Goal: Task Accomplishment & Management: Use online tool/utility

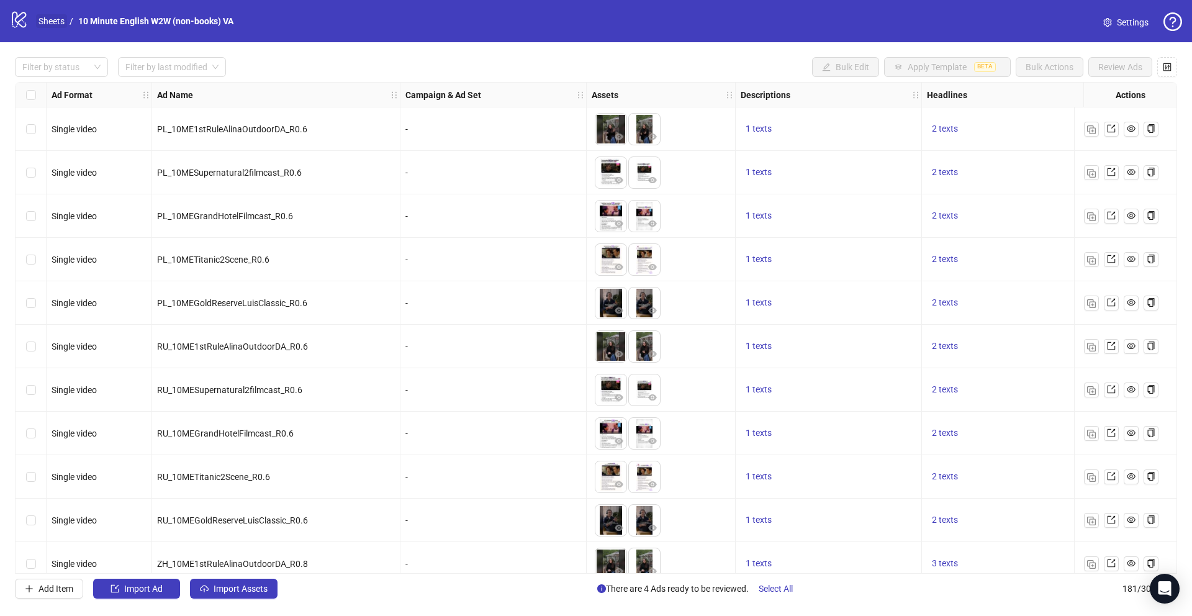
click at [63, 21] on link "Sheets" at bounding box center [51, 21] width 31 height 14
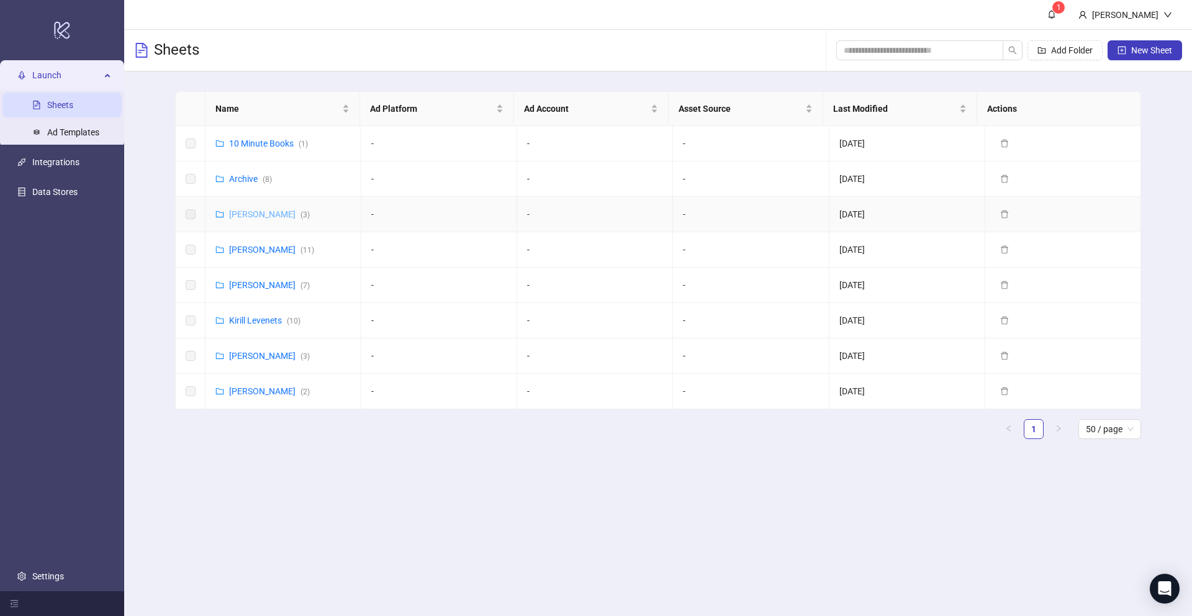
click at [268, 219] on link "[PERSON_NAME] ( 3 )" at bounding box center [269, 214] width 81 height 10
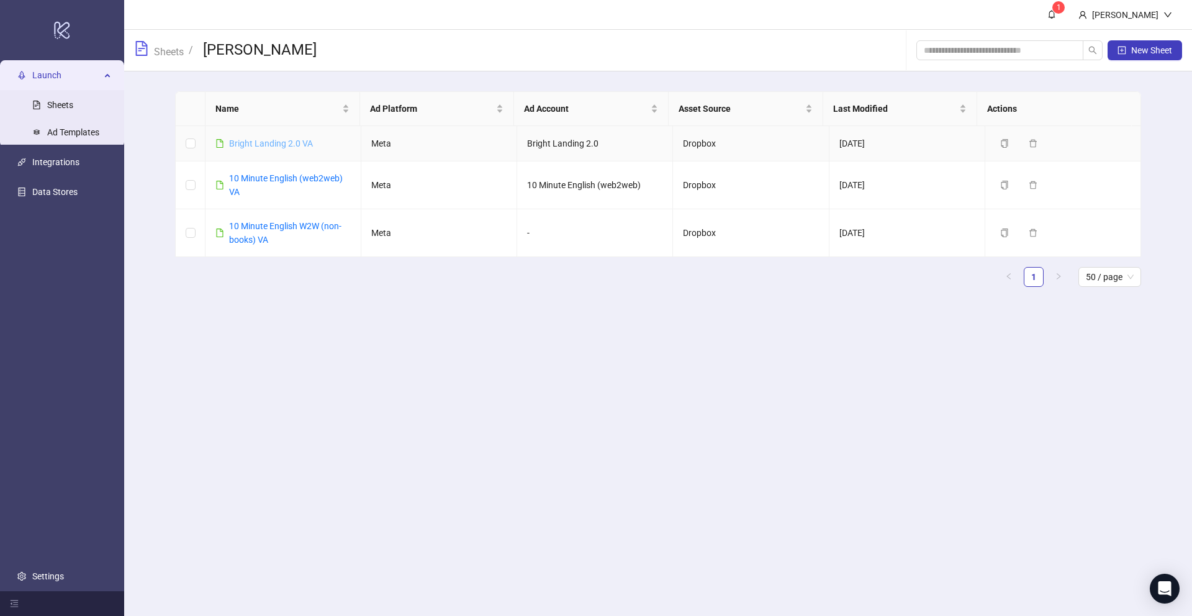
click at [276, 142] on link "Bright Landing 2.0 VA" at bounding box center [271, 143] width 84 height 10
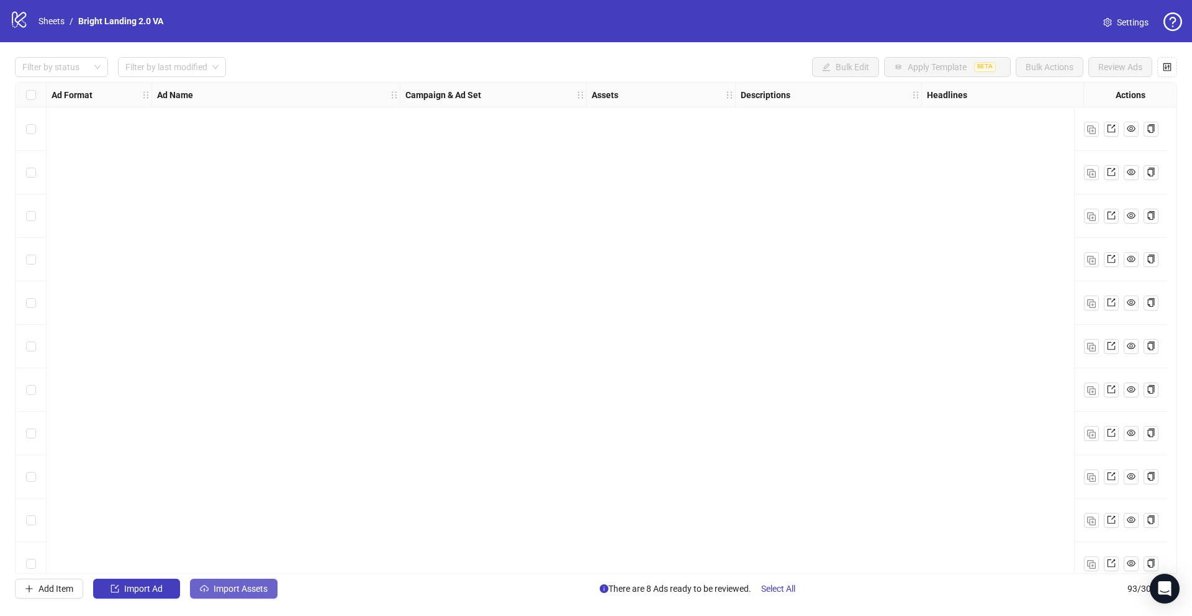
click at [237, 451] on span "Import Assets" at bounding box center [241, 589] width 54 height 10
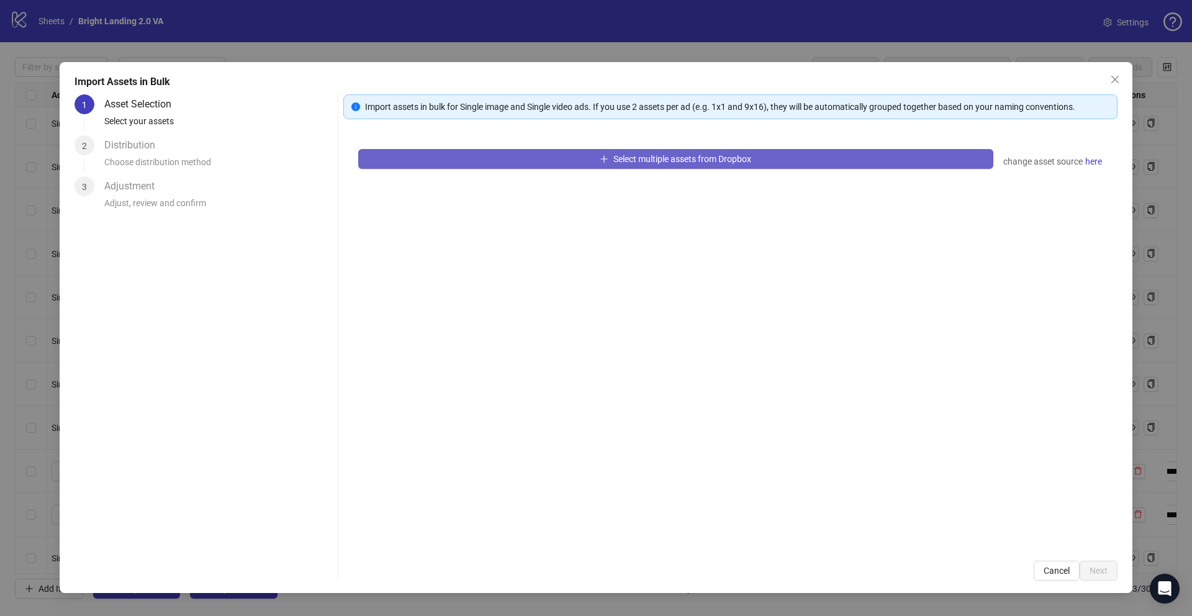
click at [461, 165] on button "Select multiple assets from Dropbox" at bounding box center [675, 159] width 635 height 20
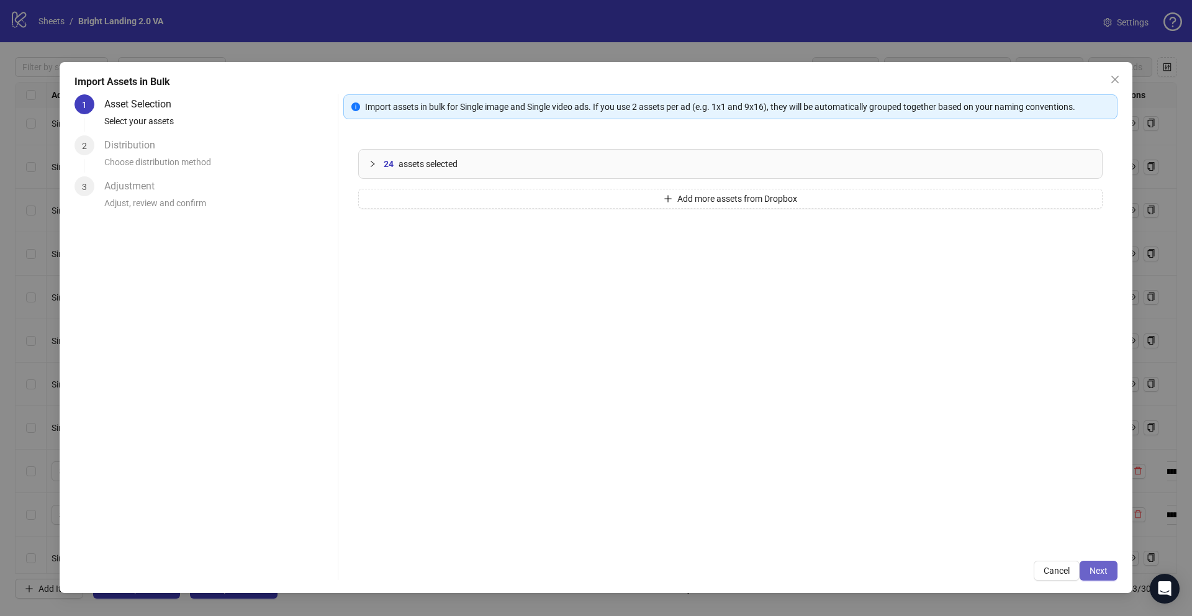
click at [894, 451] on span "Next" at bounding box center [1099, 571] width 18 height 10
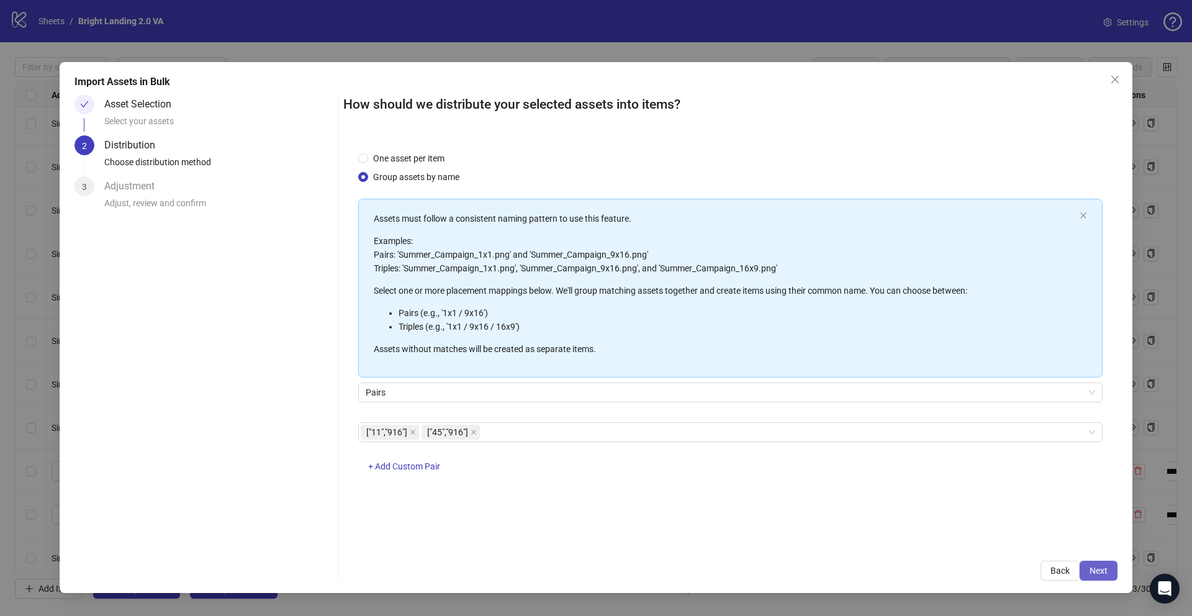
click at [894, 451] on span "Next" at bounding box center [1099, 571] width 18 height 10
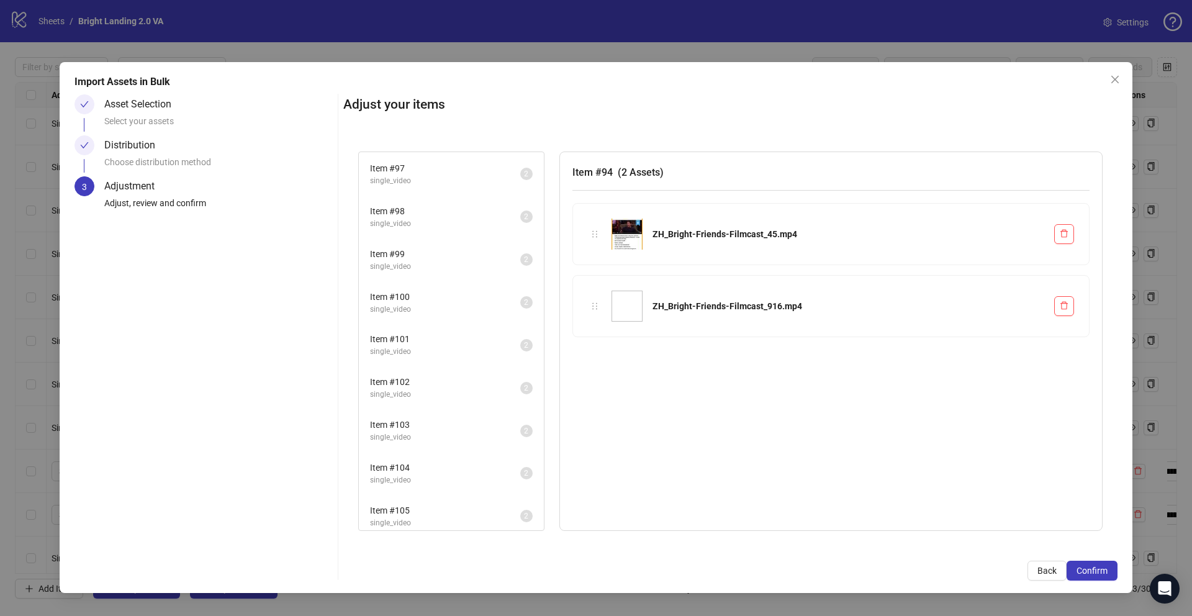
scroll to position [135, 0]
click at [438, 451] on span "Item # 105" at bounding box center [445, 503] width 150 height 14
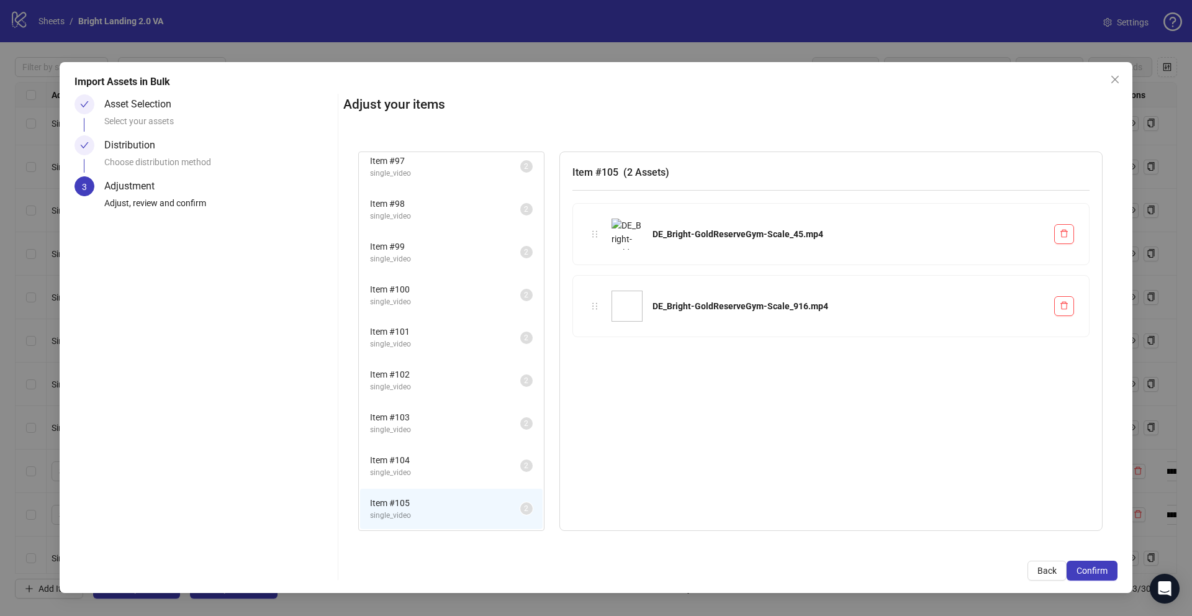
click at [440, 451] on span "single_video" at bounding box center [445, 473] width 150 height 12
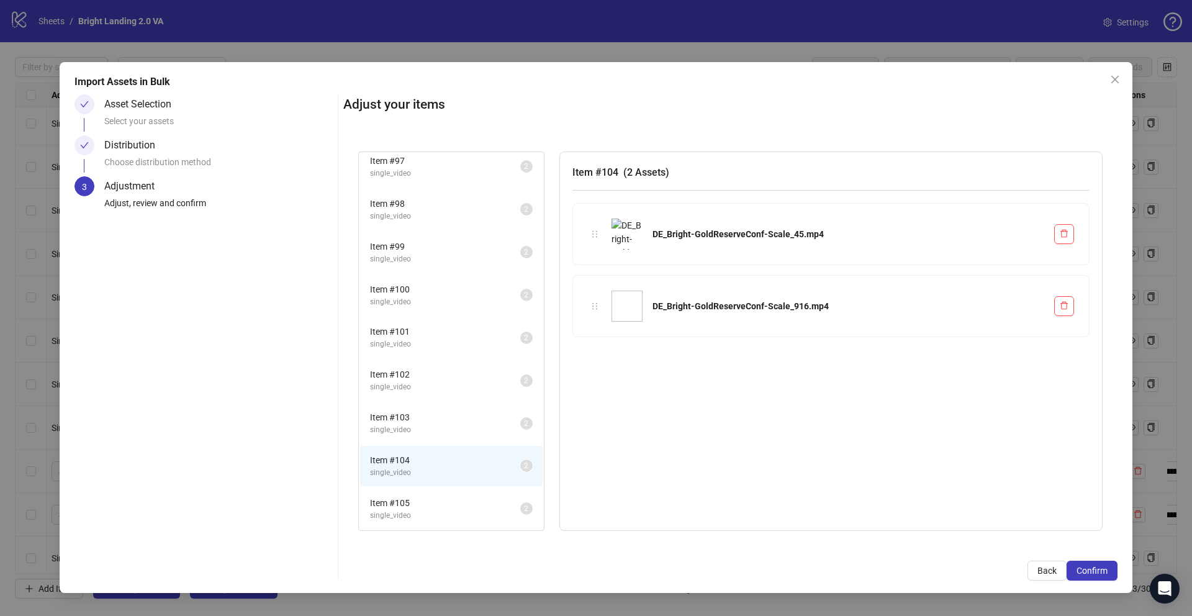
click at [441, 441] on li "Item # 103 single_video 2" at bounding box center [451, 423] width 183 height 40
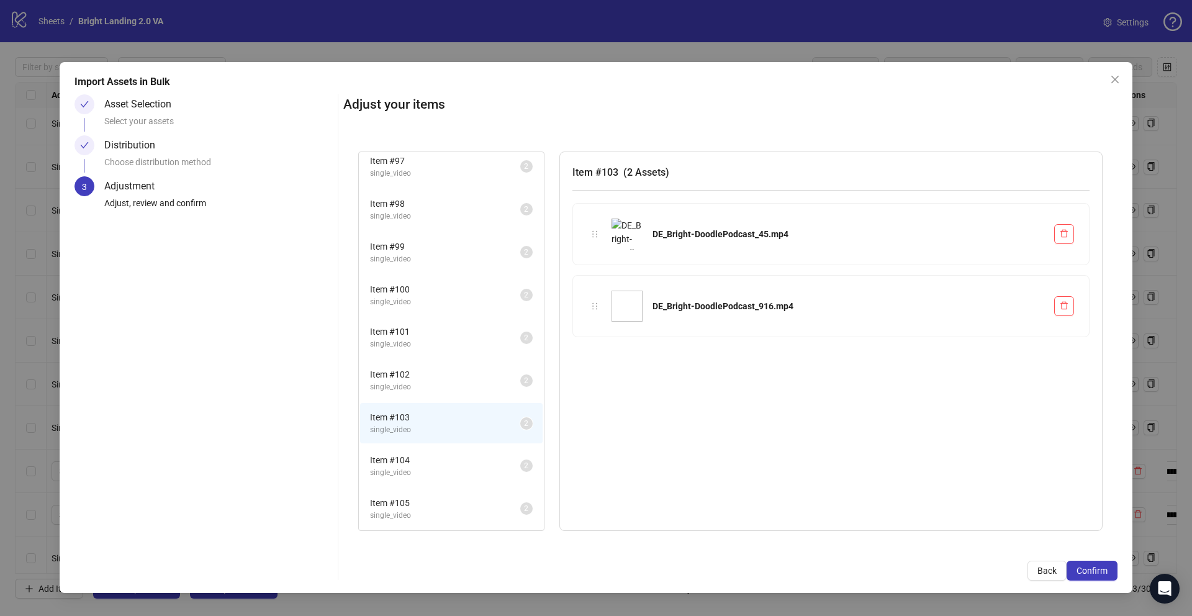
click at [441, 408] on li "Item # 103 single_video 2" at bounding box center [451, 423] width 183 height 40
click at [429, 387] on span "single_video" at bounding box center [445, 387] width 150 height 12
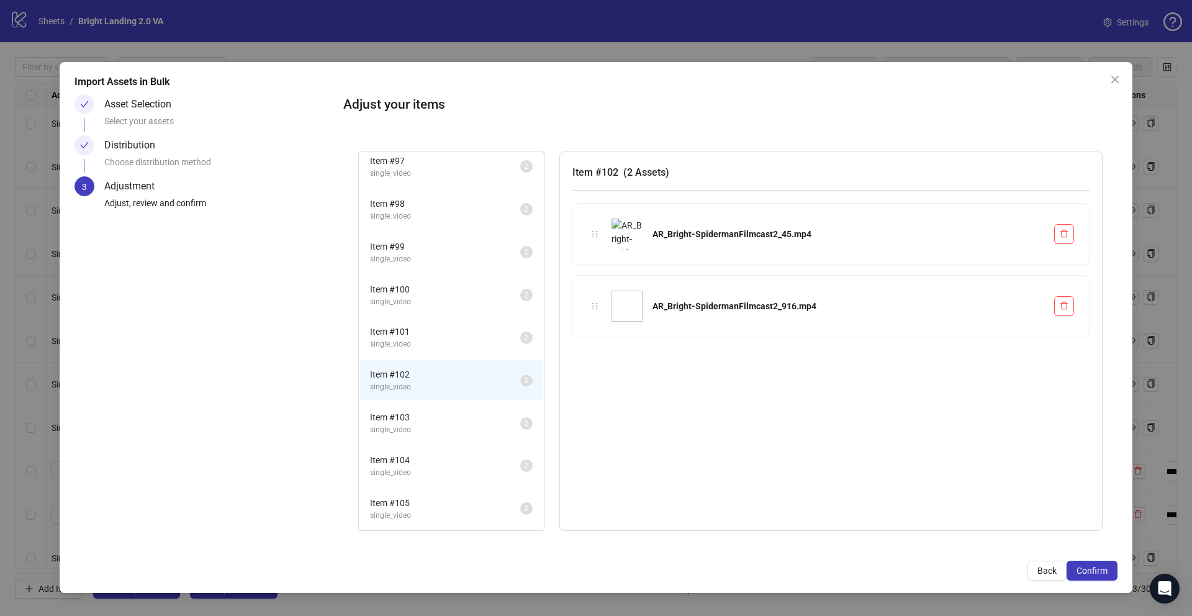
click at [431, 451] on span "Item # 104" at bounding box center [445, 460] width 150 height 14
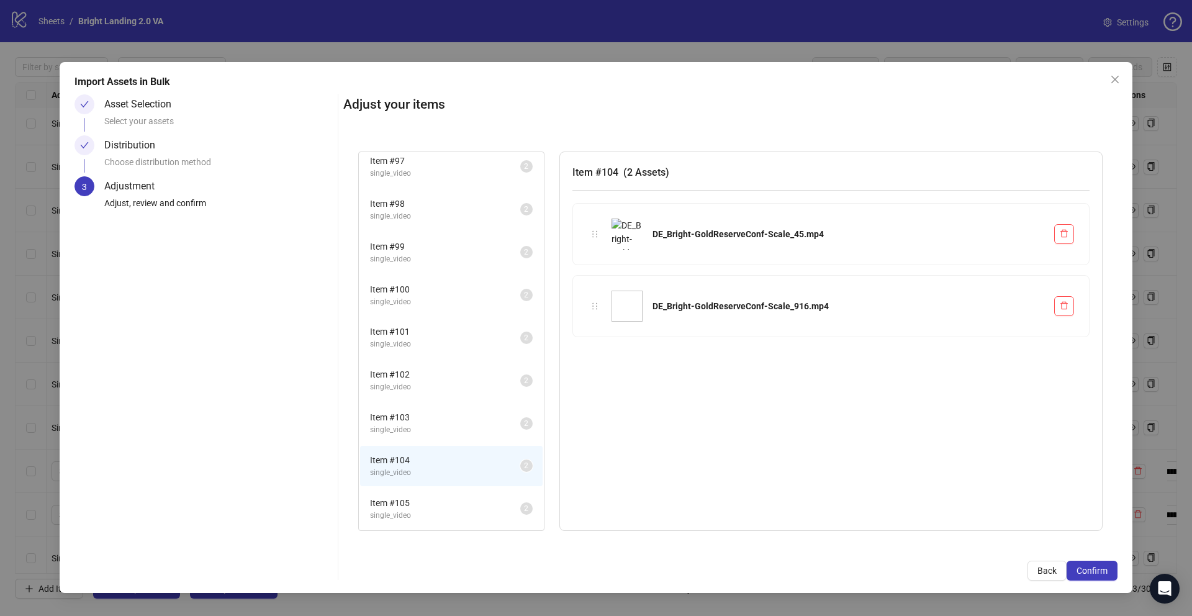
click at [425, 422] on span "Item # 103" at bounding box center [445, 417] width 150 height 14
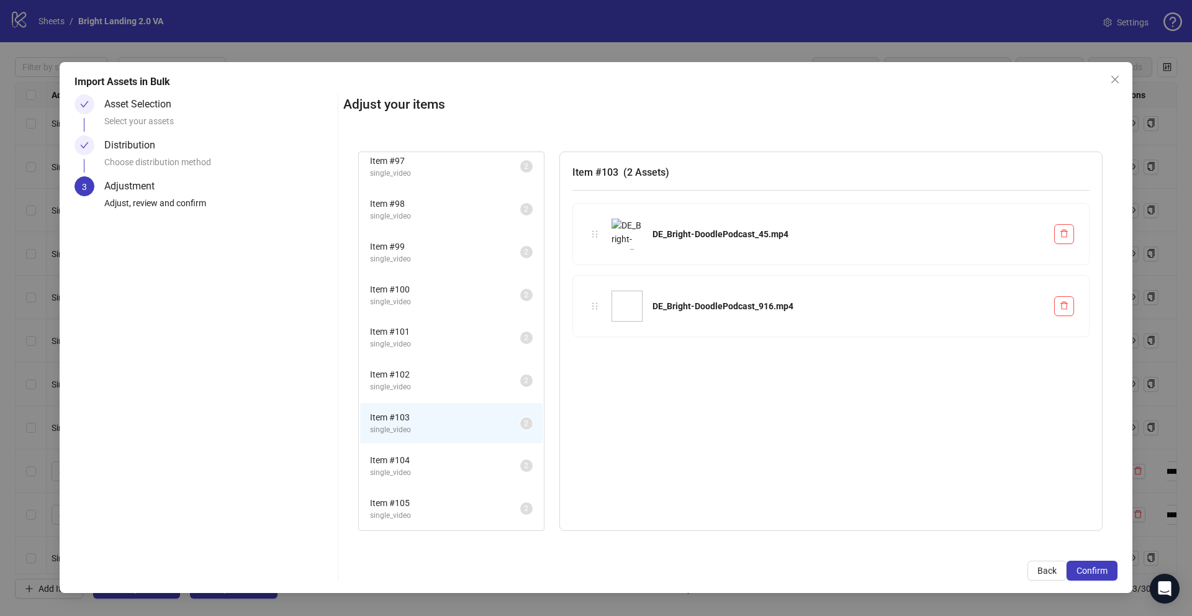
click at [428, 399] on li "Item # 102 single_video 2" at bounding box center [451, 380] width 183 height 40
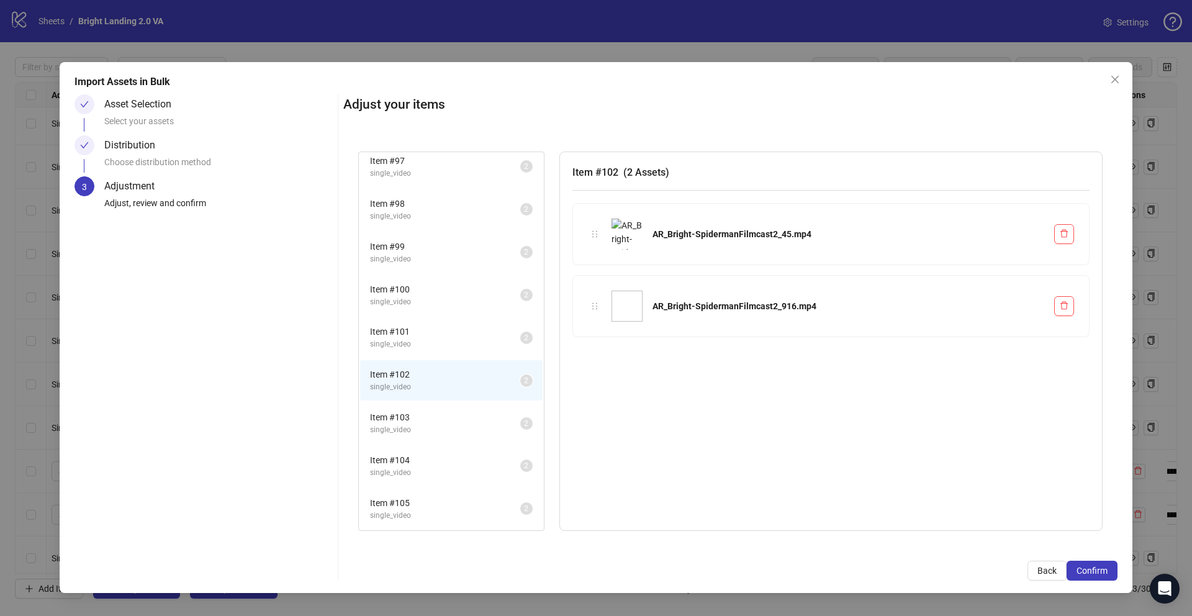
click at [433, 338] on span "single_video" at bounding box center [445, 344] width 150 height 12
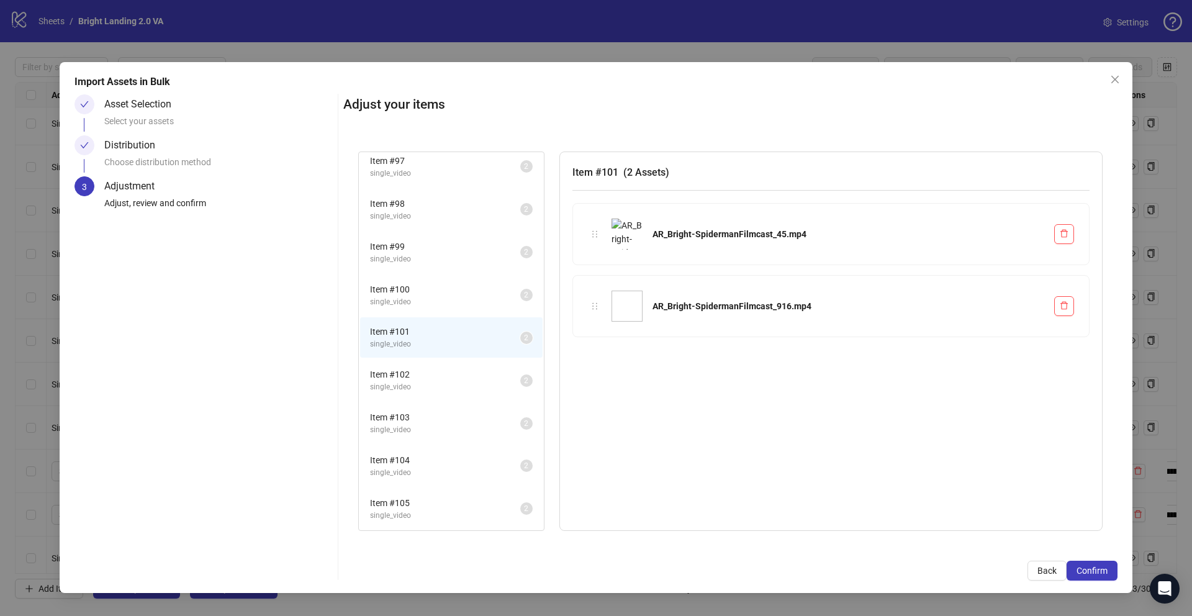
click at [437, 308] on li "Item # 100 single_video 2" at bounding box center [451, 295] width 183 height 40
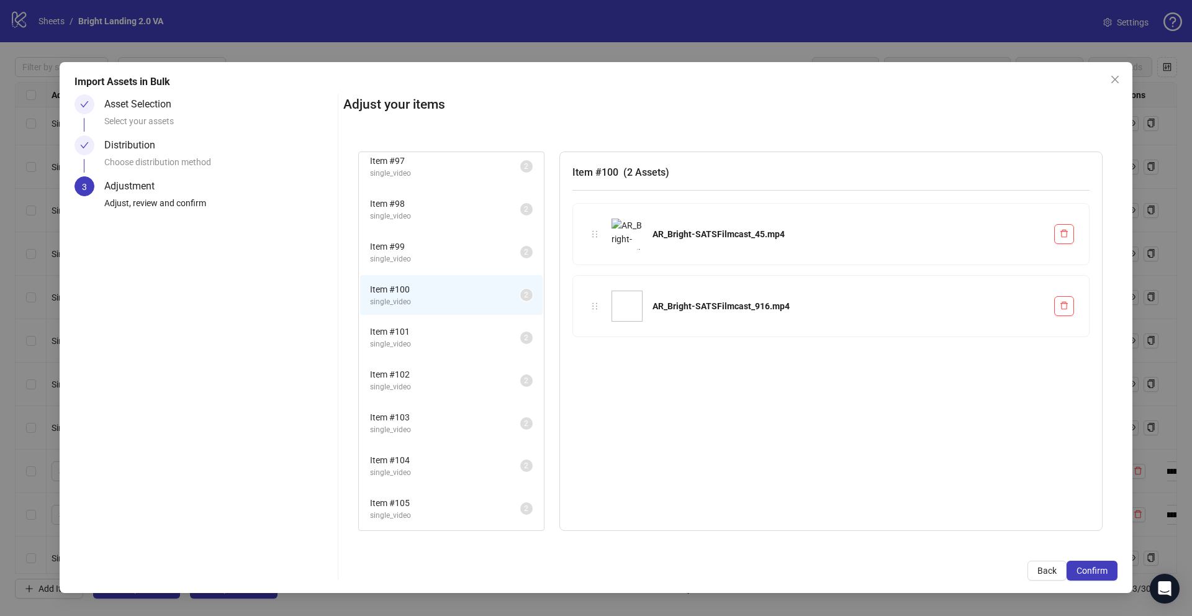
click at [438, 325] on span "Item # 101" at bounding box center [445, 332] width 150 height 14
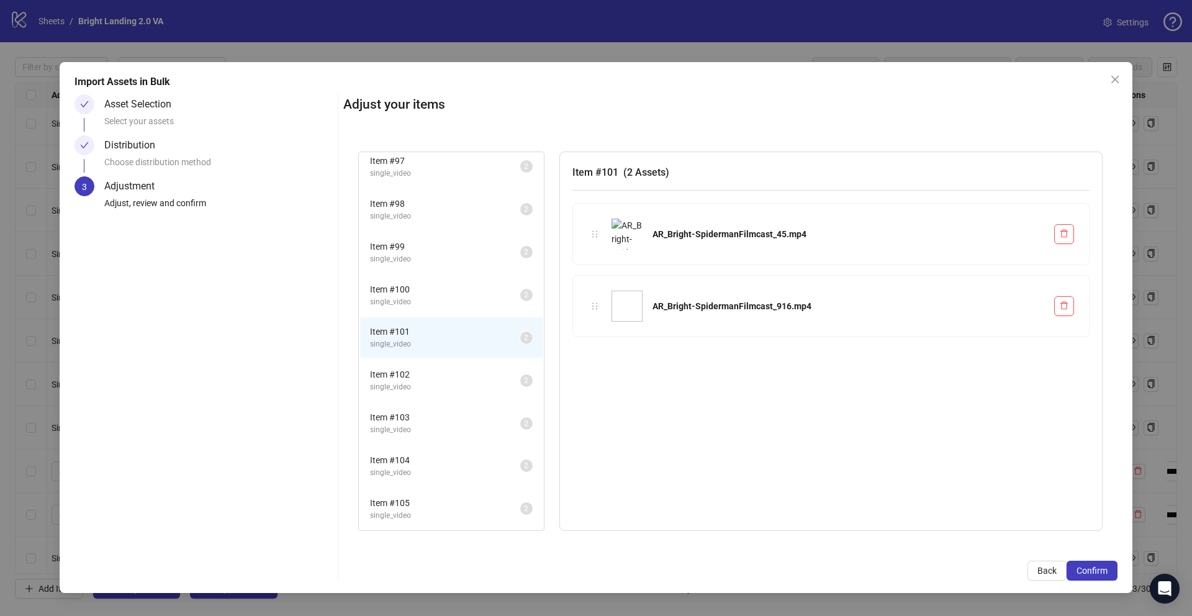
click at [433, 386] on span "single_video" at bounding box center [445, 387] width 150 height 12
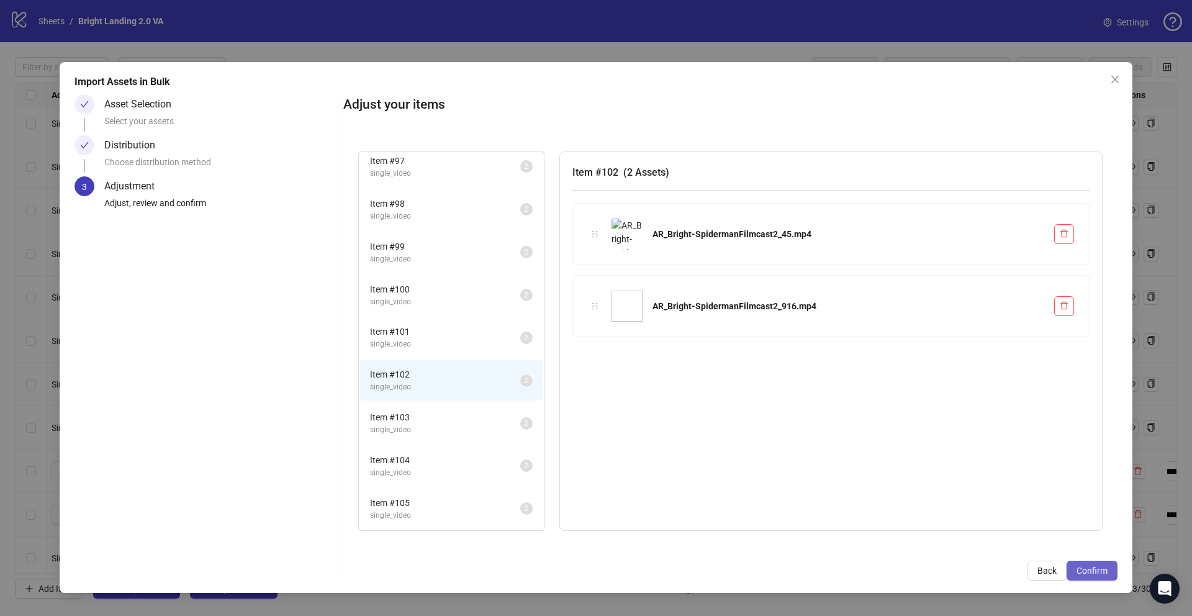
click at [894, 451] on span "Confirm" at bounding box center [1092, 571] width 31 height 10
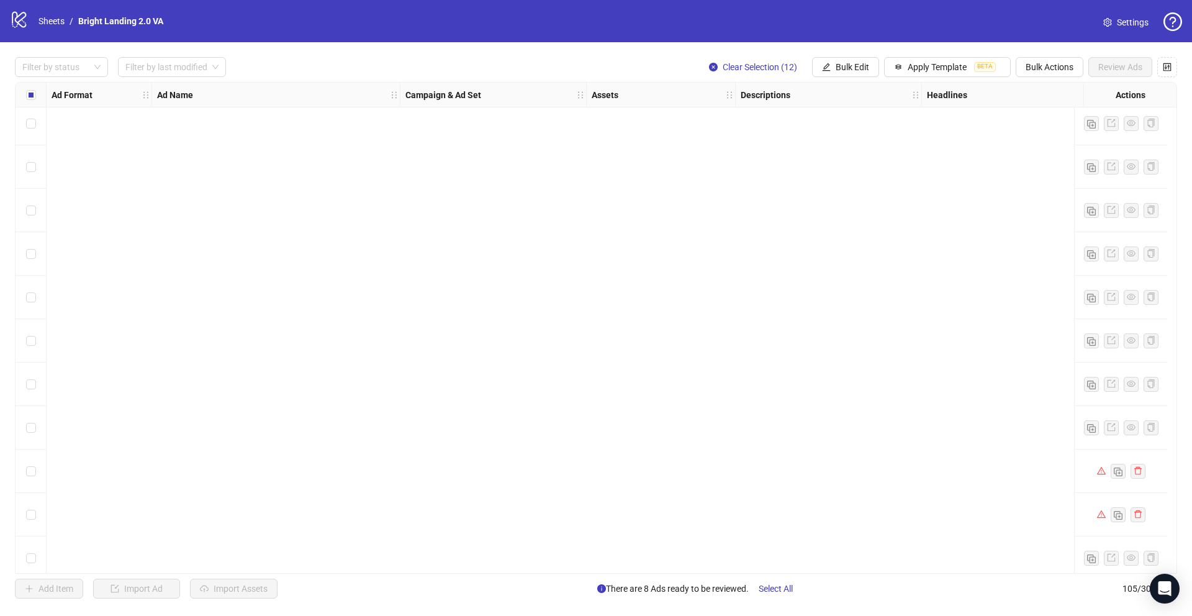
scroll to position [4103, 0]
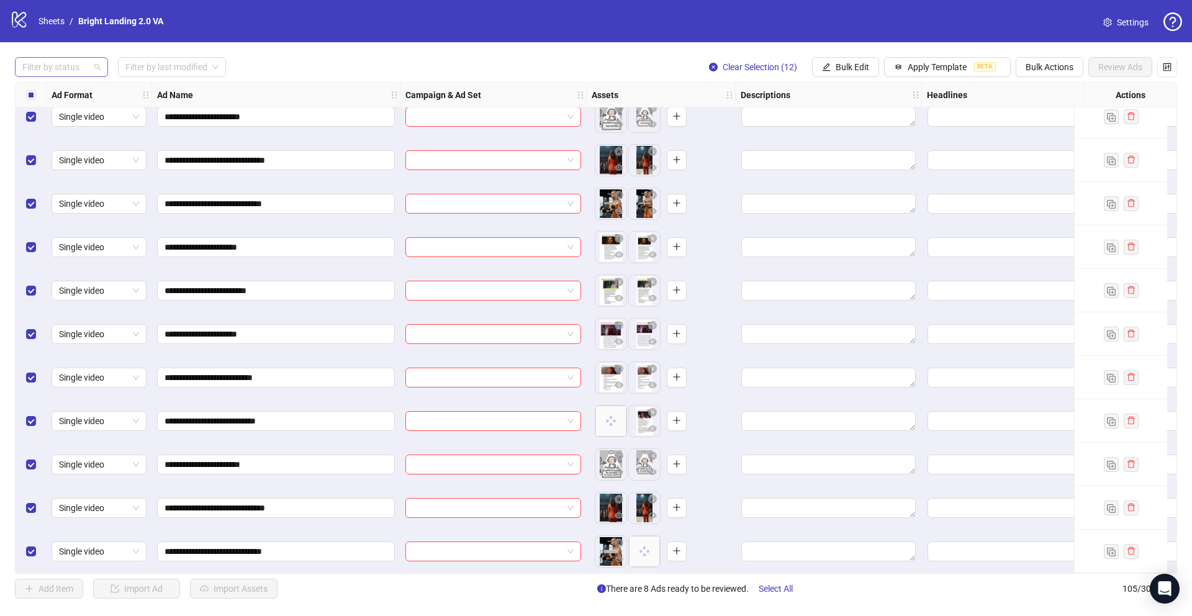
click at [93, 73] on div "Filter by status" at bounding box center [61, 67] width 93 height 20
click at [89, 87] on div "Draft" at bounding box center [61, 92] width 73 height 14
click at [126, 68] on input "search" at bounding box center [166, 67] width 82 height 19
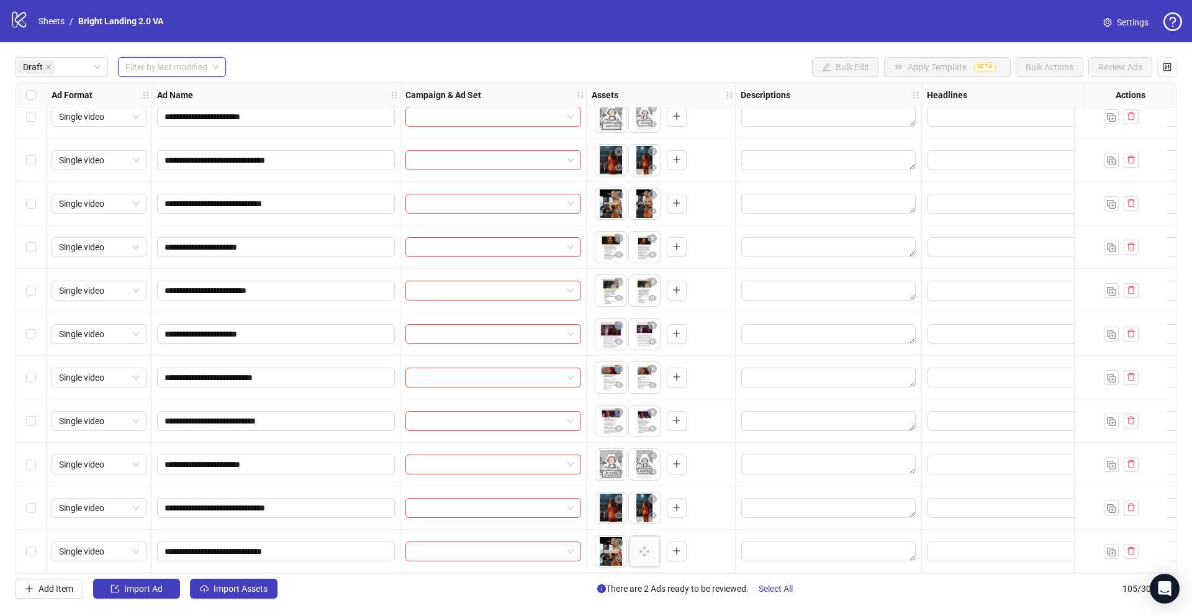
scroll to position [148, 0]
click at [163, 88] on div "[DATE]" at bounding box center [172, 92] width 89 height 14
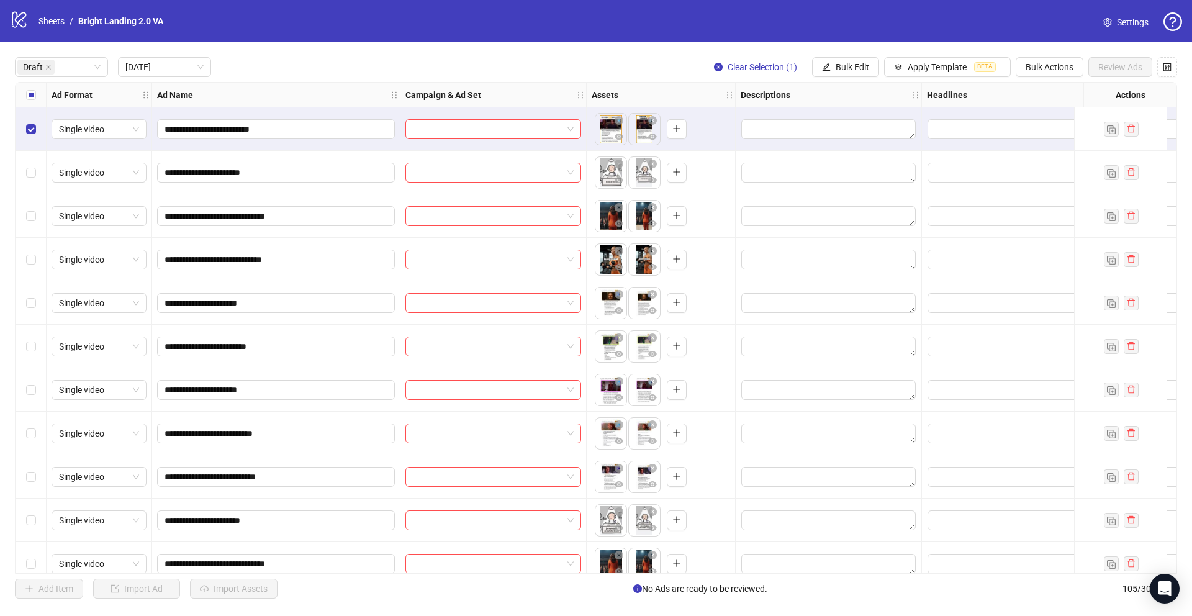
click at [37, 261] on div "Select row 4" at bounding box center [31, 259] width 31 height 43
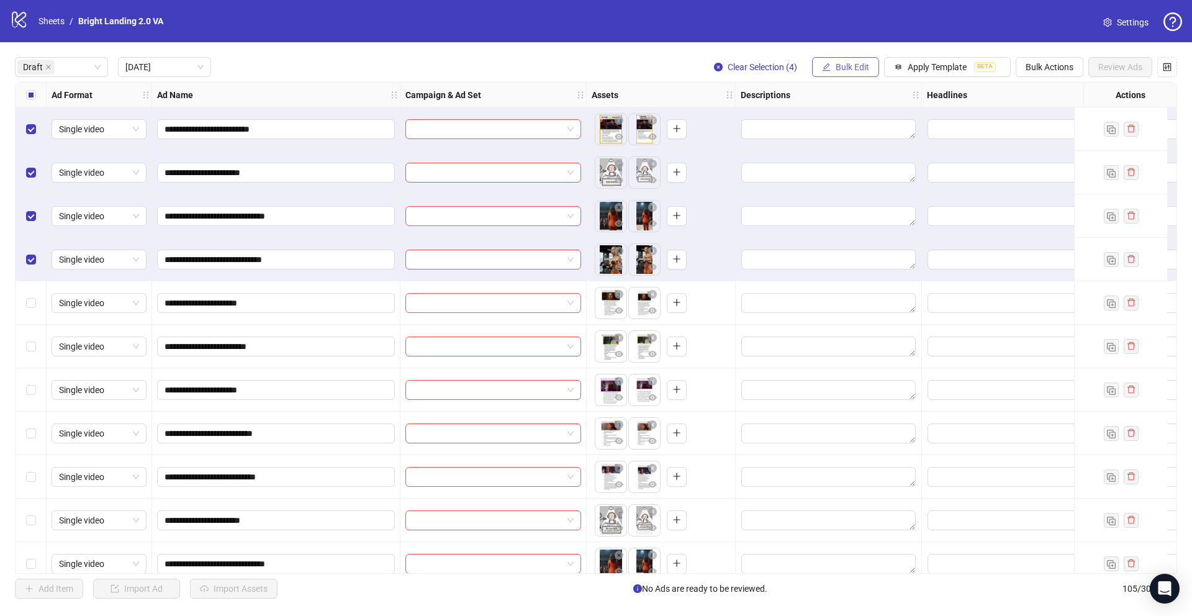
click at [845, 70] on span "Bulk Edit" at bounding box center [853, 67] width 34 height 10
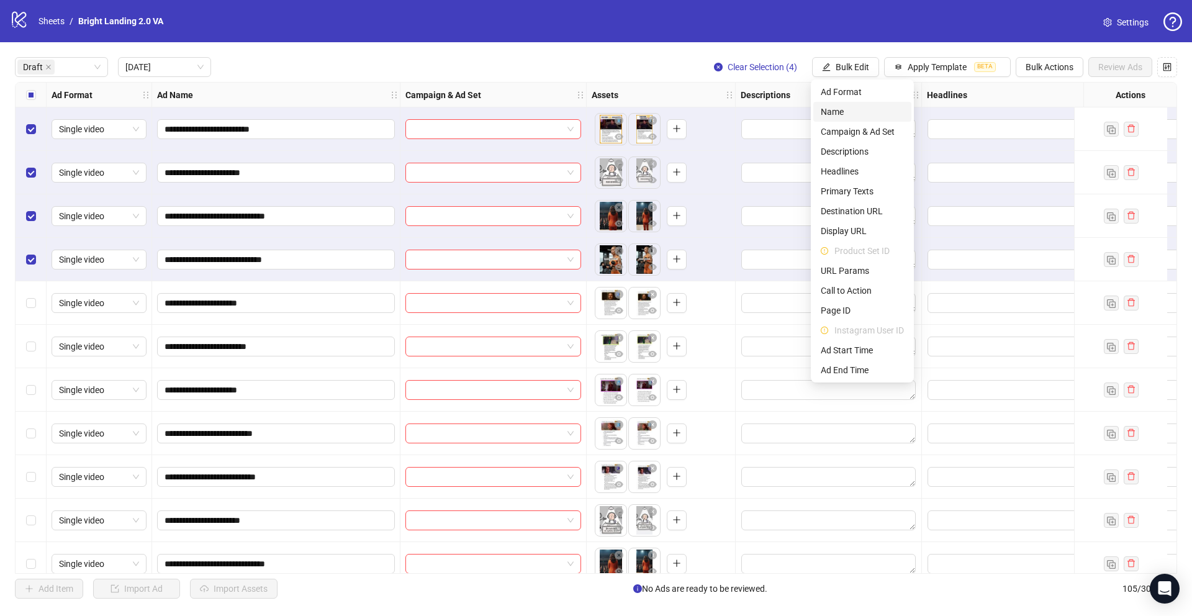
click at [849, 110] on span "Name" at bounding box center [862, 112] width 83 height 14
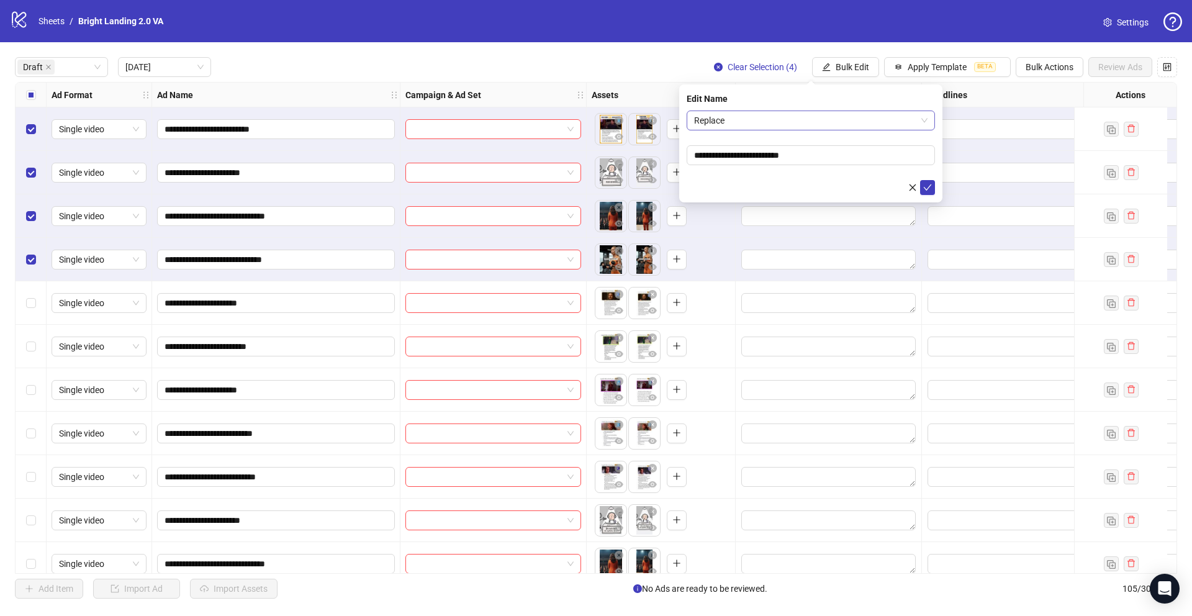
click at [722, 124] on span "Replace" at bounding box center [810, 120] width 233 height 19
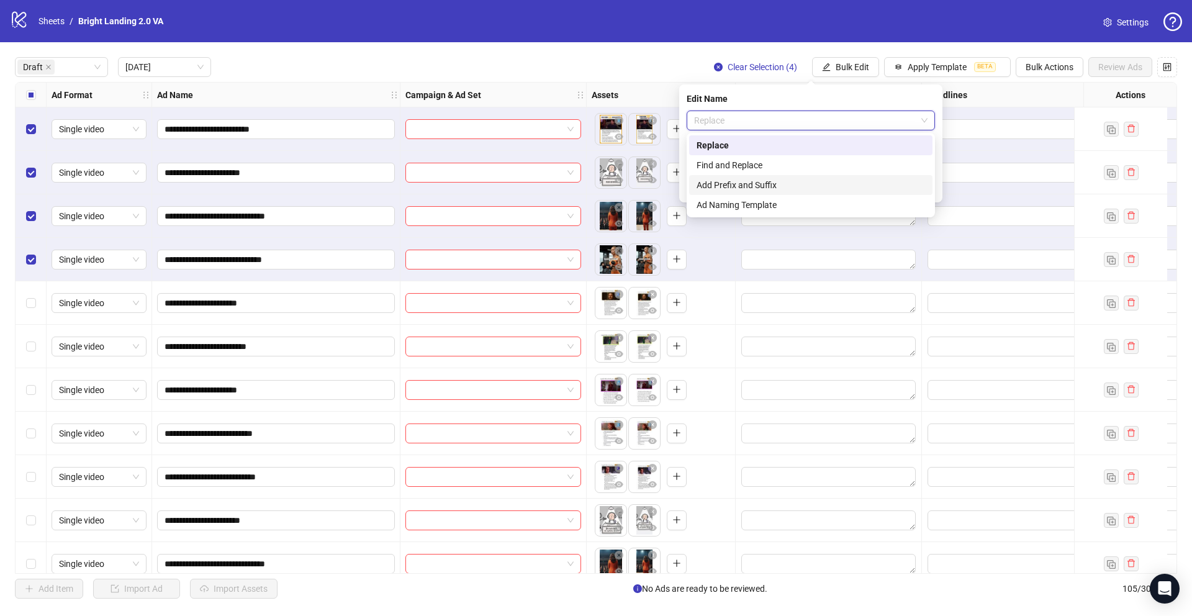
click at [749, 188] on div "Add Prefix and Suffix" at bounding box center [811, 185] width 229 height 14
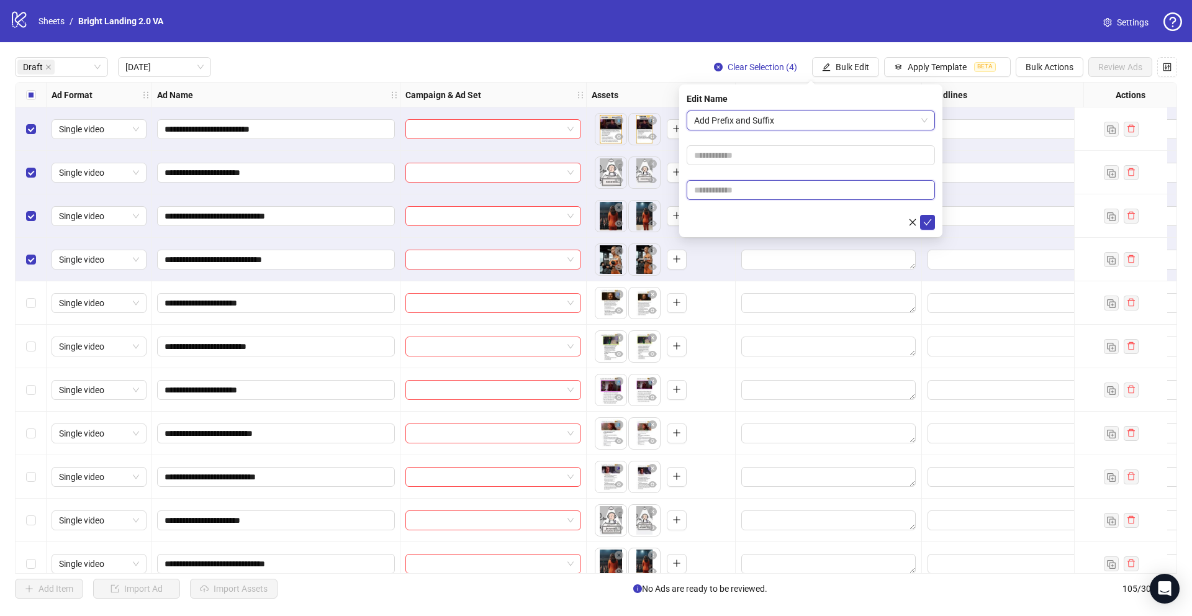
click at [773, 189] on input "text" at bounding box center [811, 190] width 248 height 20
type input "****"
click at [894, 224] on icon "check" at bounding box center [927, 222] width 9 height 9
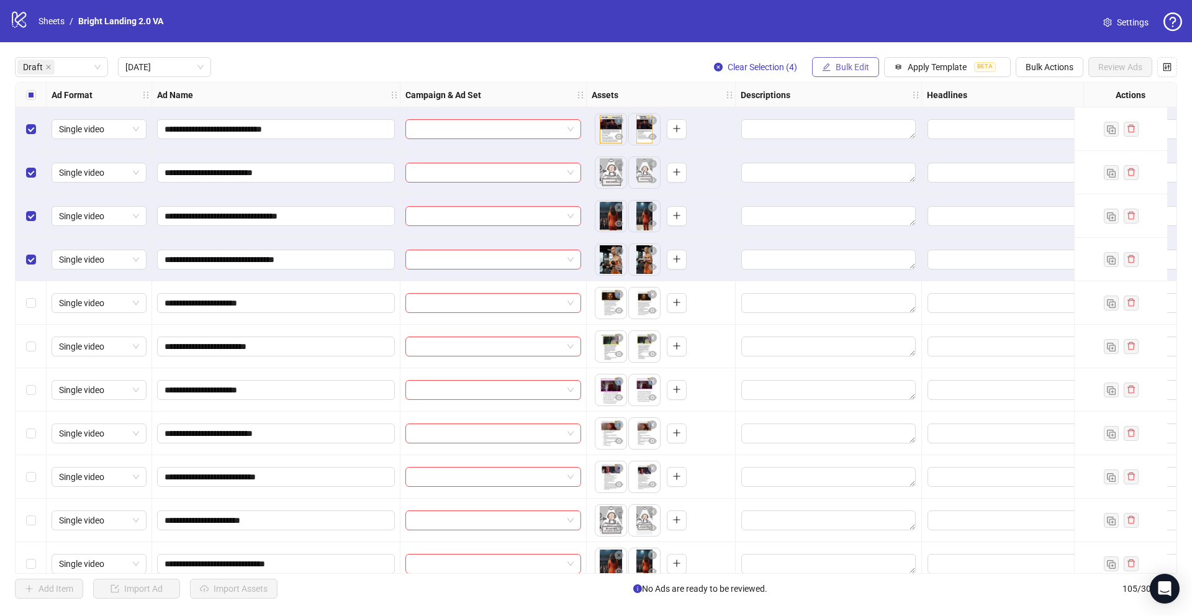
click at [847, 65] on span "Bulk Edit" at bounding box center [853, 67] width 34 height 10
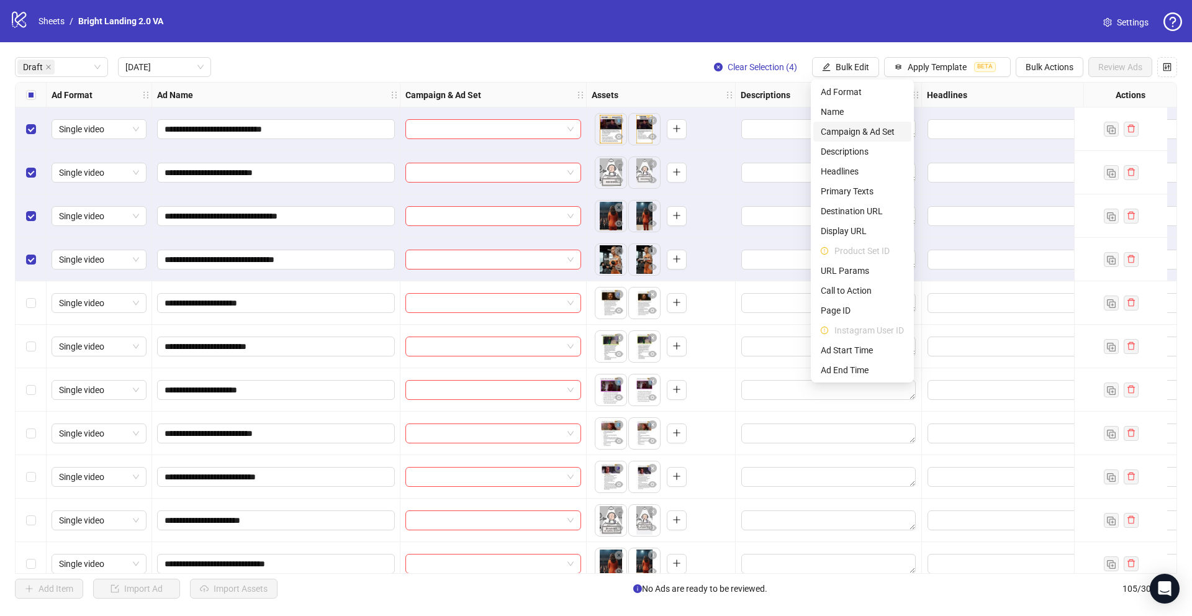
click at [852, 137] on span "Campaign & Ad Set" at bounding box center [862, 132] width 83 height 14
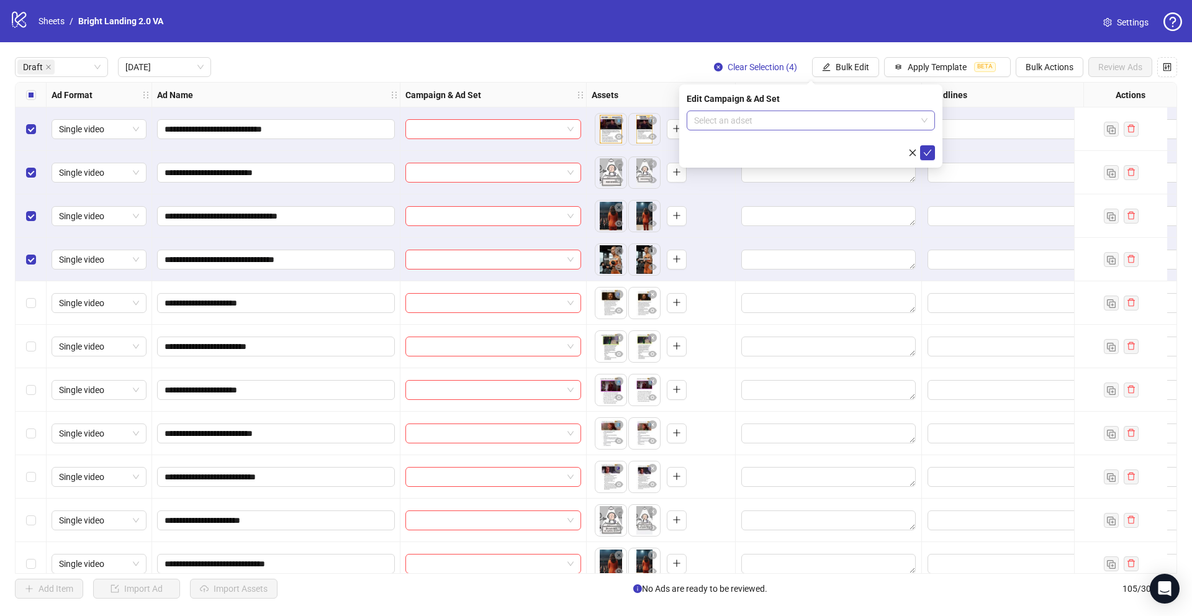
click at [809, 111] on div "Select an adset" at bounding box center [811, 121] width 248 height 20
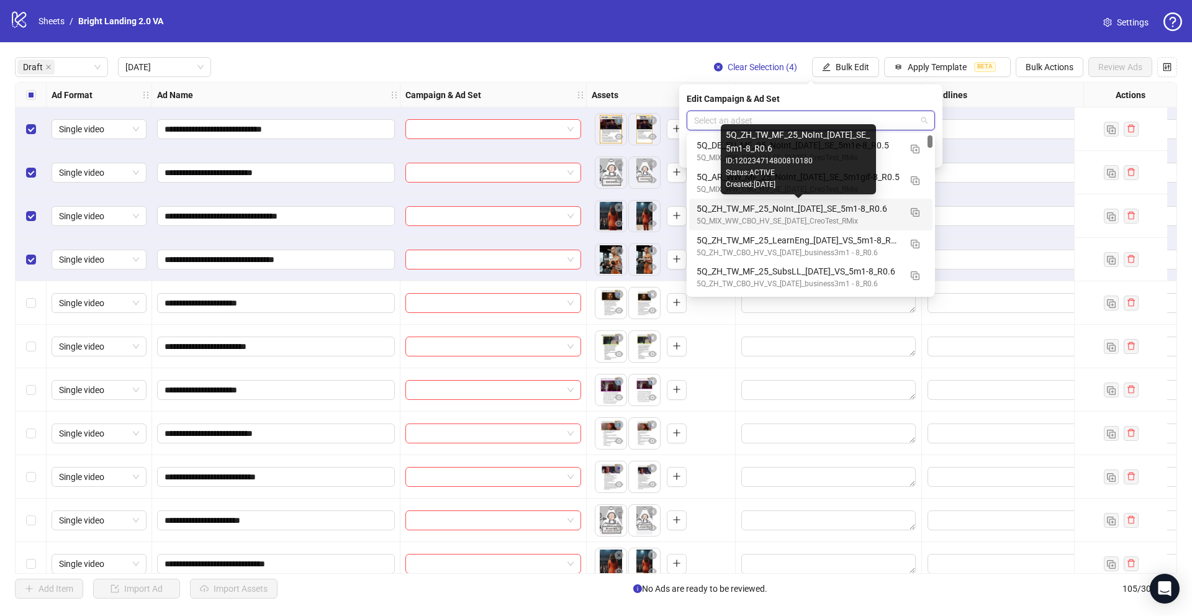
click at [845, 213] on div "5Q_ZH_TW_MF_25_NoInt_[DATE]_SE_5m1-8_R0.6" at bounding box center [799, 209] width 204 height 14
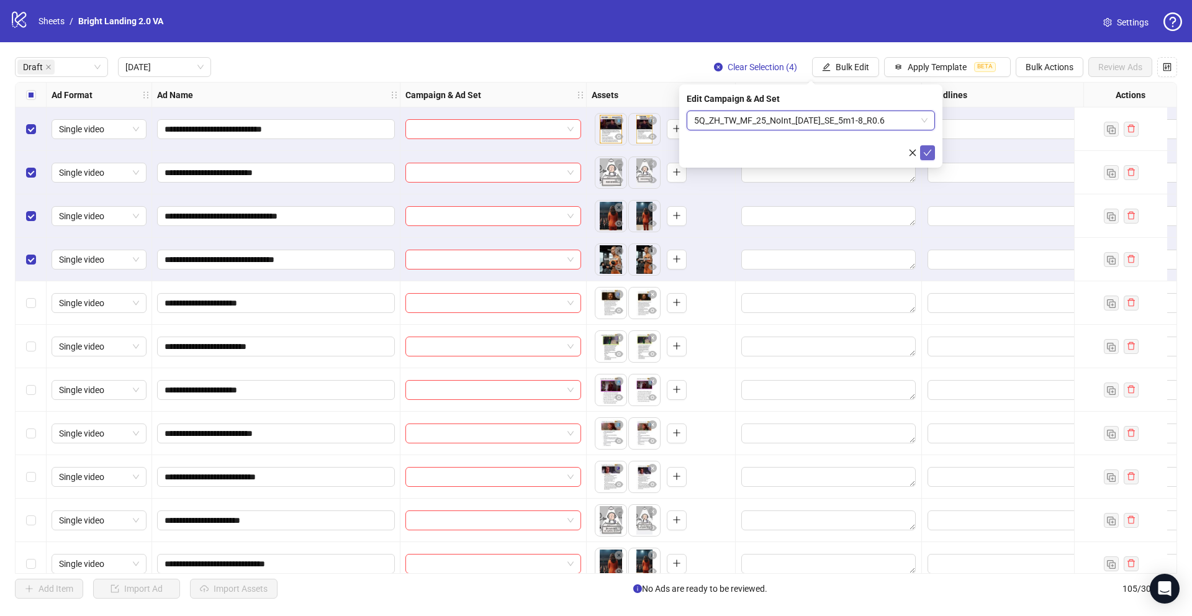
click at [894, 150] on icon "check" at bounding box center [927, 152] width 9 height 9
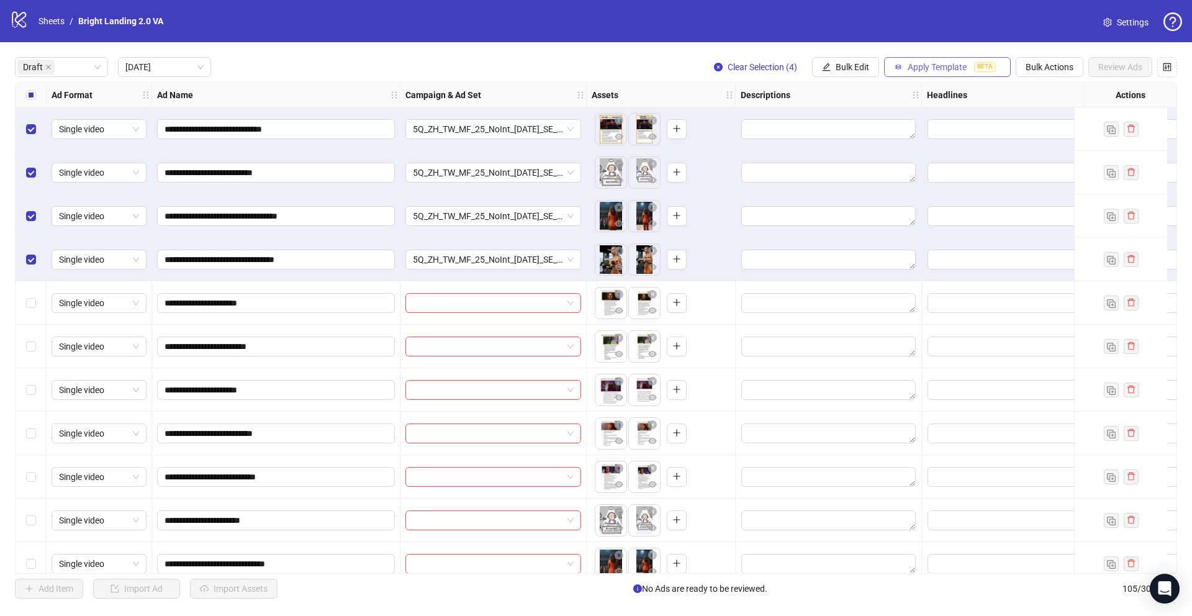
click at [894, 72] on button "Apply Template BETA" at bounding box center [947, 67] width 127 height 20
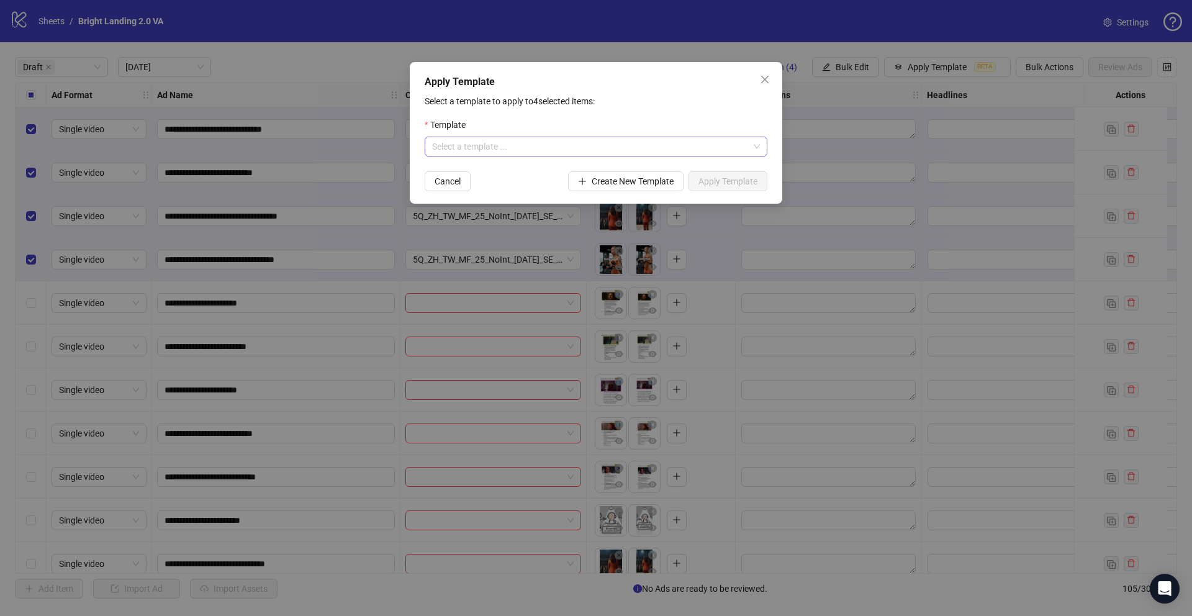
click at [639, 147] on input "search" at bounding box center [590, 146] width 317 height 19
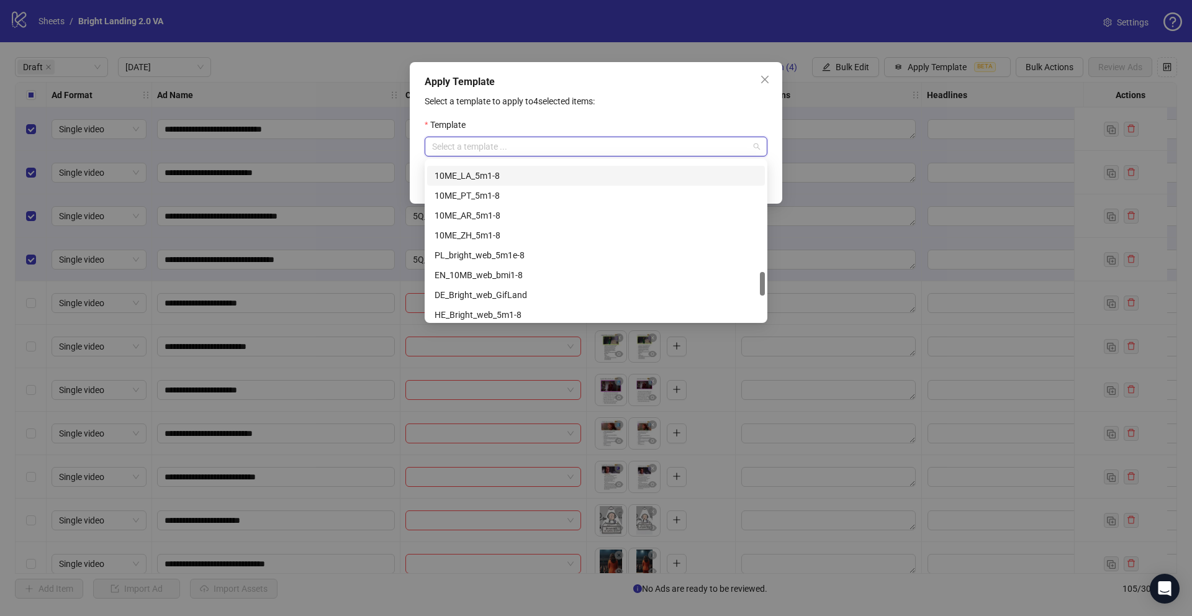
scroll to position [894, 0]
click at [519, 210] on div "ZH_Bright_web_5m1-8" at bounding box center [596, 211] width 323 height 14
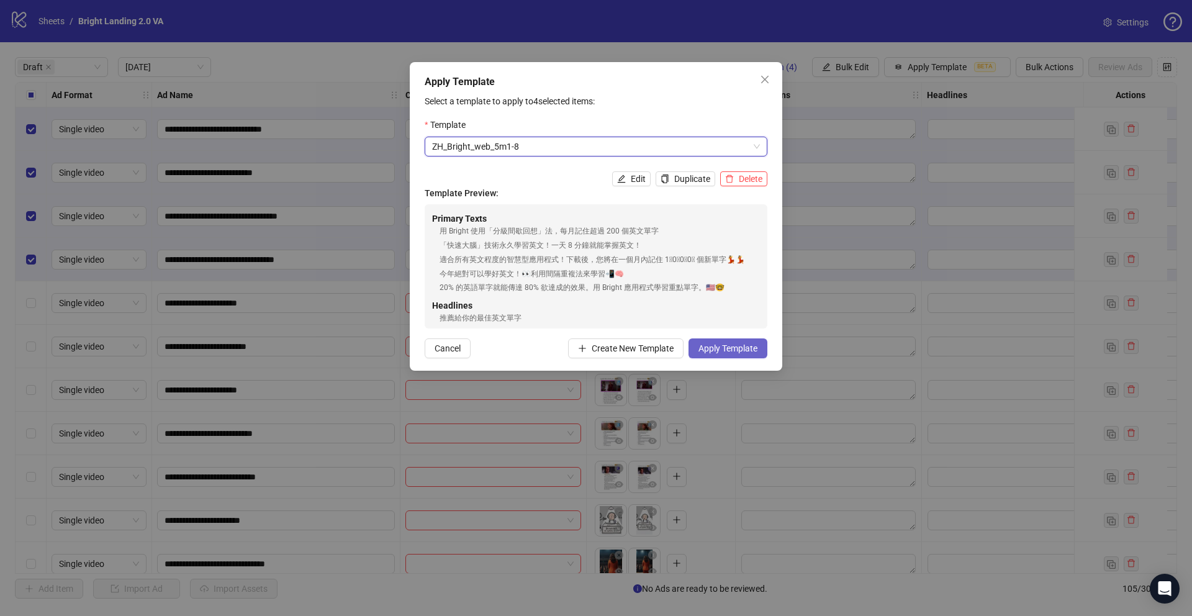
click at [715, 342] on button "Apply Template" at bounding box center [728, 348] width 79 height 20
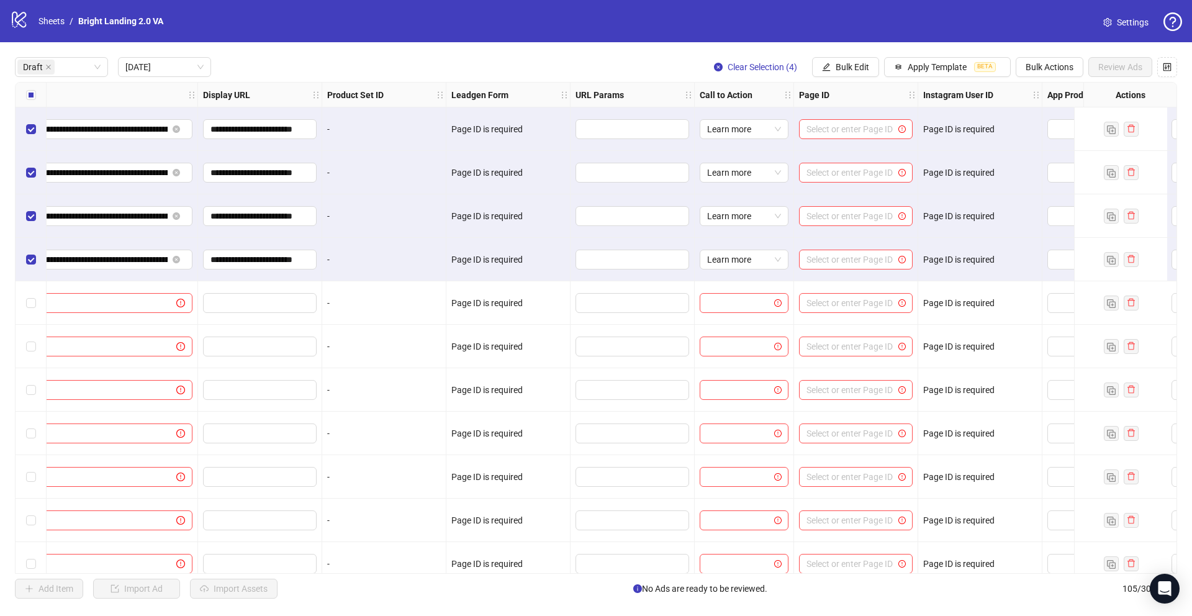
scroll to position [0, 1292]
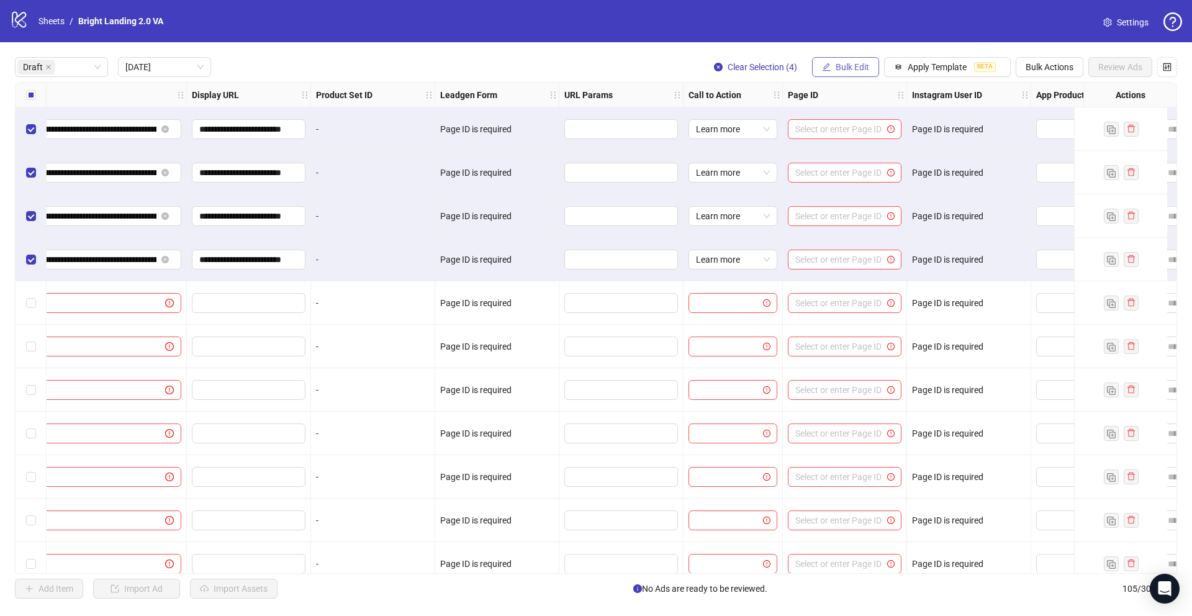
click at [858, 66] on span "Bulk Edit" at bounding box center [853, 67] width 34 height 10
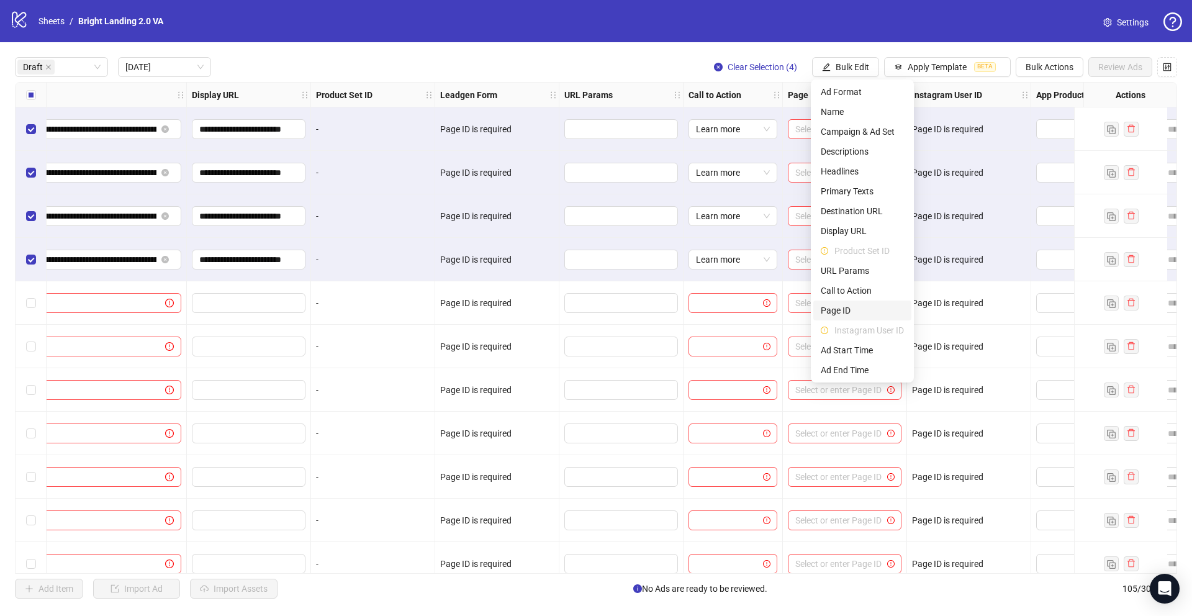
click at [868, 311] on span "Page ID" at bounding box center [862, 311] width 83 height 14
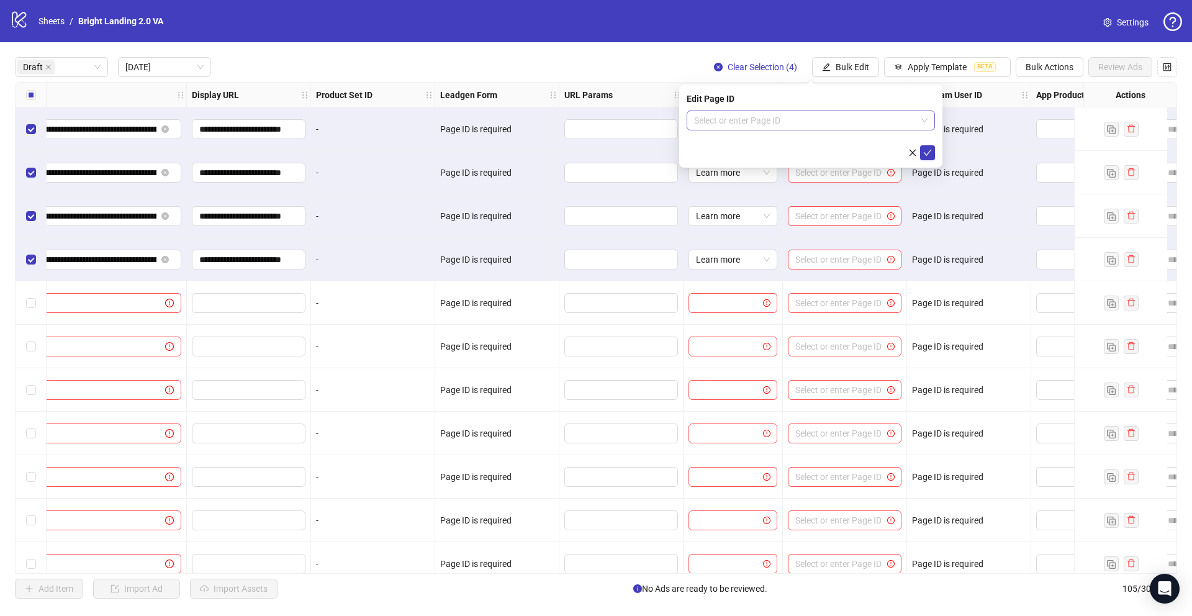
click at [778, 120] on input "search" at bounding box center [805, 120] width 222 height 19
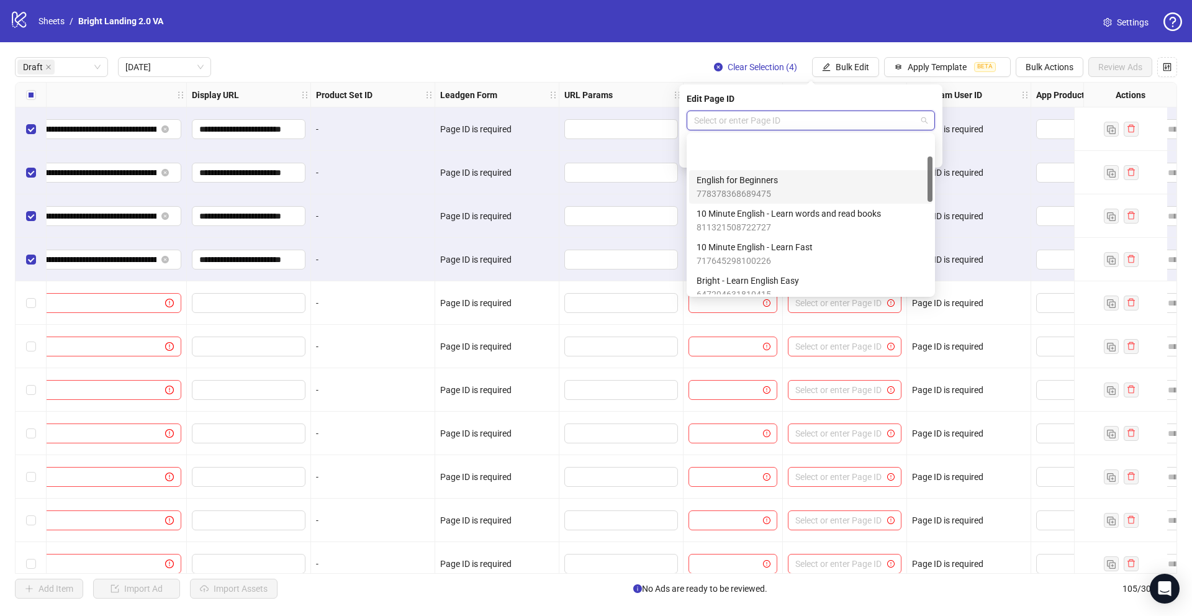
scroll to position [105, 0]
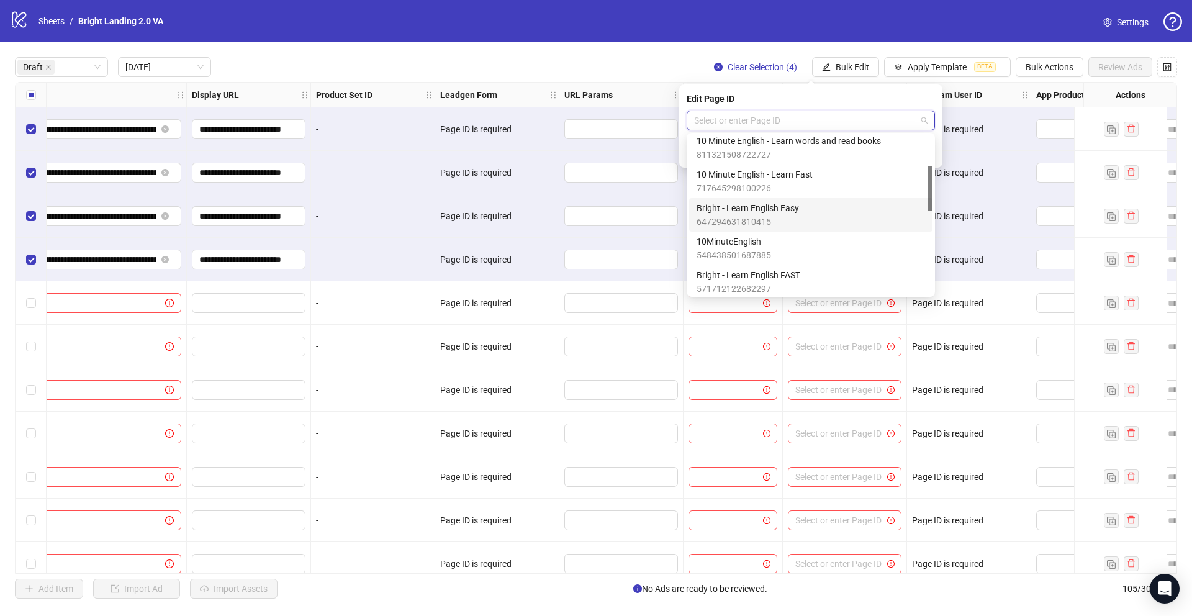
click at [805, 217] on div "Bright - Learn English Easy 647294631810415" at bounding box center [811, 214] width 229 height 27
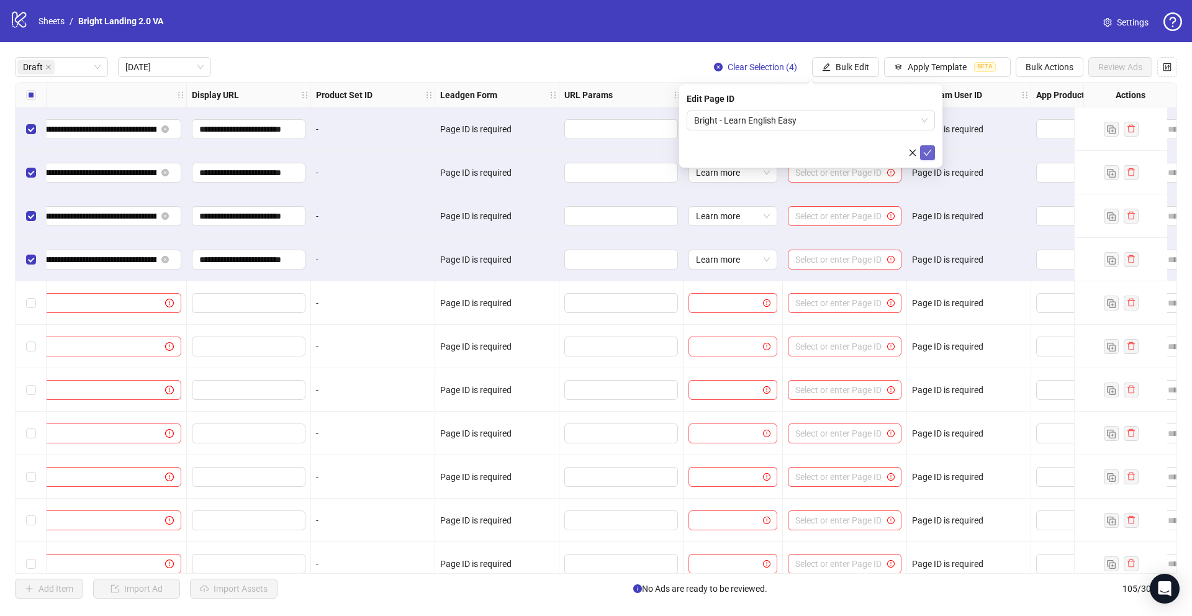
click at [894, 151] on icon "check" at bounding box center [927, 152] width 9 height 9
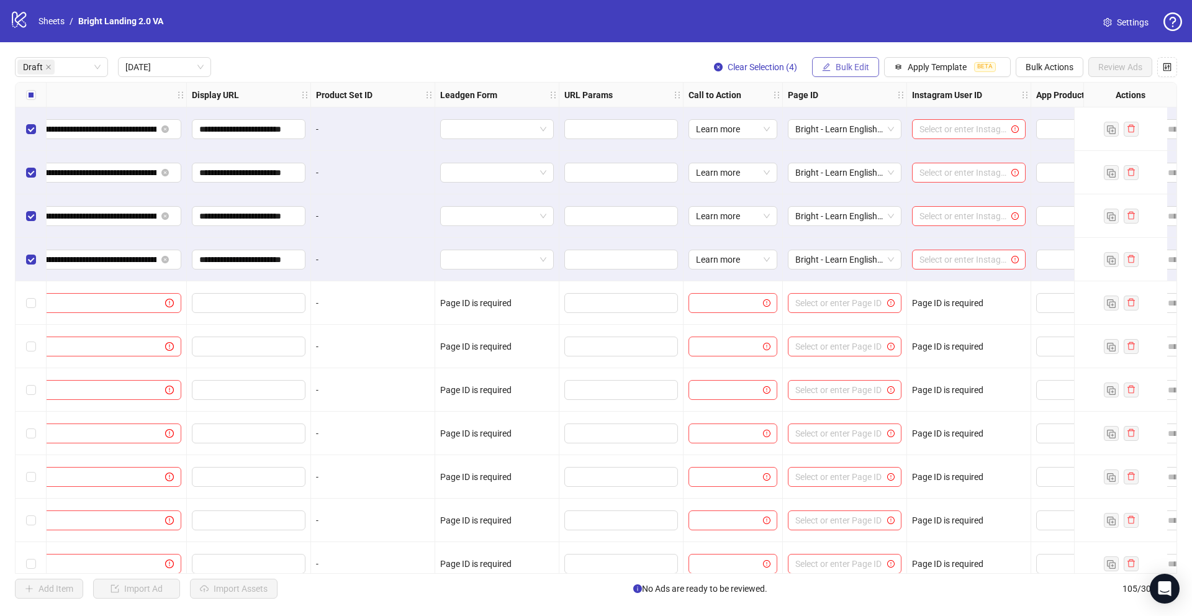
click at [848, 62] on span "Bulk Edit" at bounding box center [853, 67] width 34 height 10
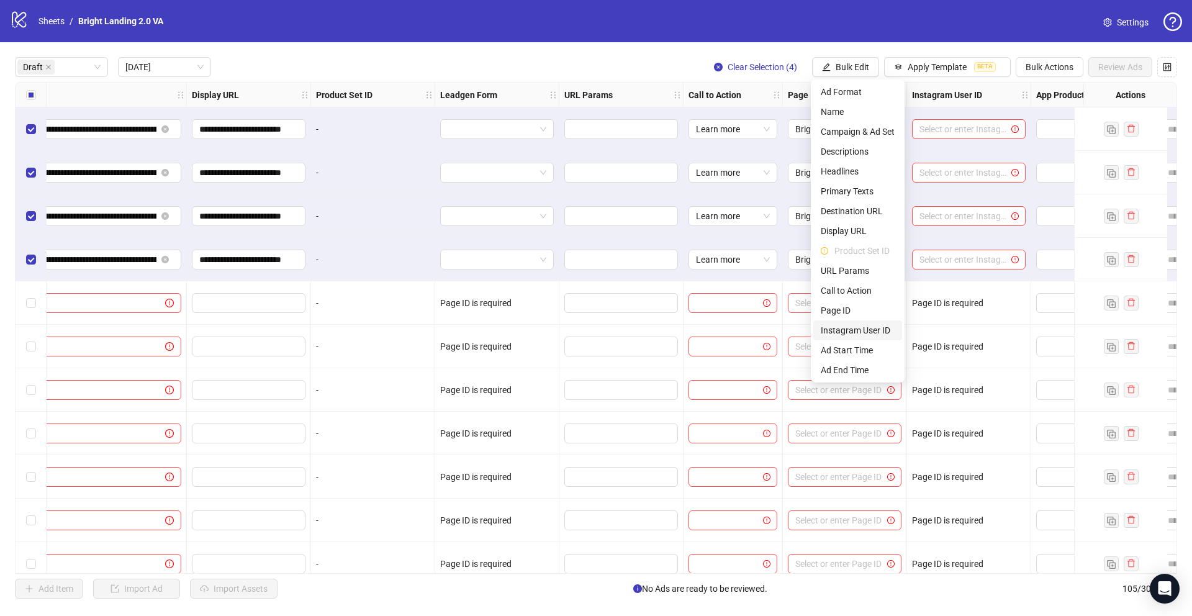
click at [875, 333] on span "Instagram User ID" at bounding box center [858, 331] width 74 height 14
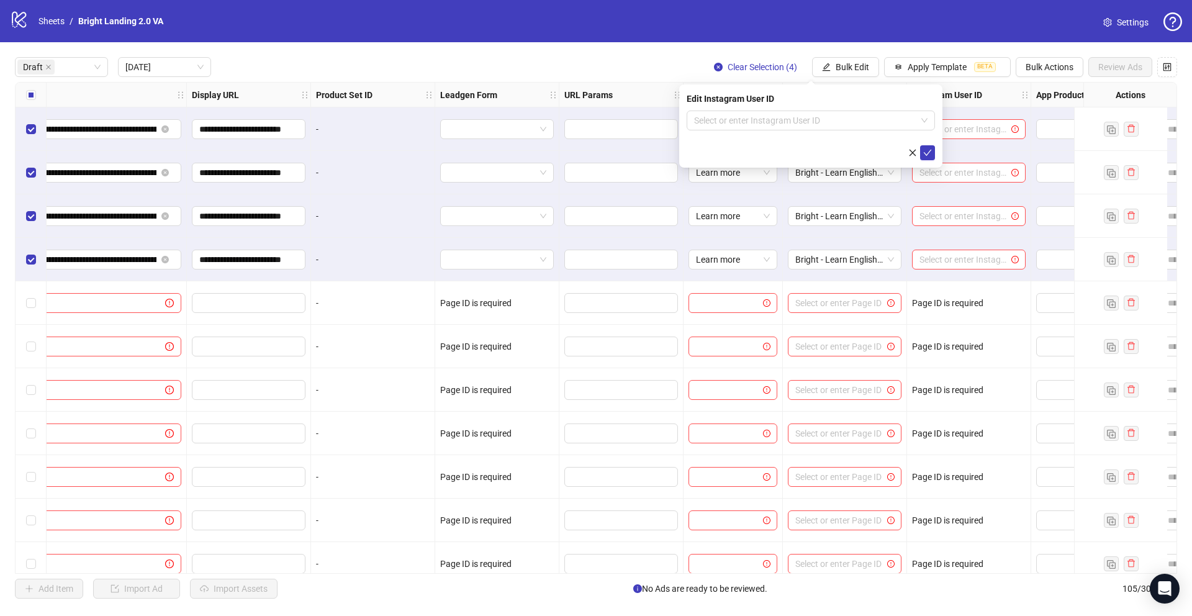
click at [835, 130] on form "Select or enter Instagram User ID" at bounding box center [811, 136] width 248 height 50
click at [837, 118] on input "search" at bounding box center [805, 120] width 222 height 19
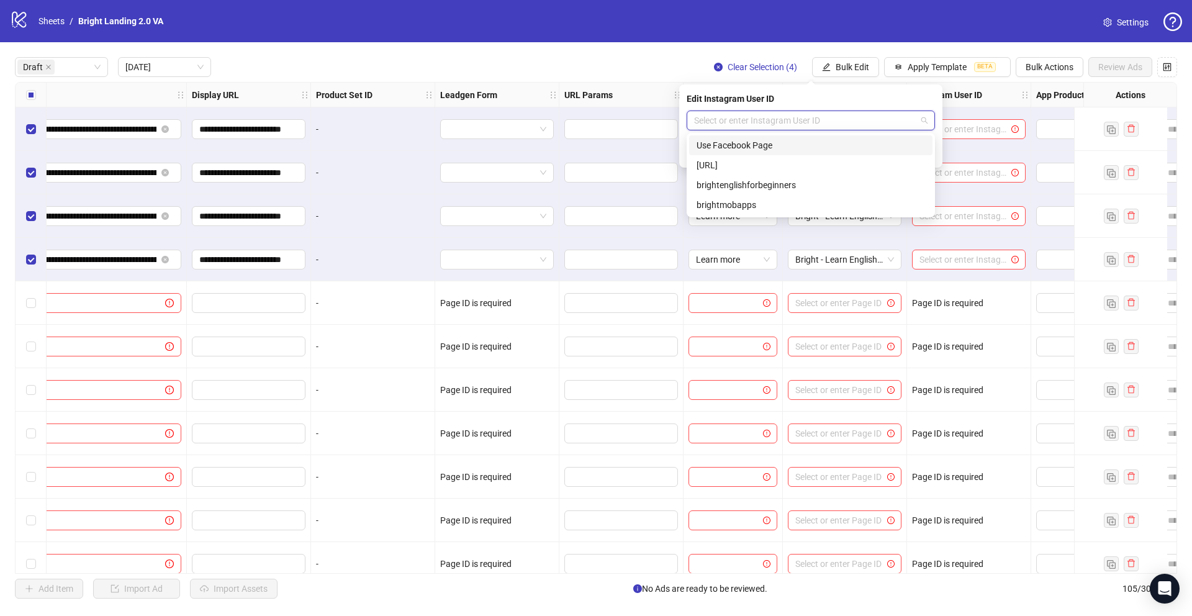
click at [830, 143] on div "Use Facebook Page" at bounding box center [811, 145] width 229 height 14
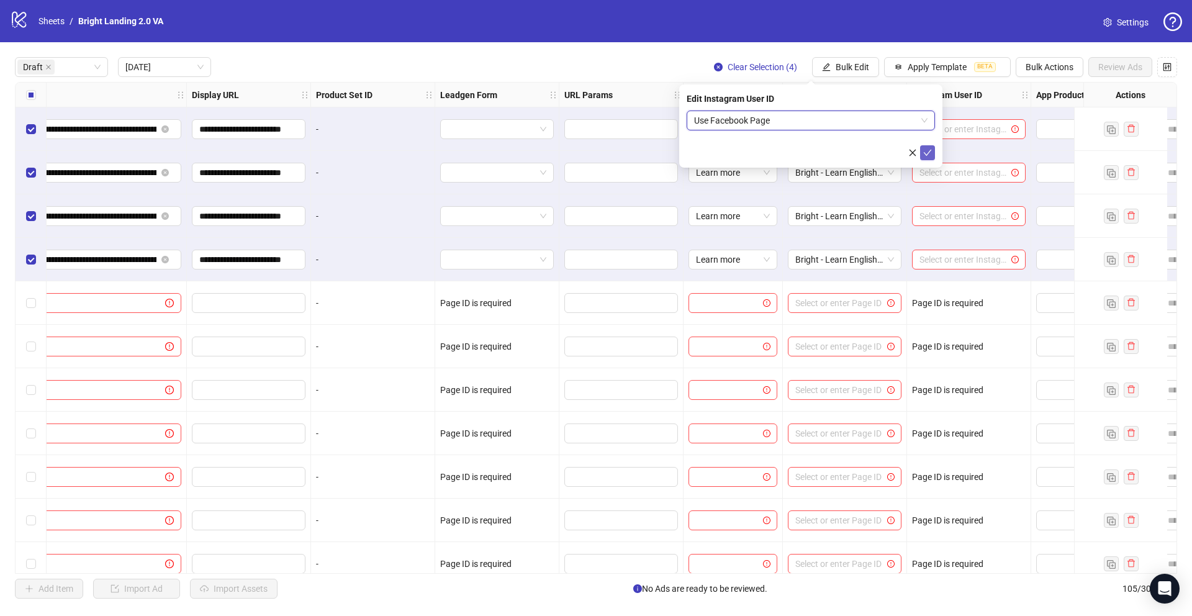
click at [894, 156] on div "Edit Instagram User ID Use Facebook Page Use Facebook Page" at bounding box center [810, 125] width 263 height 83
click at [894, 151] on icon "check" at bounding box center [927, 152] width 9 height 9
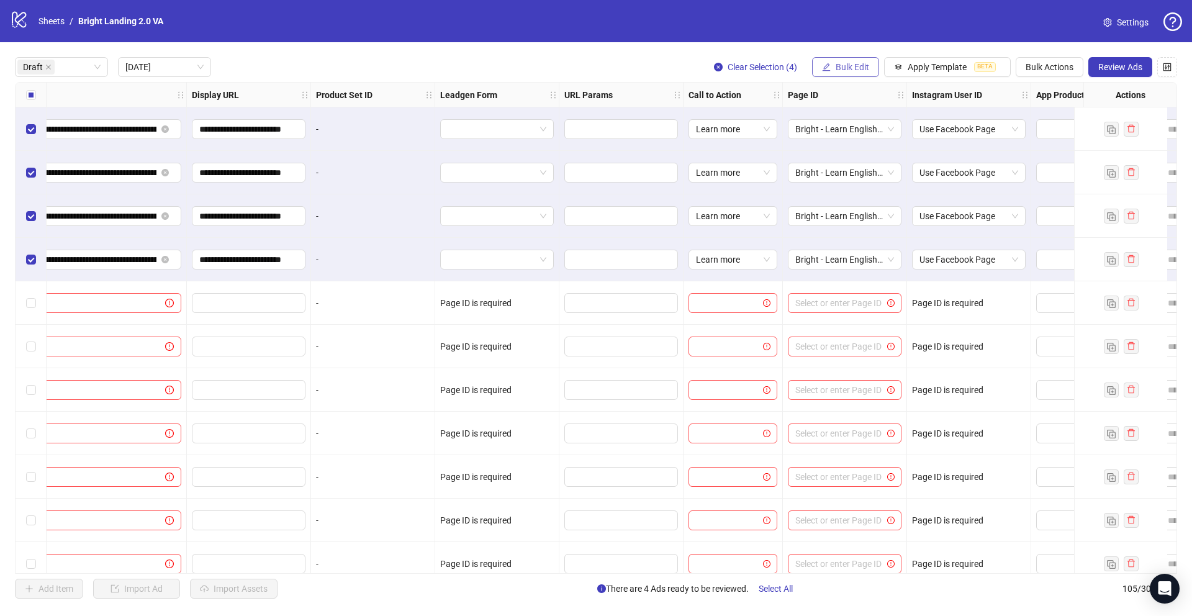
click at [847, 67] on span "Bulk Edit" at bounding box center [853, 67] width 34 height 10
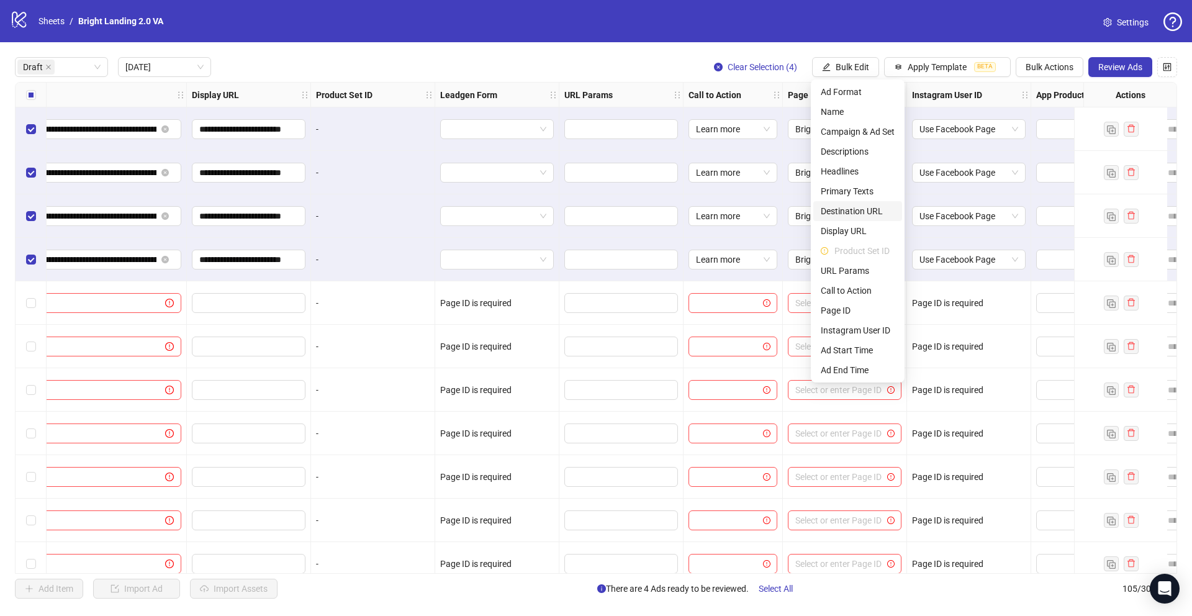
click at [857, 214] on span "Destination URL" at bounding box center [858, 211] width 74 height 14
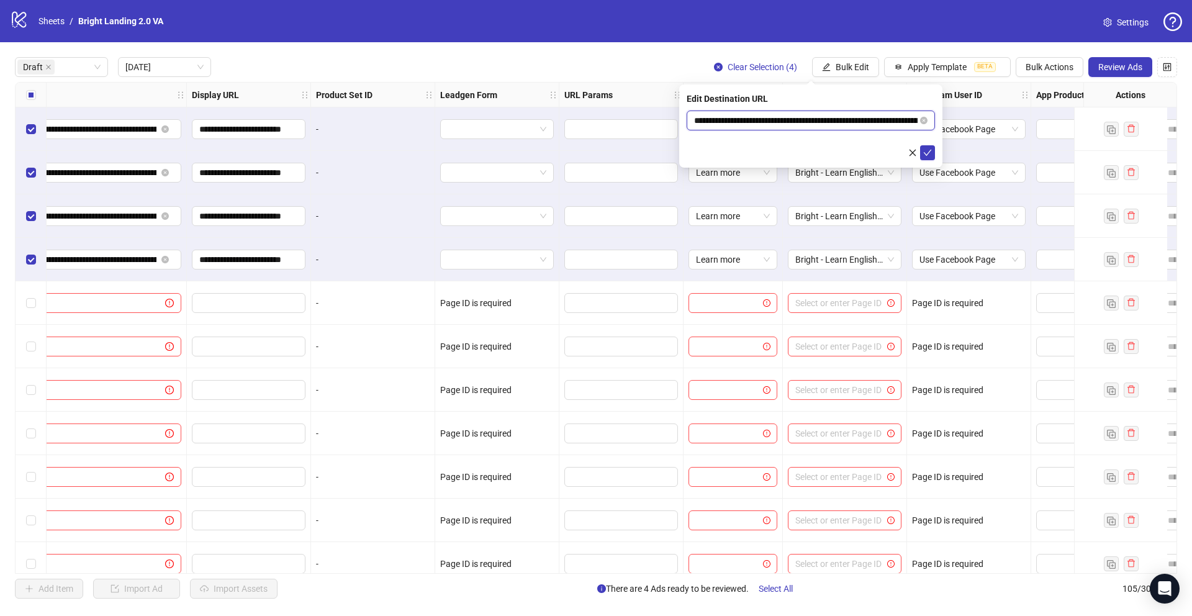
drag, startPoint x: 864, startPoint y: 120, endPoint x: 643, endPoint y: 117, distance: 221.7
click at [643, 117] on body "**********" at bounding box center [596, 308] width 1192 height 616
click at [894, 153] on icon "check" at bounding box center [928, 153] width 8 height 6
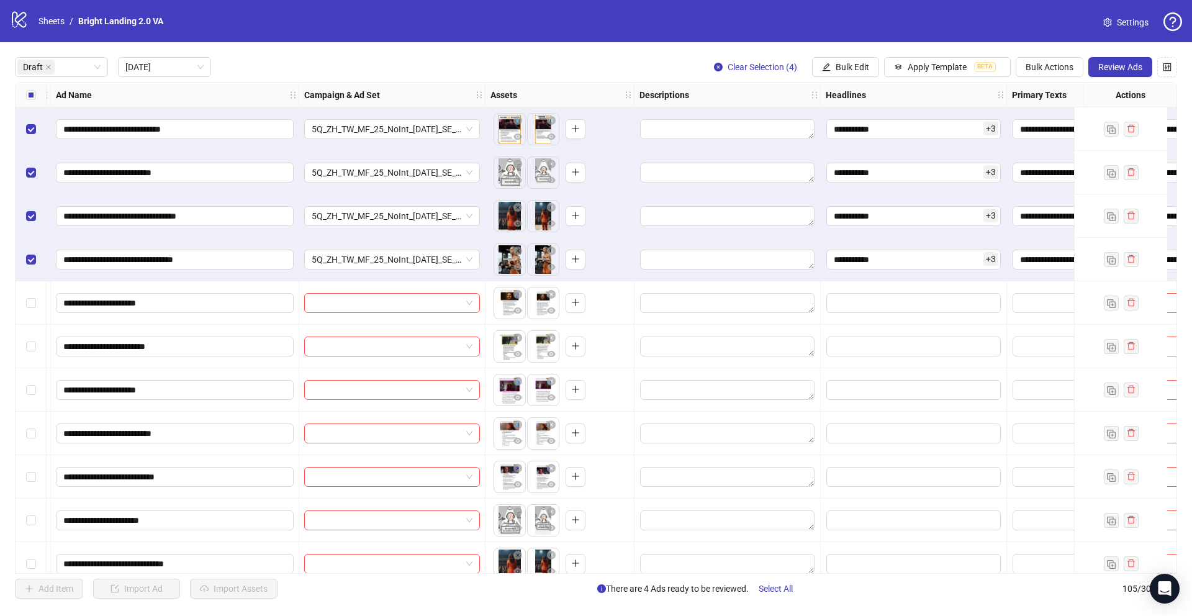
scroll to position [0, 0]
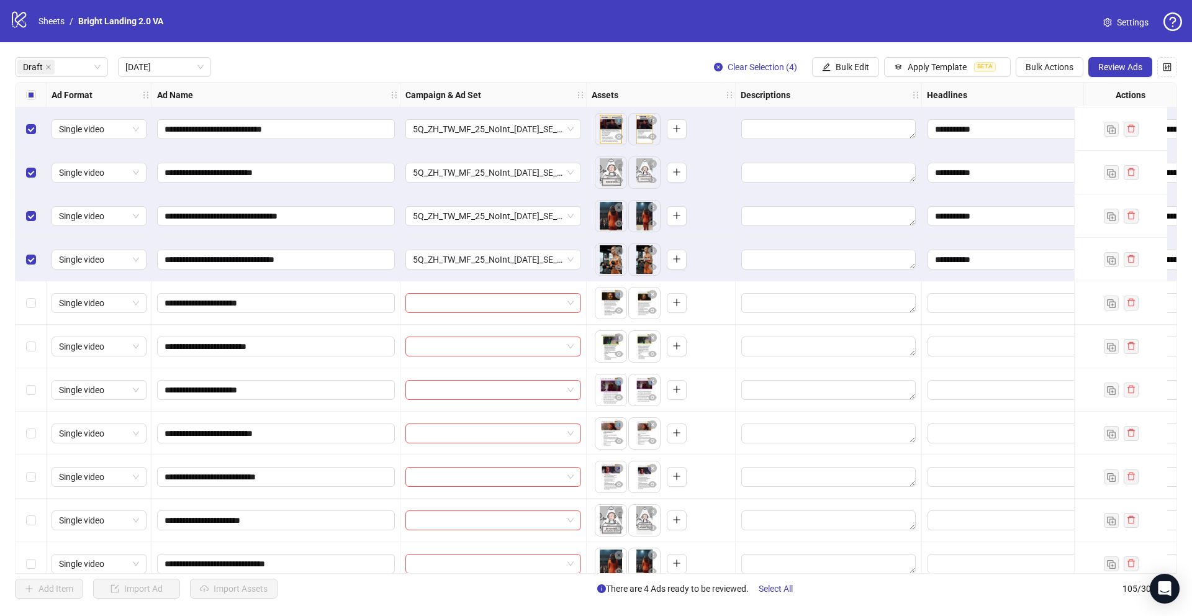
click at [34, 86] on div "Select all rows" at bounding box center [31, 95] width 31 height 25
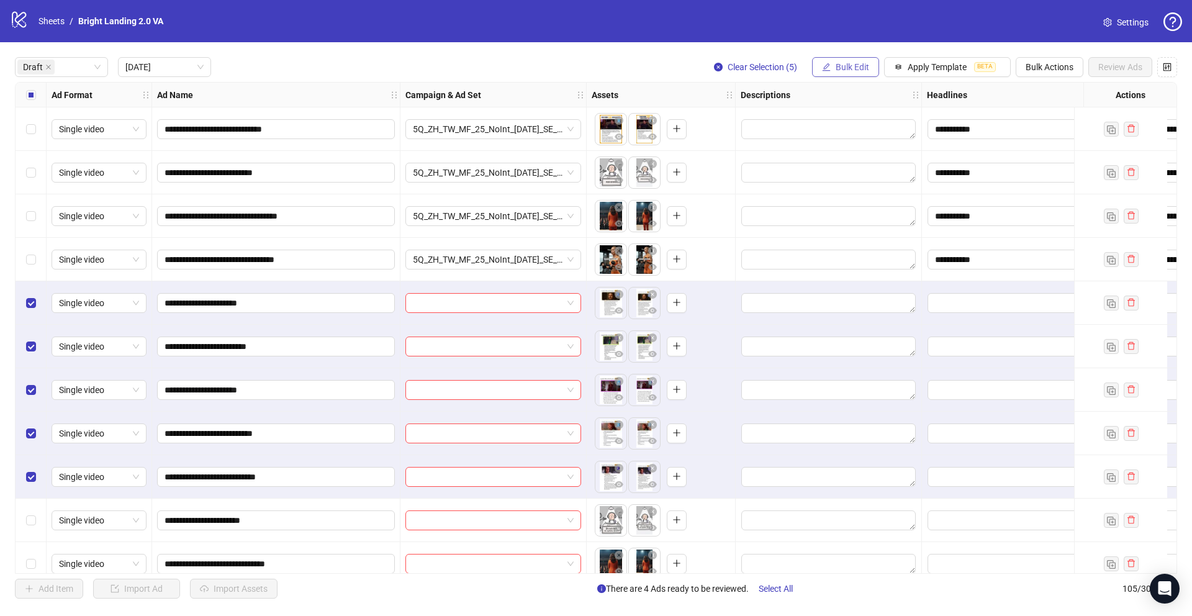
click at [851, 66] on span "Bulk Edit" at bounding box center [853, 67] width 34 height 10
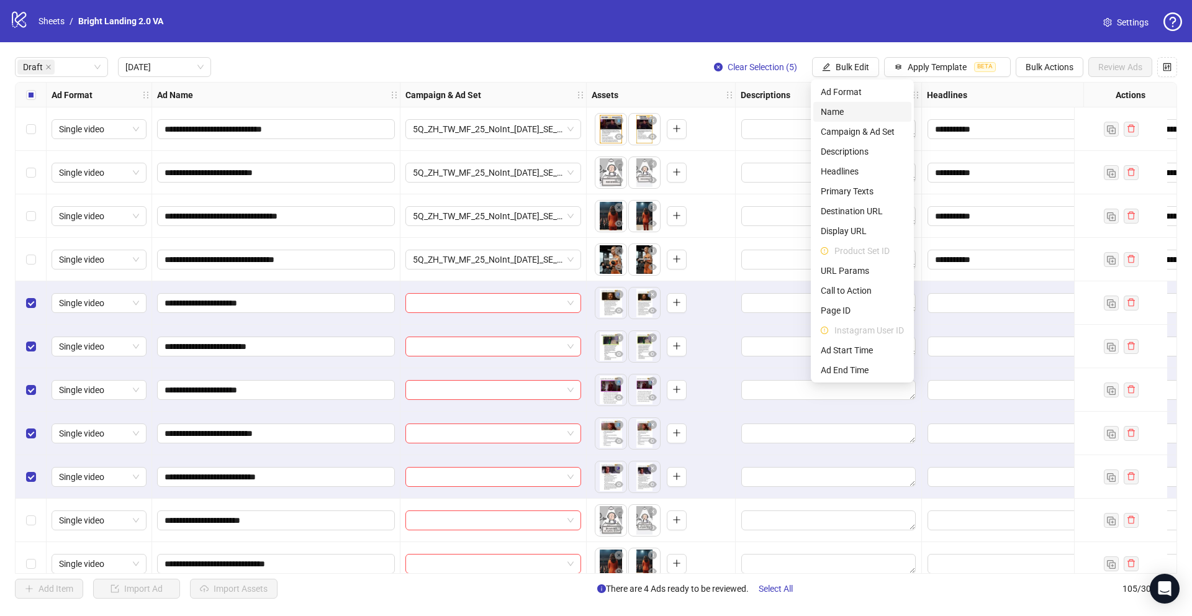
click at [874, 116] on span "Name" at bounding box center [862, 112] width 83 height 14
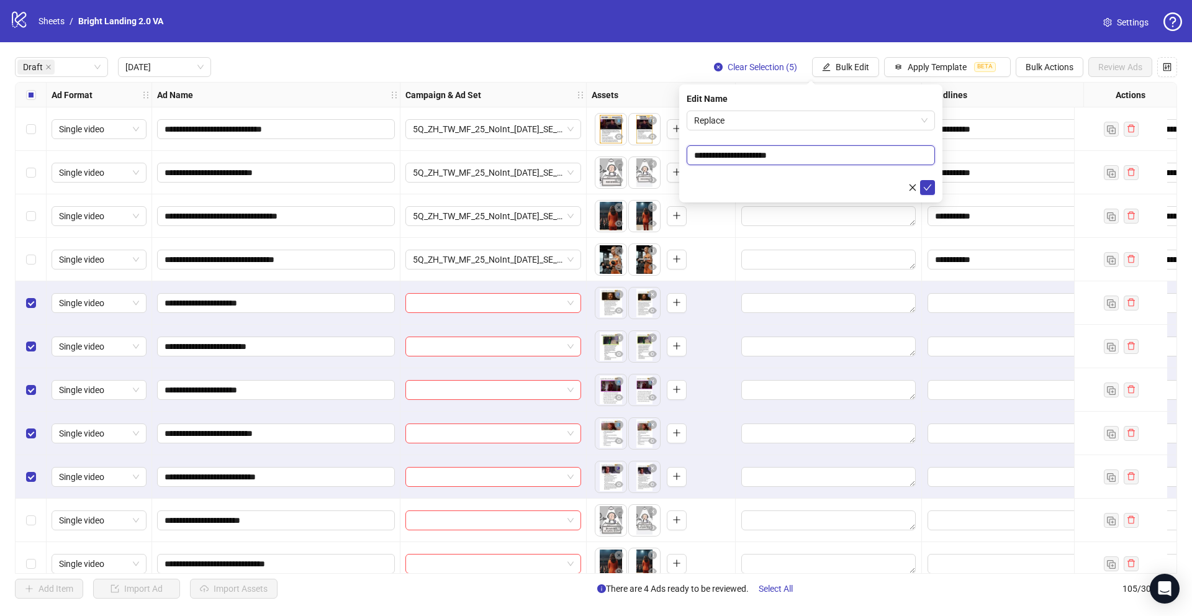
click at [852, 157] on input "**********" at bounding box center [811, 155] width 248 height 20
click at [833, 117] on span "Replace" at bounding box center [810, 120] width 233 height 19
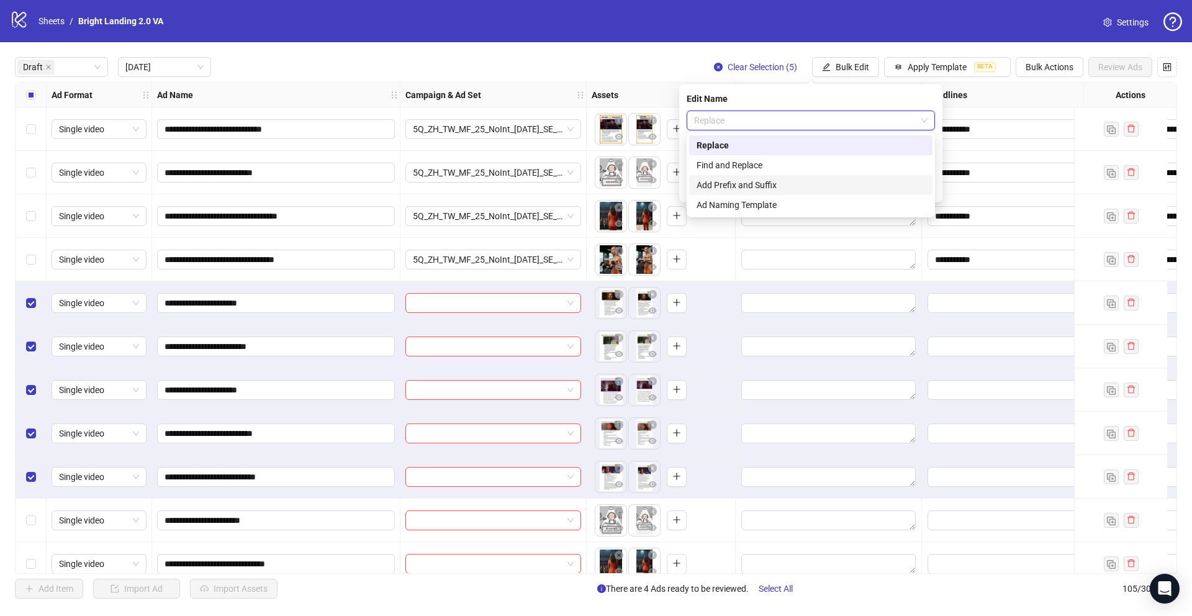
click at [813, 182] on div "Add Prefix and Suffix" at bounding box center [811, 185] width 229 height 14
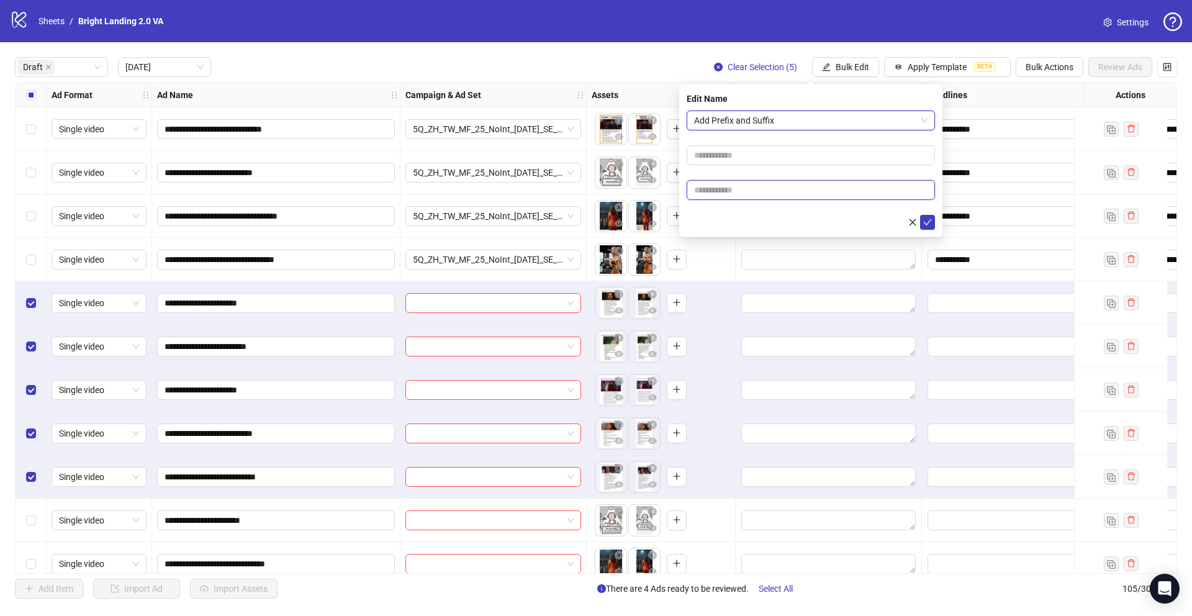
click at [814, 185] on input "text" at bounding box center [811, 190] width 248 height 20
type input "****"
click at [894, 227] on button "submit" at bounding box center [927, 222] width 15 height 15
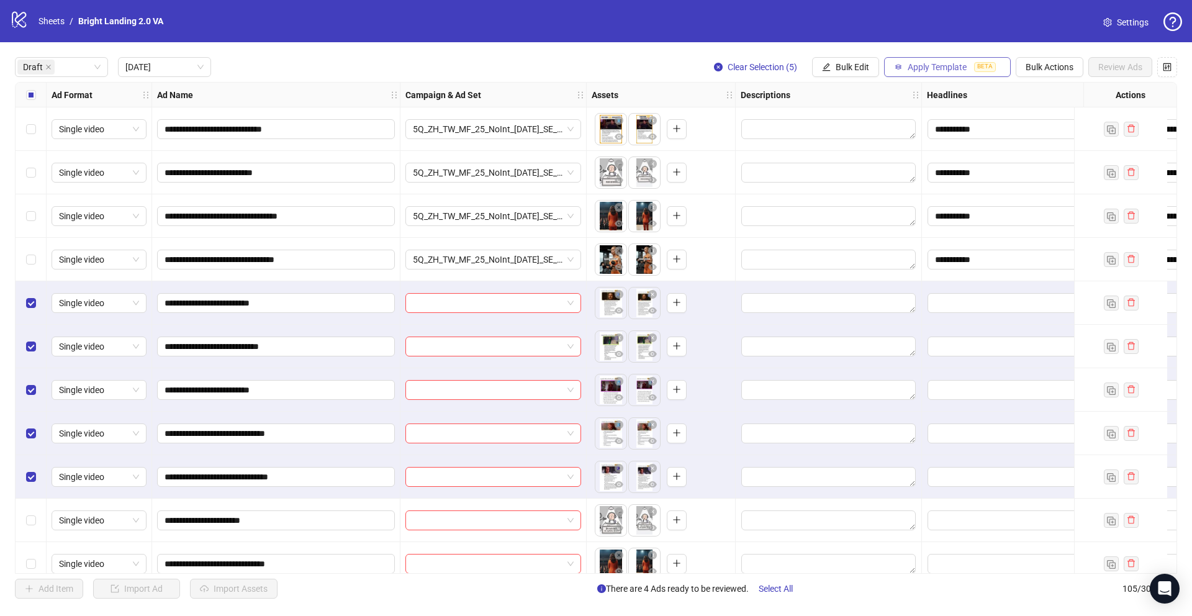
click at [894, 65] on span "Apply Template" at bounding box center [937, 67] width 59 height 10
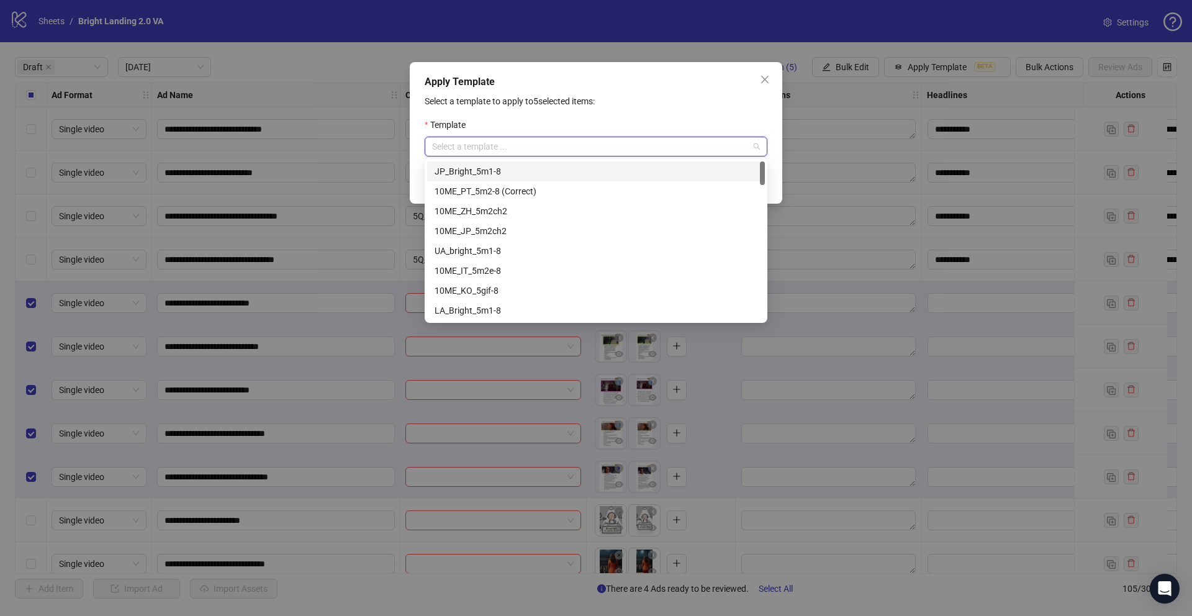
click at [682, 155] on input "search" at bounding box center [590, 146] width 317 height 19
click at [760, 77] on icon "close" at bounding box center [765, 80] width 10 height 10
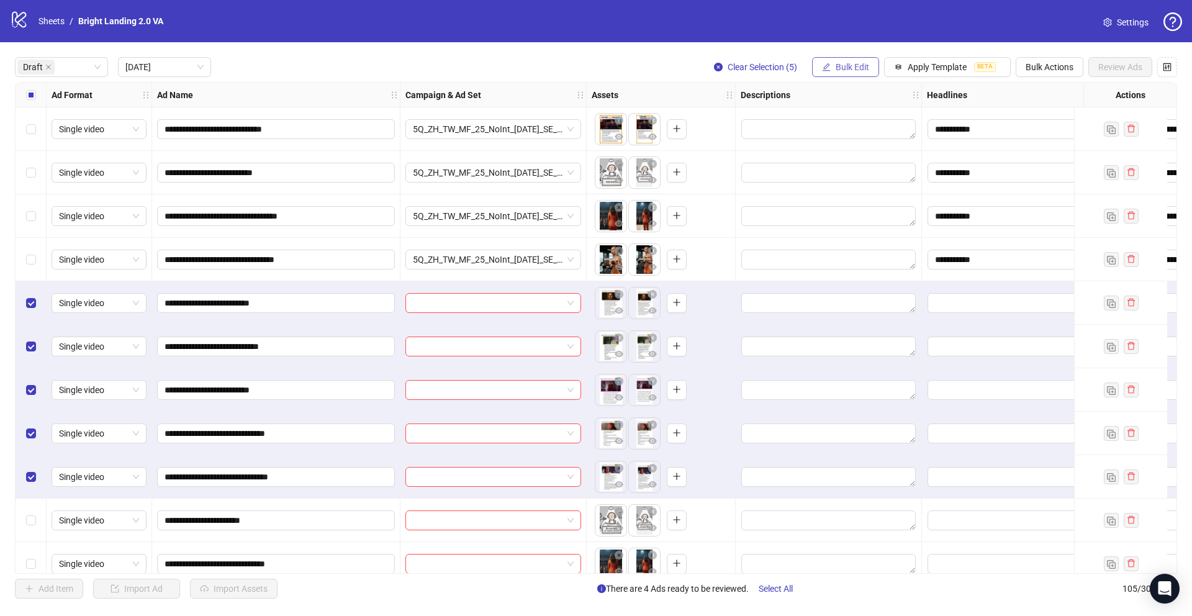
click at [865, 71] on span "Bulk Edit" at bounding box center [853, 67] width 34 height 10
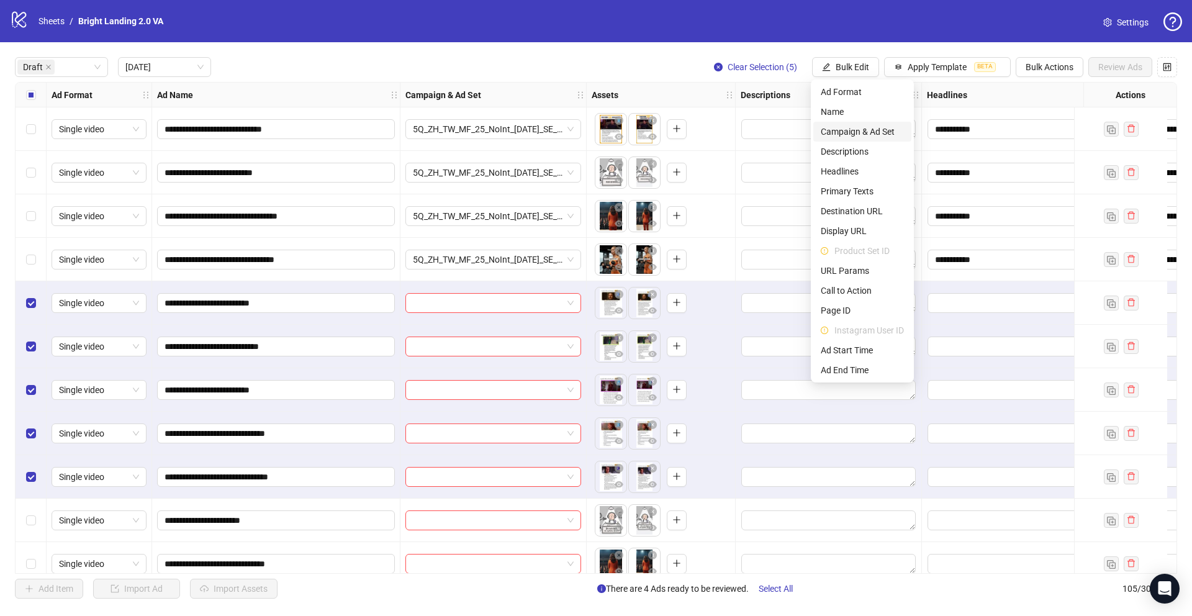
click at [870, 135] on span "Campaign & Ad Set" at bounding box center [862, 132] width 83 height 14
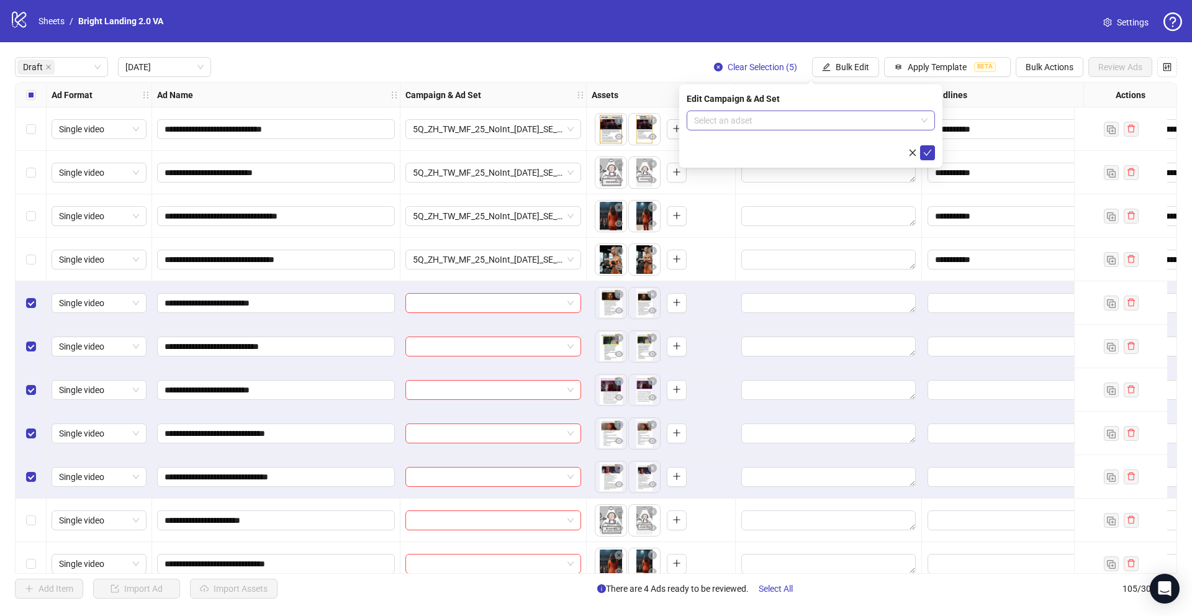
click at [779, 129] on input "search" at bounding box center [805, 120] width 222 height 19
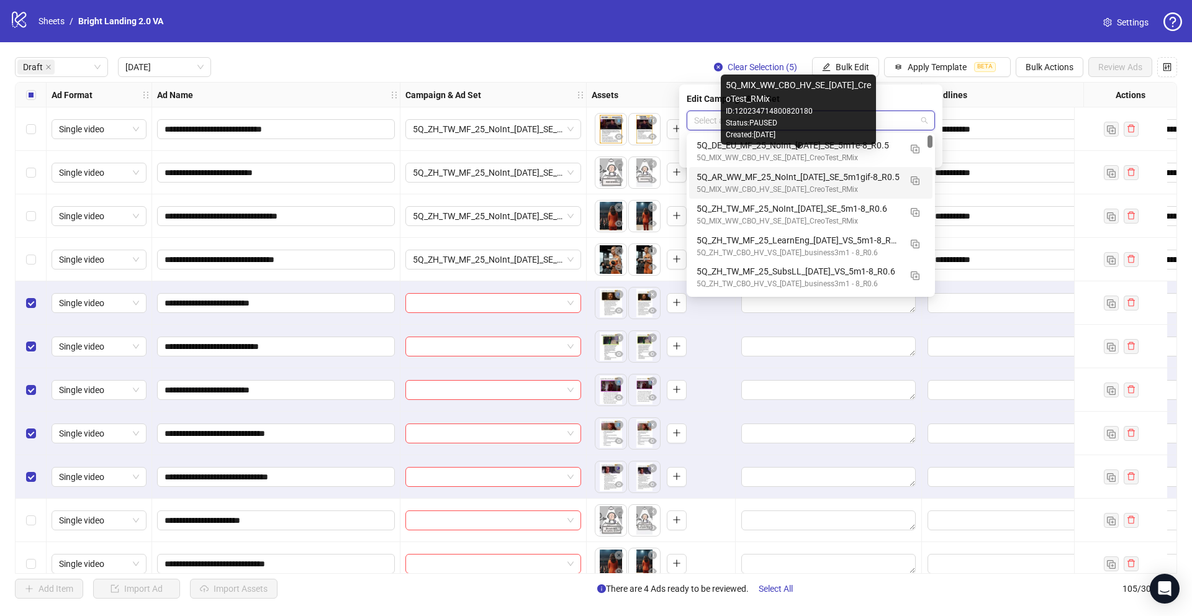
click at [770, 179] on div "5Q_AR_WW_MF_25_NoInt_[DATE]_SE_5m1gif-8_R0.5" at bounding box center [799, 177] width 204 height 14
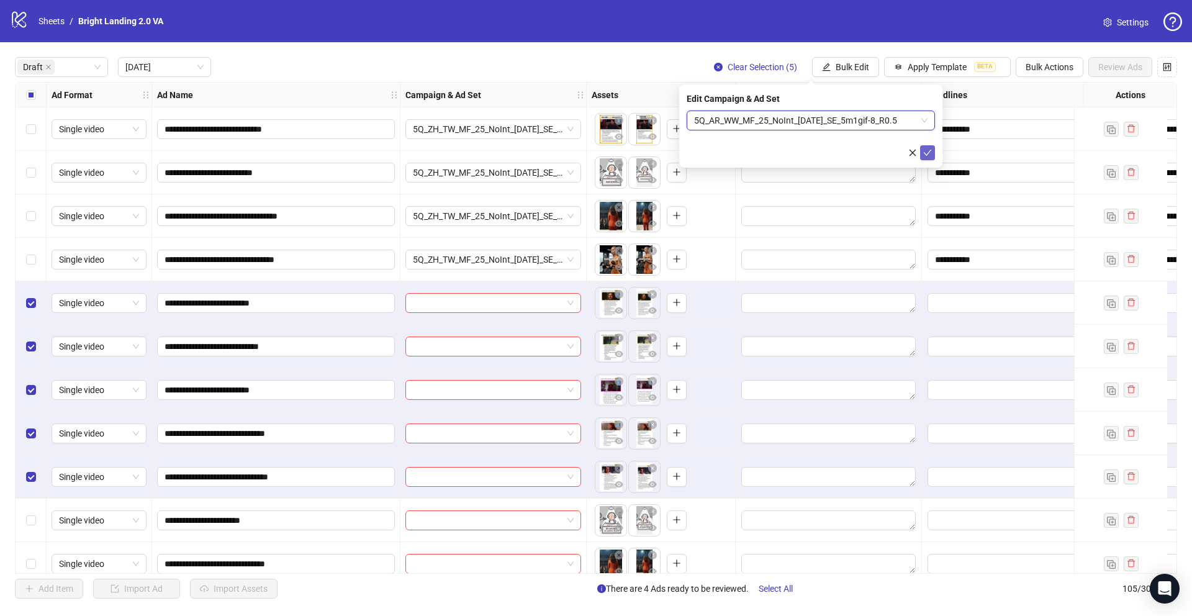
click at [894, 152] on icon "check" at bounding box center [927, 152] width 9 height 9
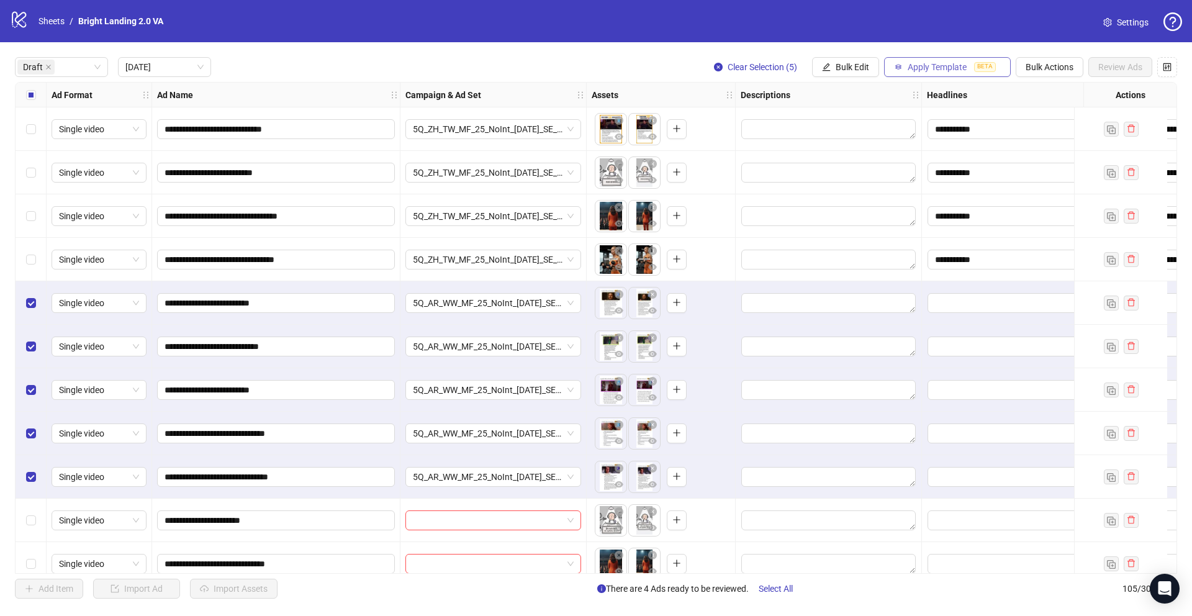
click at [894, 63] on span "Apply Template" at bounding box center [937, 67] width 59 height 10
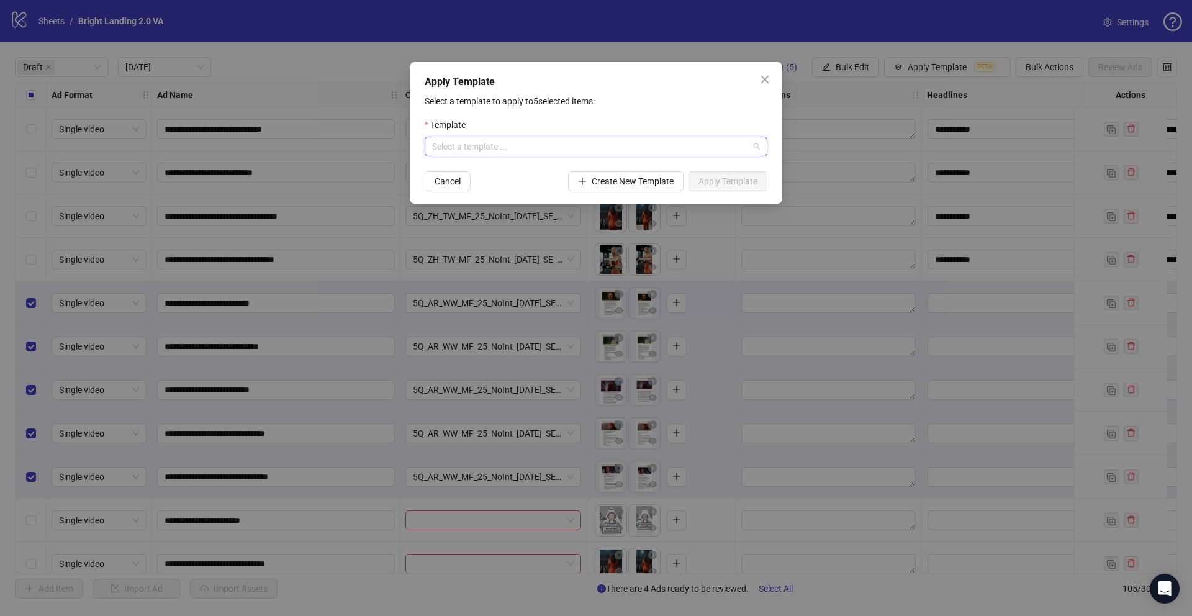
click at [684, 150] on input "search" at bounding box center [590, 146] width 317 height 19
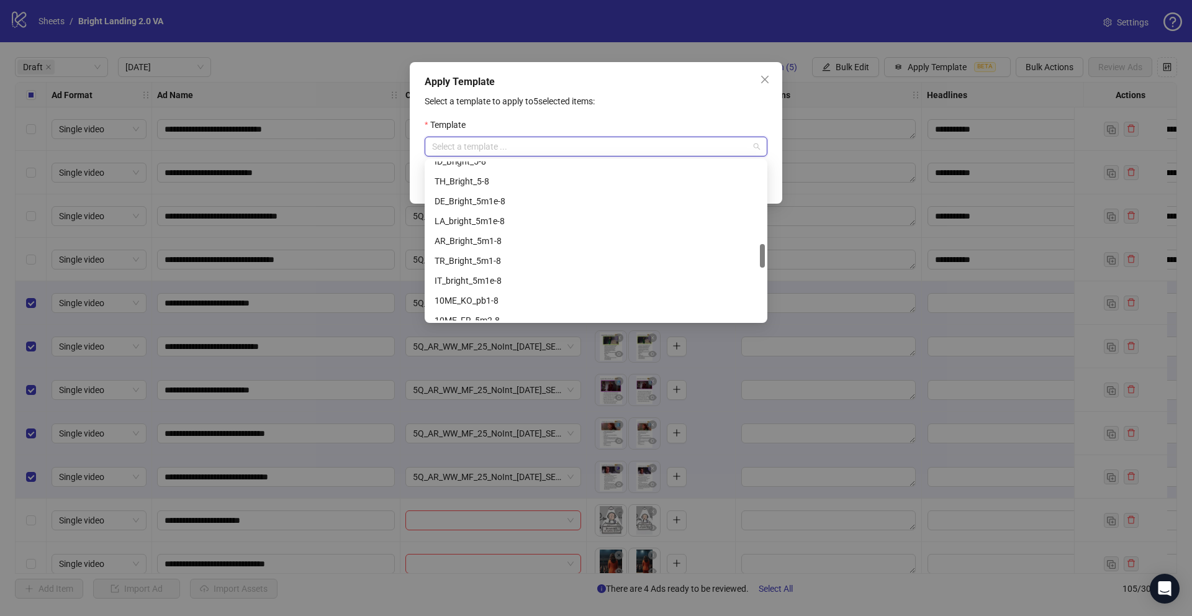
scroll to position [566, 0]
click at [630, 215] on div "AR_Bright_5m1-8" at bounding box center [596, 221] width 323 height 14
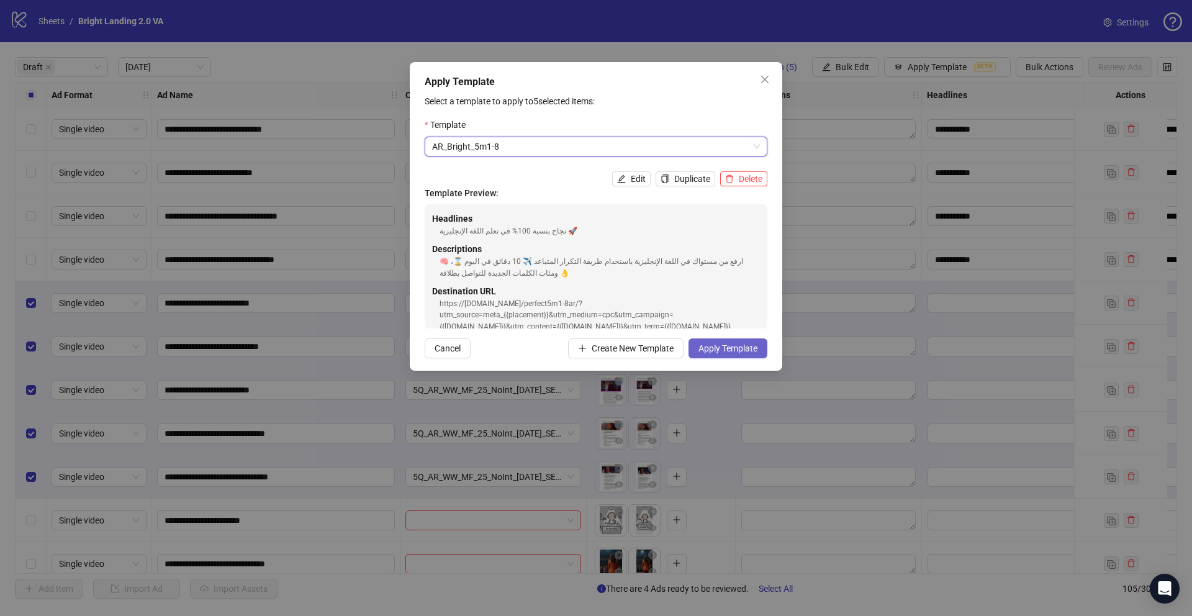
click at [729, 343] on span "Apply Template" at bounding box center [728, 348] width 59 height 10
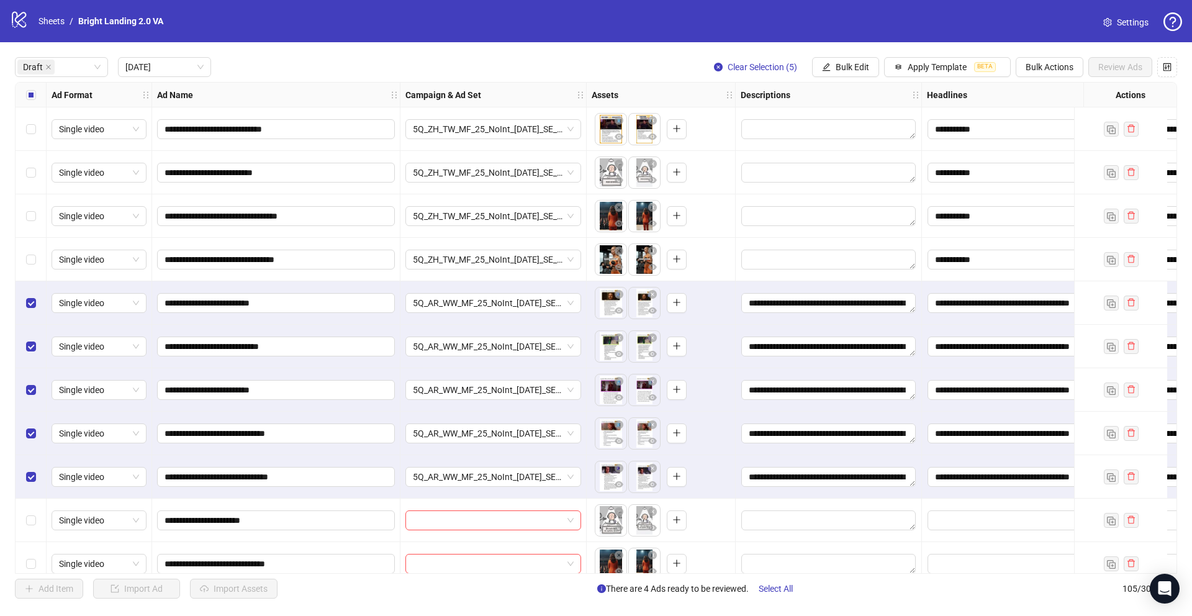
drag, startPoint x: 472, startPoint y: 573, endPoint x: 609, endPoint y: 571, distance: 137.2
click at [609, 451] on div "**********" at bounding box center [596, 328] width 1162 height 492
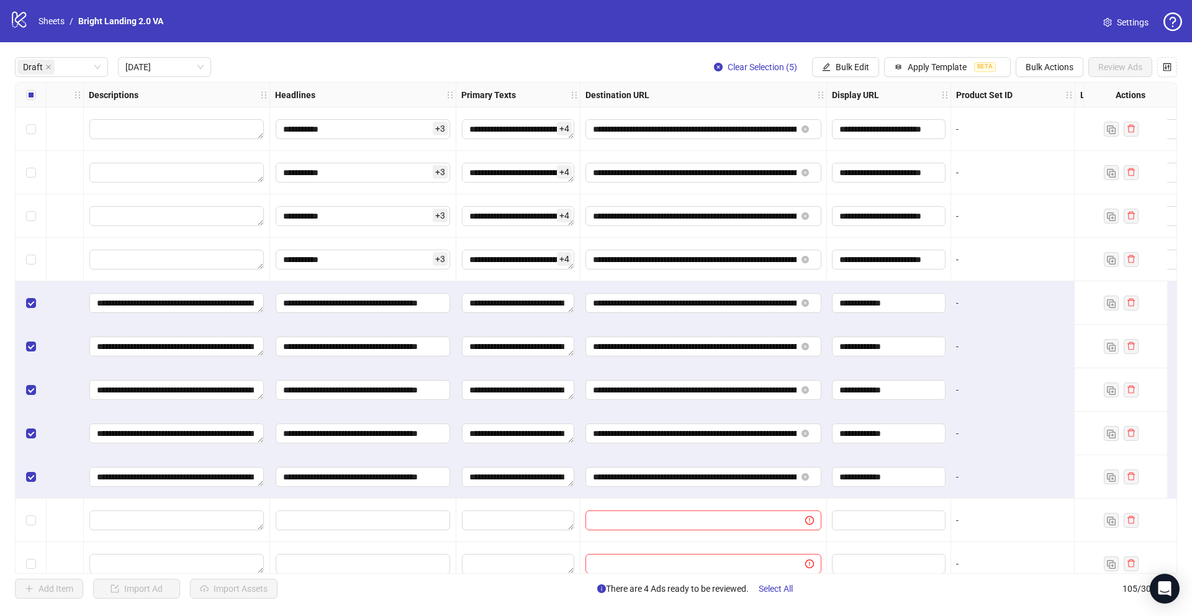
scroll to position [0, 686]
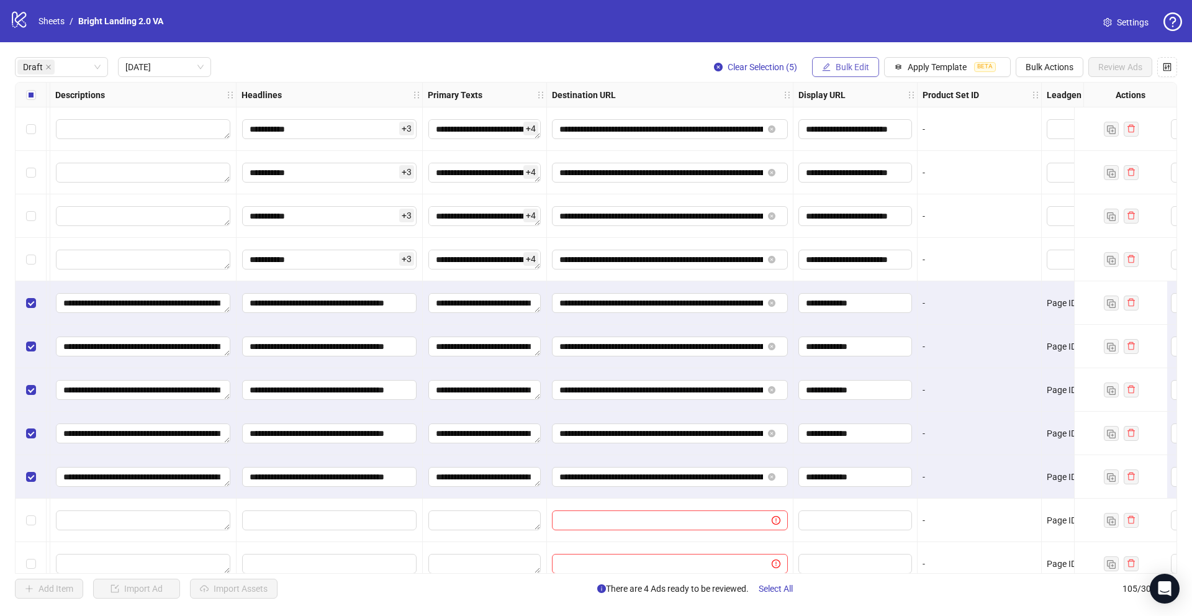
click at [838, 68] on span "Bulk Edit" at bounding box center [853, 67] width 34 height 10
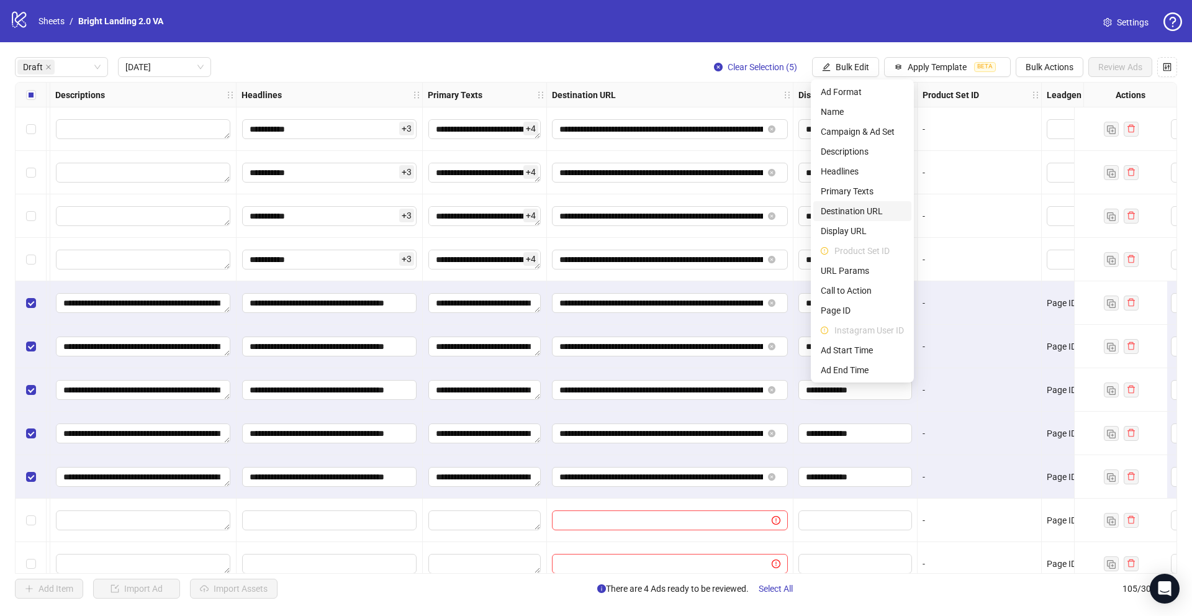
click at [864, 210] on span "Destination URL" at bounding box center [862, 211] width 83 height 14
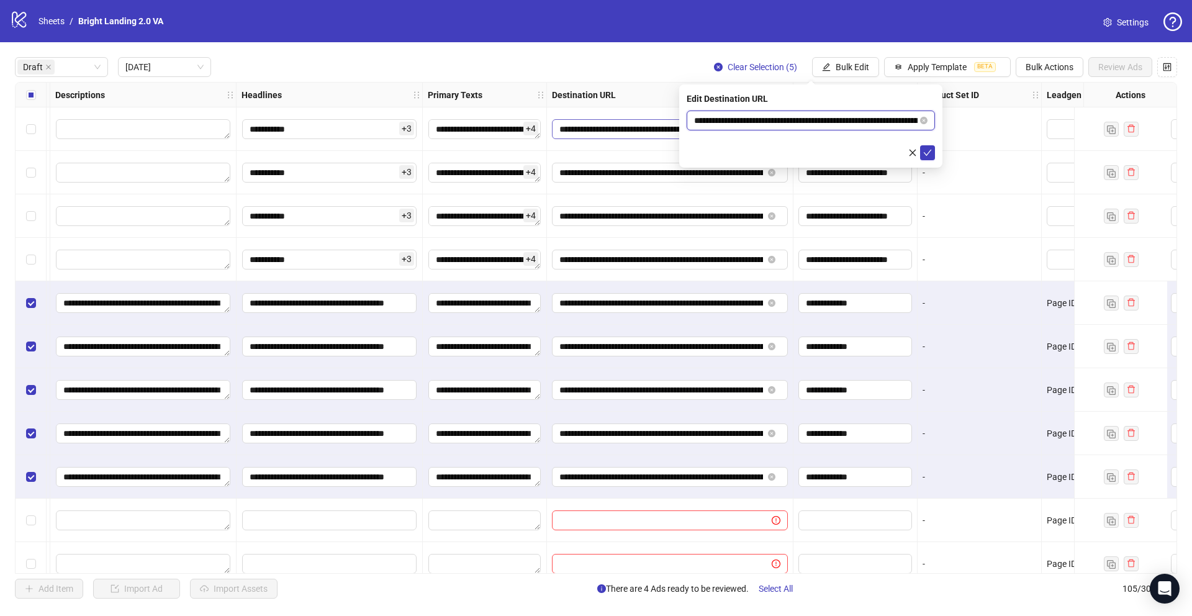
drag, startPoint x: 859, startPoint y: 120, endPoint x: 648, endPoint y: 122, distance: 211.8
click at [648, 122] on body "**********" at bounding box center [596, 308] width 1192 height 616
paste input "***"
type input "**********"
click at [894, 149] on icon "check" at bounding box center [927, 152] width 9 height 9
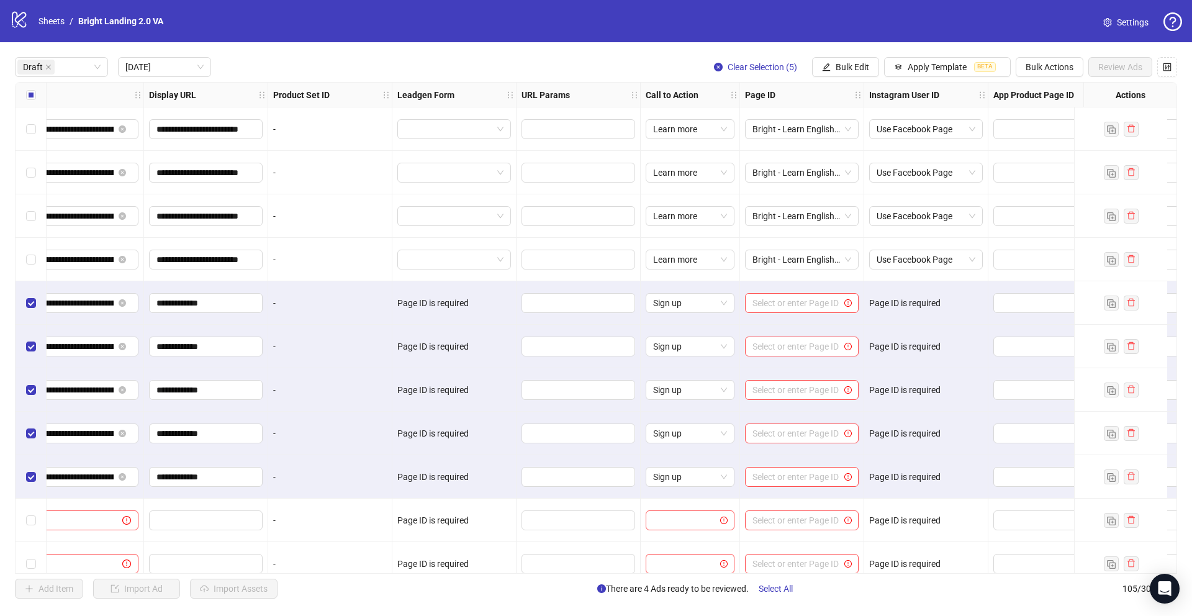
scroll to position [0, 1423]
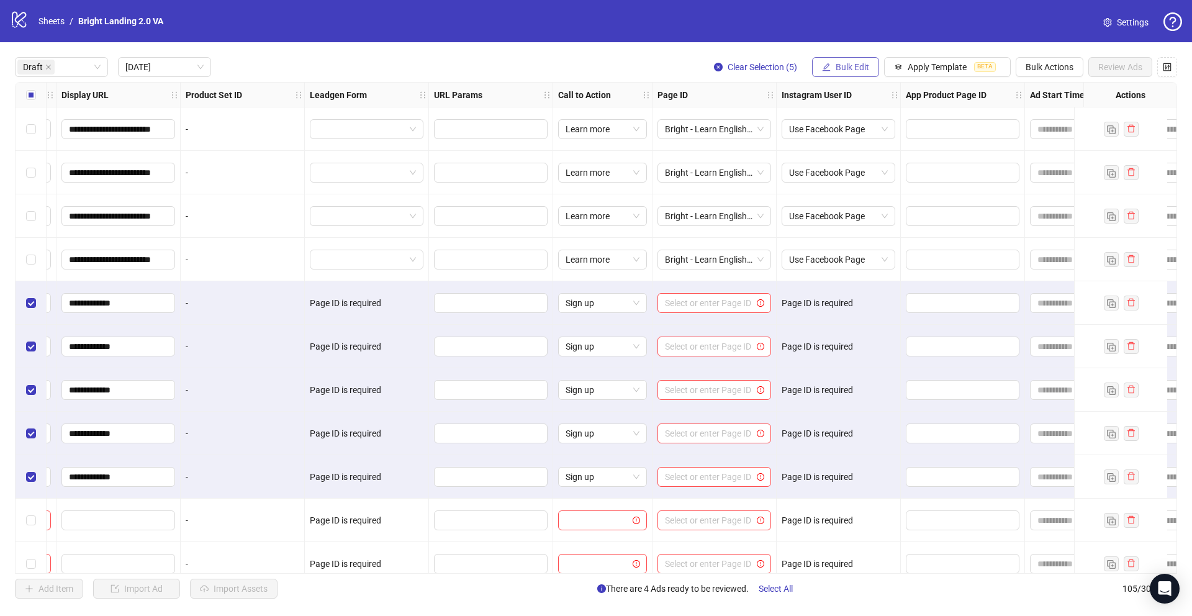
click at [832, 64] on button "Bulk Edit" at bounding box center [845, 67] width 67 height 20
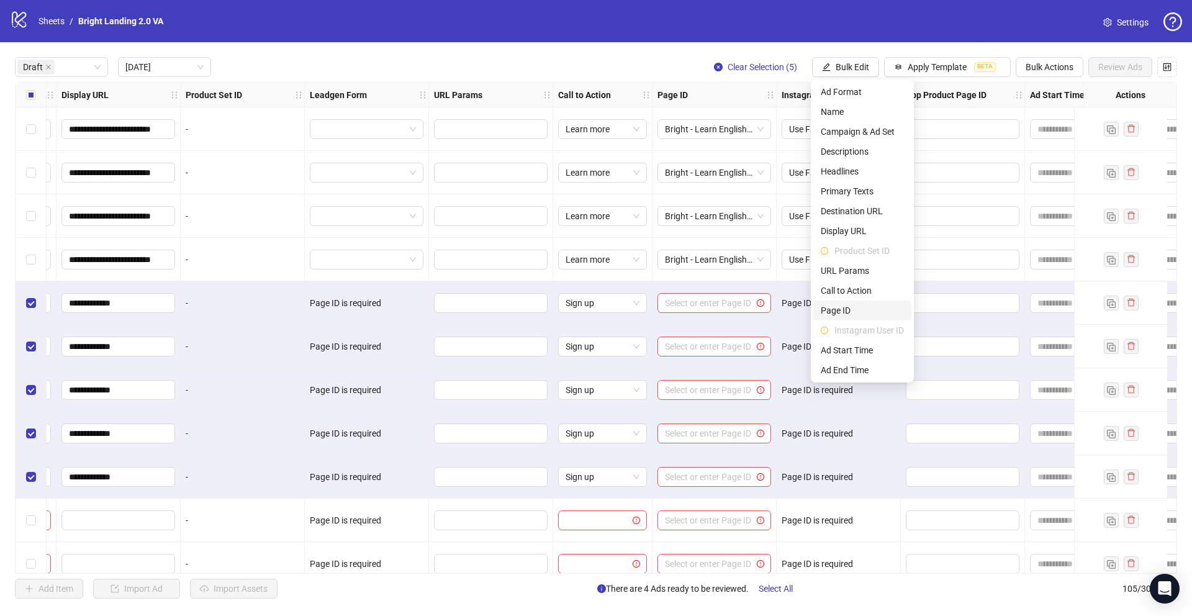
click at [855, 307] on span "Page ID" at bounding box center [862, 311] width 83 height 14
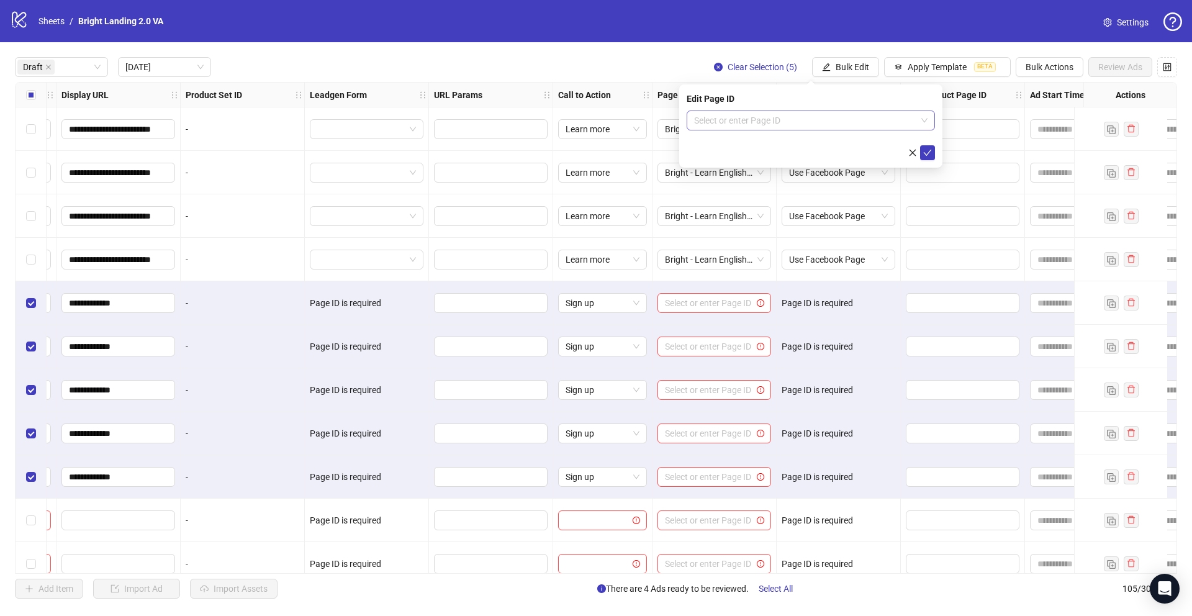
click at [843, 120] on input "search" at bounding box center [805, 120] width 222 height 19
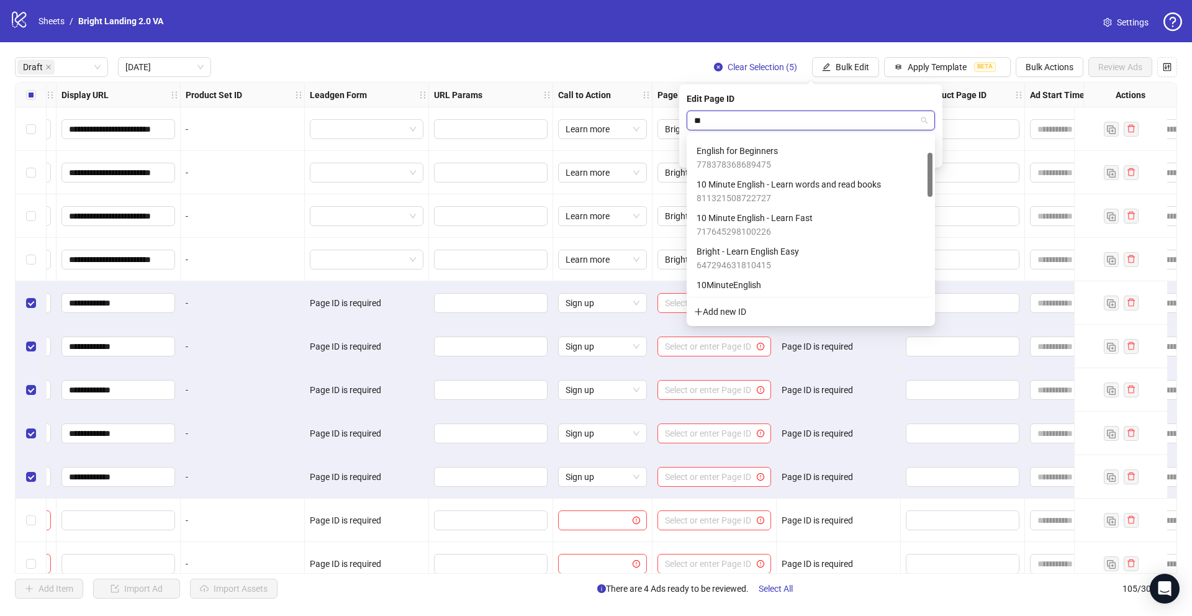
scroll to position [0, 0]
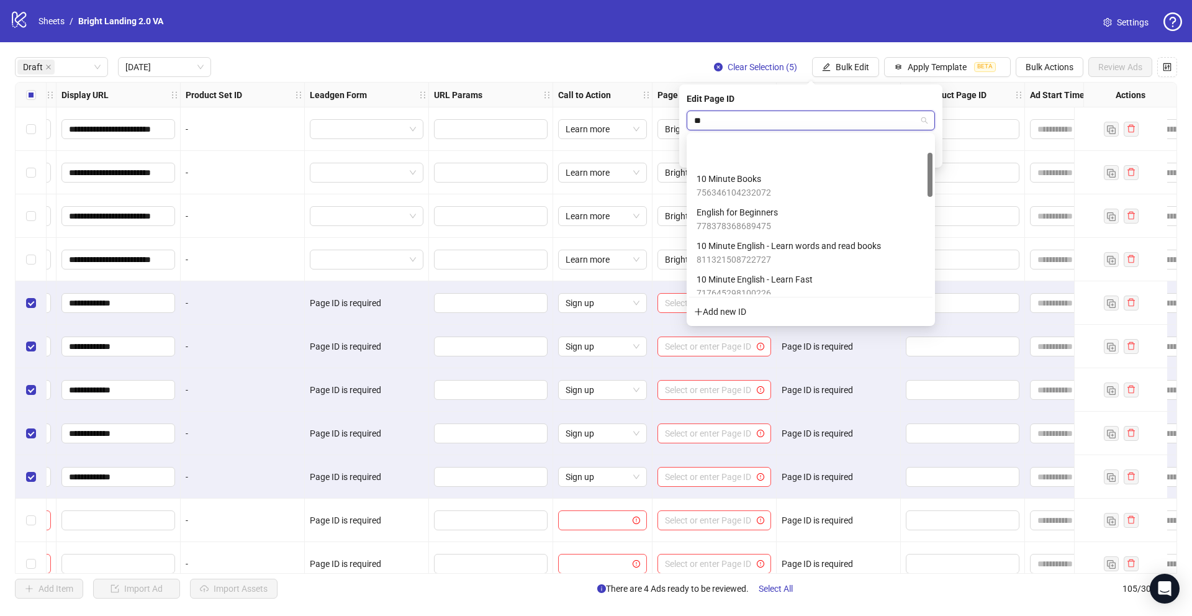
type input "***"
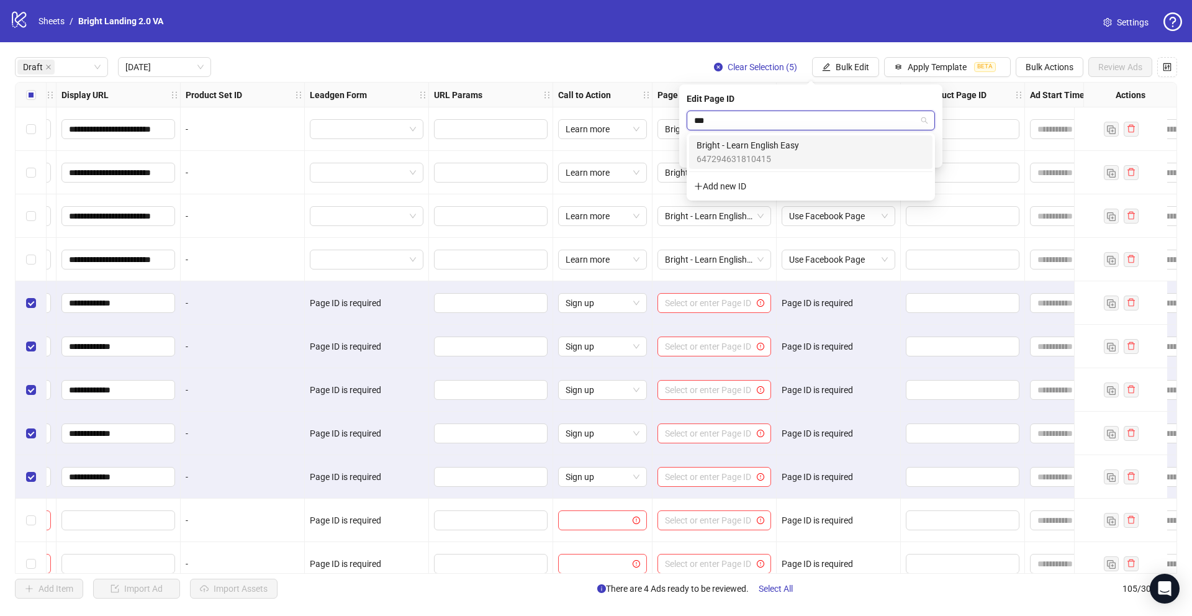
click at [823, 155] on div "Bright - Learn English Easy 647294631810415" at bounding box center [811, 151] width 229 height 27
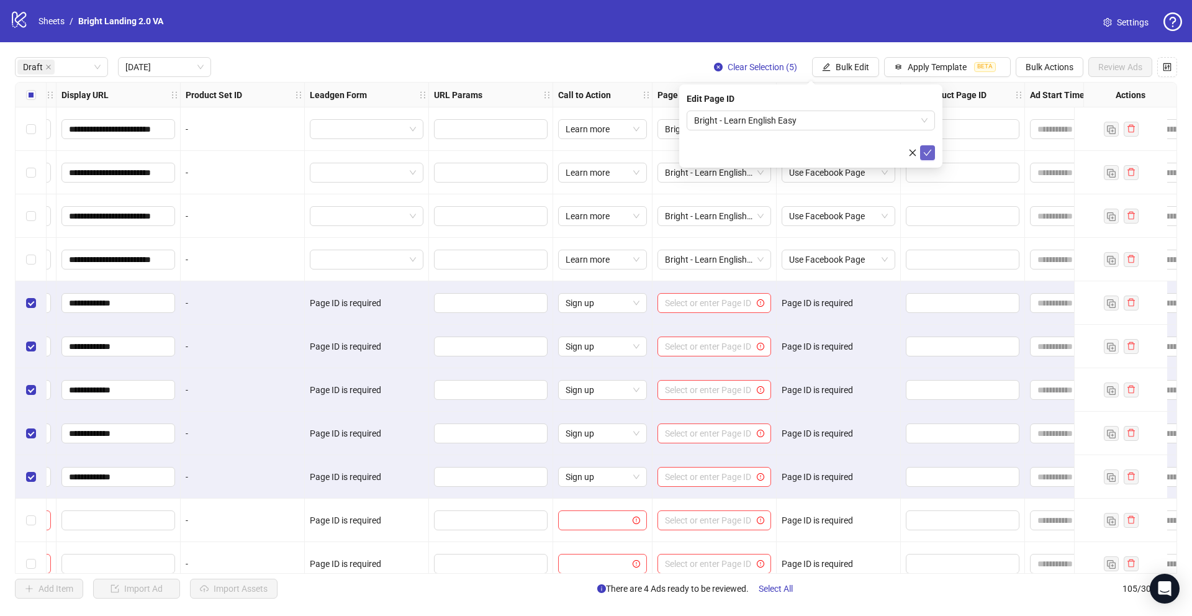
click at [894, 157] on span "submit" at bounding box center [927, 153] width 9 height 10
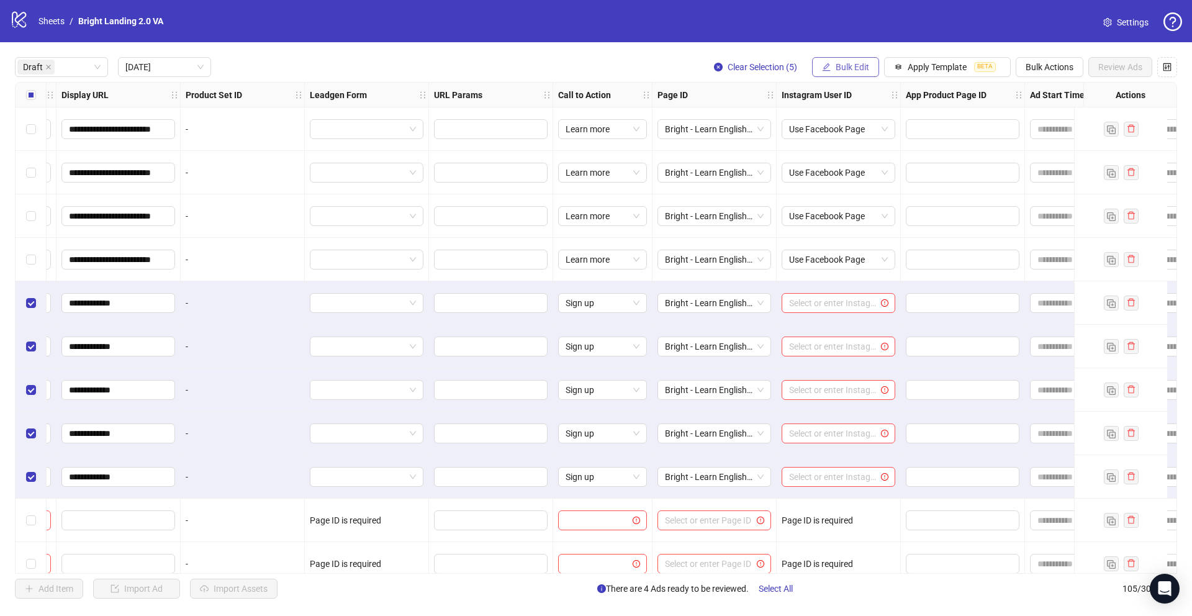
click at [863, 71] on span "Bulk Edit" at bounding box center [853, 67] width 34 height 10
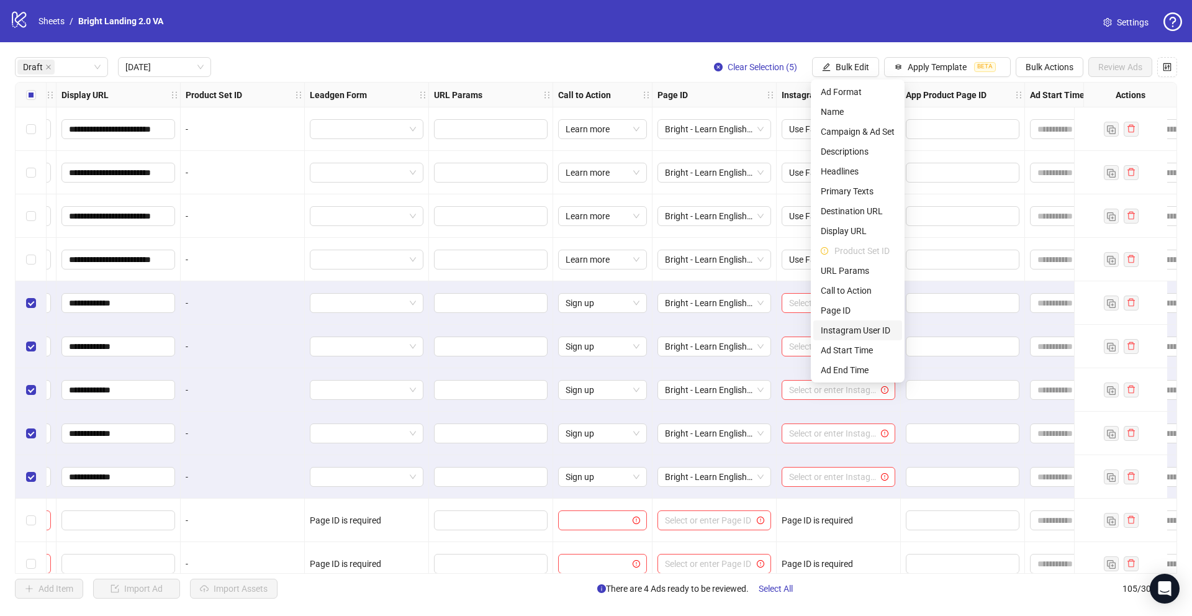
click at [872, 325] on span "Instagram User ID" at bounding box center [858, 331] width 74 height 14
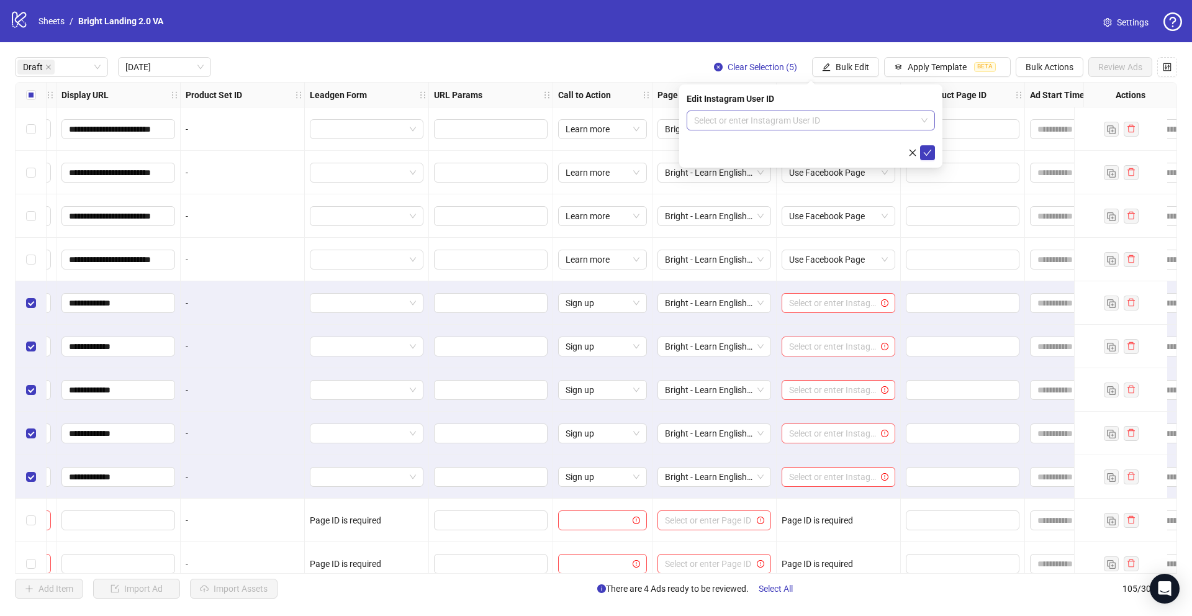
click at [831, 125] on input "search" at bounding box center [805, 120] width 222 height 19
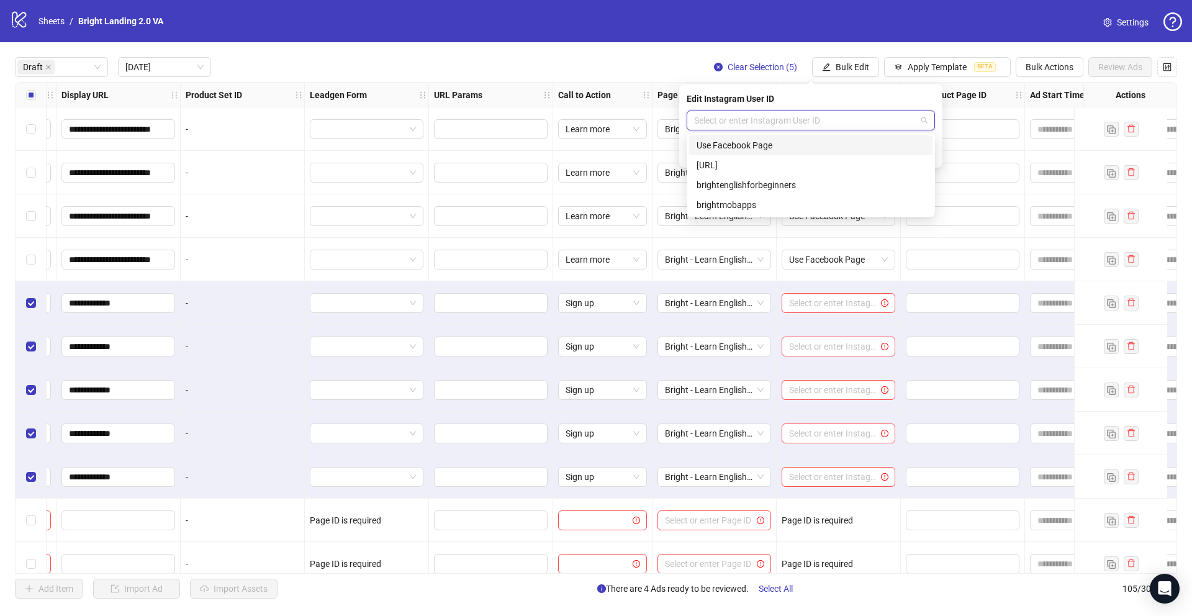
click at [808, 150] on div "Use Facebook Page" at bounding box center [811, 145] width 229 height 14
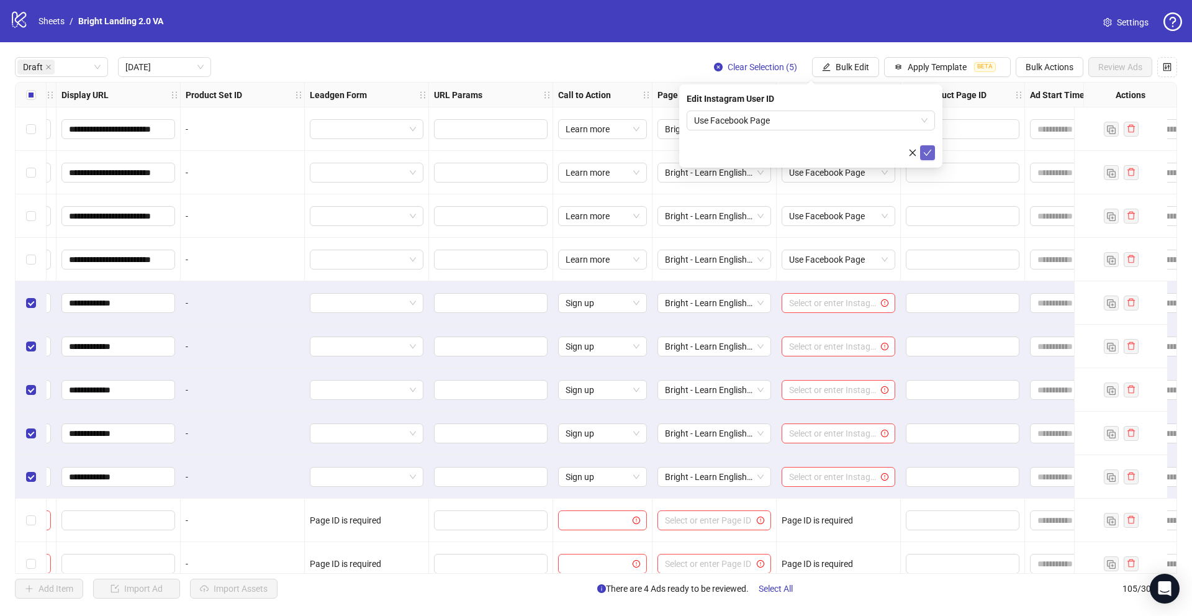
click at [894, 153] on icon "check" at bounding box center [928, 153] width 8 height 6
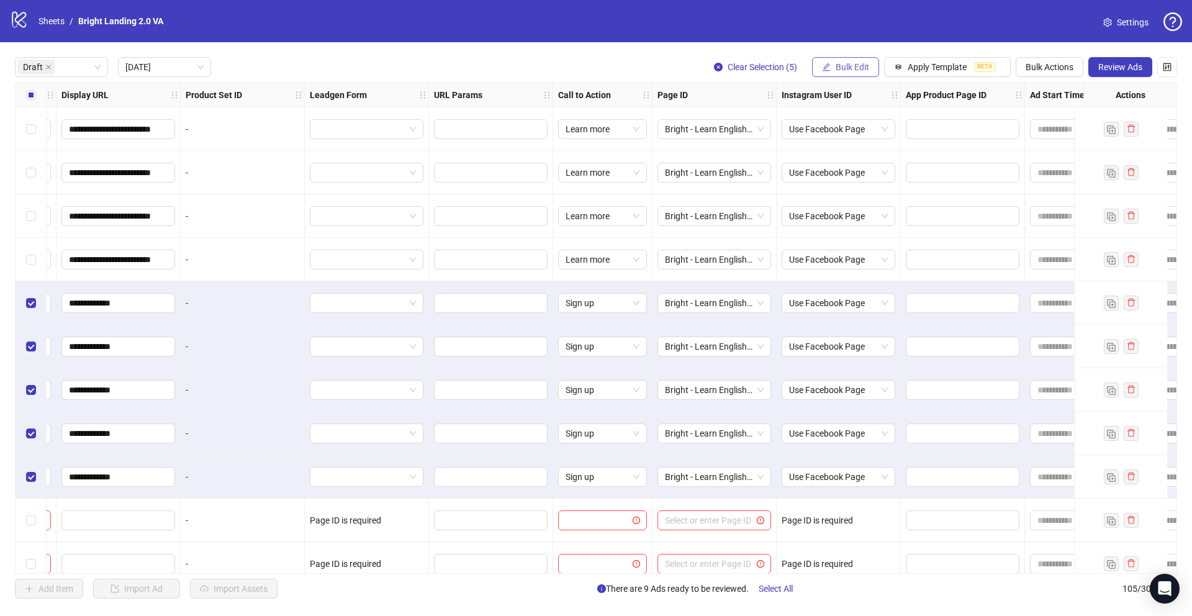
click at [845, 73] on button "Bulk Edit" at bounding box center [845, 67] width 67 height 20
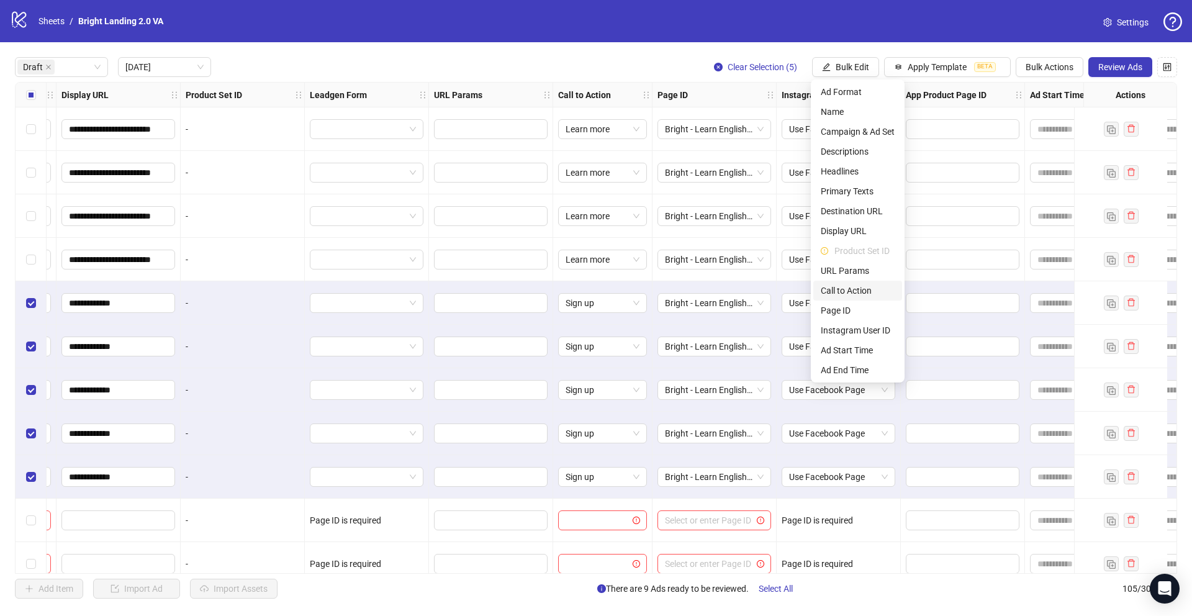
click at [871, 294] on span "Call to Action" at bounding box center [858, 291] width 74 height 14
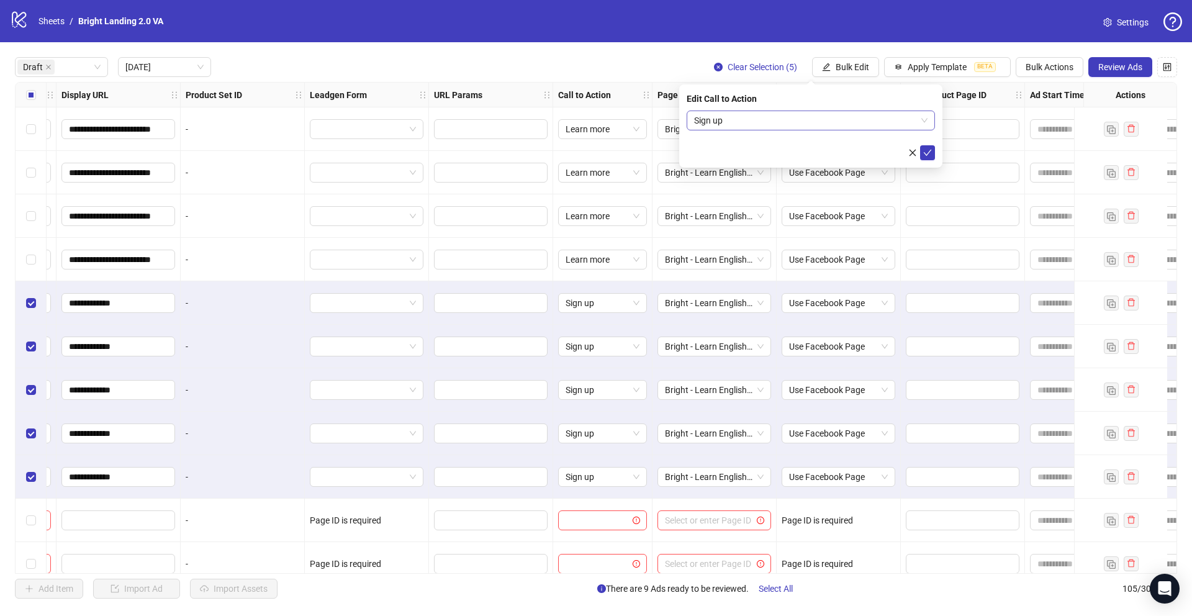
click at [796, 127] on span "Sign up" at bounding box center [810, 120] width 233 height 19
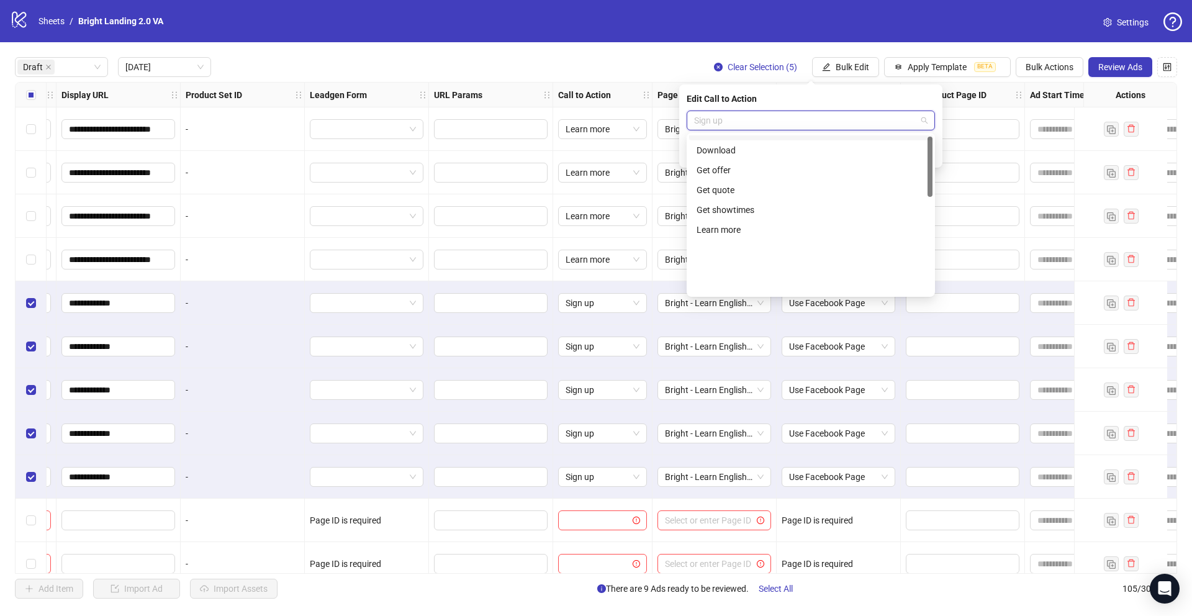
scroll to position [94, 0]
click at [791, 224] on div "Learn more" at bounding box center [811, 230] width 229 height 14
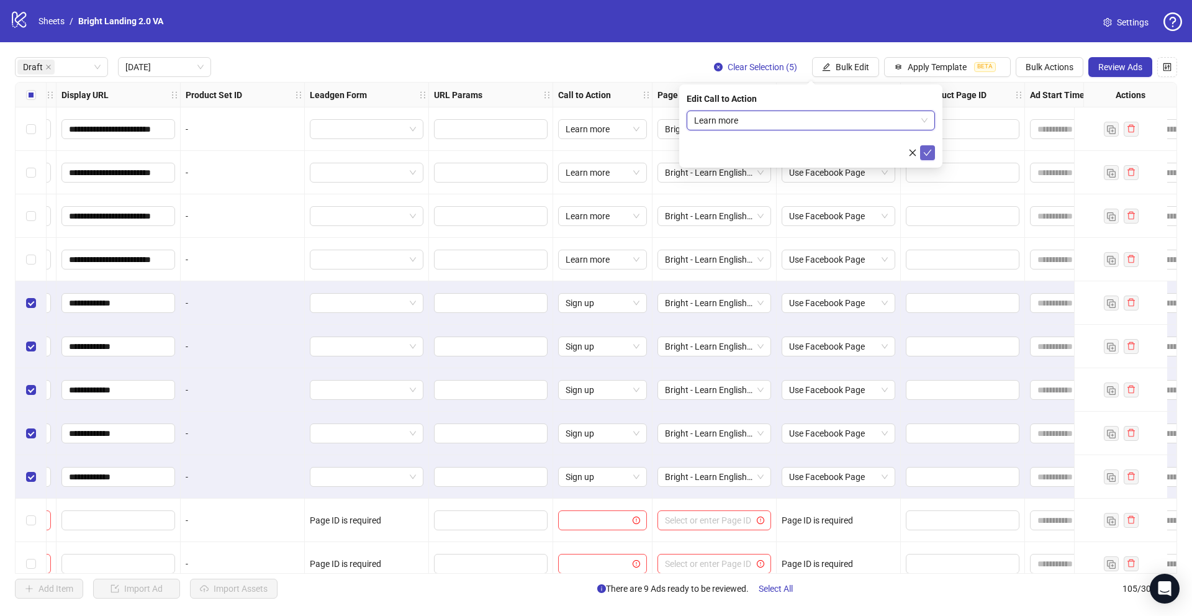
click at [894, 153] on button "submit" at bounding box center [927, 152] width 15 height 15
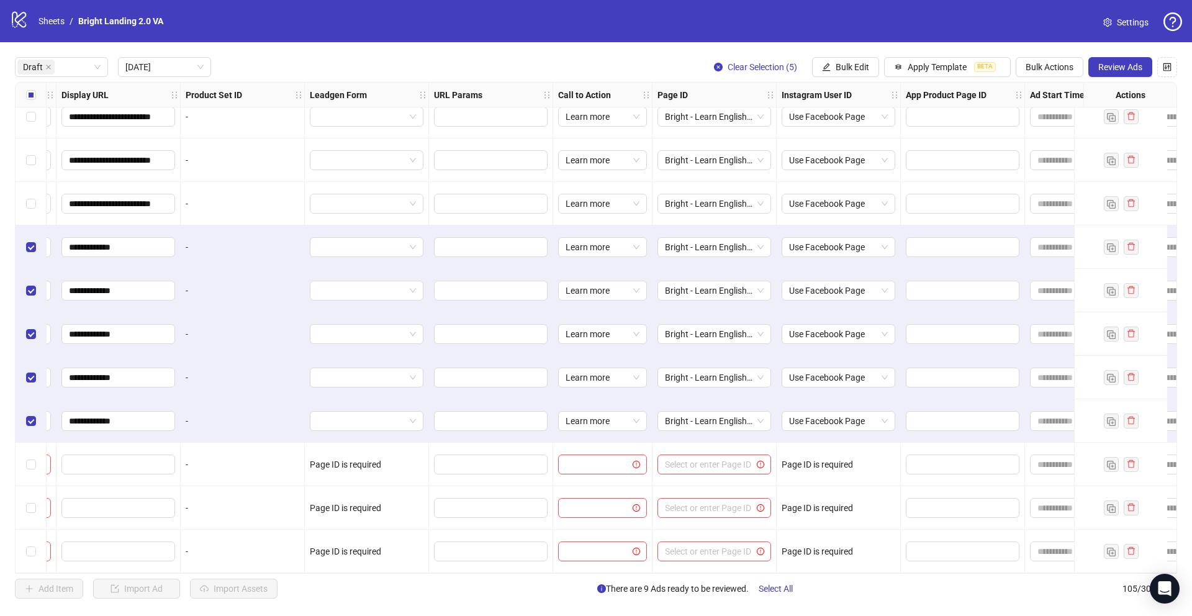
click at [33, 86] on div "Select all rows" at bounding box center [31, 95] width 31 height 25
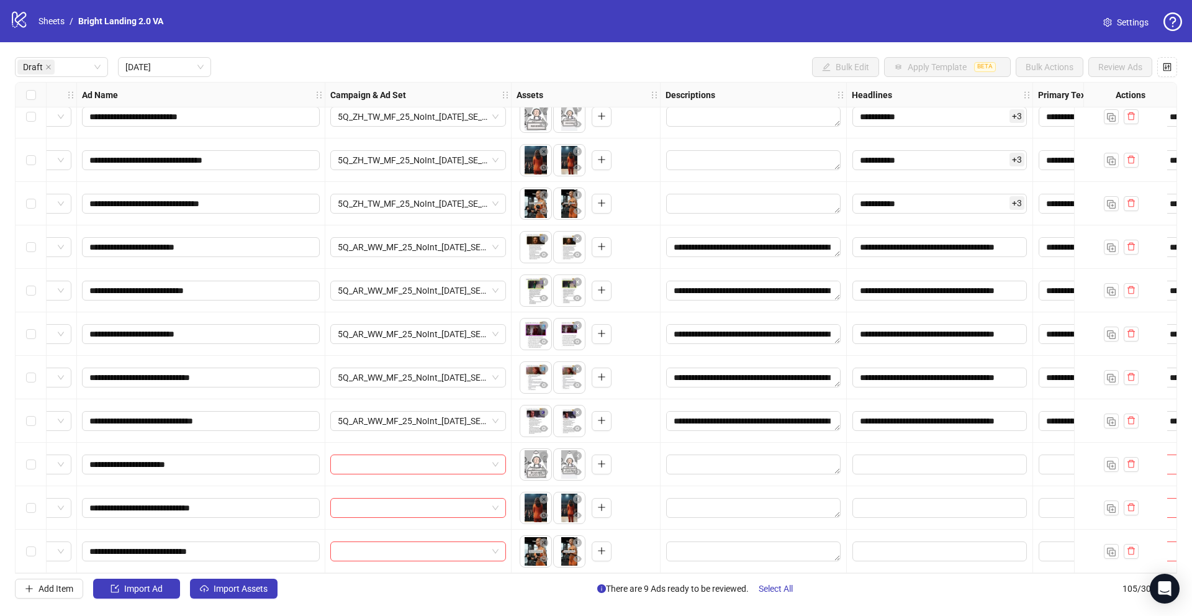
scroll to position [61, 0]
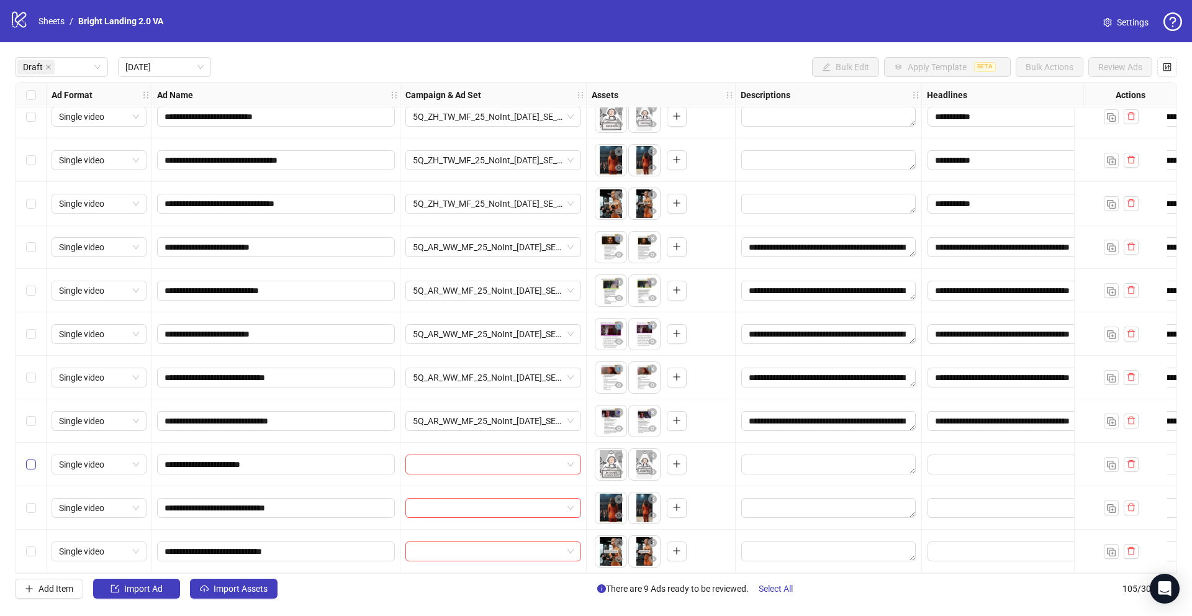
click at [28, 451] on label "Select row 10" at bounding box center [31, 465] width 10 height 14
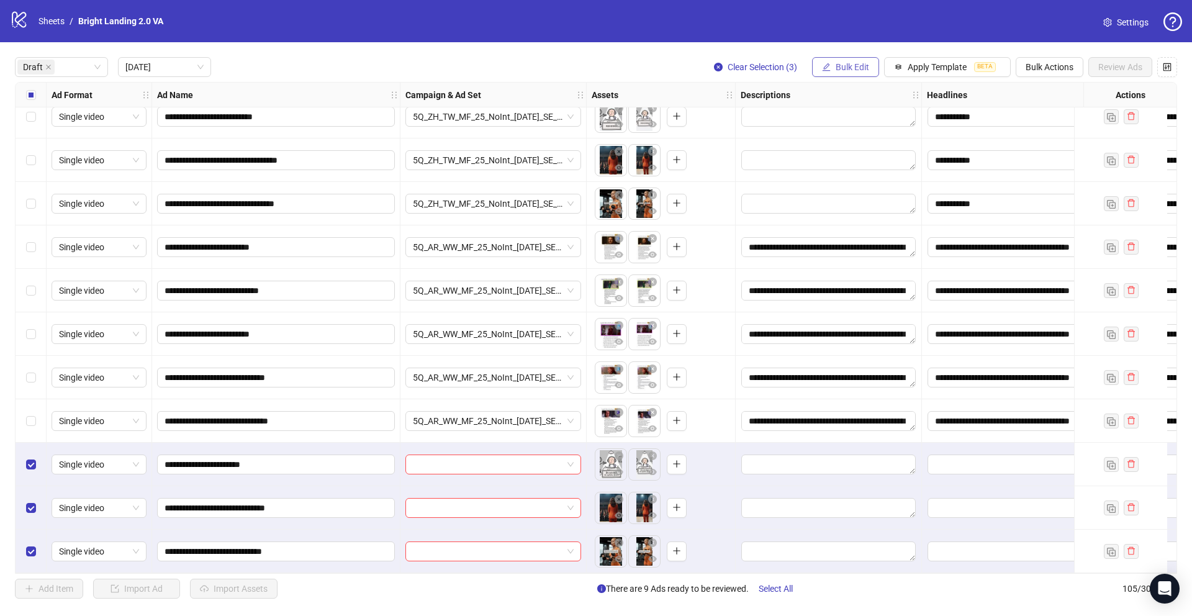
click at [841, 64] on span "Bulk Edit" at bounding box center [853, 67] width 34 height 10
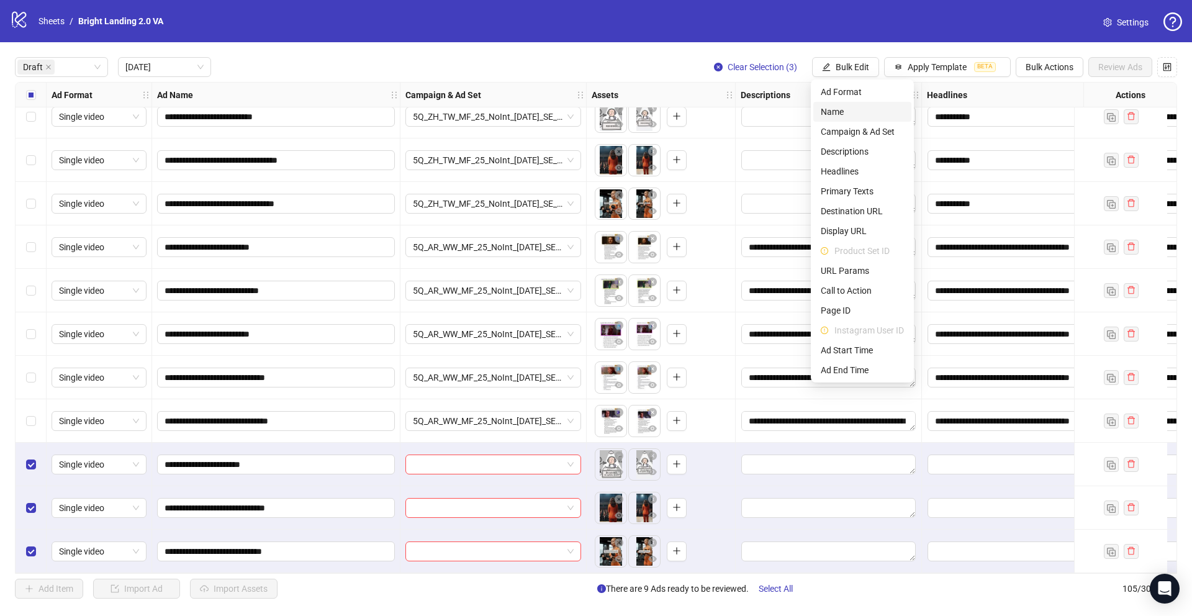
click at [858, 112] on span "Name" at bounding box center [862, 112] width 83 height 14
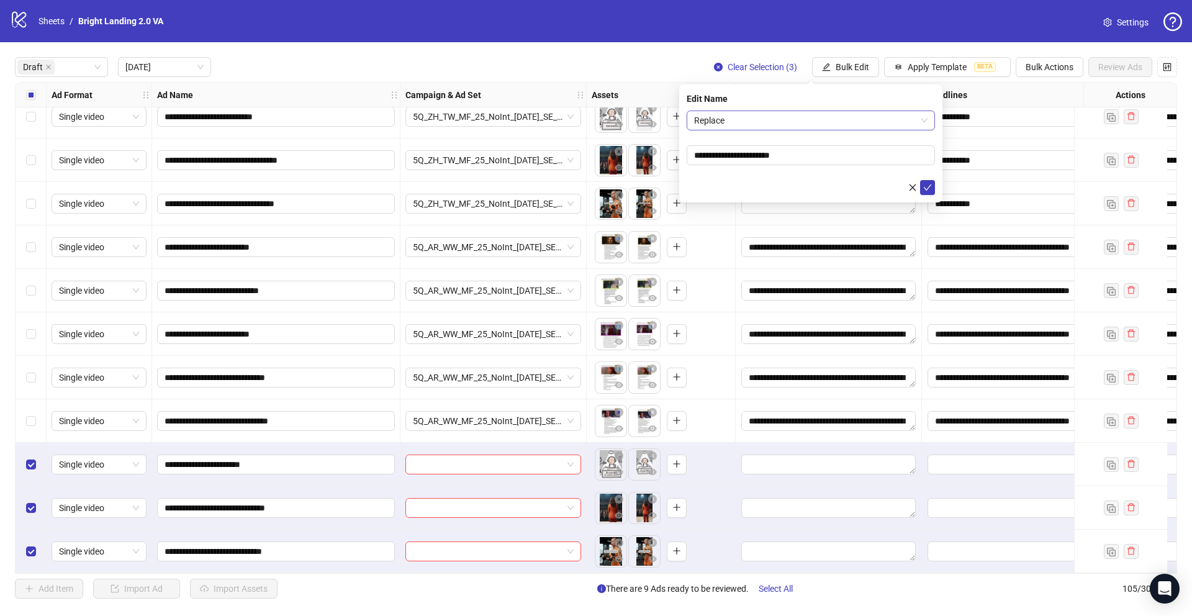
click at [775, 125] on span "Replace" at bounding box center [810, 120] width 233 height 19
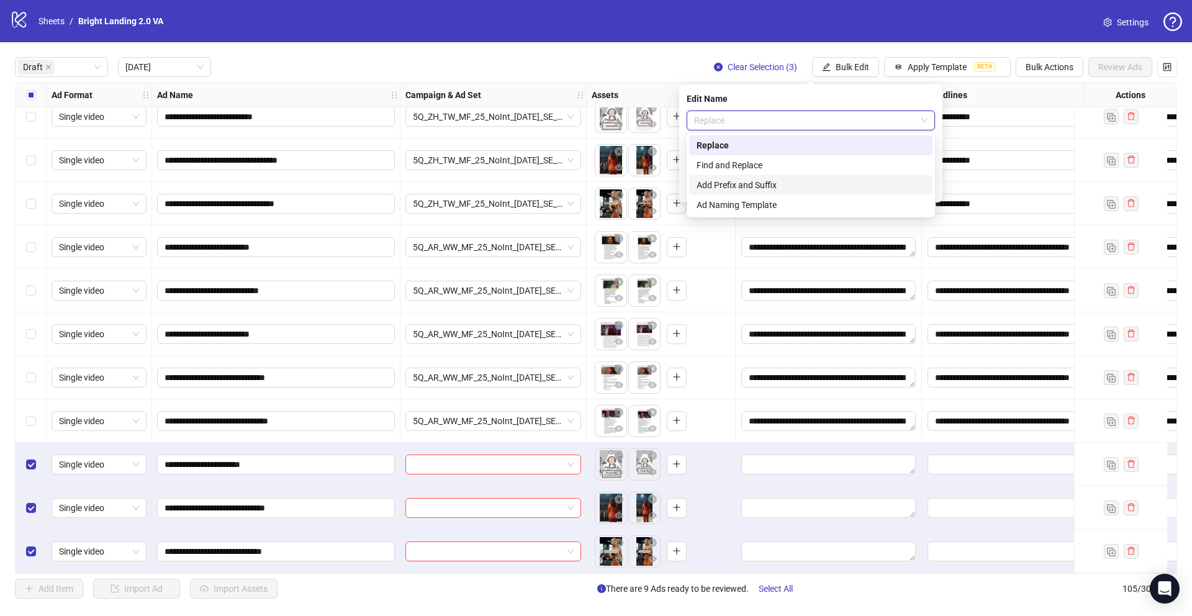
click at [773, 181] on div "Add Prefix and Suffix" at bounding box center [811, 185] width 229 height 14
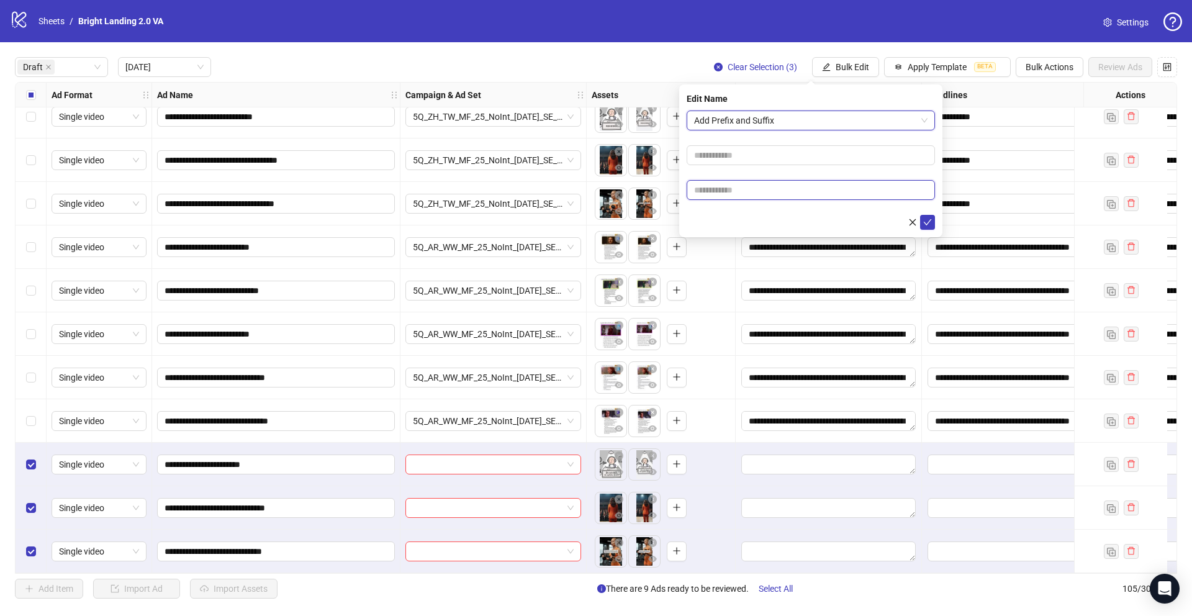
click at [769, 189] on input "text" at bounding box center [811, 190] width 248 height 20
type input "****"
click at [894, 224] on icon "check" at bounding box center [928, 222] width 8 height 6
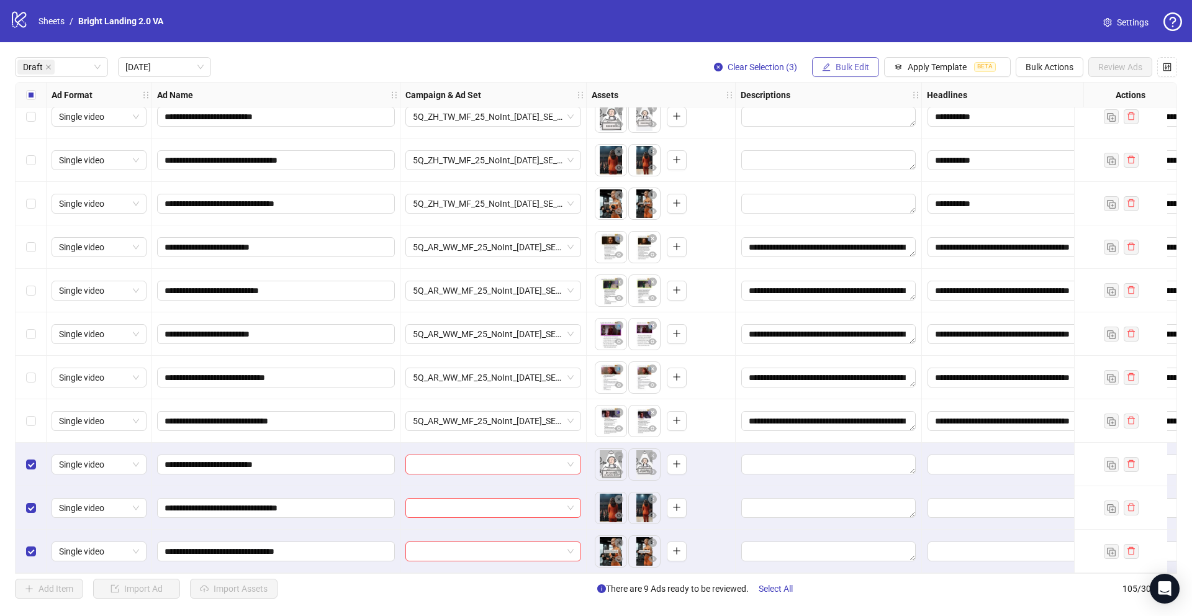
click at [856, 63] on span "Bulk Edit" at bounding box center [853, 67] width 34 height 10
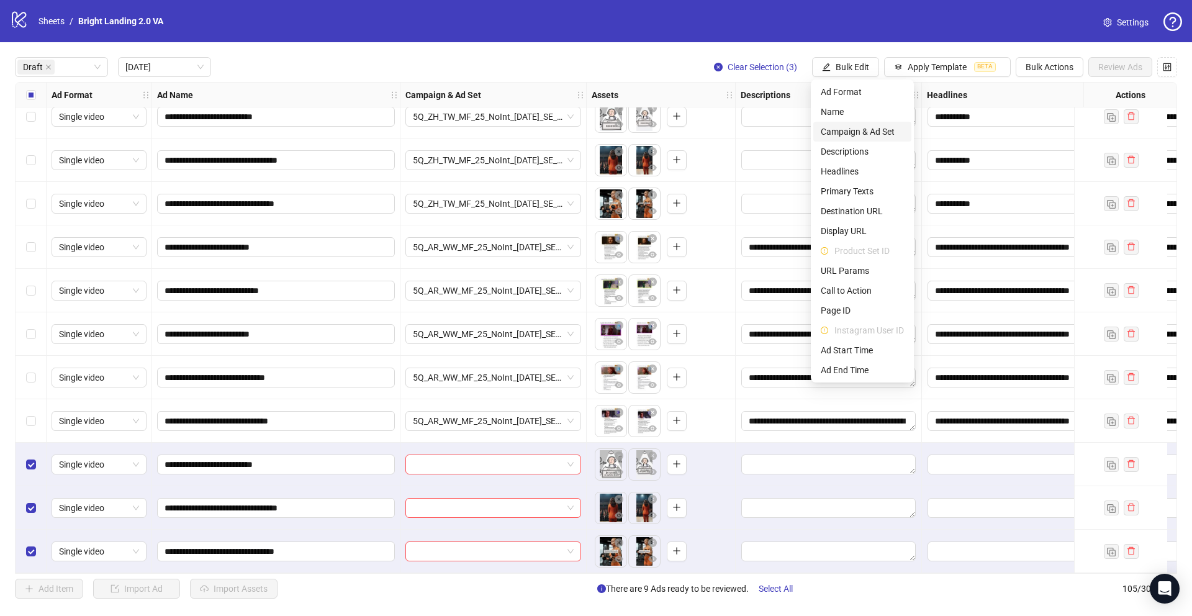
click at [884, 135] on span "Campaign & Ad Set" at bounding box center [862, 132] width 83 height 14
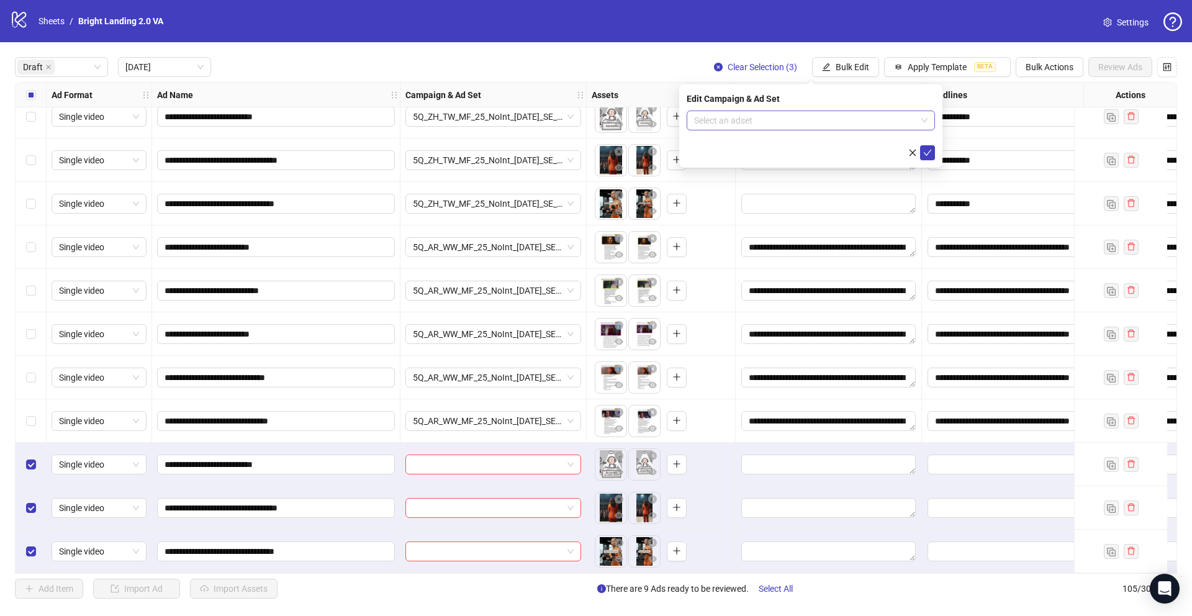
click at [837, 116] on input "search" at bounding box center [805, 120] width 222 height 19
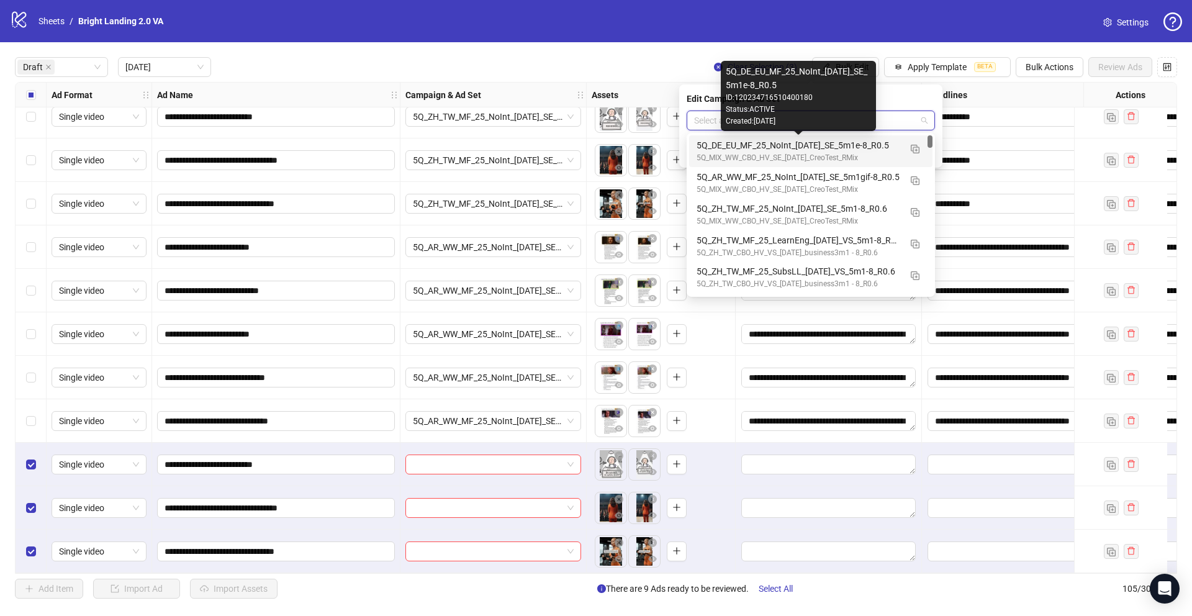
click at [841, 148] on div "5Q_DE_EU_MF_25_NoInt_[DATE]_SE_5m1e-8_R0.5" at bounding box center [799, 145] width 204 height 14
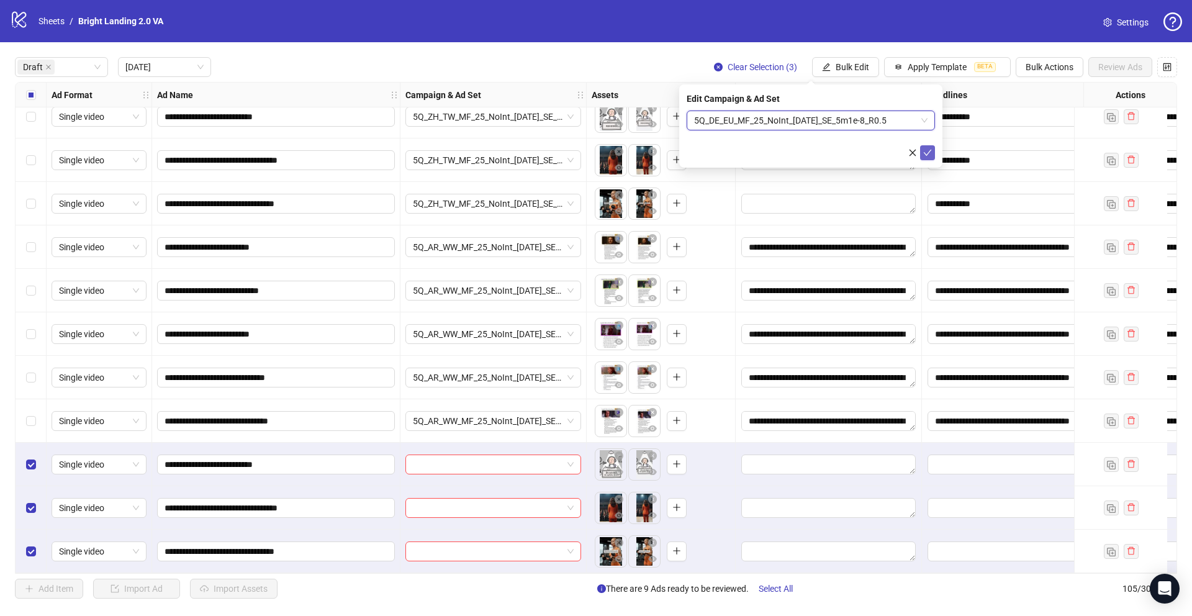
click at [894, 148] on span "submit" at bounding box center [927, 153] width 9 height 10
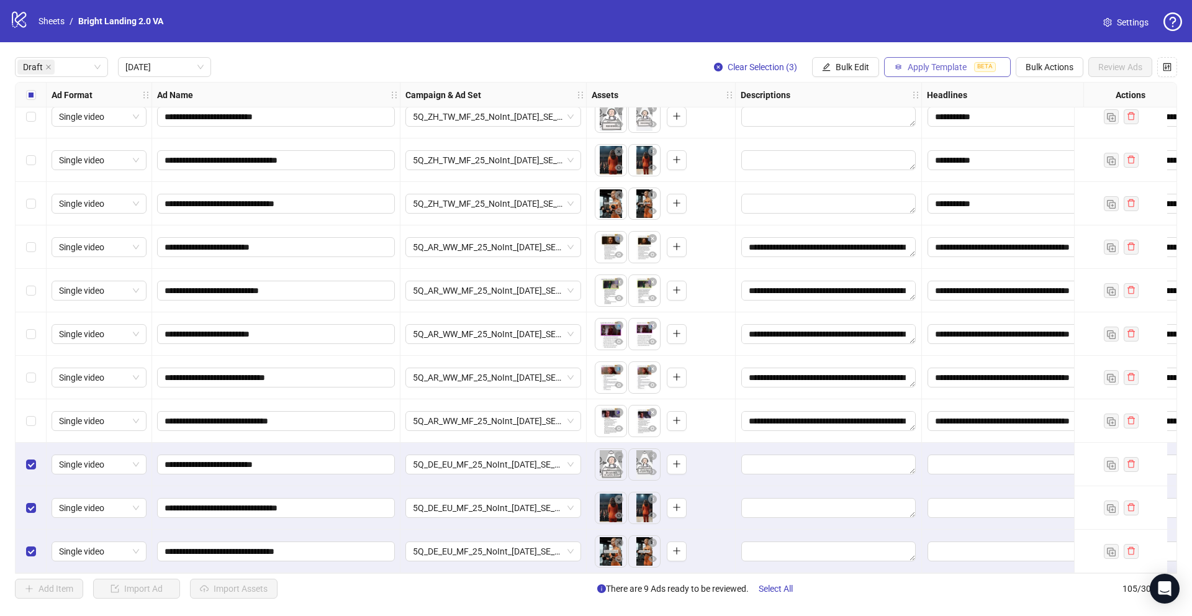
click at [894, 60] on button "Apply Template BETA" at bounding box center [947, 67] width 127 height 20
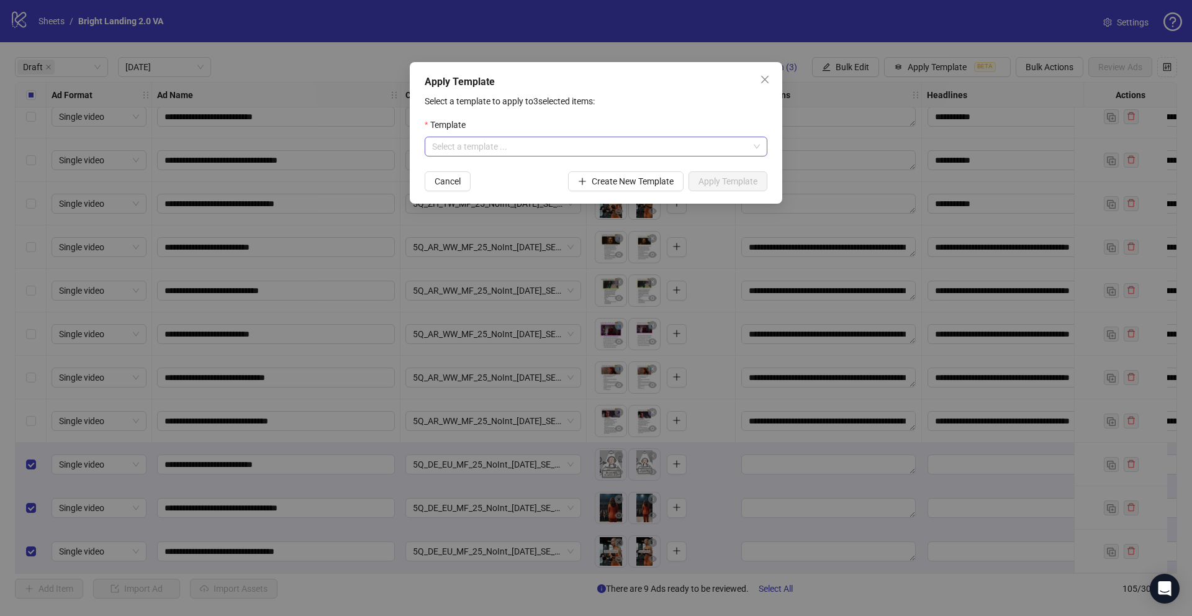
click at [678, 155] on input "search" at bounding box center [590, 146] width 317 height 19
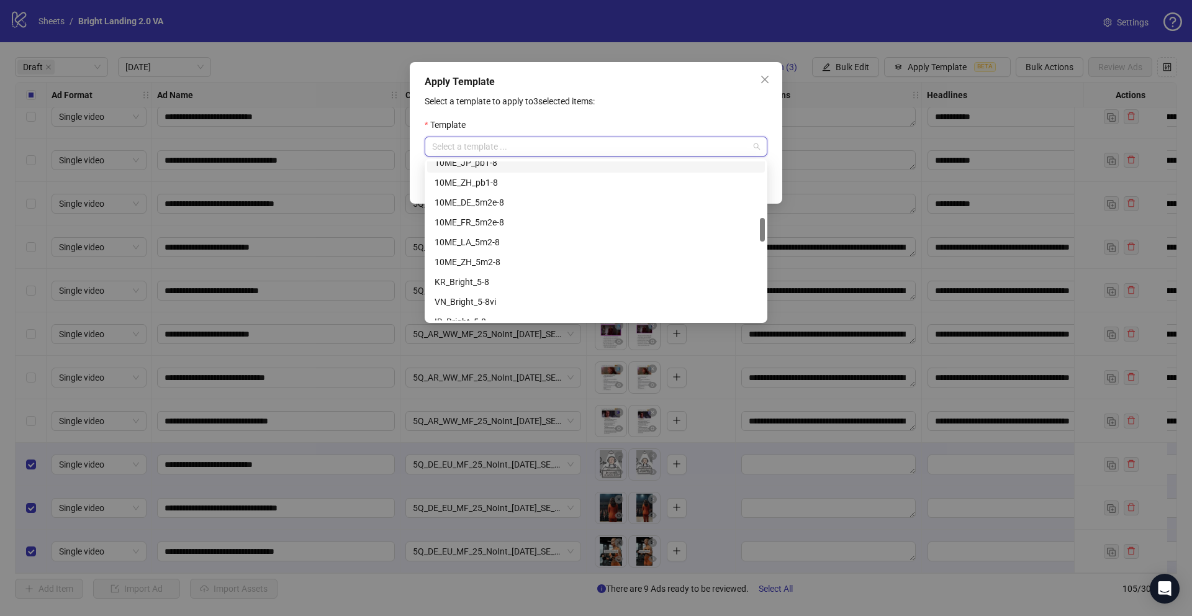
scroll to position [523, 0]
click at [552, 222] on div "DE_Bright_5m1e-8" at bounding box center [596, 225] width 323 height 14
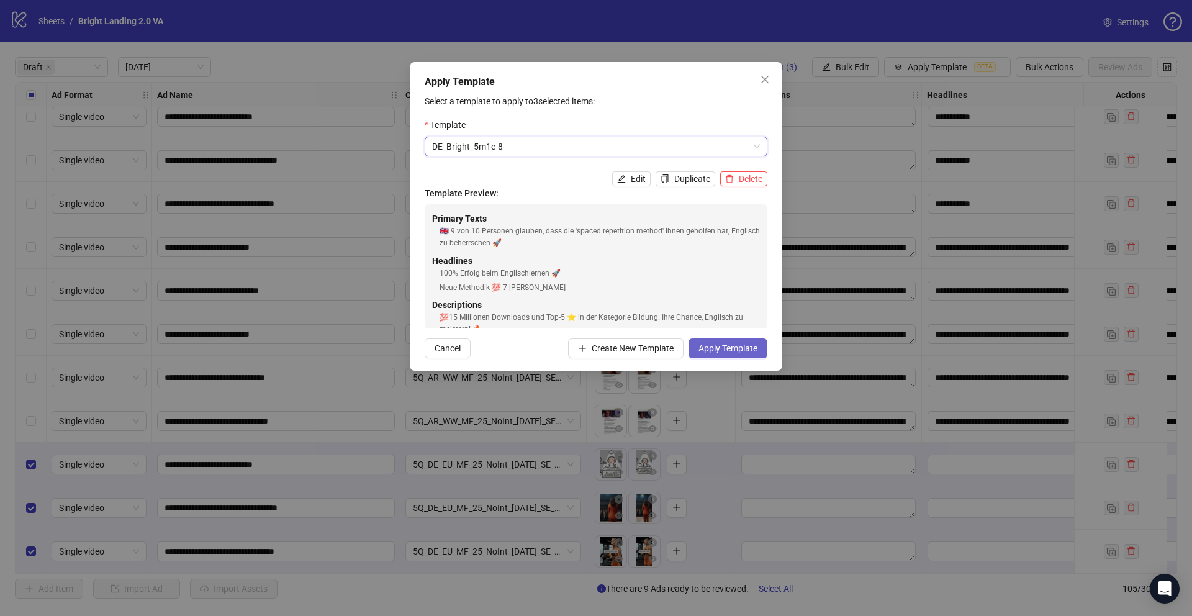
click at [715, 353] on button "Apply Template" at bounding box center [728, 348] width 79 height 20
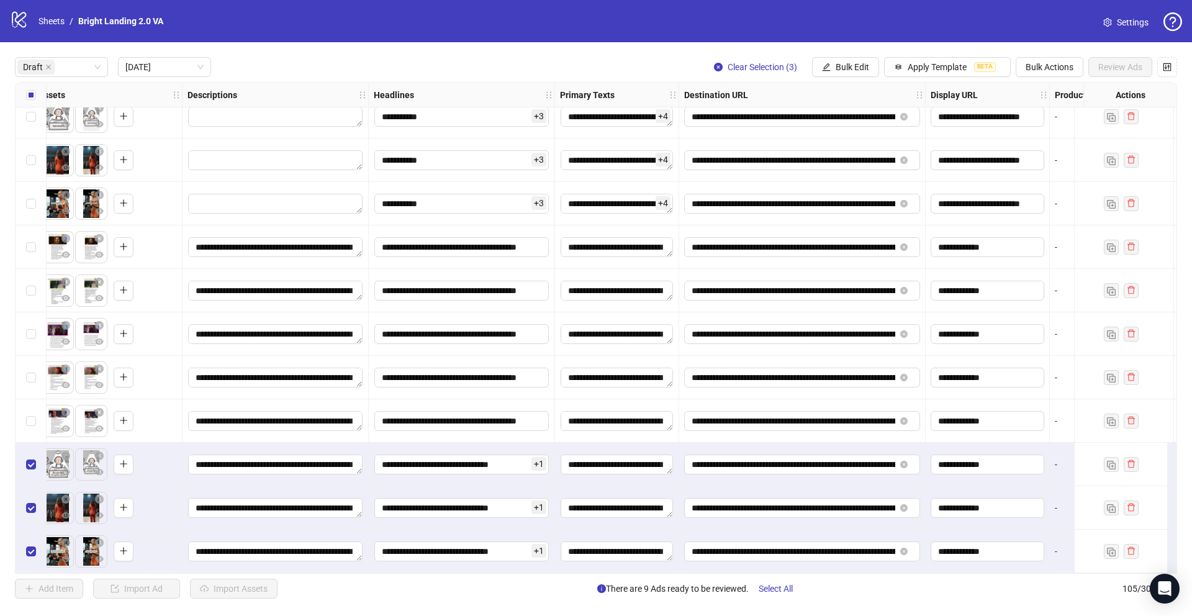
scroll to position [61, 659]
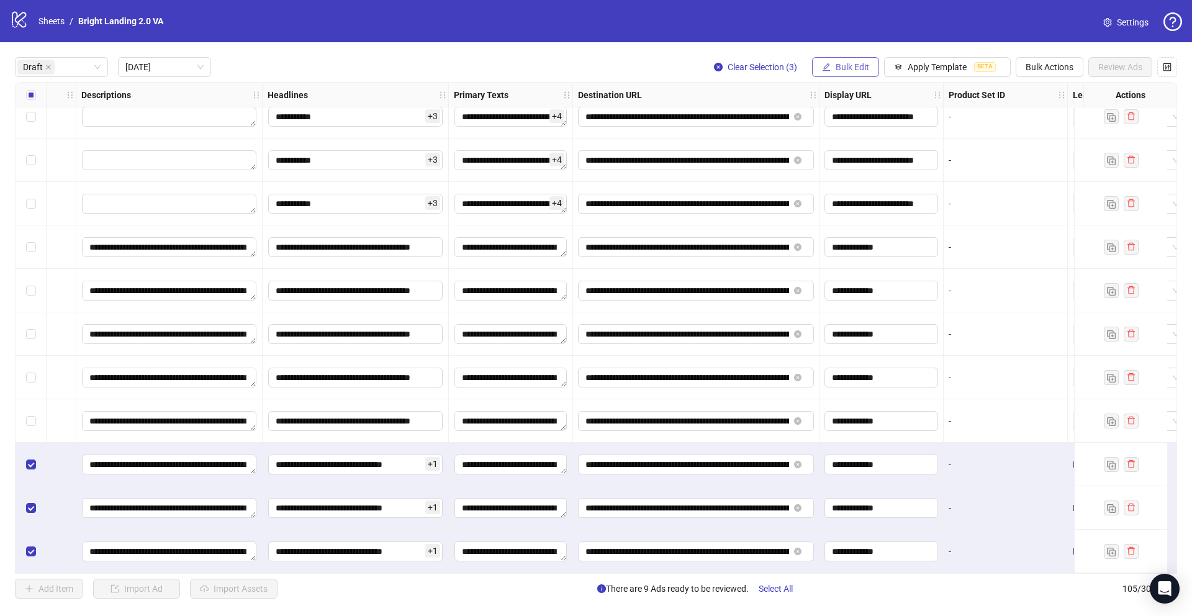
click at [838, 65] on span "Bulk Edit" at bounding box center [853, 67] width 34 height 10
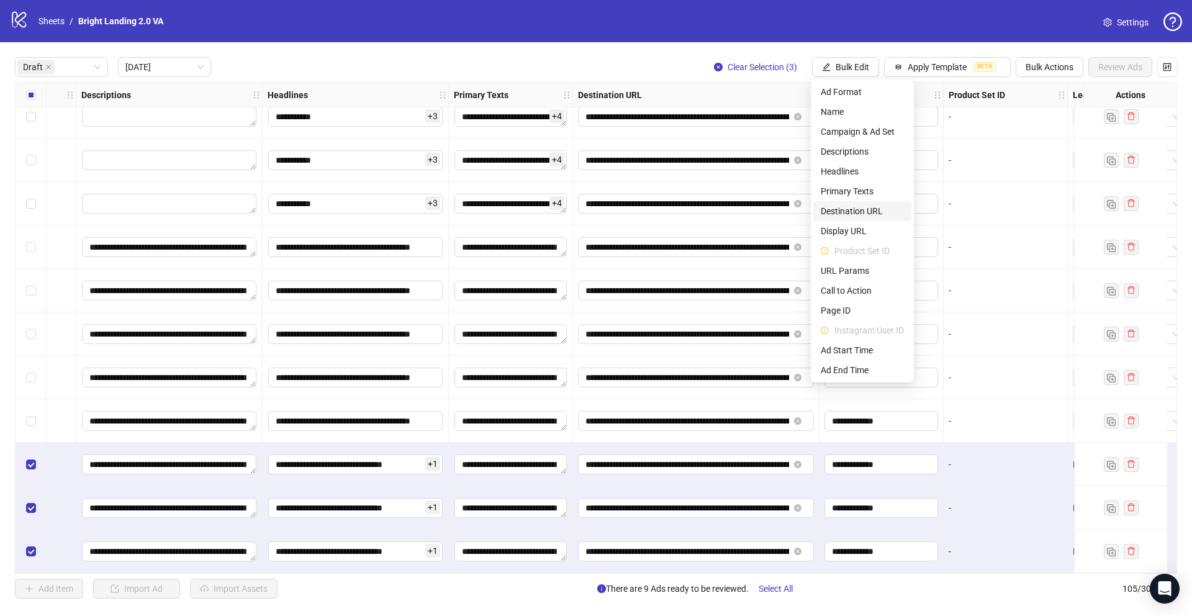
click at [868, 209] on span "Destination URL" at bounding box center [862, 211] width 83 height 14
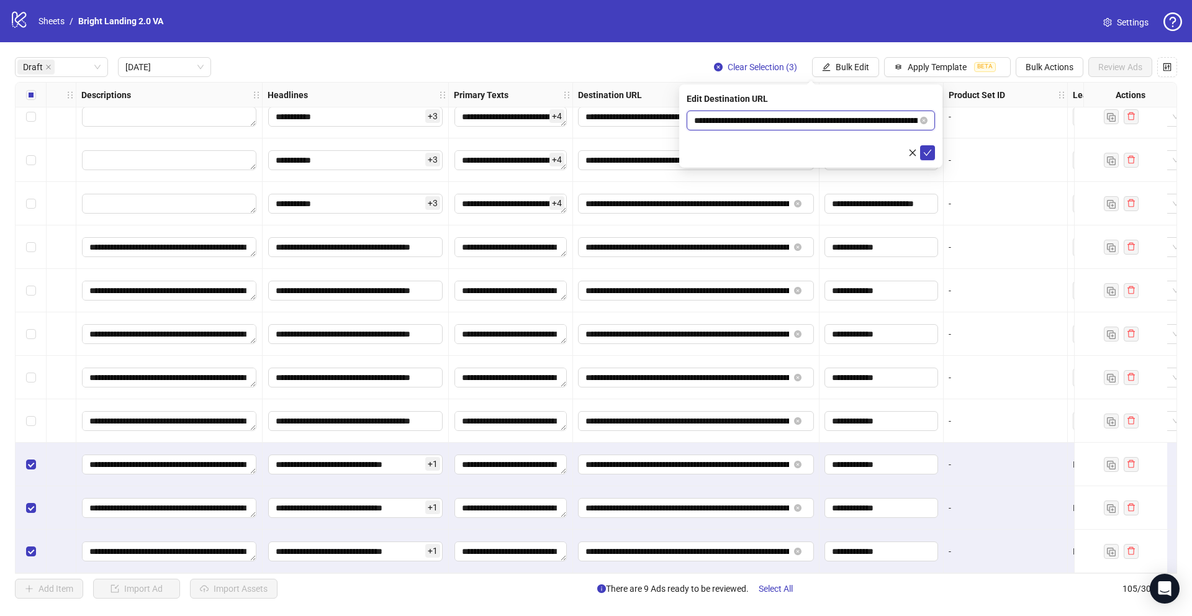
click at [831, 116] on input "**********" at bounding box center [806, 121] width 224 height 14
drag, startPoint x: 868, startPoint y: 119, endPoint x: 687, endPoint y: 118, distance: 181.3
click at [687, 118] on span "**********" at bounding box center [811, 121] width 248 height 20
click at [894, 155] on button "submit" at bounding box center [927, 152] width 15 height 15
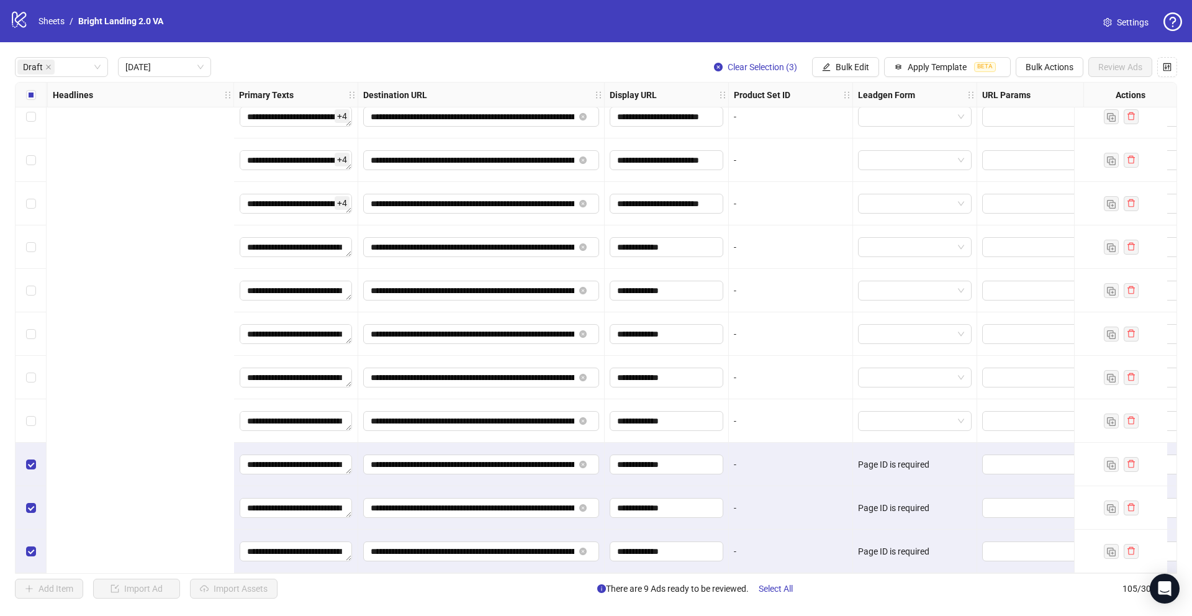
scroll to position [61, 1286]
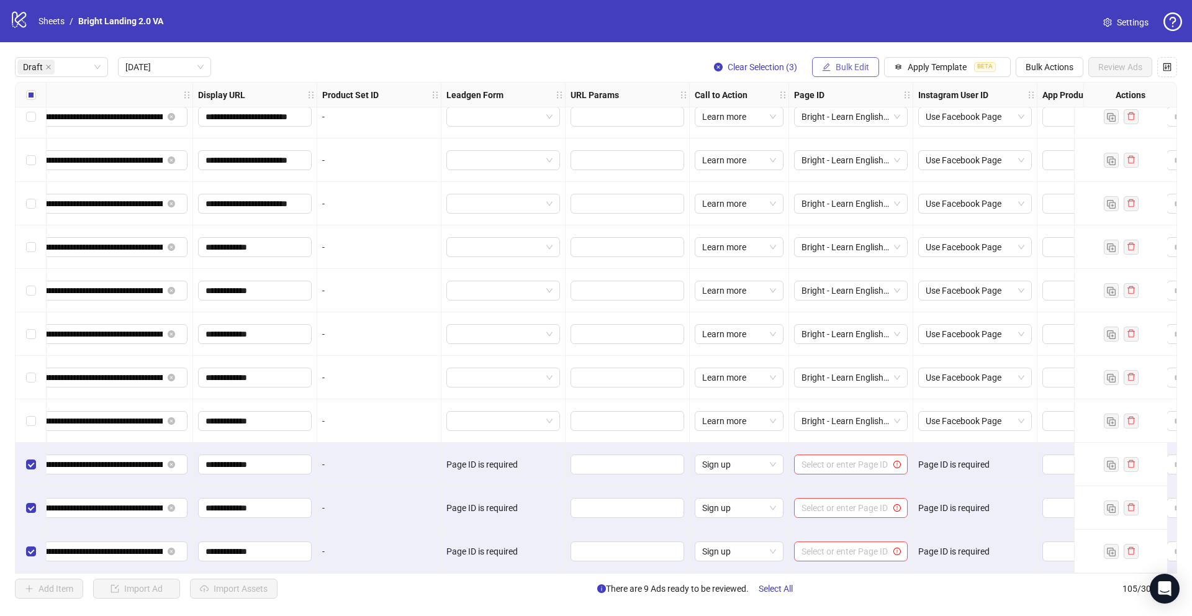
click at [869, 63] on button "Bulk Edit" at bounding box center [845, 67] width 67 height 20
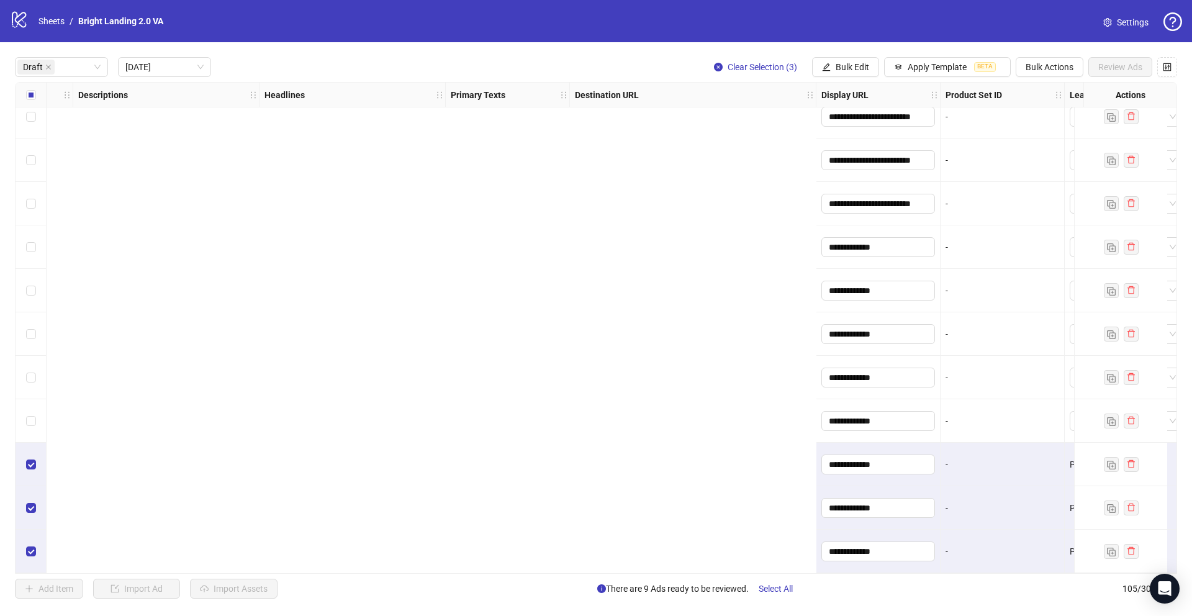
scroll to position [61, 1622]
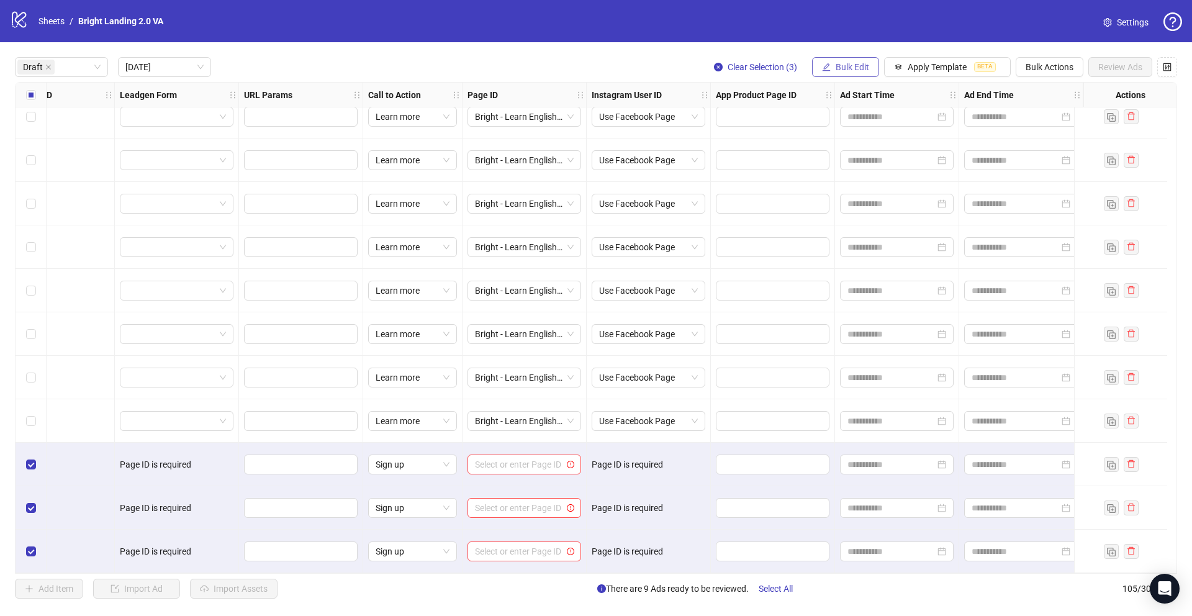
click at [864, 72] on button "Bulk Edit" at bounding box center [845, 67] width 67 height 20
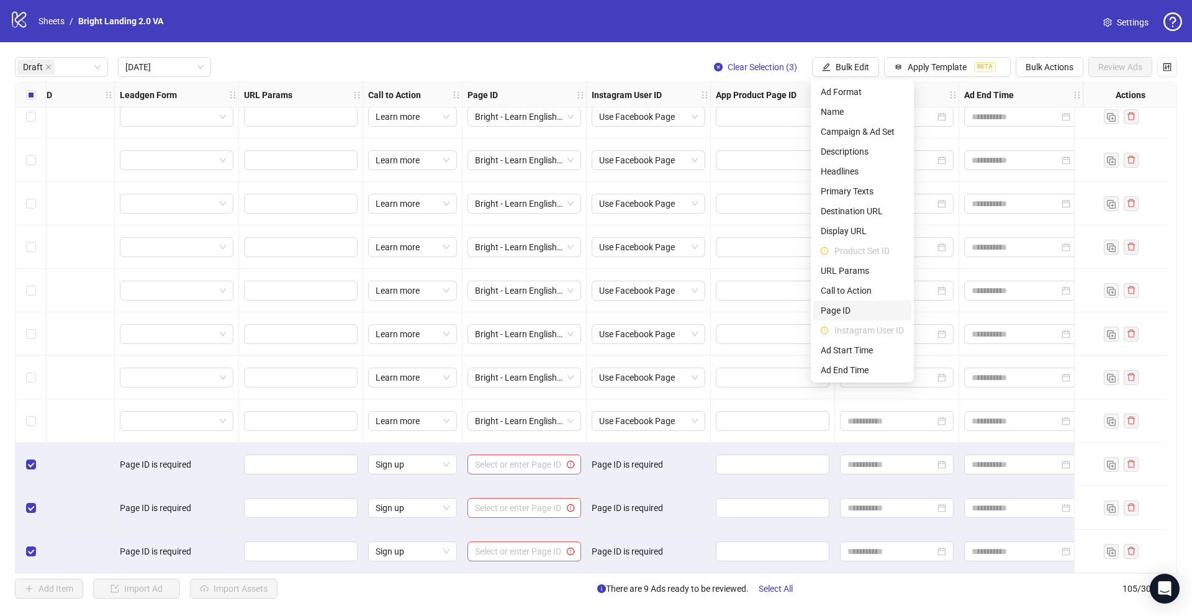
click at [859, 310] on span "Page ID" at bounding box center [862, 311] width 83 height 14
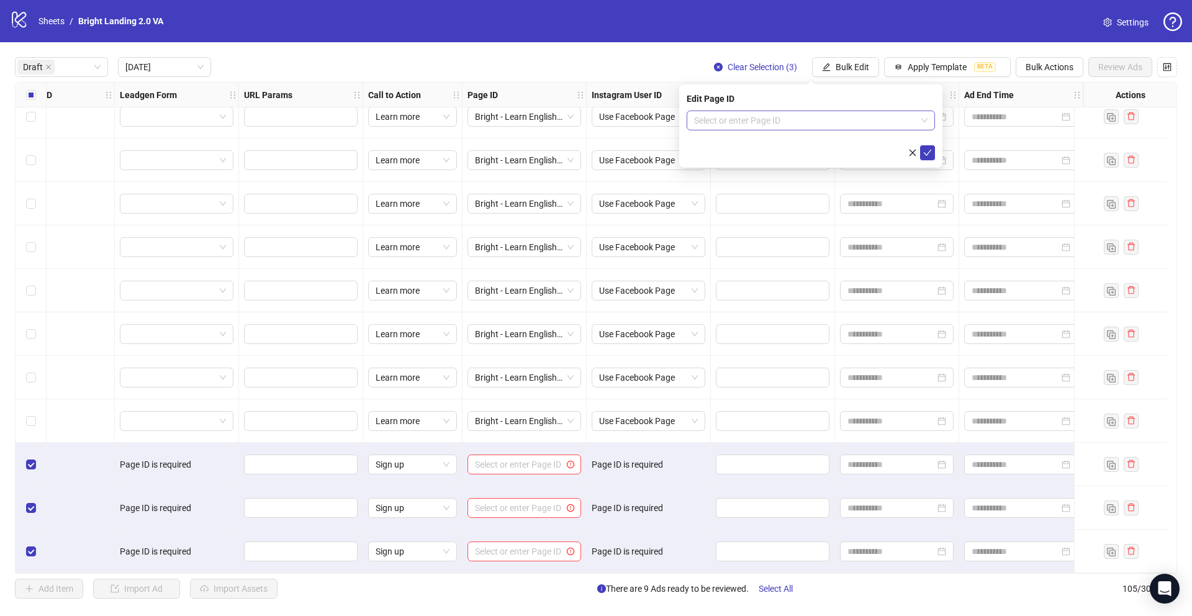
click at [863, 124] on input "search" at bounding box center [805, 120] width 222 height 19
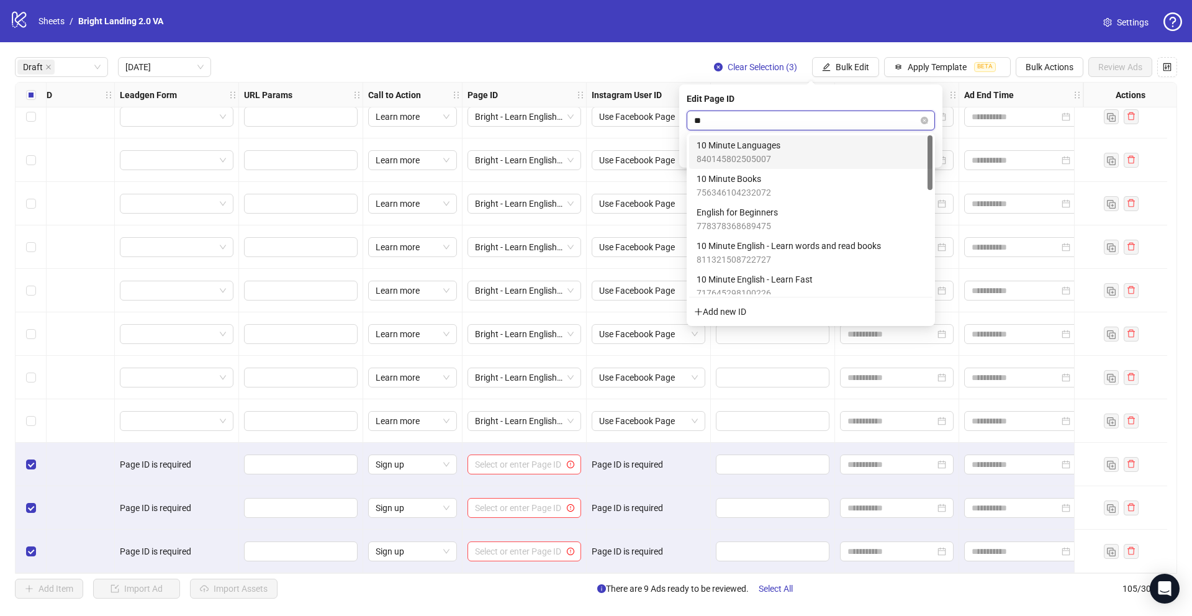
type input "***"
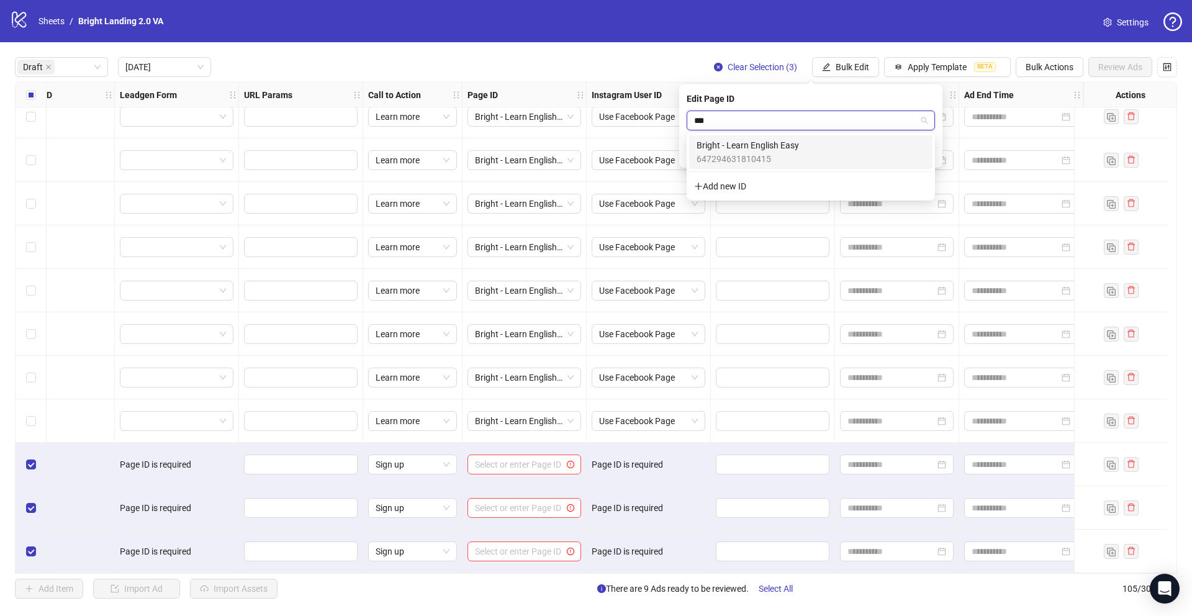
click at [856, 152] on div "Bright - Learn English Easy 647294631810415" at bounding box center [811, 151] width 229 height 27
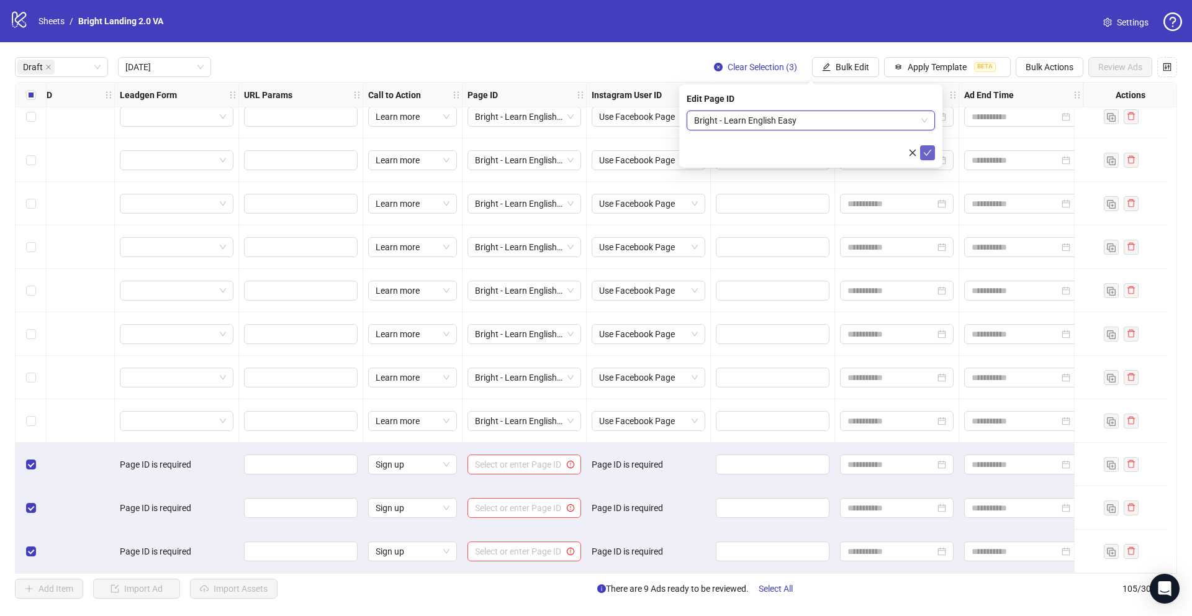
click at [894, 156] on button "submit" at bounding box center [927, 152] width 15 height 15
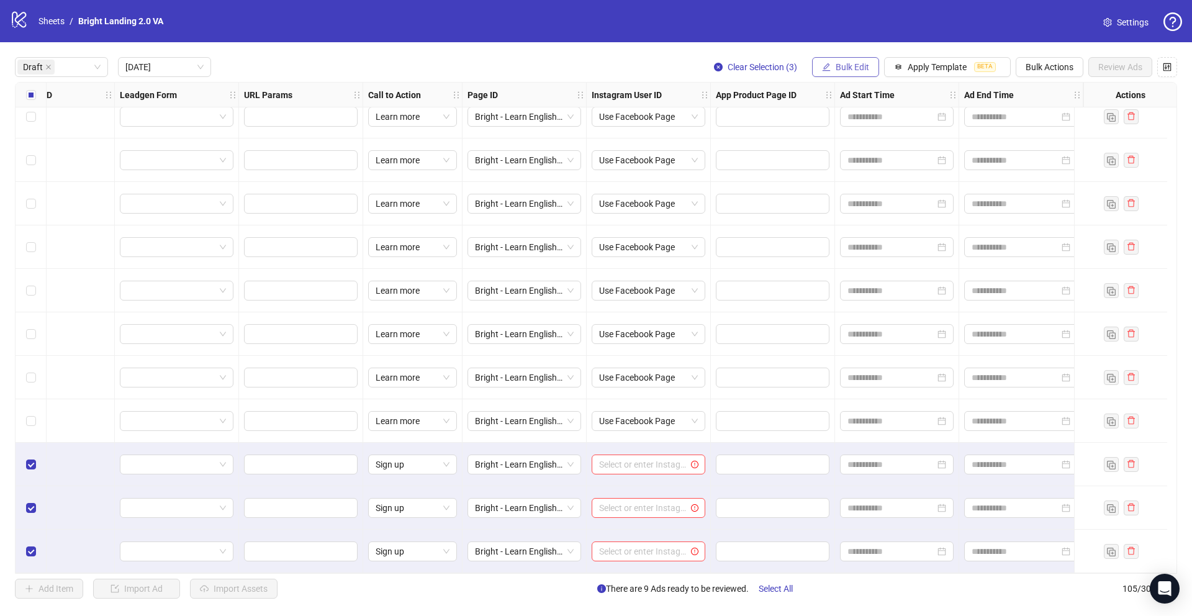
click at [850, 63] on span "Bulk Edit" at bounding box center [853, 67] width 34 height 10
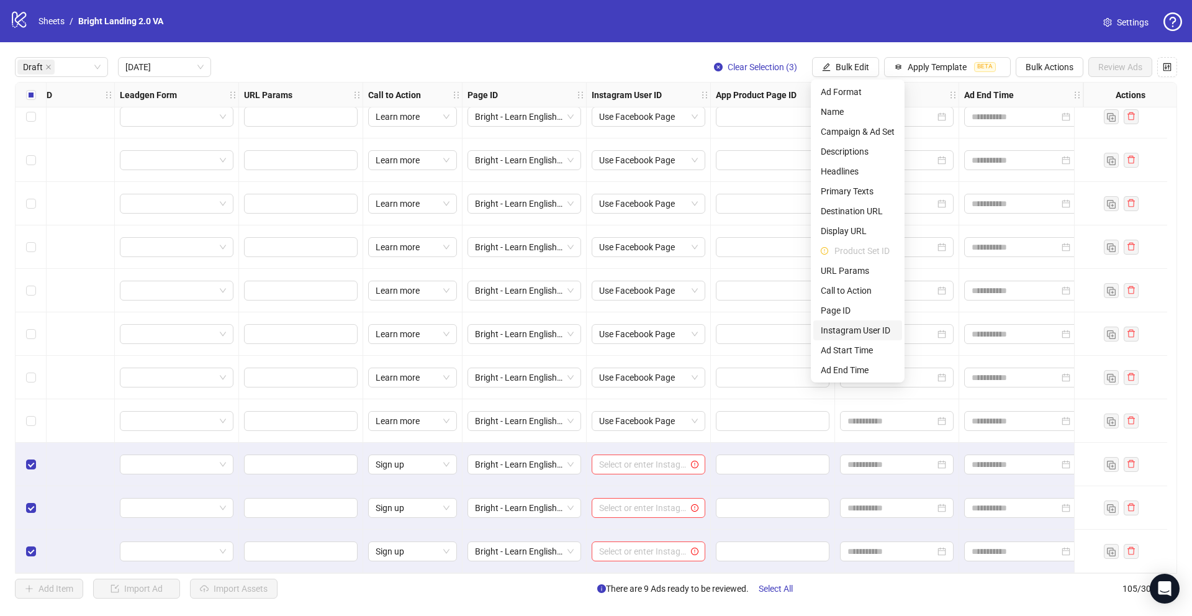
click at [871, 327] on span "Instagram User ID" at bounding box center [858, 331] width 74 height 14
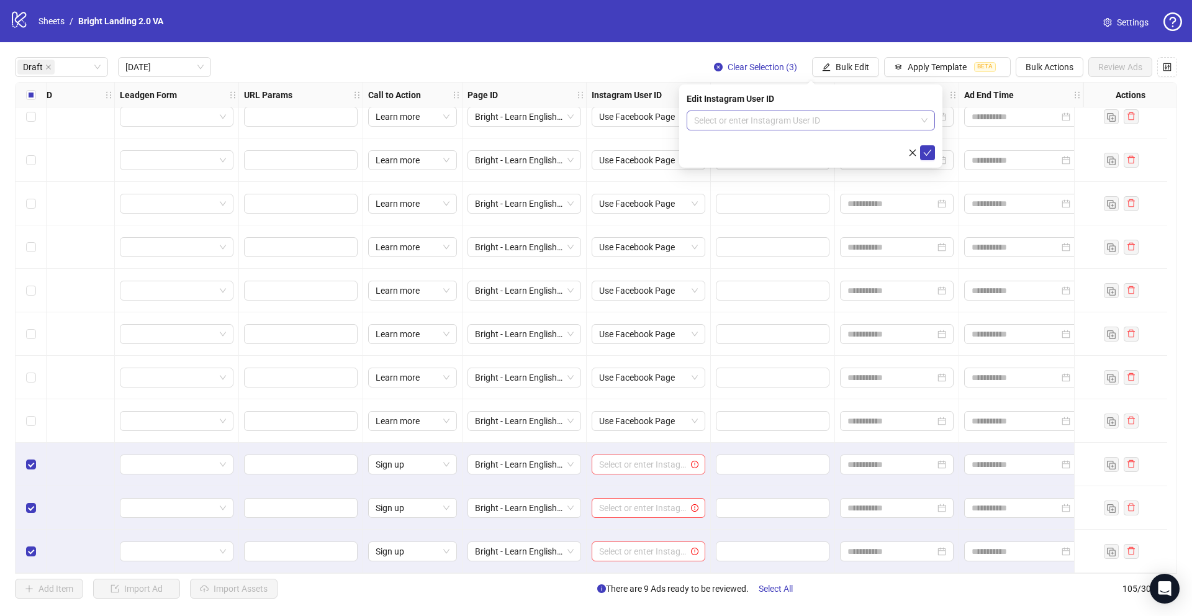
click at [859, 120] on input "search" at bounding box center [805, 120] width 222 height 19
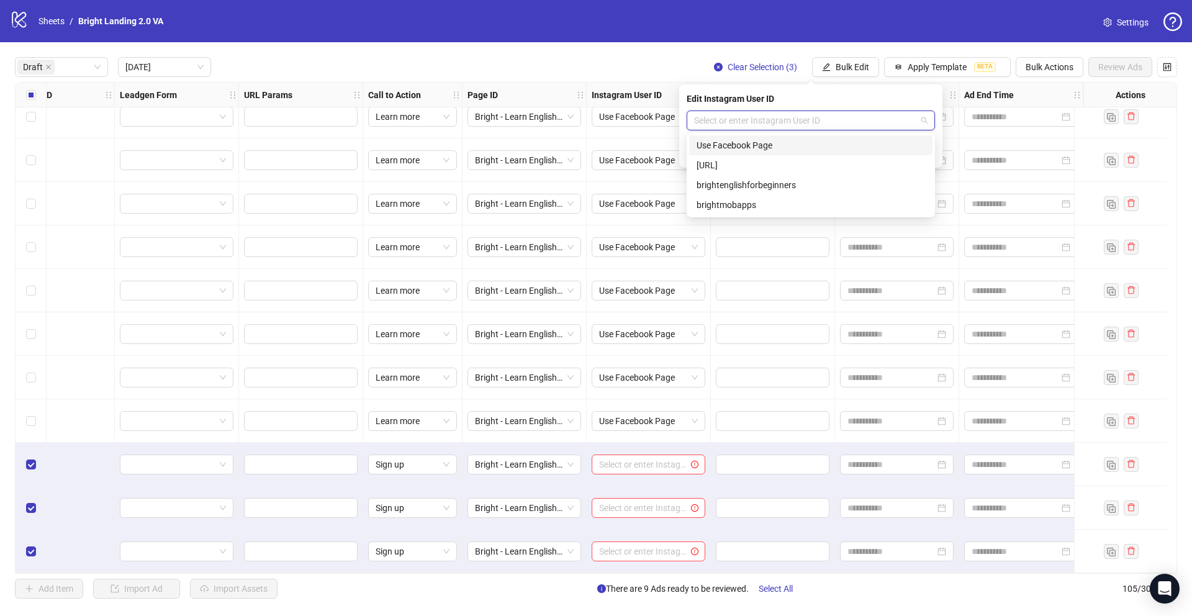
click at [856, 145] on div "Use Facebook Page" at bounding box center [811, 145] width 229 height 14
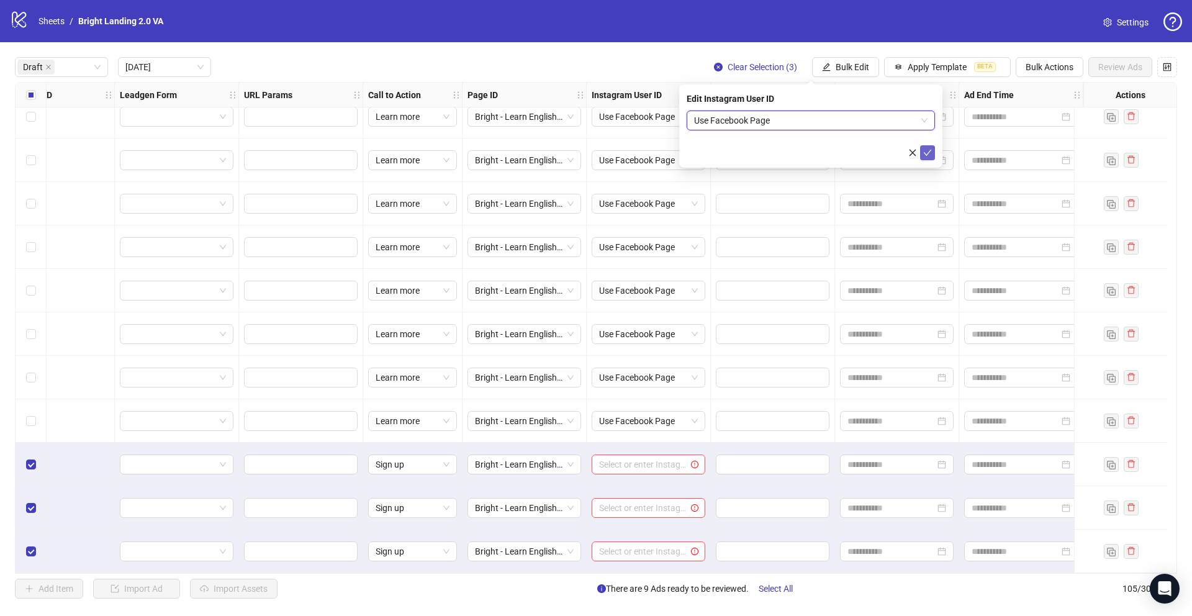
click at [894, 150] on icon "check" at bounding box center [927, 152] width 9 height 9
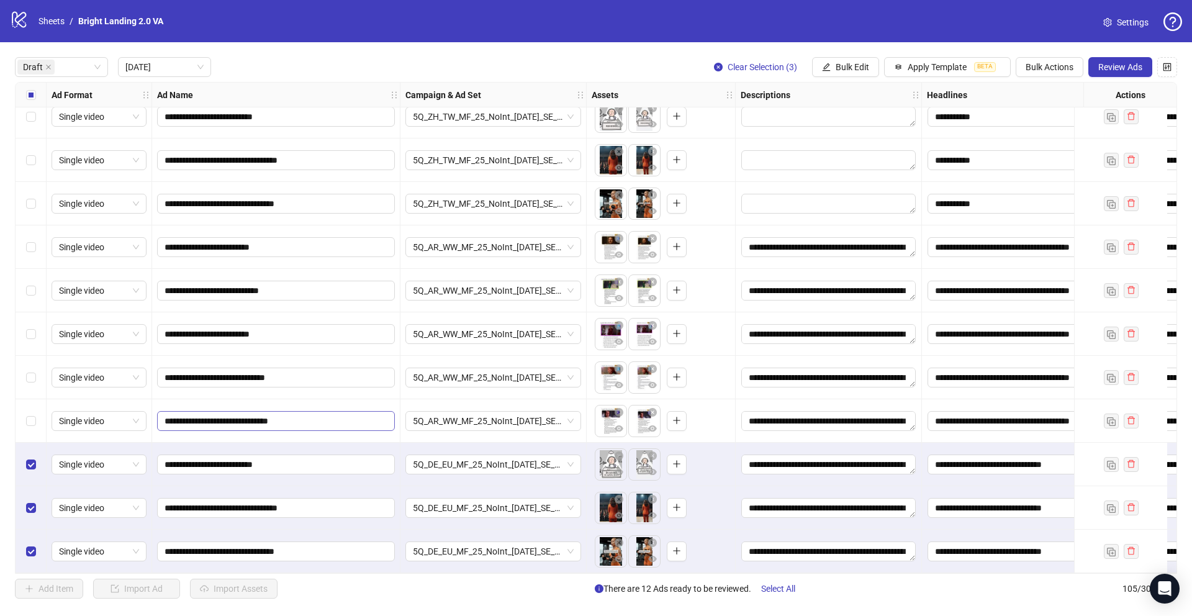
scroll to position [0, 0]
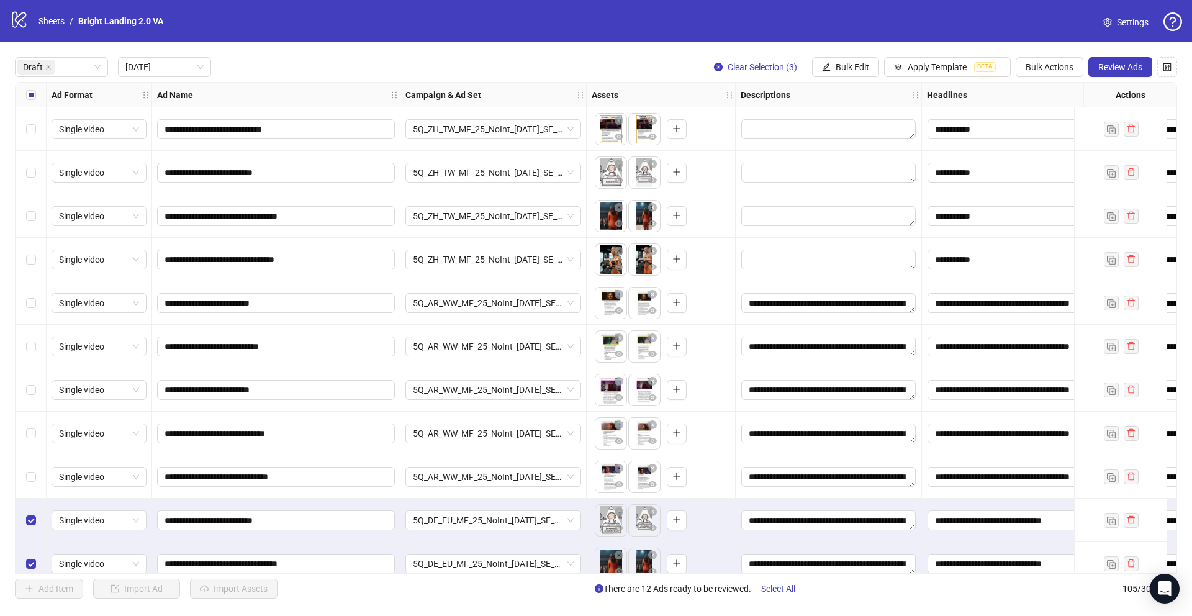
click at [24, 99] on div "Select all rows" at bounding box center [31, 95] width 31 height 25
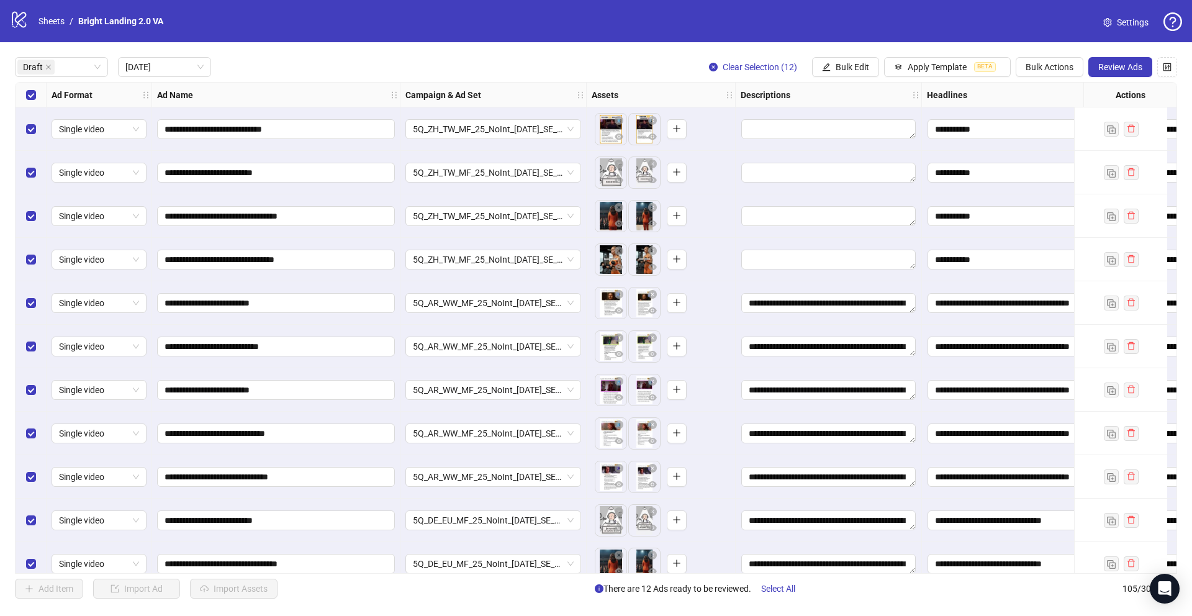
scroll to position [61, 0]
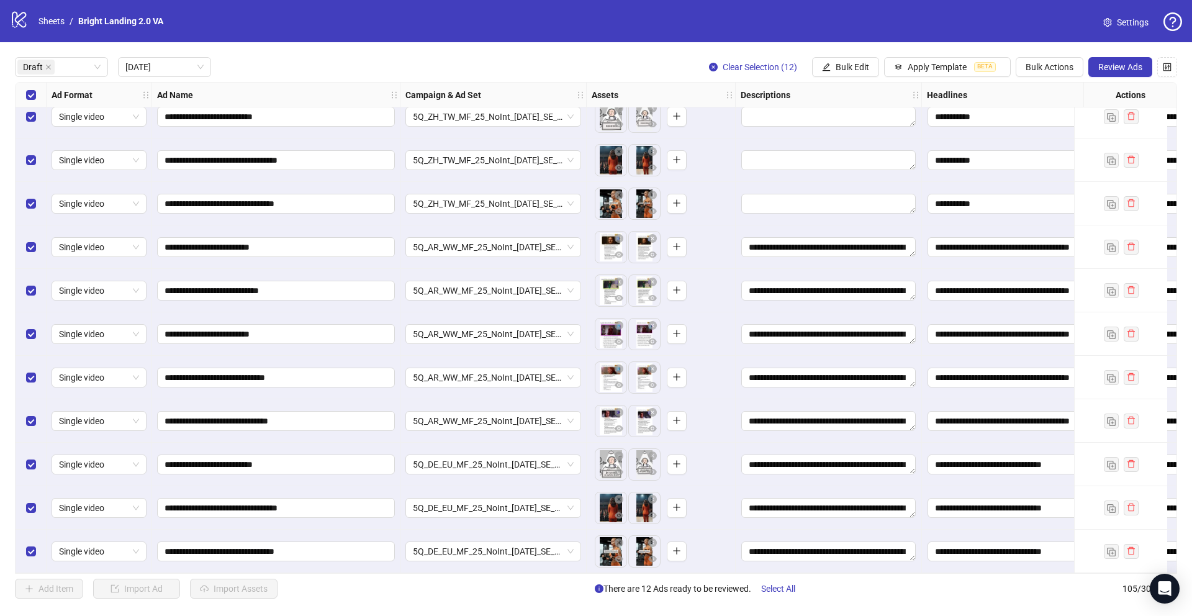
click at [326, 451] on div "**********" at bounding box center [276, 551] width 248 height 43
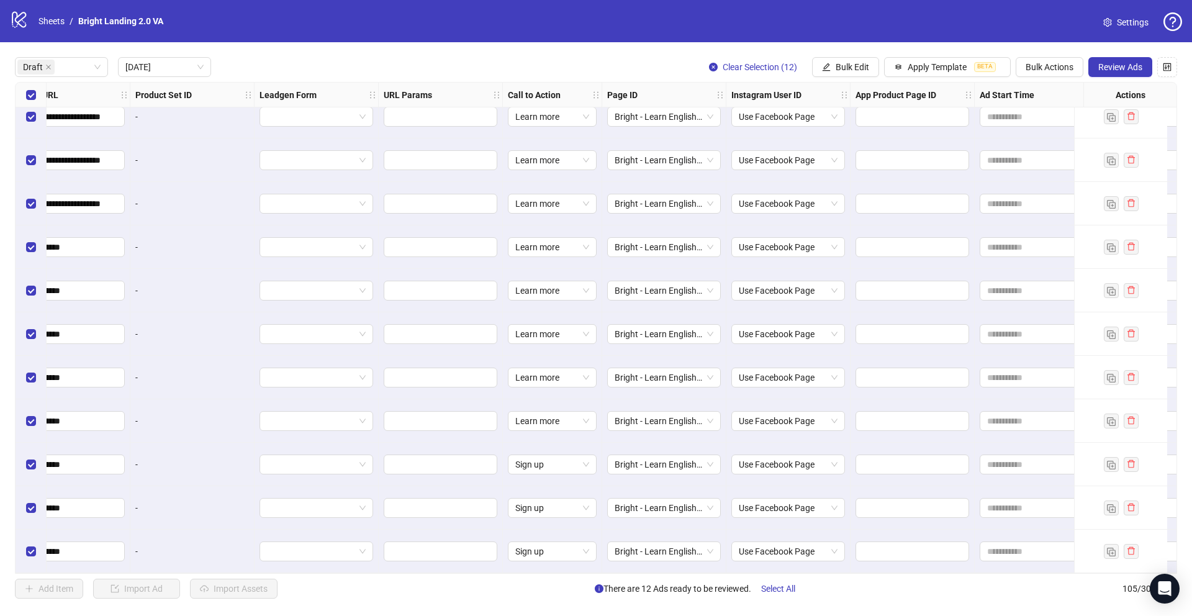
scroll to position [61, 1477]
click at [861, 68] on span "Bulk Edit" at bounding box center [853, 67] width 34 height 10
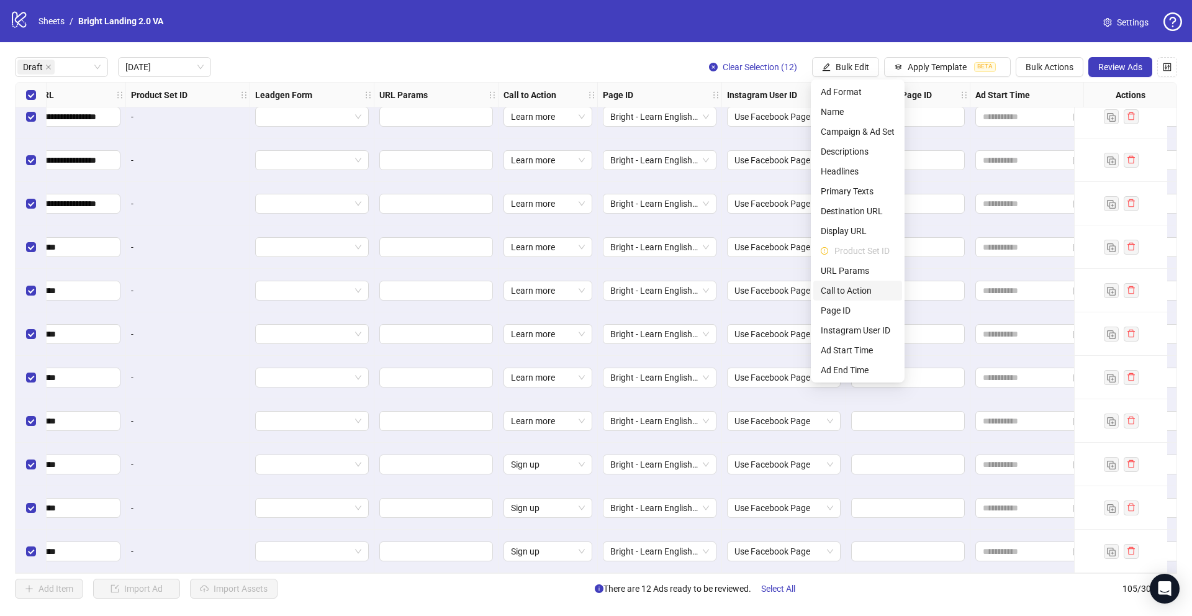
click at [866, 289] on span "Call to Action" at bounding box center [858, 291] width 74 height 14
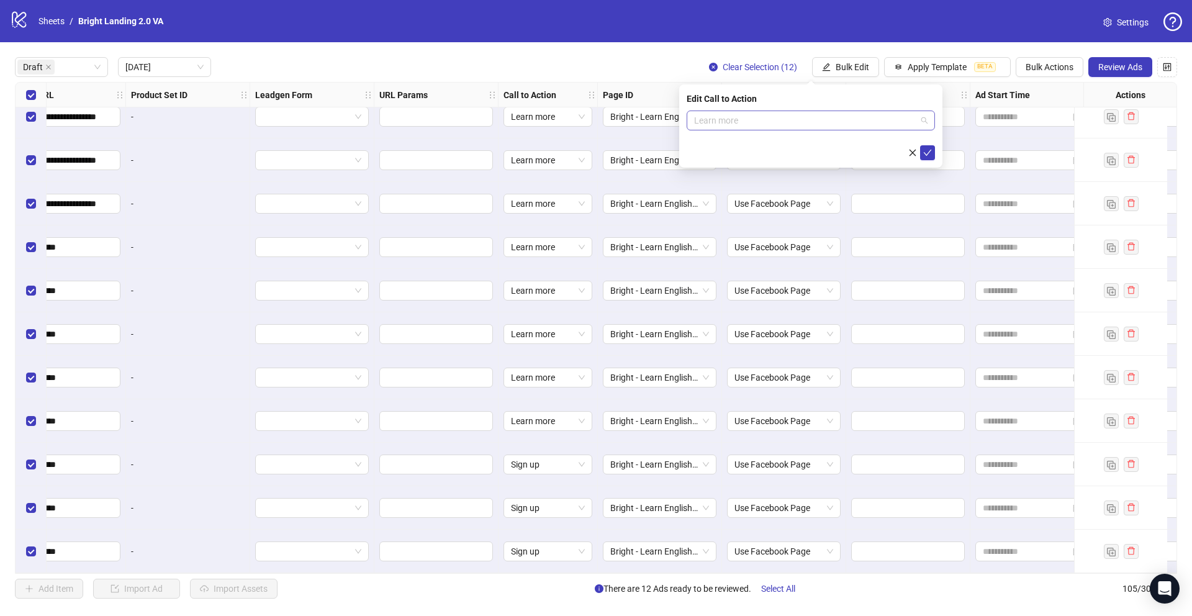
click at [830, 119] on span "Learn more" at bounding box center [810, 120] width 233 height 19
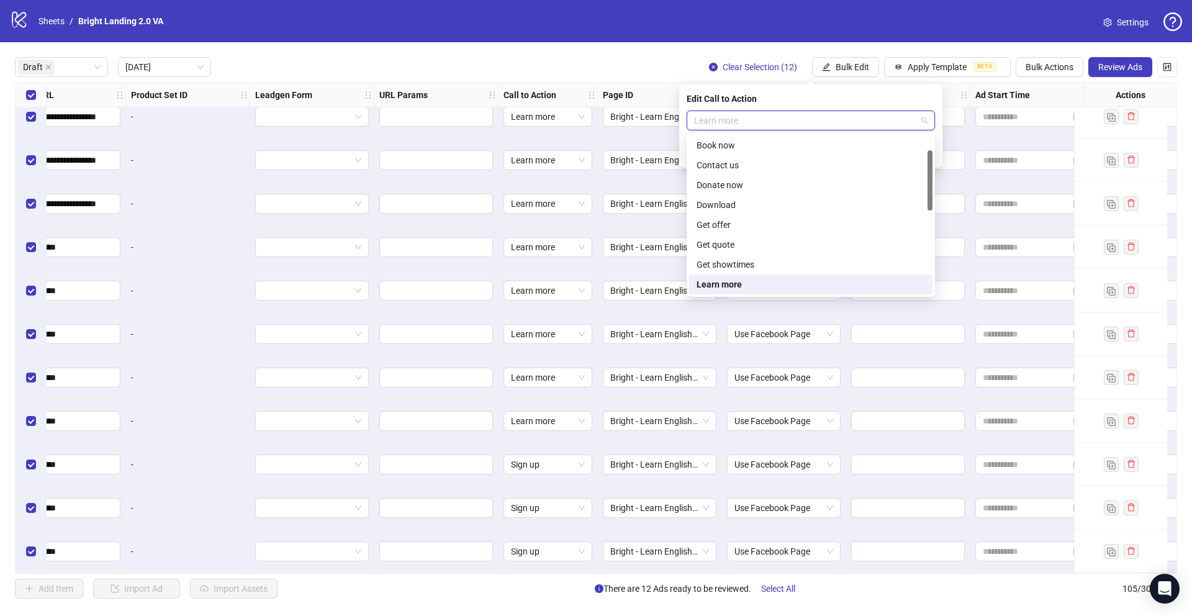
click at [800, 288] on div "Learn more" at bounding box center [811, 285] width 229 height 14
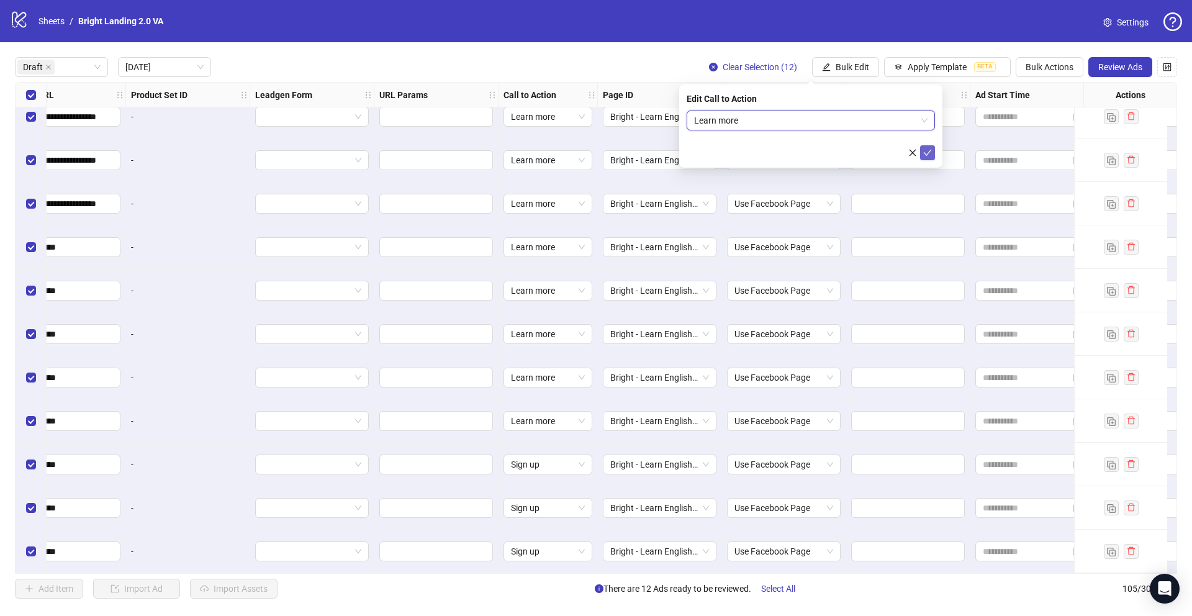
click at [894, 153] on icon "check" at bounding box center [927, 152] width 9 height 9
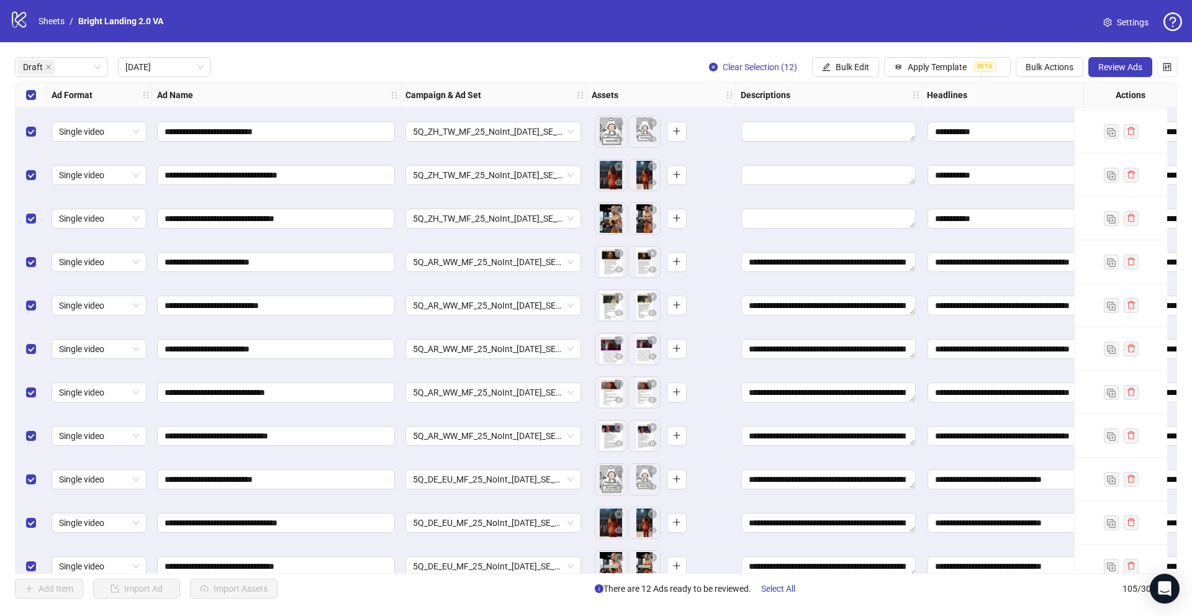
scroll to position [0, 0]
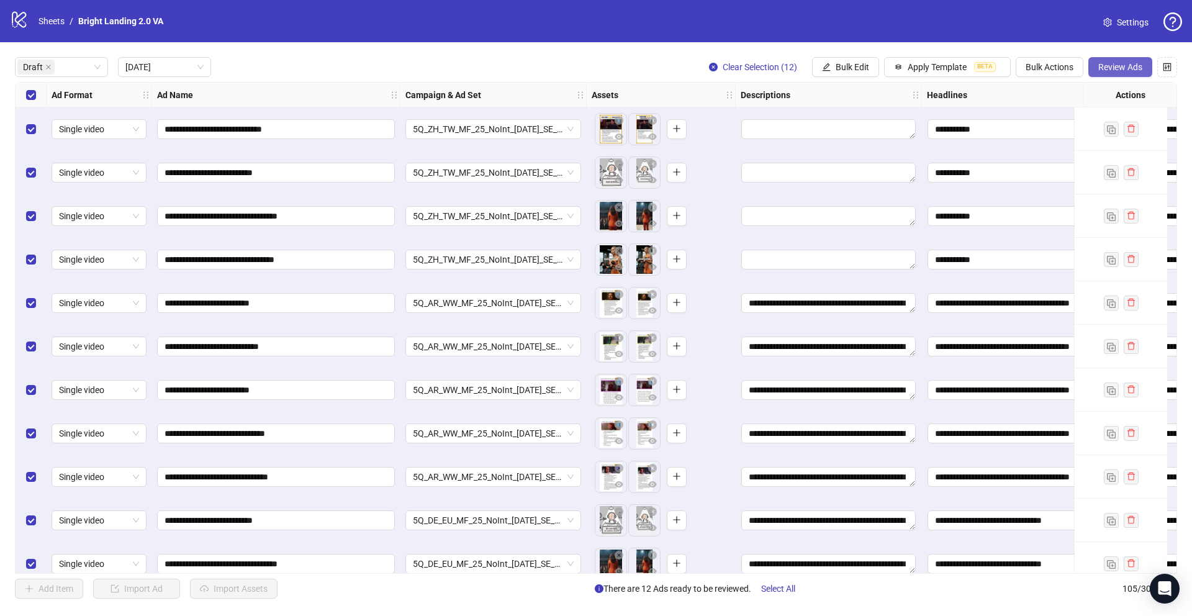
click at [894, 69] on span "Review Ads" at bounding box center [1121, 67] width 44 height 10
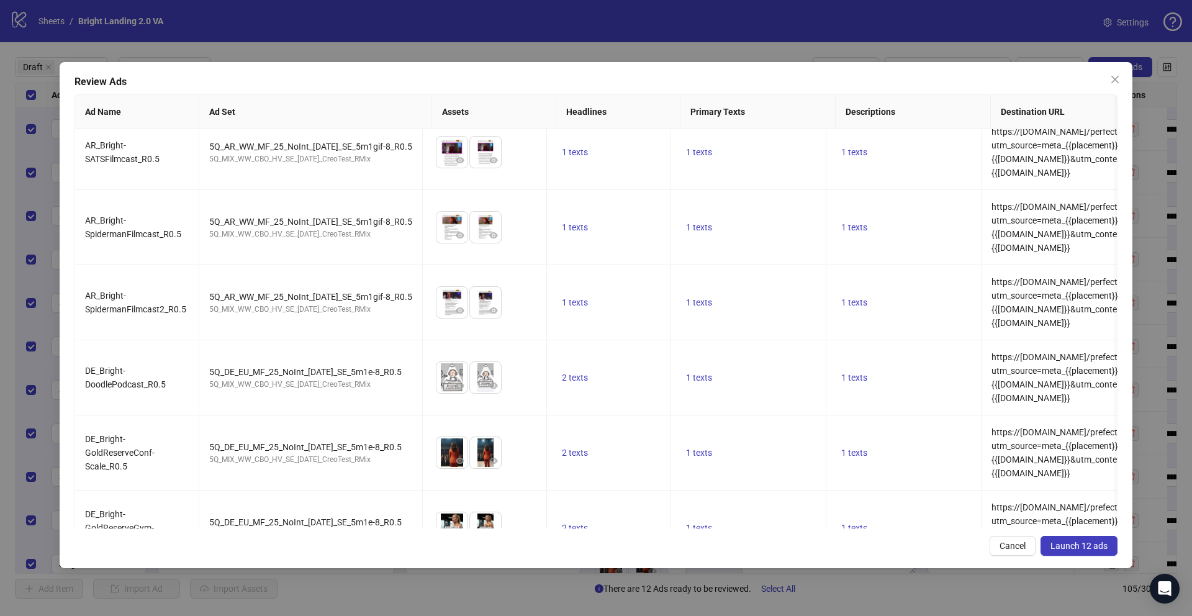
scroll to position [512, 0]
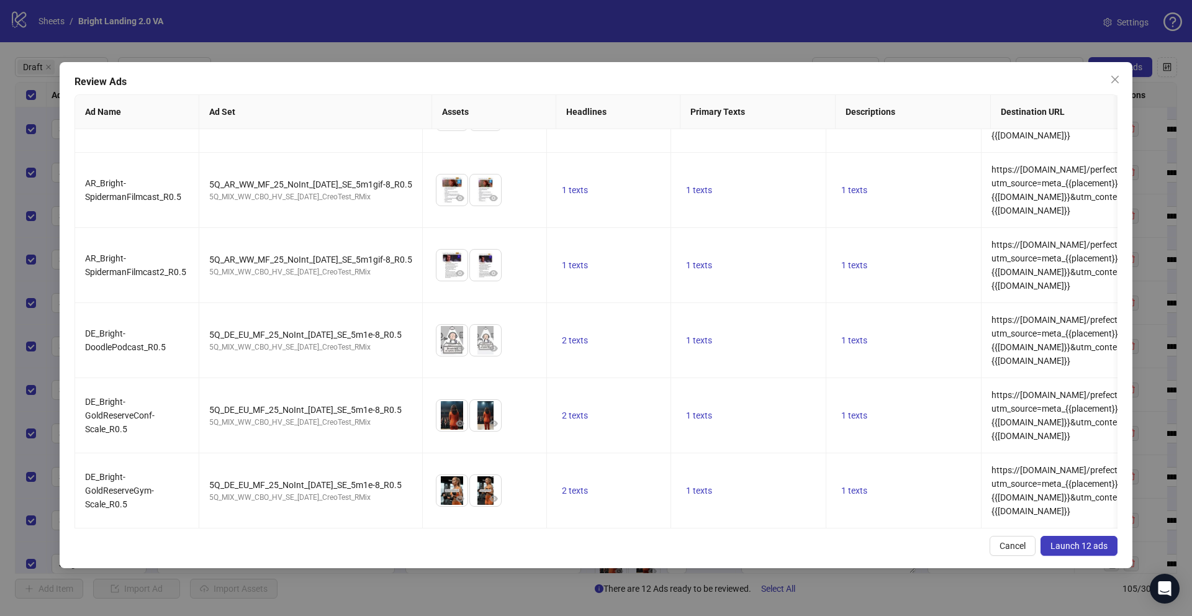
click at [894, 451] on button "Launch 12 ads" at bounding box center [1079, 546] width 77 height 20
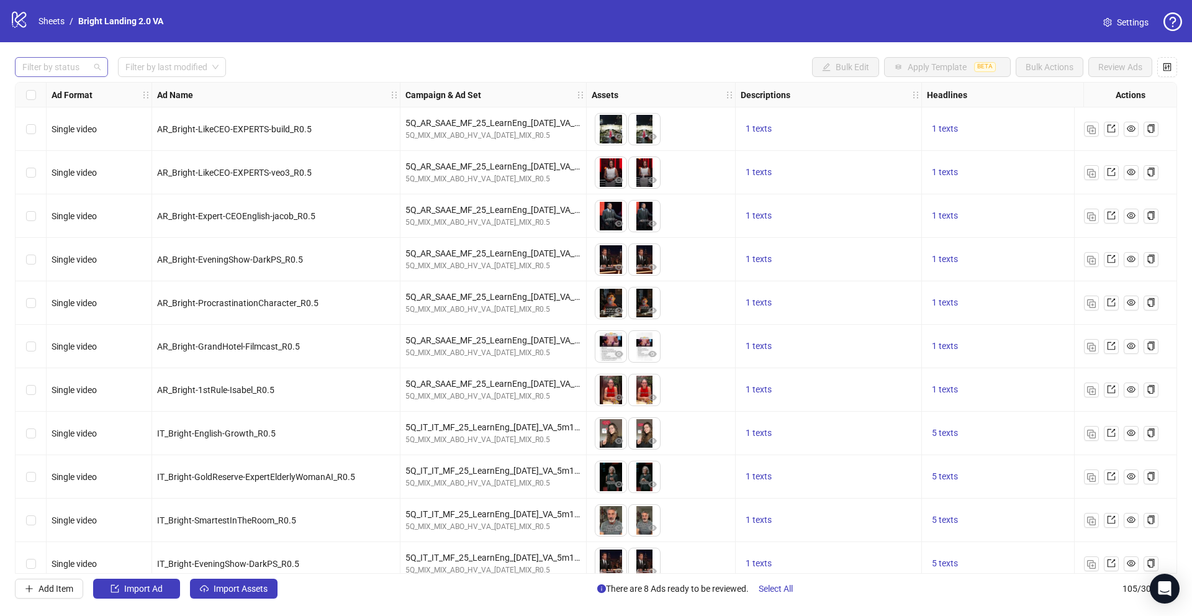
click at [86, 65] on div at bounding box center [54, 66] width 75 height 17
click at [86, 87] on div "Draft" at bounding box center [61, 92] width 73 height 14
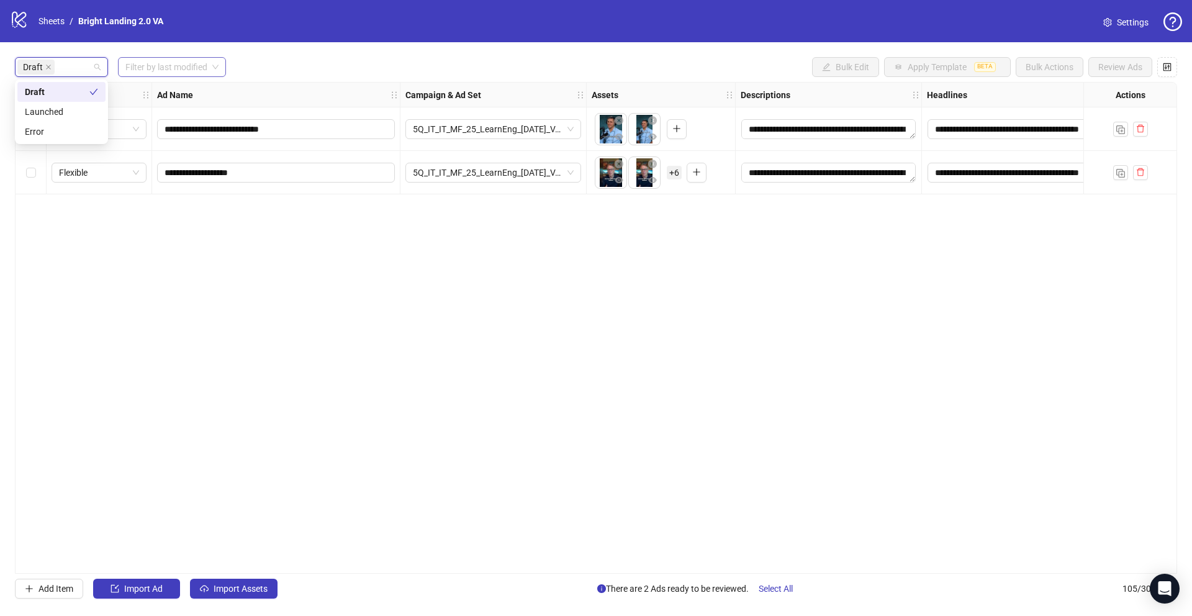
click at [186, 72] on input "search" at bounding box center [166, 67] width 82 height 19
click at [188, 86] on div "[DATE]" at bounding box center [172, 92] width 89 height 14
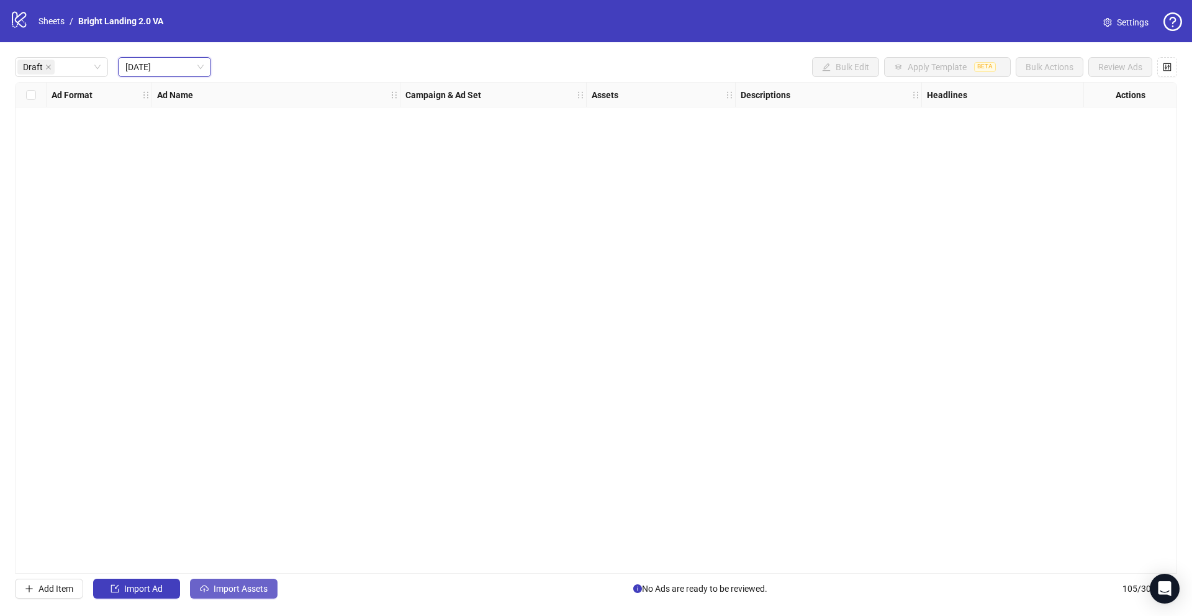
click at [246, 592] on span "Import Assets" at bounding box center [241, 589] width 54 height 10
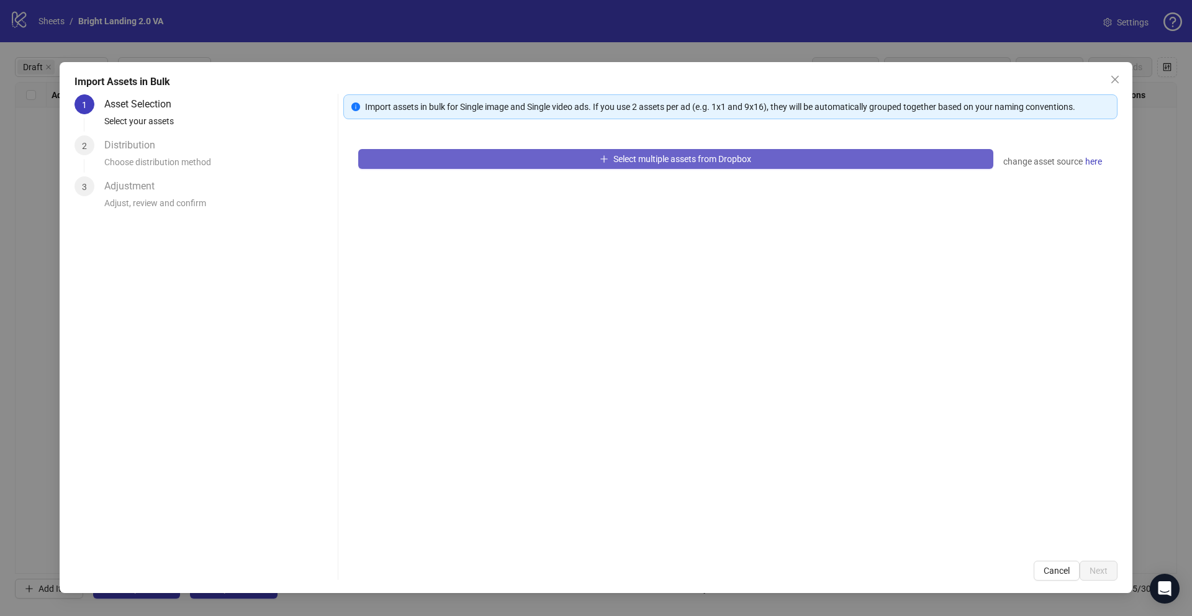
click at [592, 165] on button "Select multiple assets from Dropbox" at bounding box center [675, 159] width 635 height 20
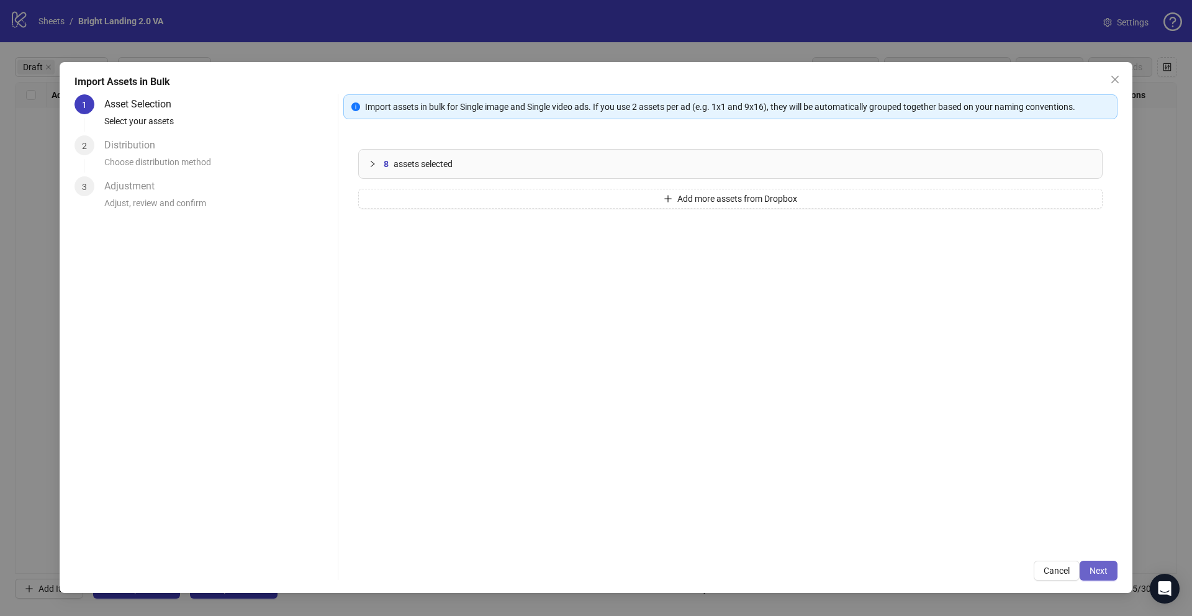
click at [1096, 569] on span "Next" at bounding box center [1099, 571] width 18 height 10
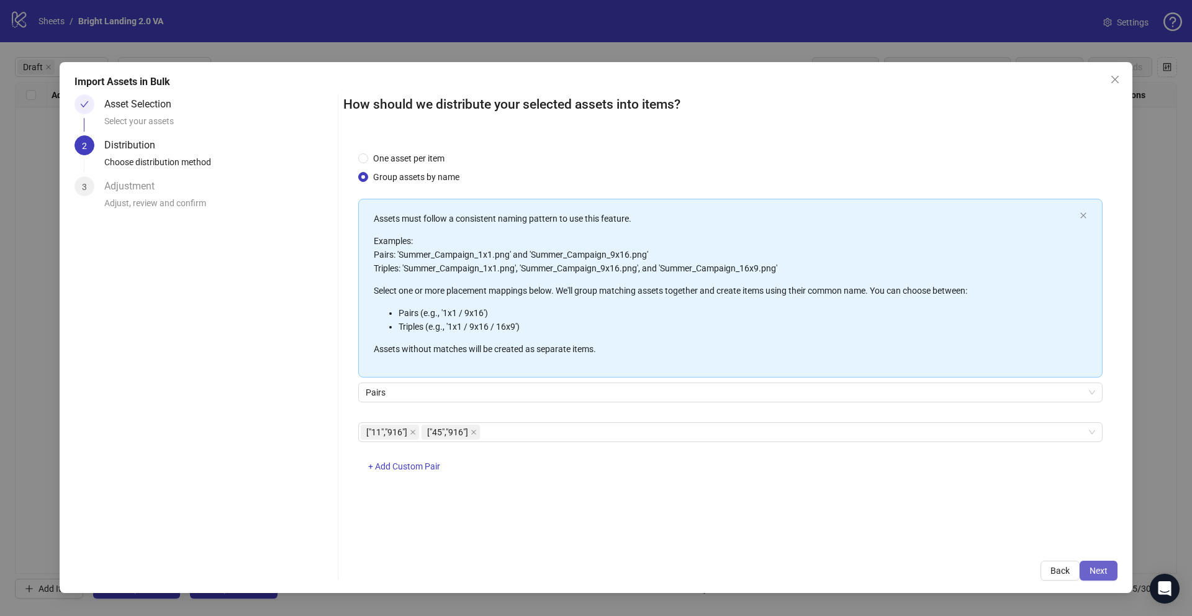
click at [1106, 572] on span "Next" at bounding box center [1099, 571] width 18 height 10
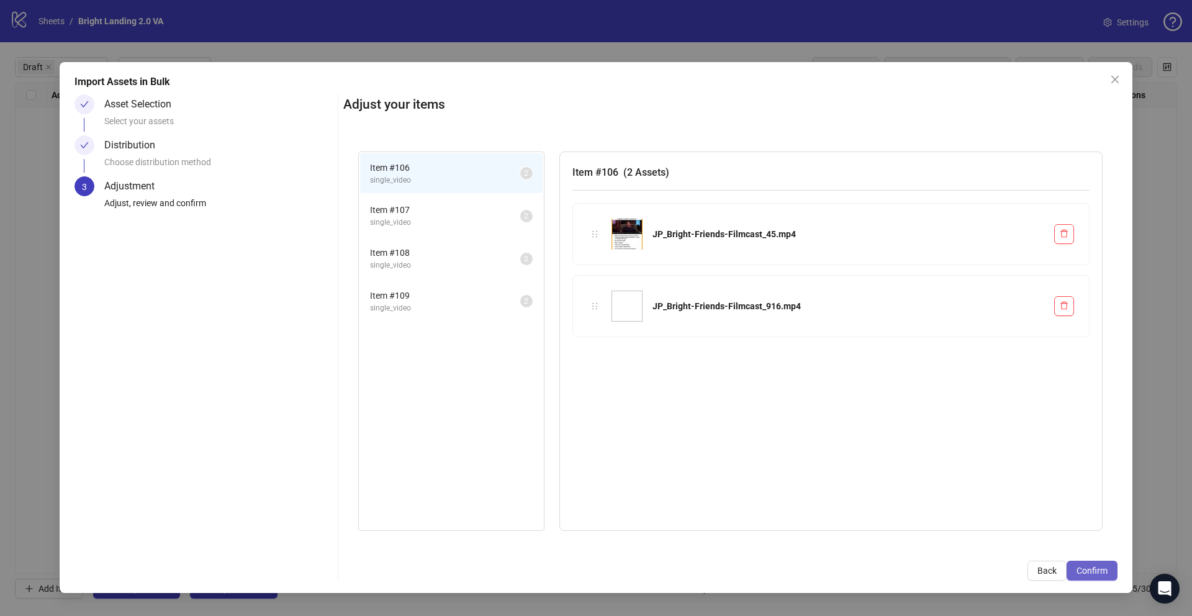
click at [1103, 569] on span "Confirm" at bounding box center [1092, 571] width 31 height 10
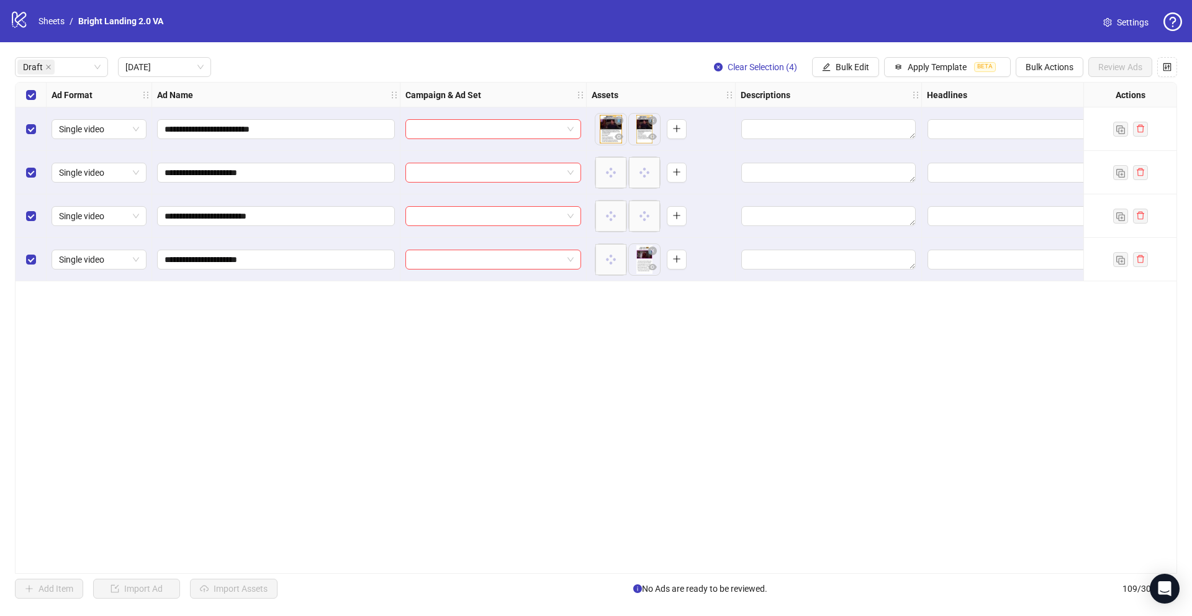
click at [276, 449] on div "**********" at bounding box center [596, 328] width 1162 height 492
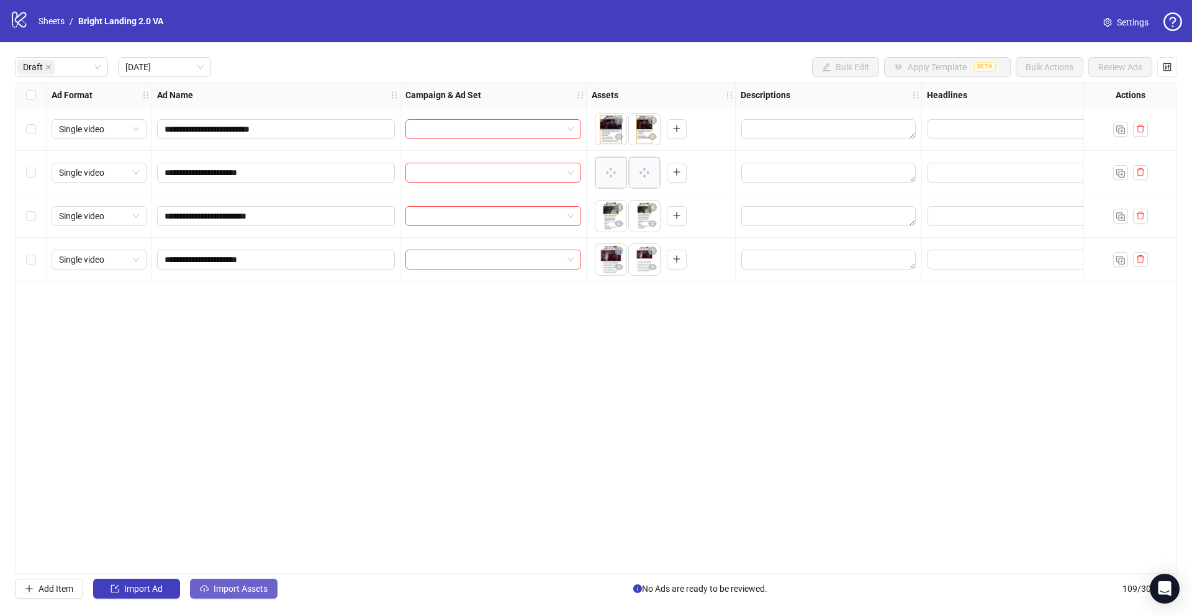
click at [226, 590] on span "Import Assets" at bounding box center [241, 589] width 54 height 10
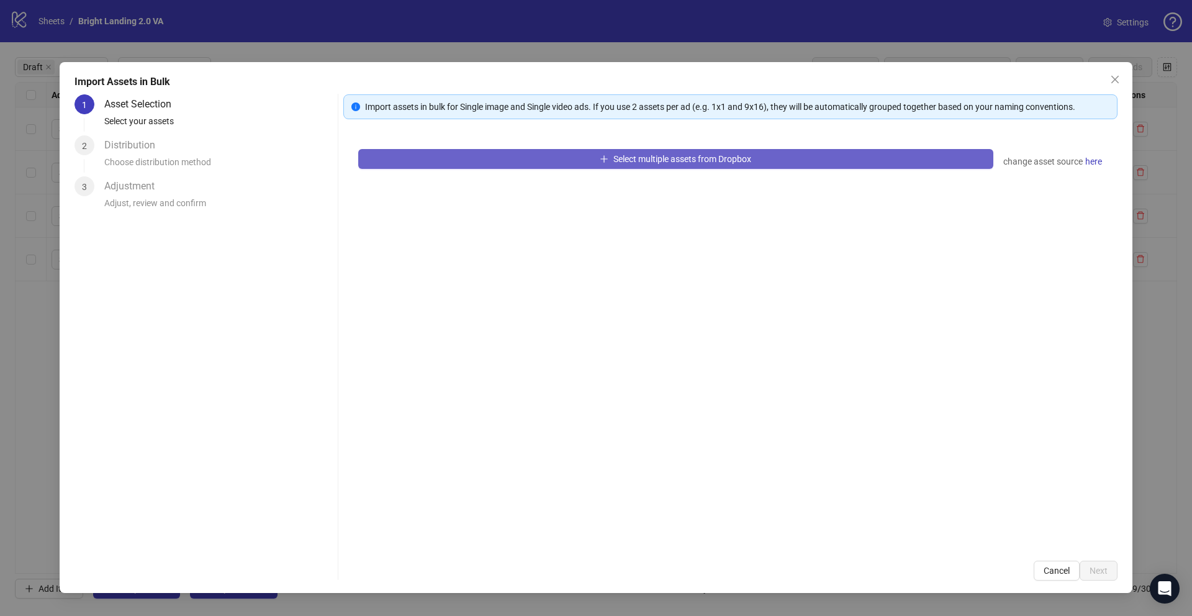
click at [516, 155] on button "Select multiple assets from Dropbox" at bounding box center [675, 159] width 635 height 20
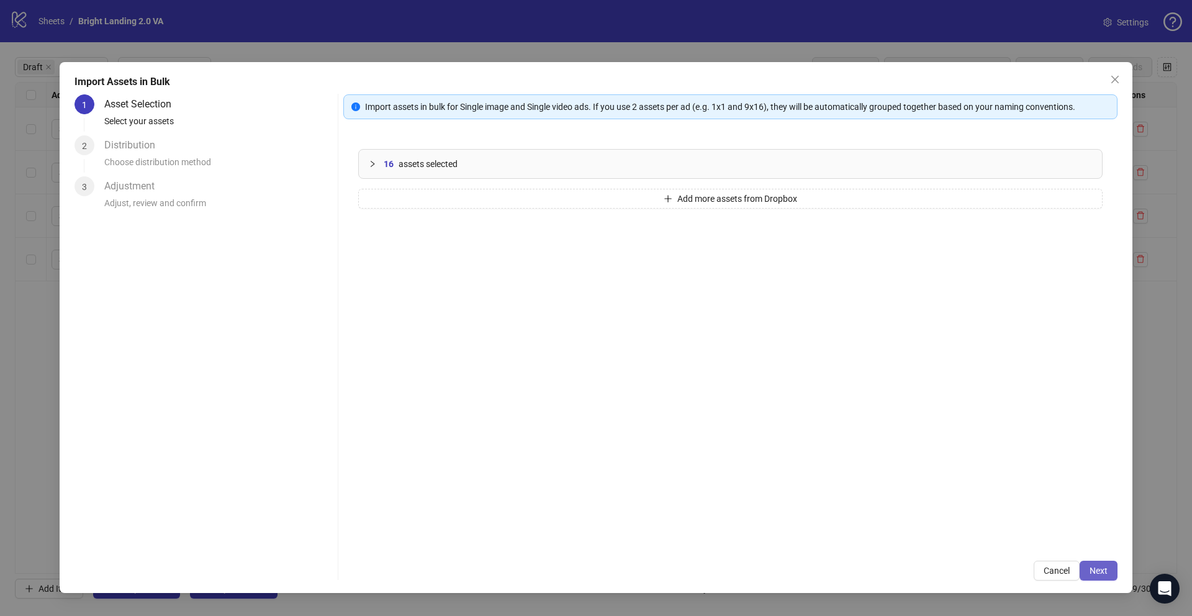
click at [1092, 573] on span "Next" at bounding box center [1099, 571] width 18 height 10
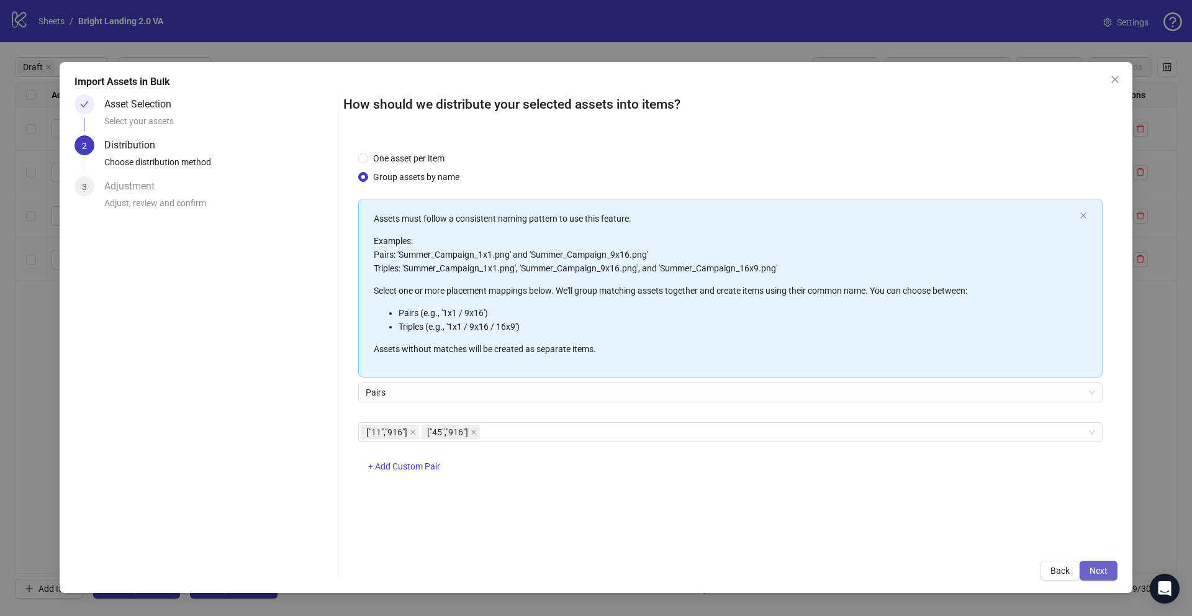
click at [1090, 571] on span "Next" at bounding box center [1099, 571] width 18 height 10
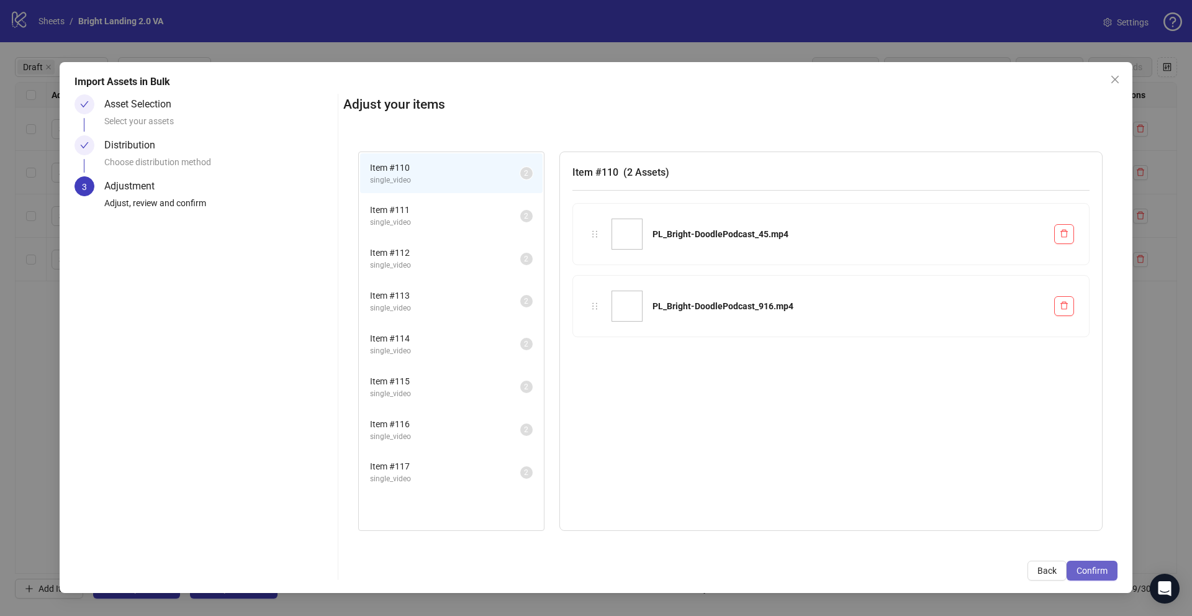
click at [1084, 573] on span "Confirm" at bounding box center [1092, 571] width 31 height 10
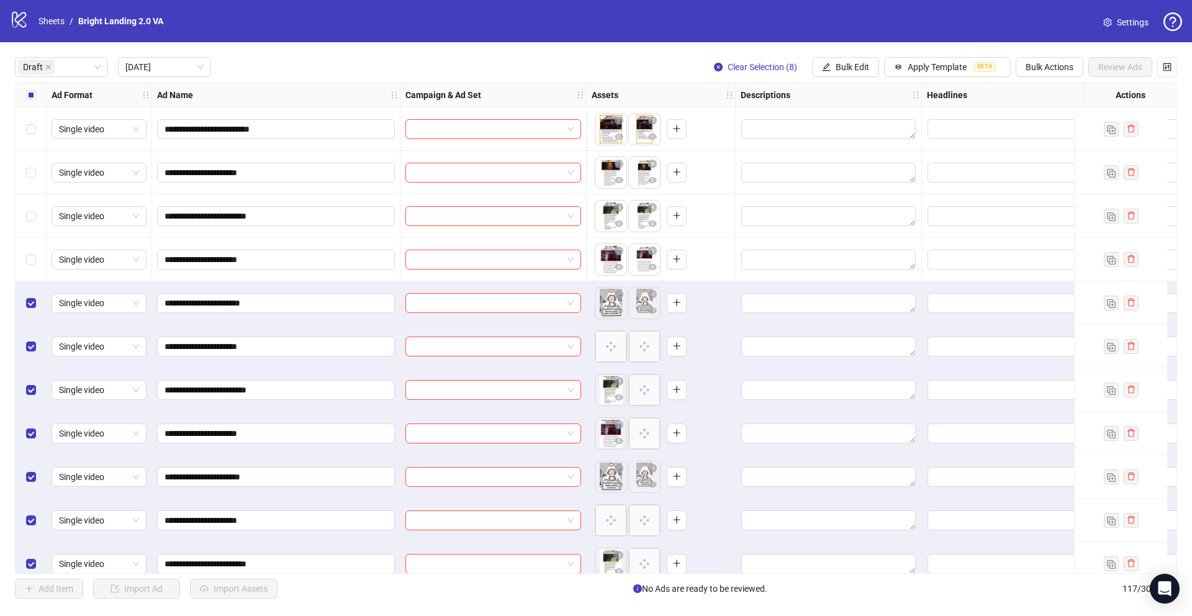
click at [32, 102] on div "Select all rows" at bounding box center [31, 95] width 31 height 25
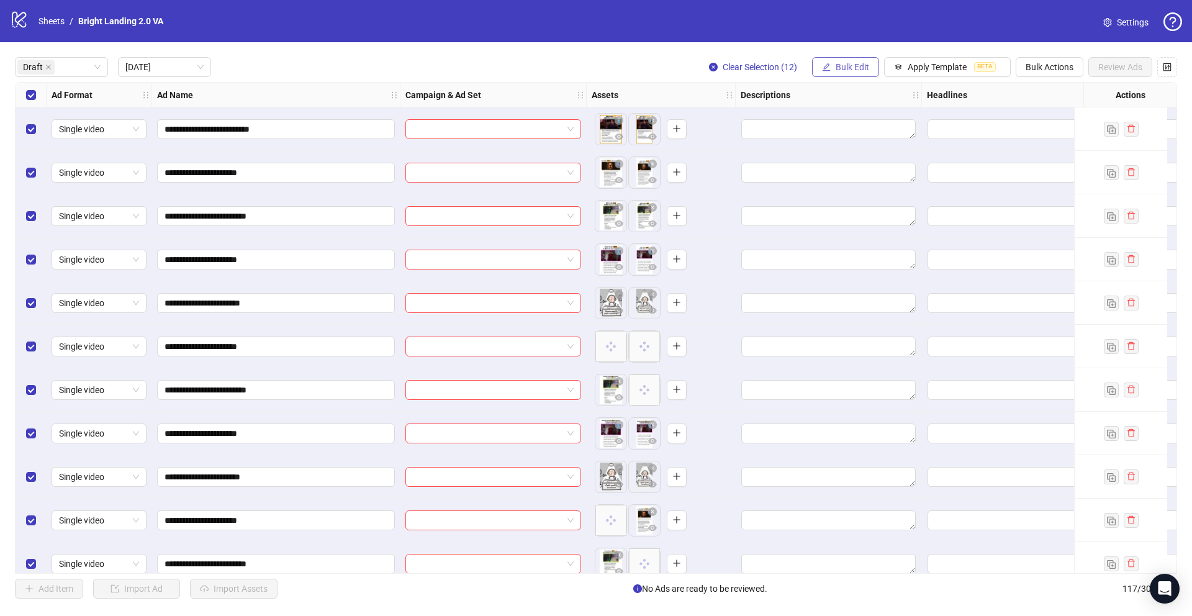
click at [838, 67] on span "Bulk Edit" at bounding box center [853, 67] width 34 height 10
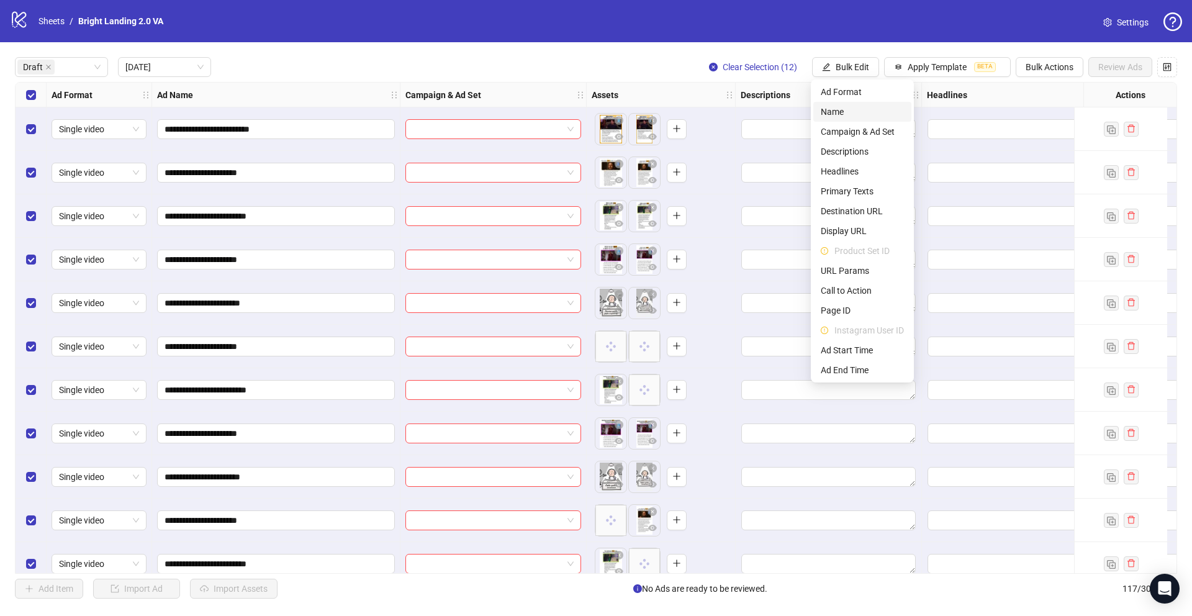
click at [848, 111] on span "Name" at bounding box center [862, 112] width 83 height 14
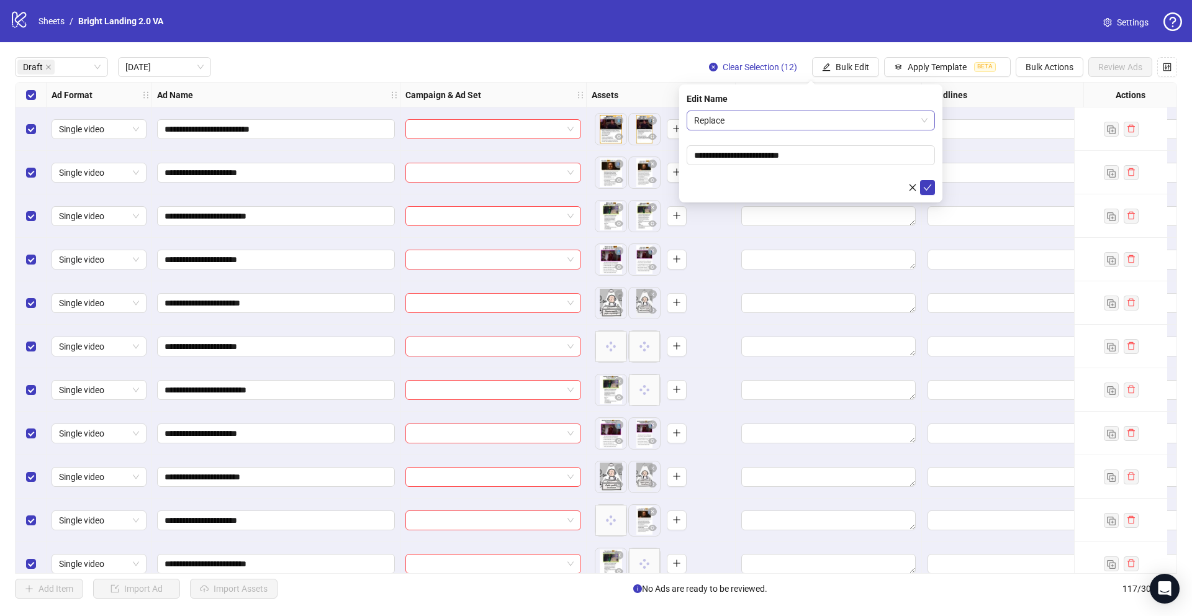
click at [809, 125] on span "Replace" at bounding box center [810, 120] width 233 height 19
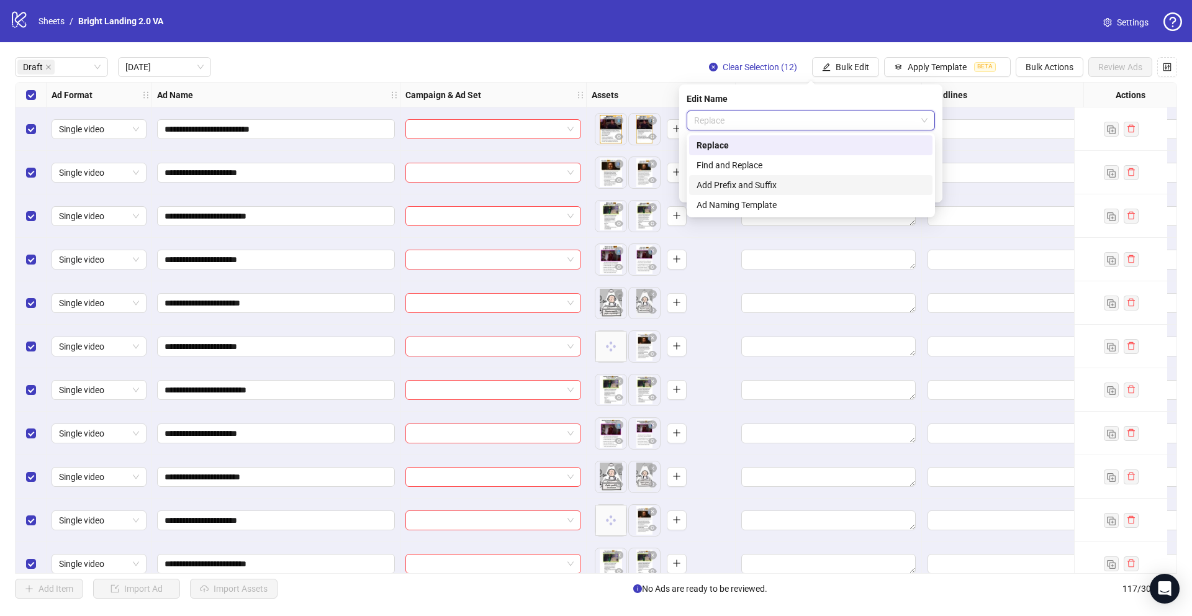
click at [790, 187] on div "Add Prefix and Suffix" at bounding box center [811, 185] width 229 height 14
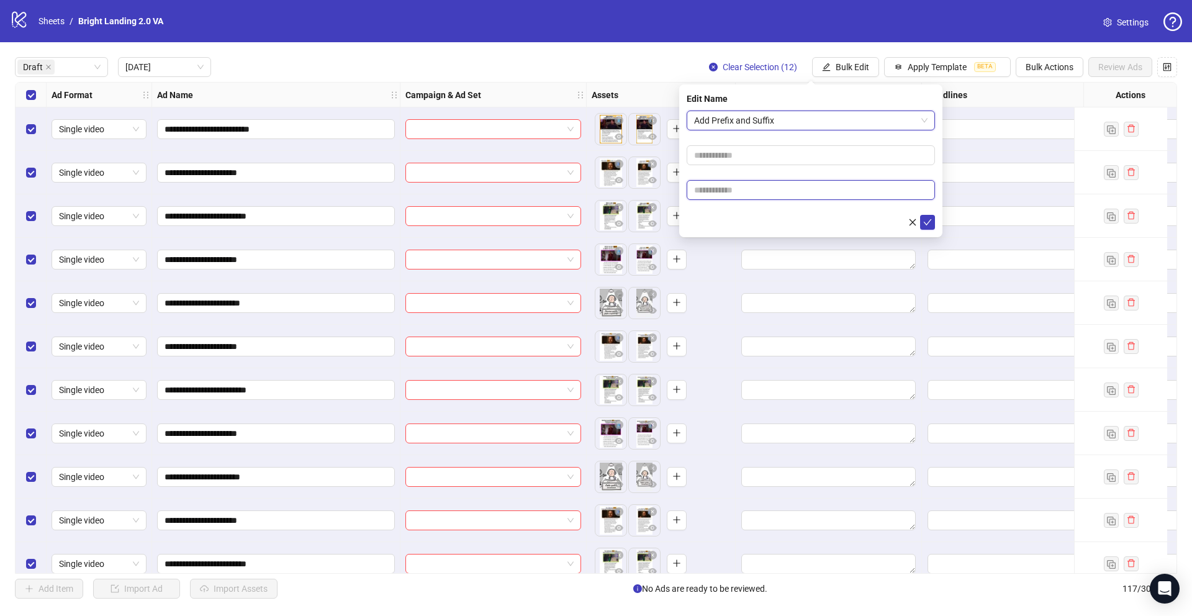
click at [784, 191] on input "text" at bounding box center [811, 190] width 248 height 20
type input "****"
click at [925, 219] on icon "check" at bounding box center [927, 222] width 9 height 9
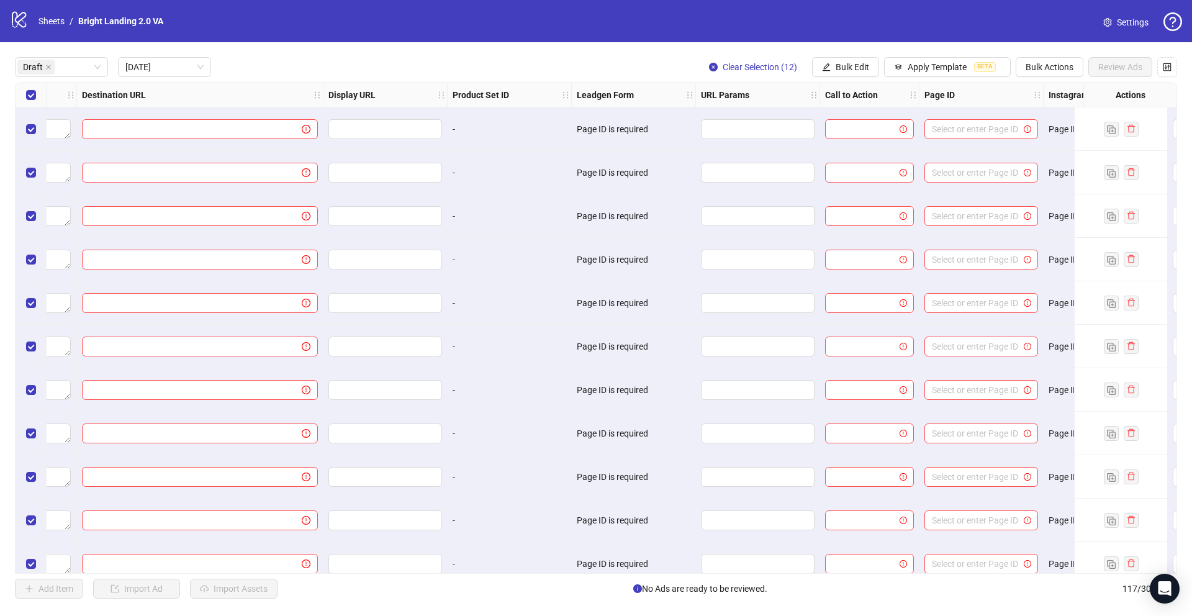
scroll to position [0, 1250]
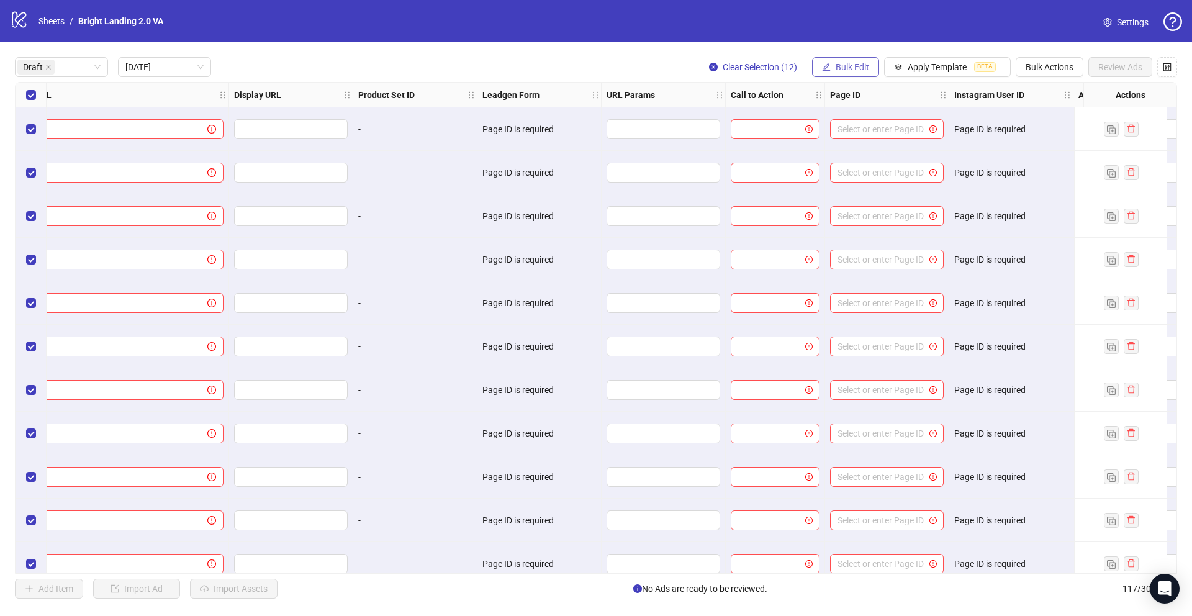
click at [860, 71] on span "Bulk Edit" at bounding box center [853, 67] width 34 height 10
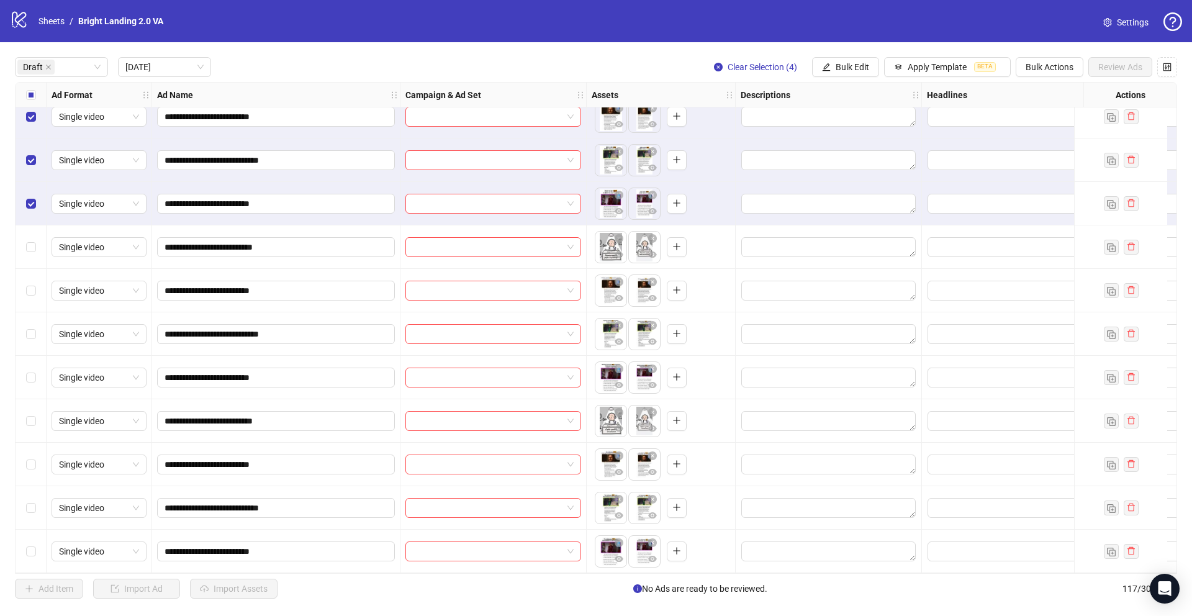
scroll to position [0, 0]
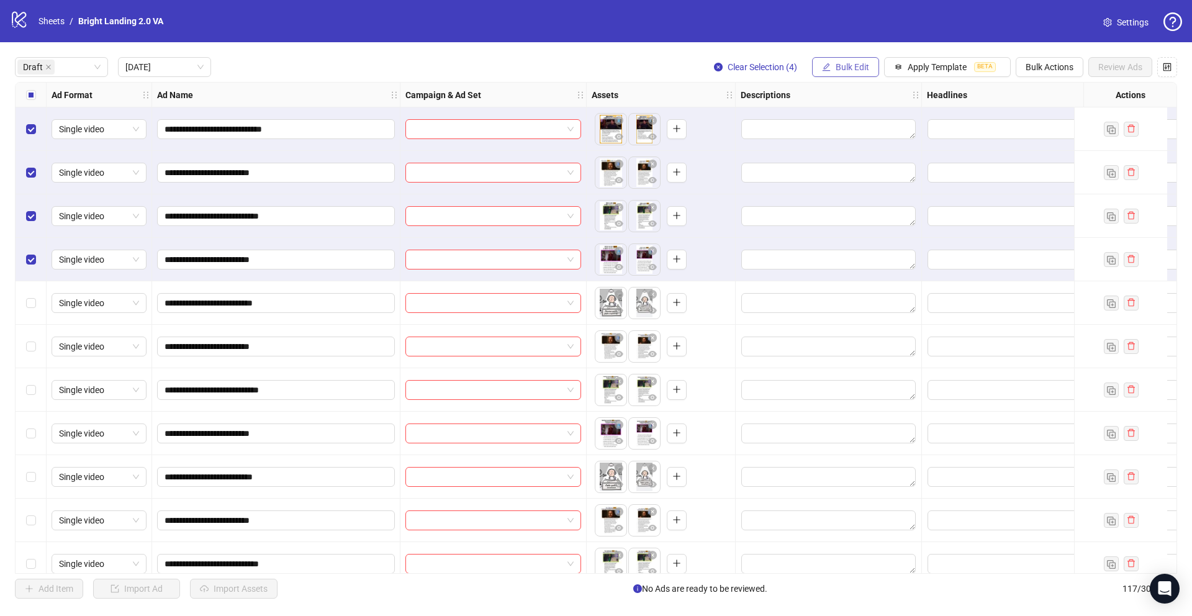
click at [844, 68] on span "Bulk Edit" at bounding box center [853, 67] width 34 height 10
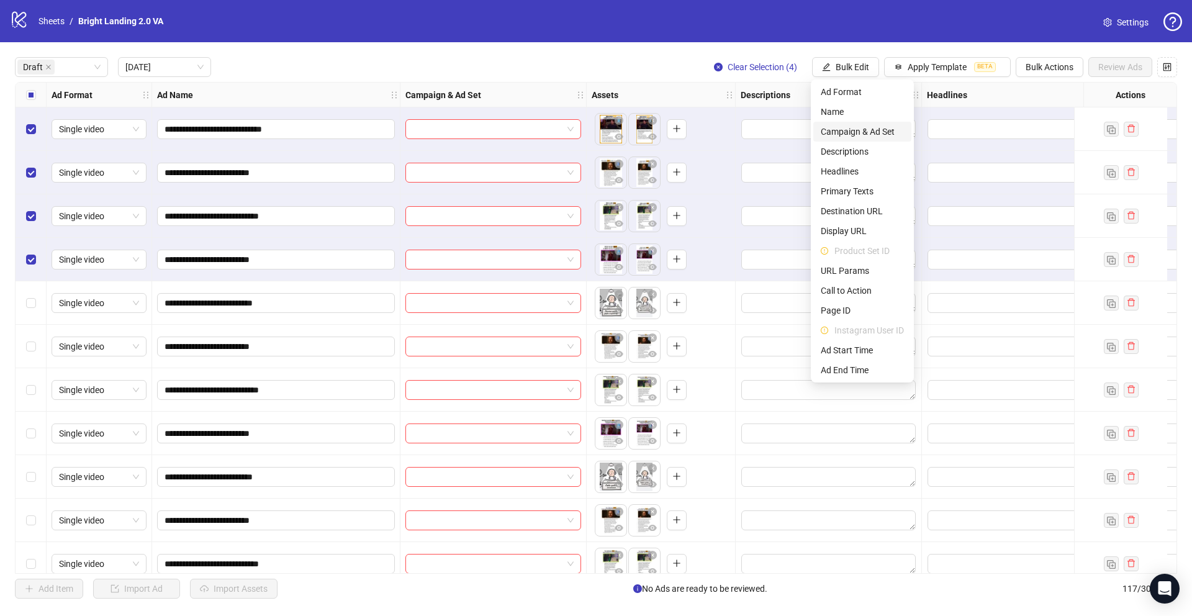
click at [858, 128] on span "Campaign & Ad Set" at bounding box center [862, 132] width 83 height 14
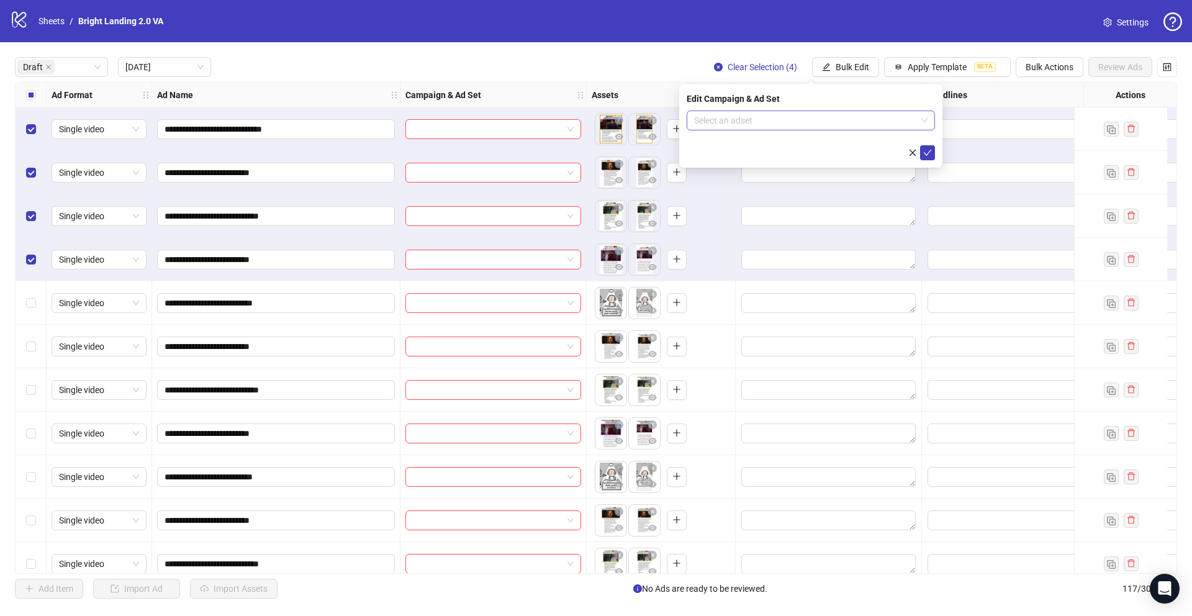
click at [858, 124] on input "search" at bounding box center [805, 120] width 222 height 19
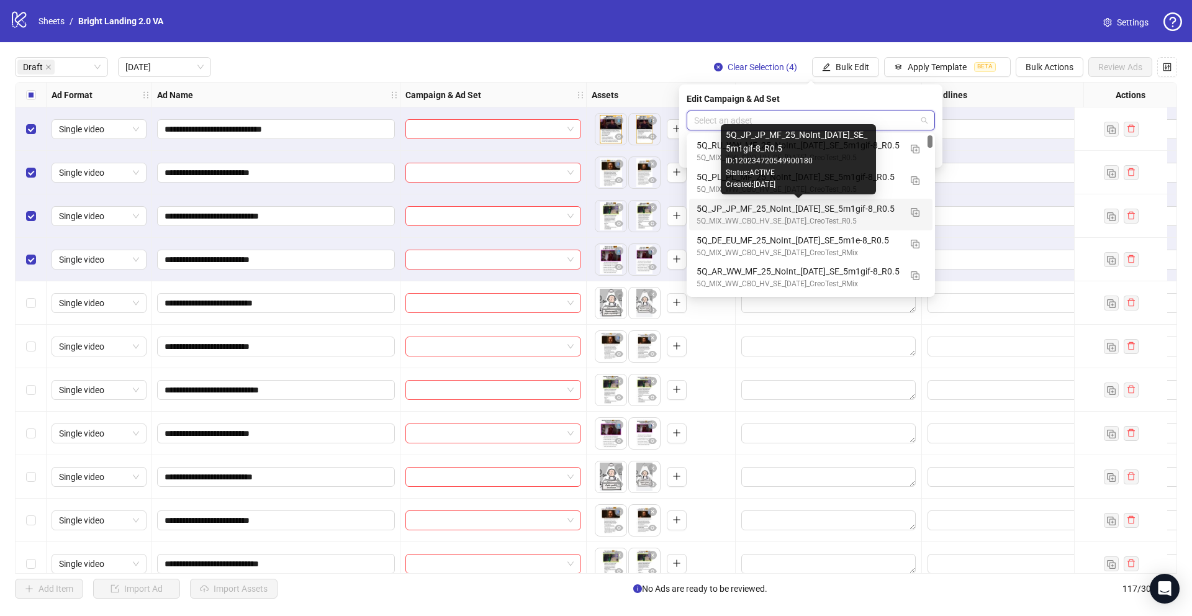
click at [804, 209] on div "5Q_JP_JP_MF_25_NoInt_30.09.25_SE_5m1gif-8_R0.5" at bounding box center [799, 209] width 204 height 14
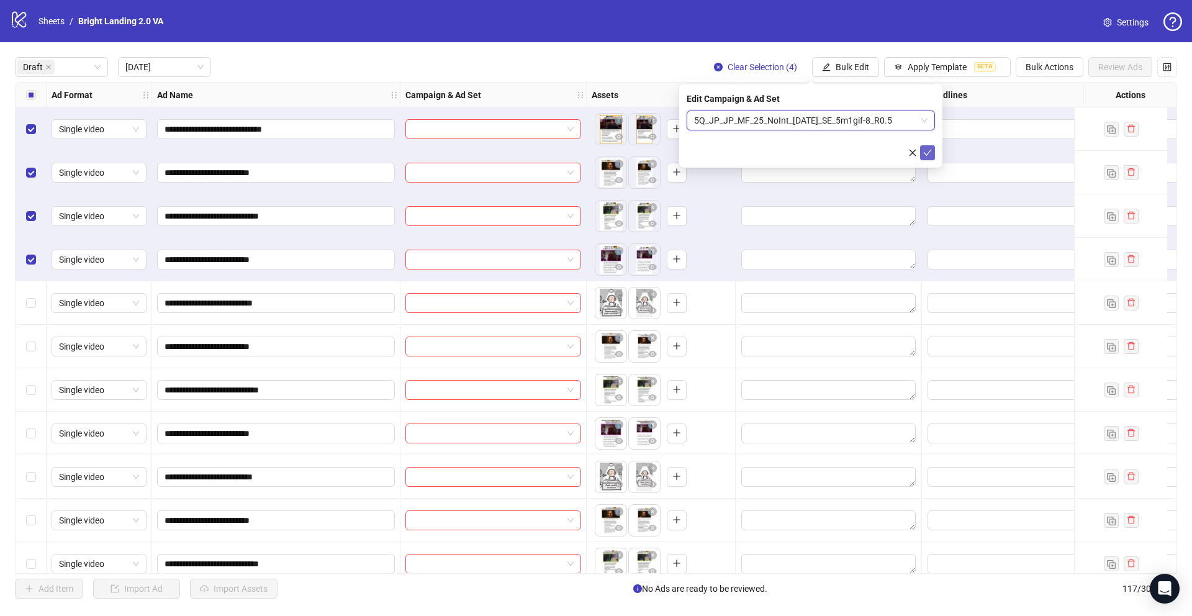
click at [925, 150] on icon "check" at bounding box center [927, 152] width 9 height 9
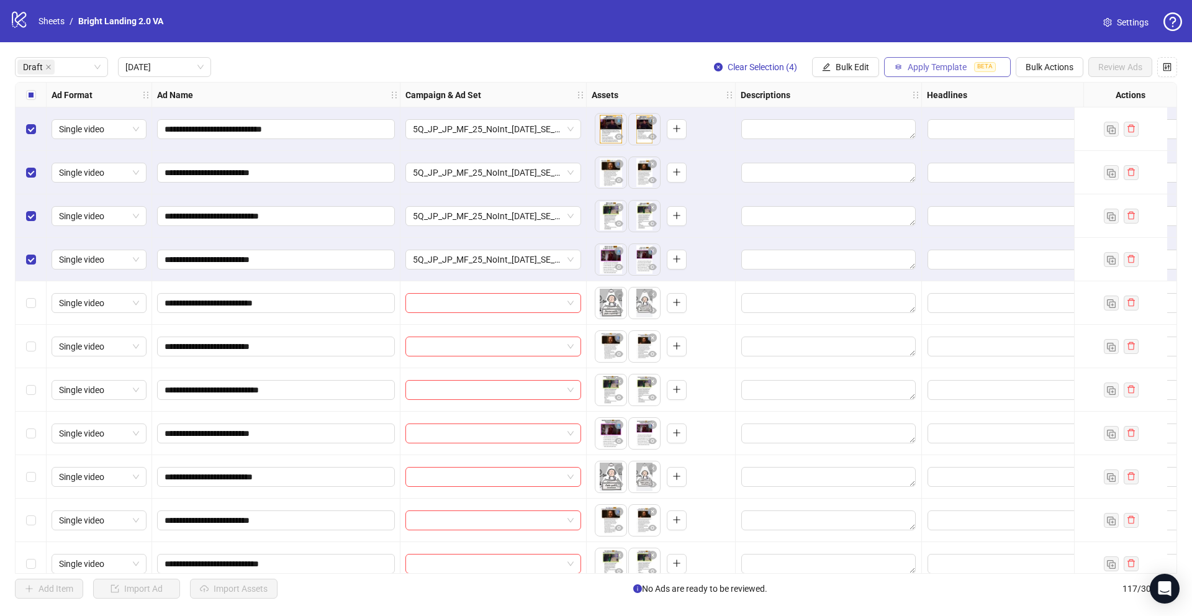
click at [925, 71] on span "Apply Template" at bounding box center [937, 67] width 59 height 10
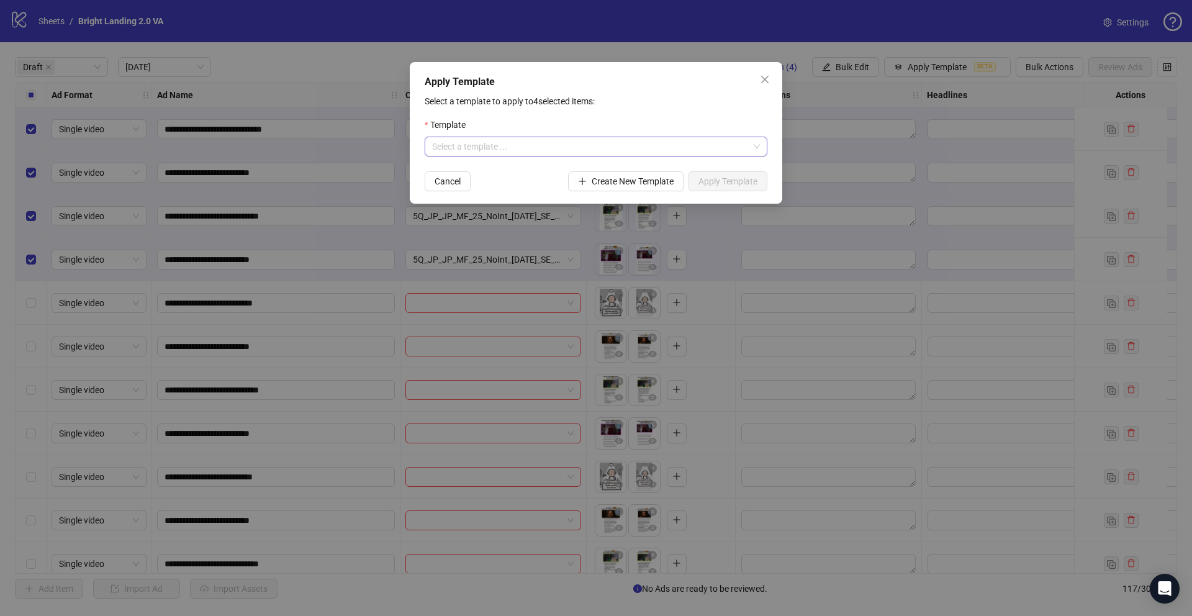
click at [657, 149] on input "search" at bounding box center [590, 146] width 317 height 19
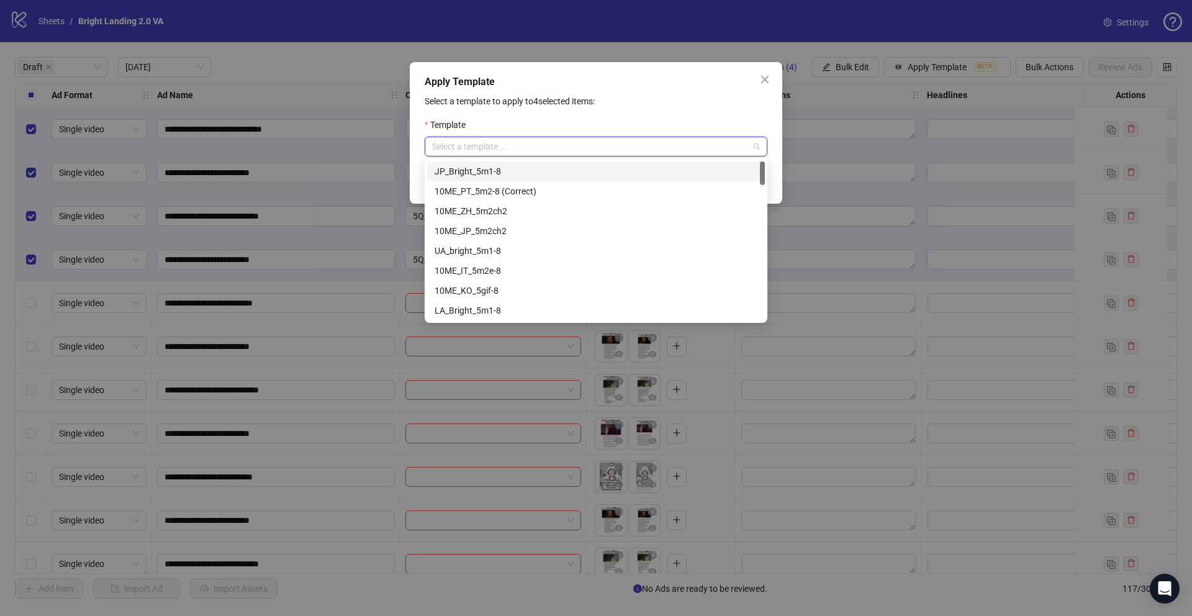
click at [623, 169] on div "JP_Bright_5m1-8" at bounding box center [596, 172] width 323 height 14
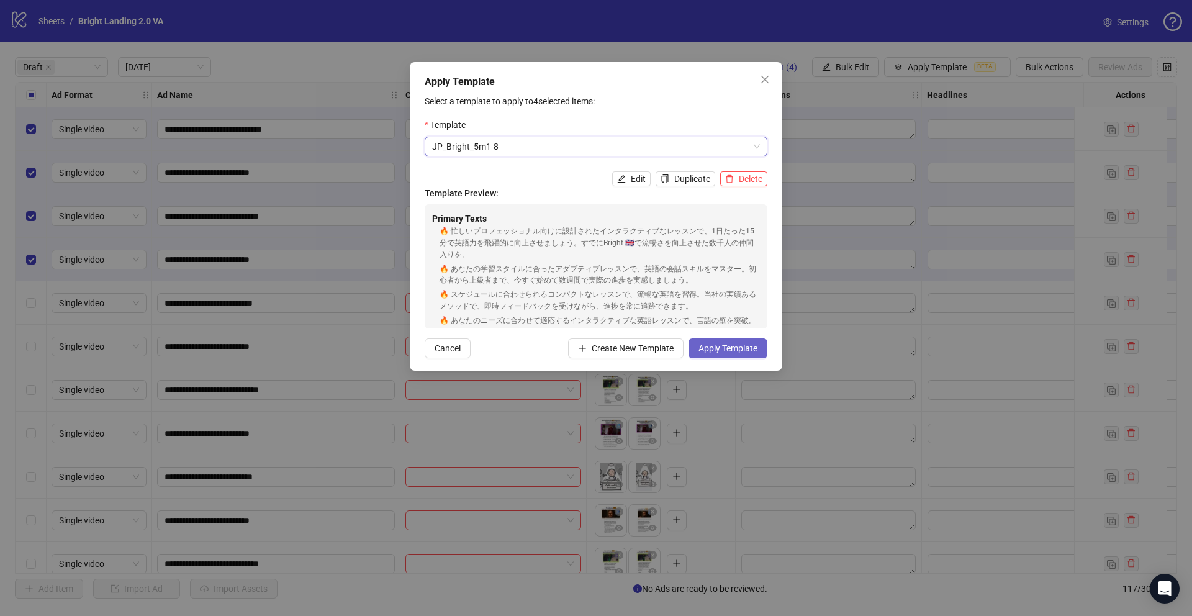
click at [714, 347] on span "Apply Template" at bounding box center [728, 348] width 59 height 10
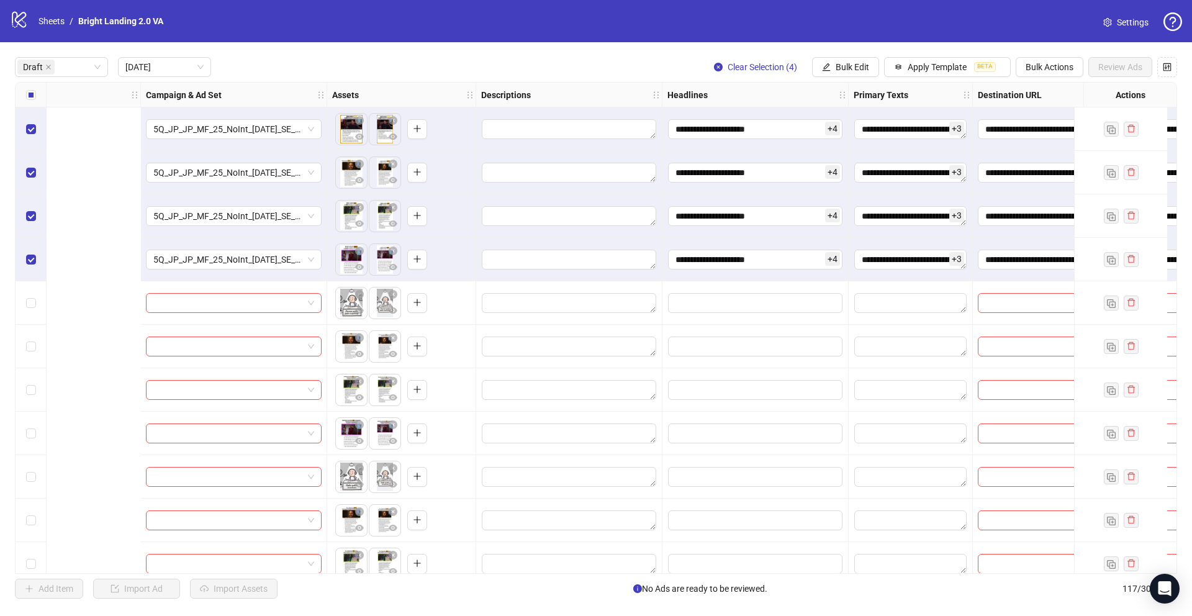
scroll to position [0, 604]
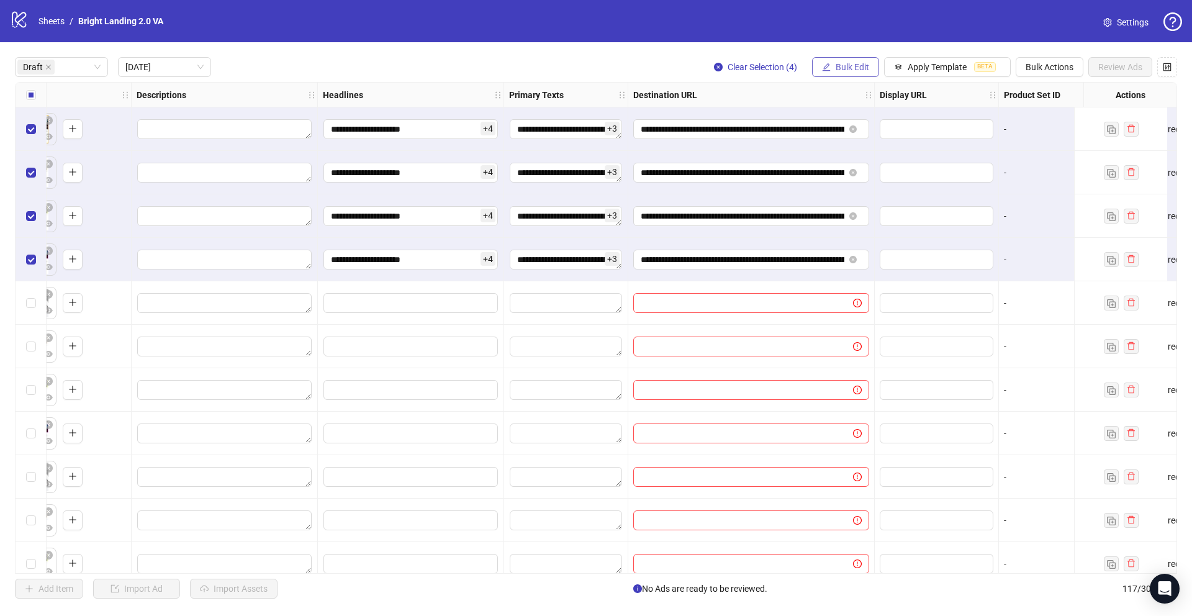
click at [830, 68] on button "Bulk Edit" at bounding box center [845, 67] width 67 height 20
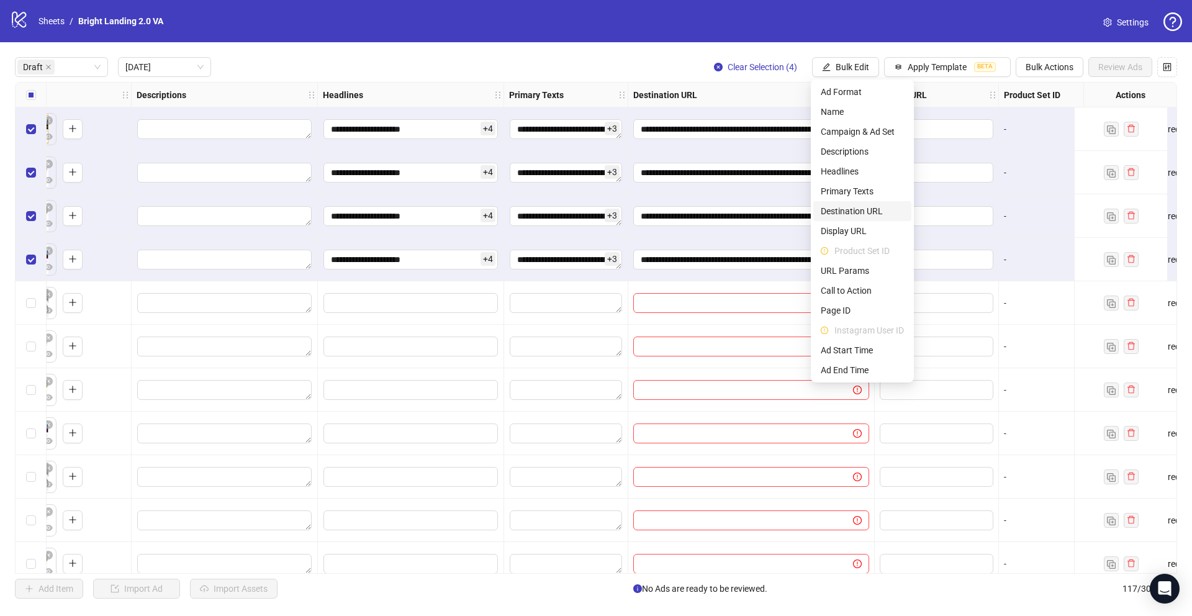
click at [858, 215] on span "Destination URL" at bounding box center [862, 211] width 83 height 14
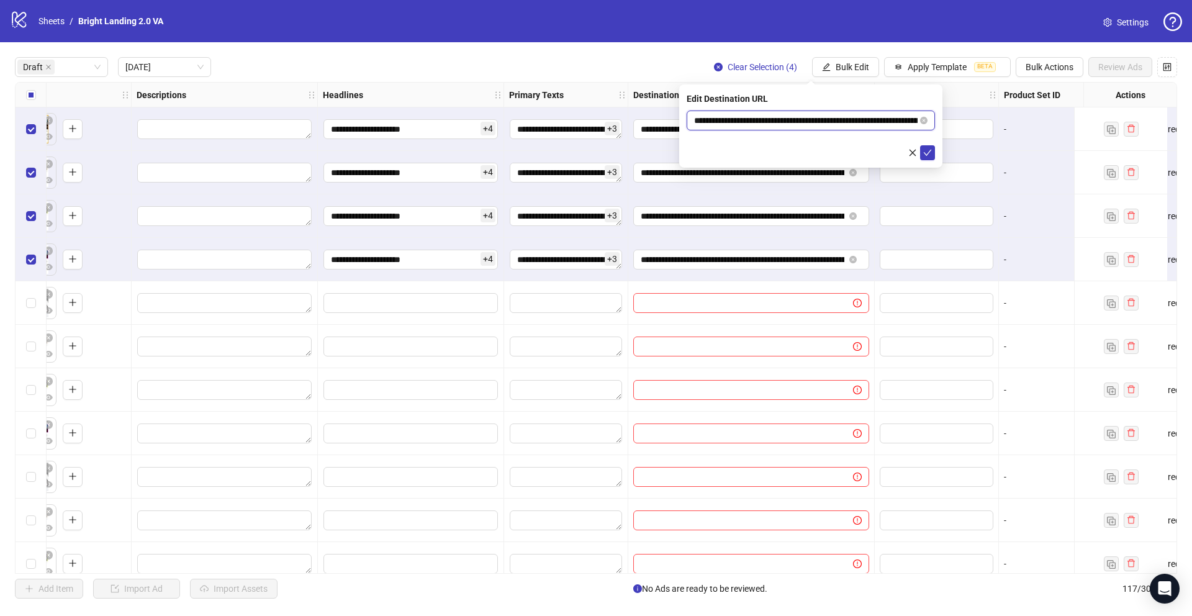
drag, startPoint x: 859, startPoint y: 120, endPoint x: 612, endPoint y: 108, distance: 247.5
click at [612, 108] on body "**********" at bounding box center [596, 308] width 1192 height 616
paste input "***"
type input "**********"
click at [927, 150] on icon "check" at bounding box center [927, 152] width 9 height 9
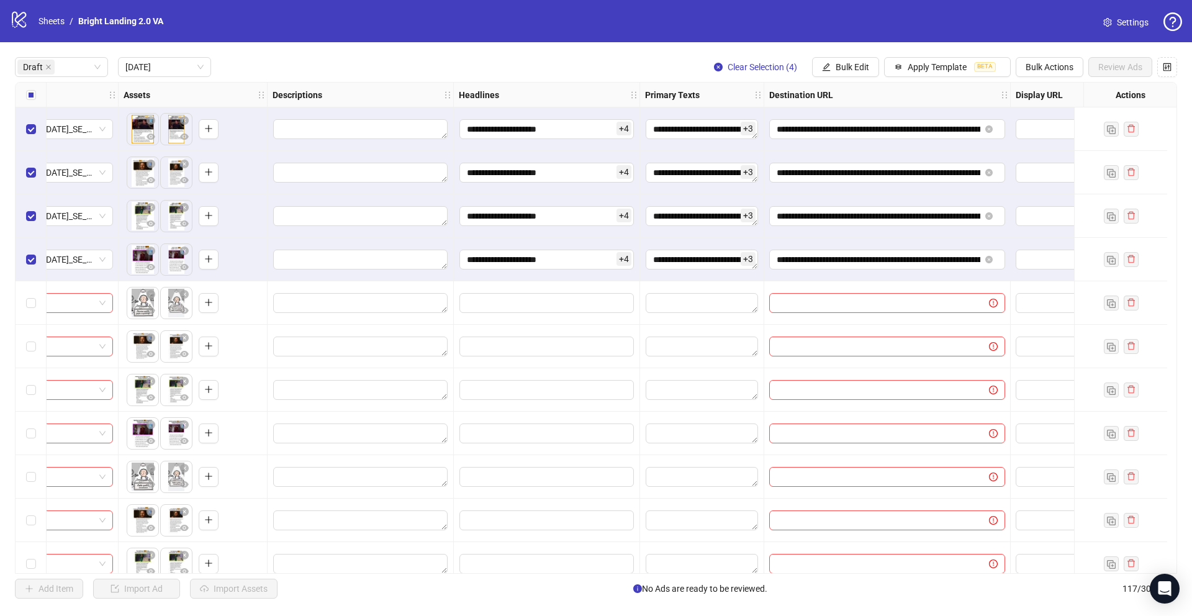
scroll to position [0, 0]
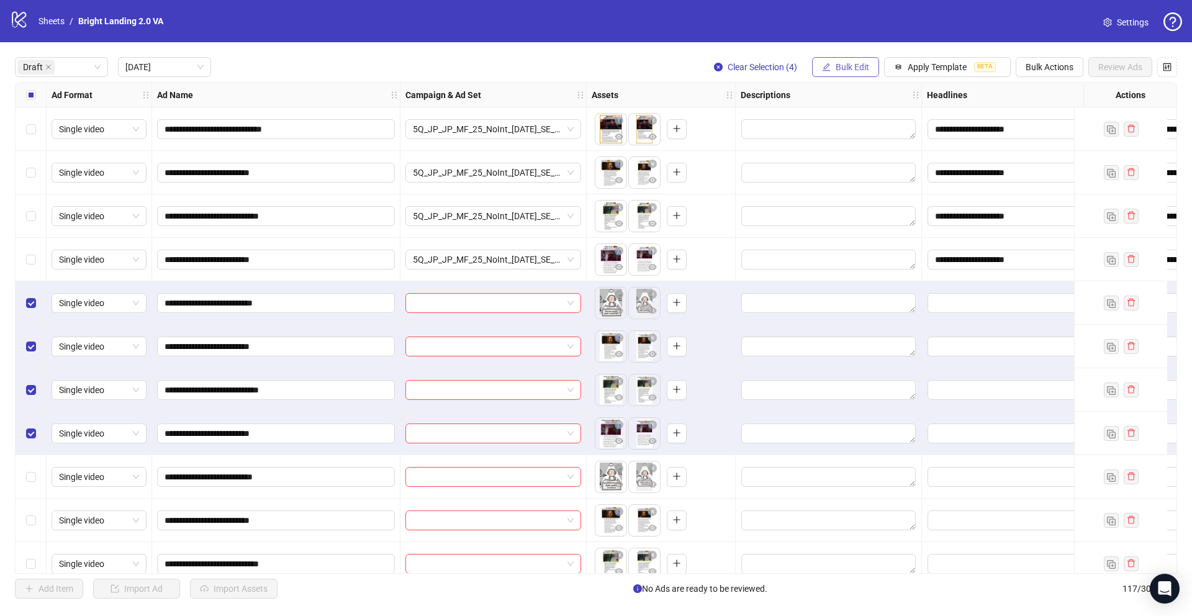
click at [861, 70] on span "Bulk Edit" at bounding box center [853, 67] width 34 height 10
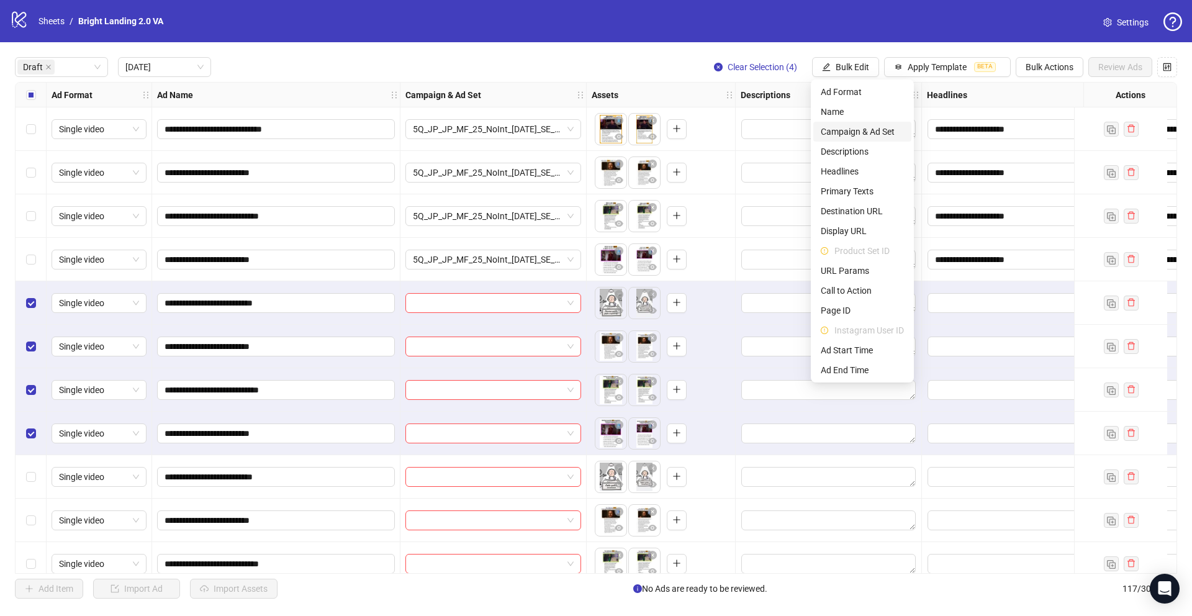
click at [885, 130] on span "Campaign & Ad Set" at bounding box center [862, 132] width 83 height 14
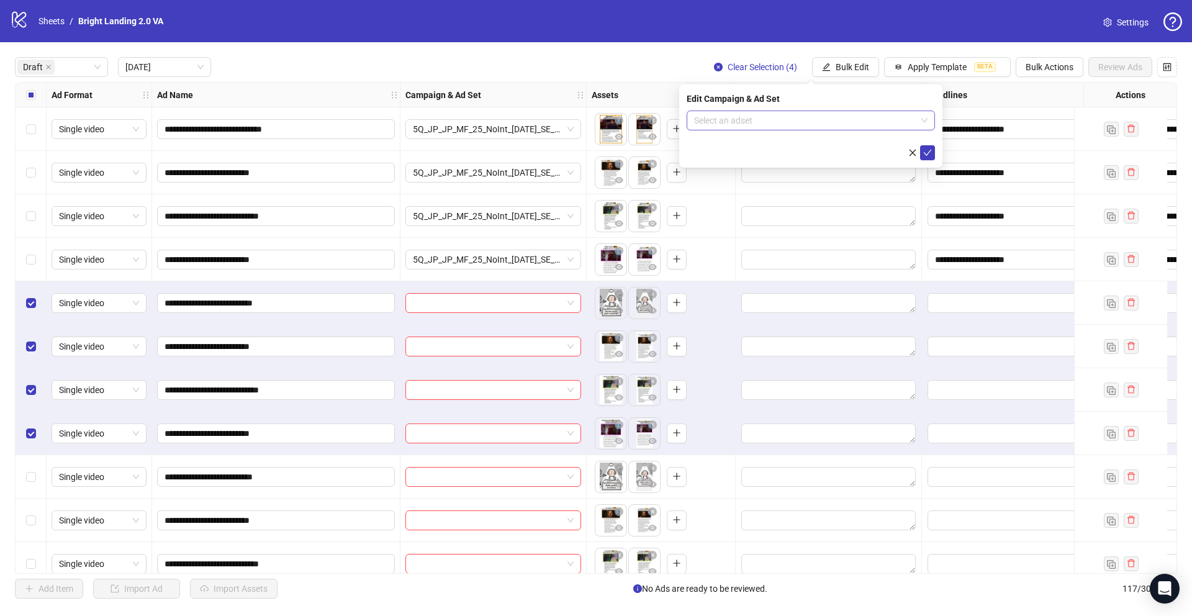
click at [884, 120] on input "search" at bounding box center [805, 120] width 222 height 19
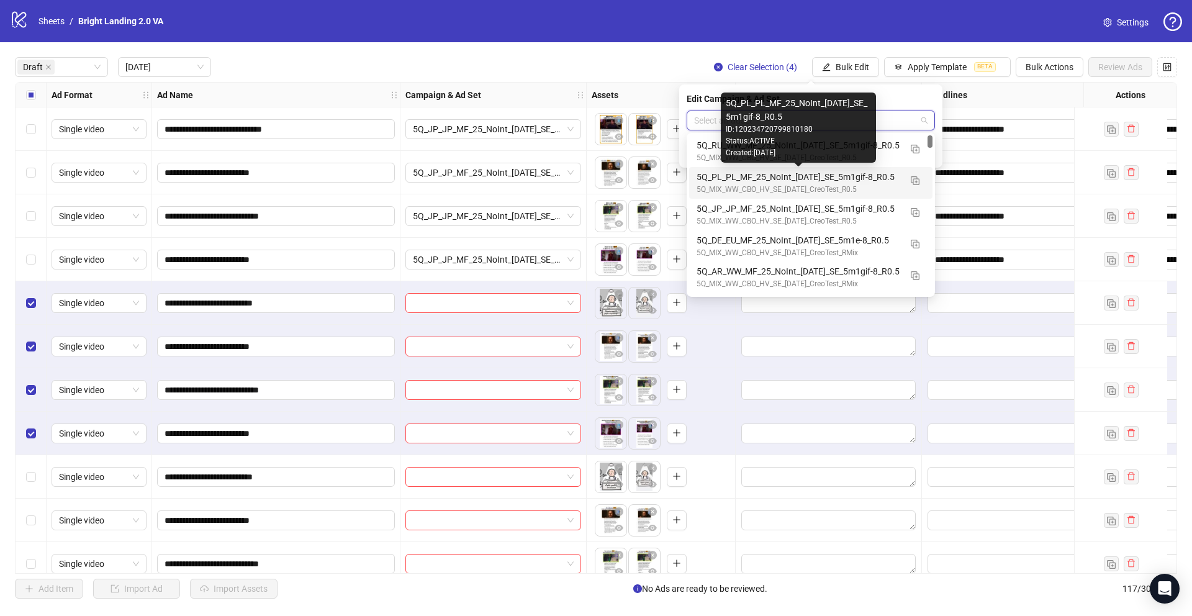
click at [838, 175] on div "5Q_PL_PL_MF_25_NoInt_30.09.25_SE_5m1gif-8_R0.5" at bounding box center [799, 177] width 204 height 14
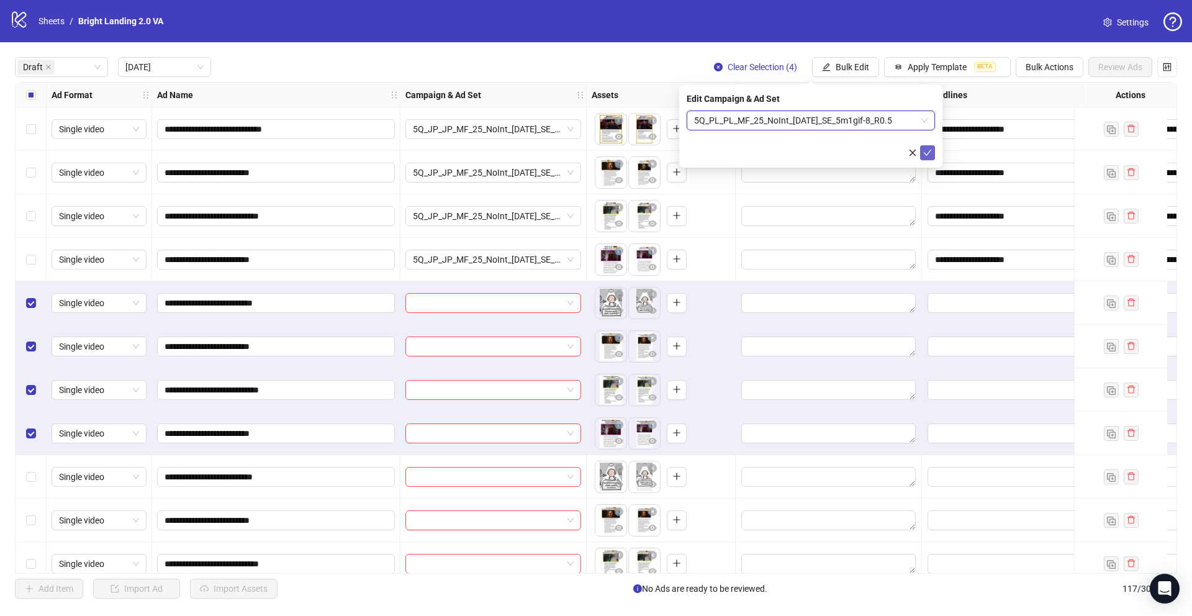
click at [931, 156] on span "submit" at bounding box center [927, 153] width 9 height 10
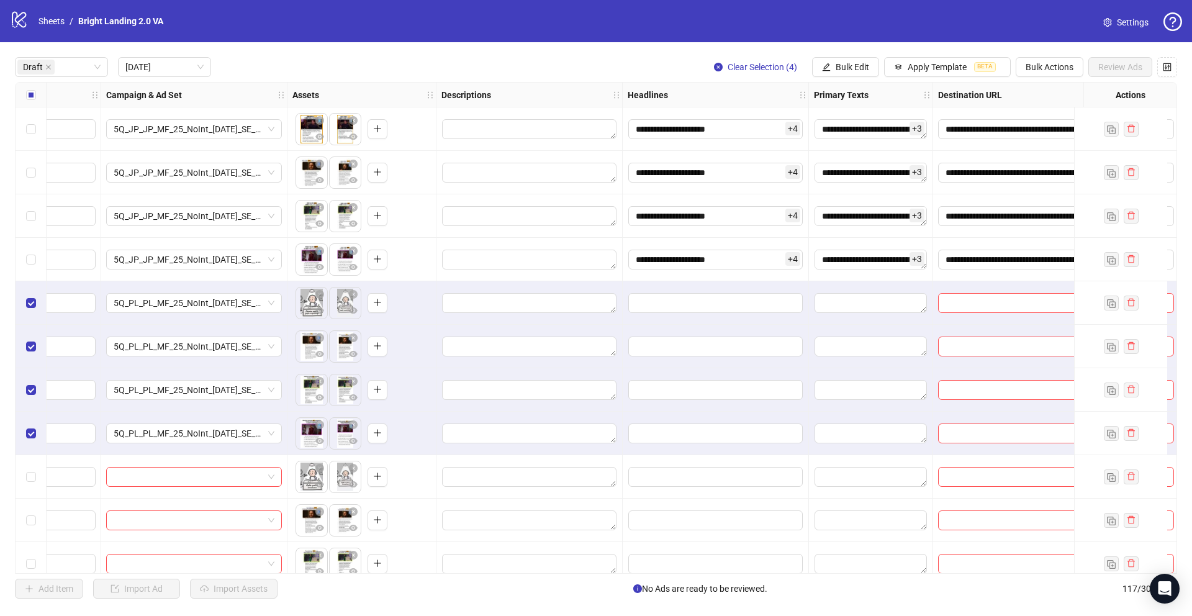
scroll to position [0, 302]
click at [911, 71] on span "Apply Template" at bounding box center [937, 67] width 59 height 10
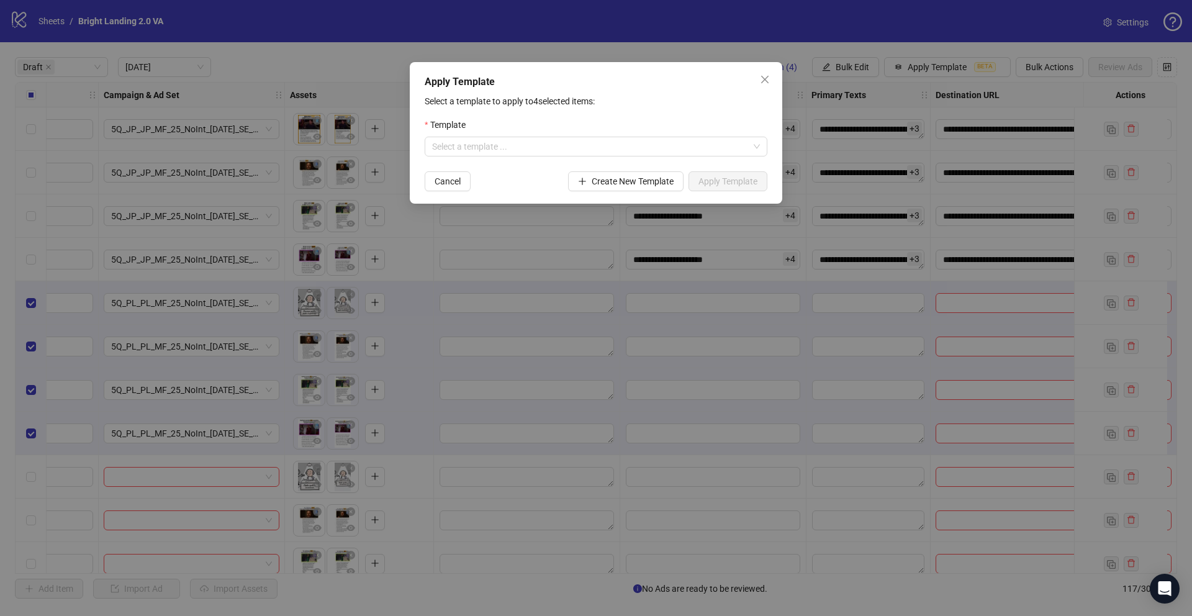
click at [682, 156] on form "Template Select a template ... Cancel Create New Template Apply Template" at bounding box center [596, 154] width 343 height 73
click at [682, 144] on input "search" at bounding box center [590, 146] width 317 height 19
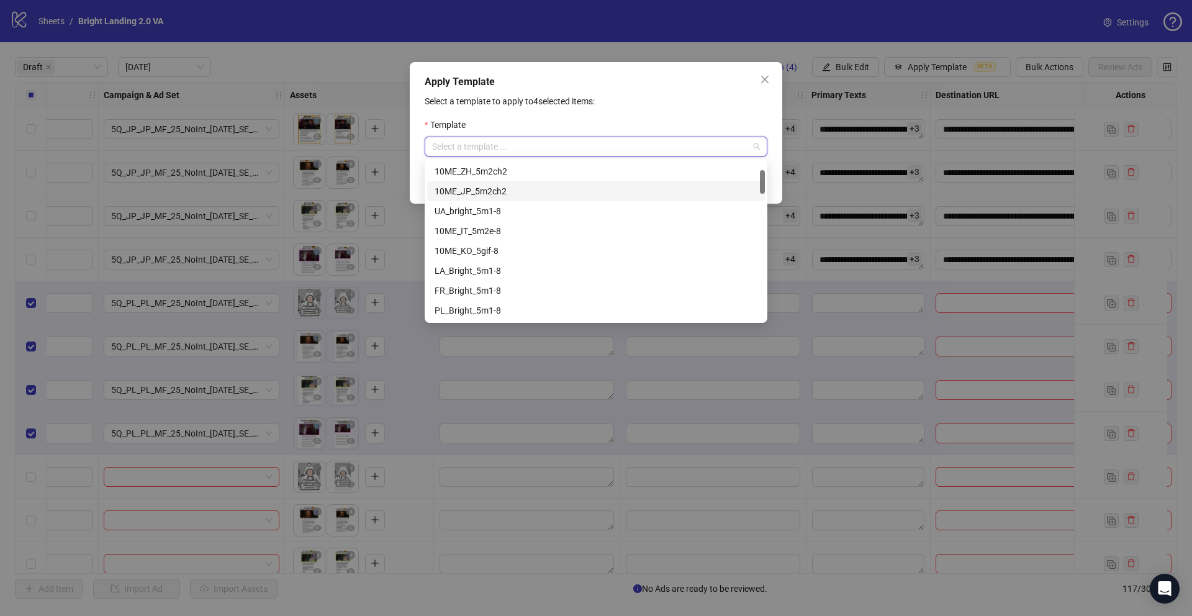
scroll to position [60, 0]
click at [519, 289] on div "PL_Bright_5m1-8" at bounding box center [596, 291] width 323 height 14
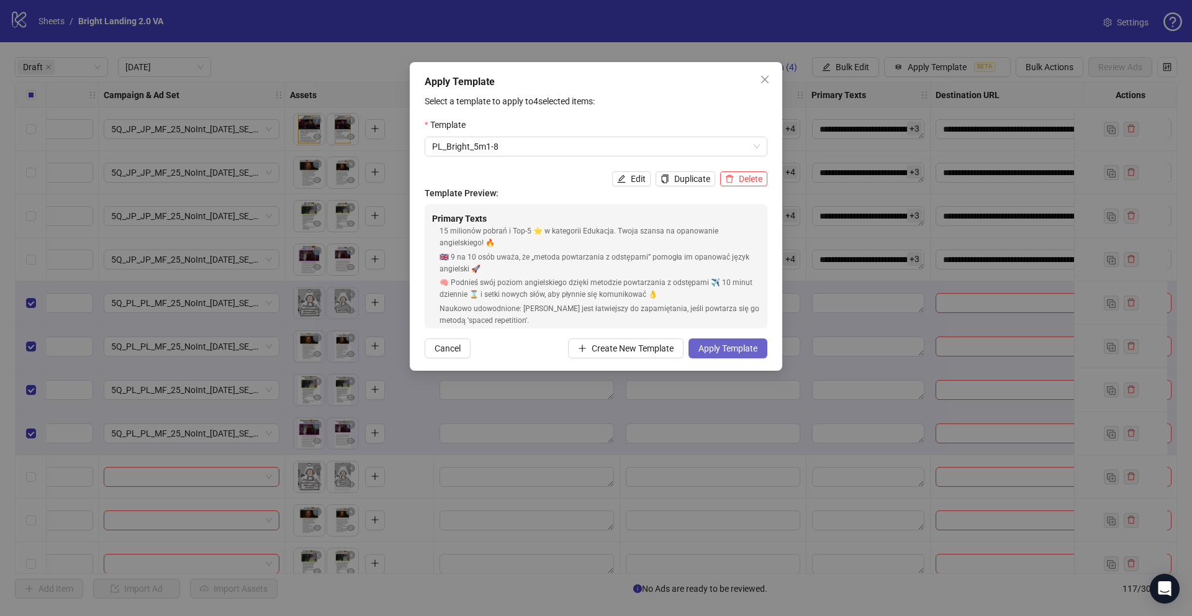
click at [725, 348] on span "Apply Template" at bounding box center [728, 348] width 59 height 10
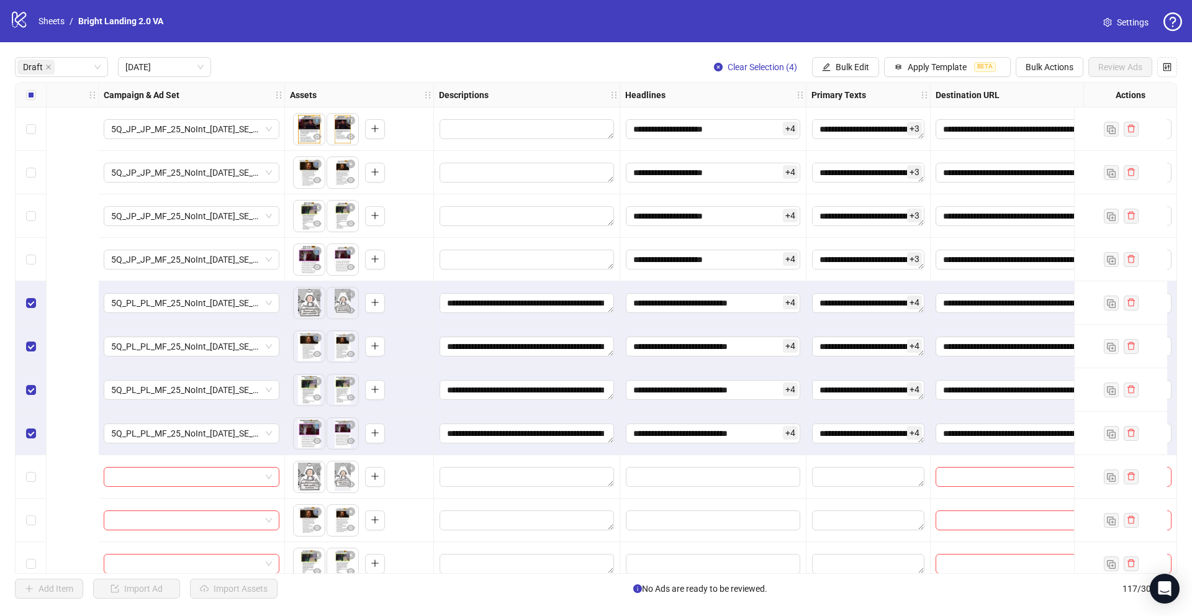
scroll to position [0, 603]
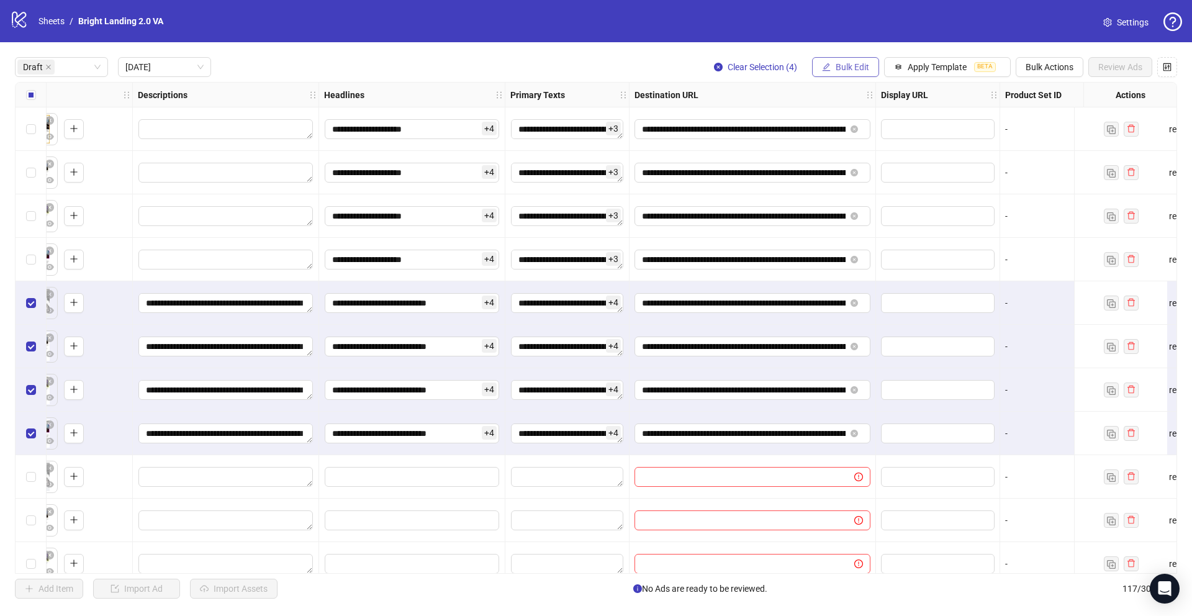
click at [845, 76] on button "Bulk Edit" at bounding box center [845, 67] width 67 height 20
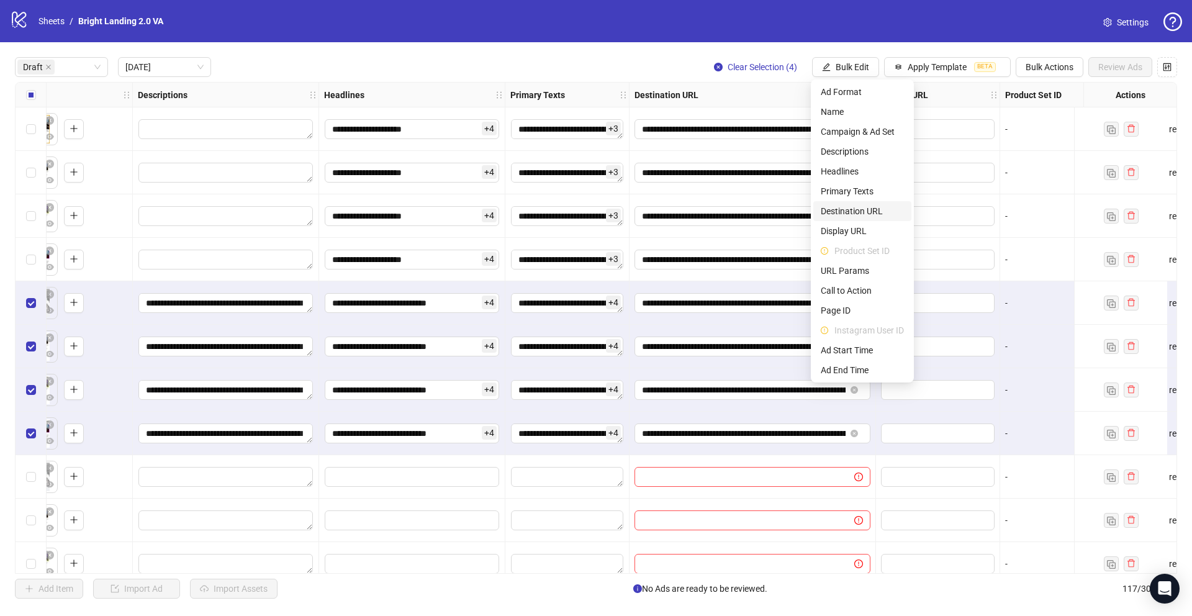
click at [864, 213] on span "Destination URL" at bounding box center [862, 211] width 83 height 14
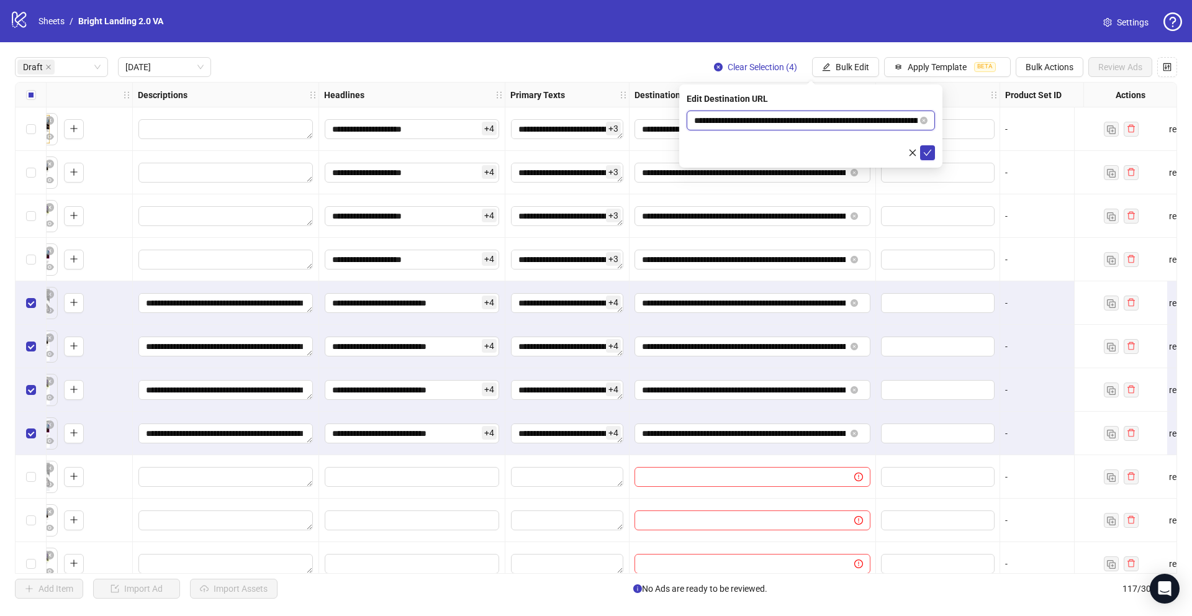
drag, startPoint x: 860, startPoint y: 119, endPoint x: 635, endPoint y: 108, distance: 225.7
click at [635, 108] on body "**********" at bounding box center [596, 308] width 1192 height 616
paste input "***"
type input "**********"
click at [926, 151] on icon "check" at bounding box center [927, 152] width 9 height 9
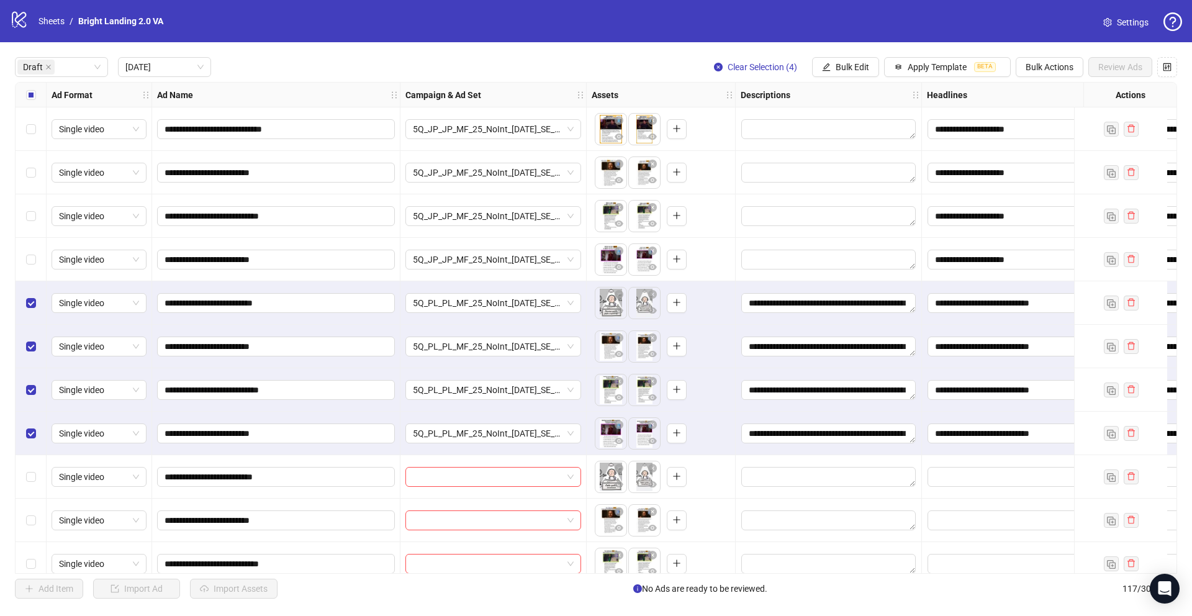
scroll to position [61, 0]
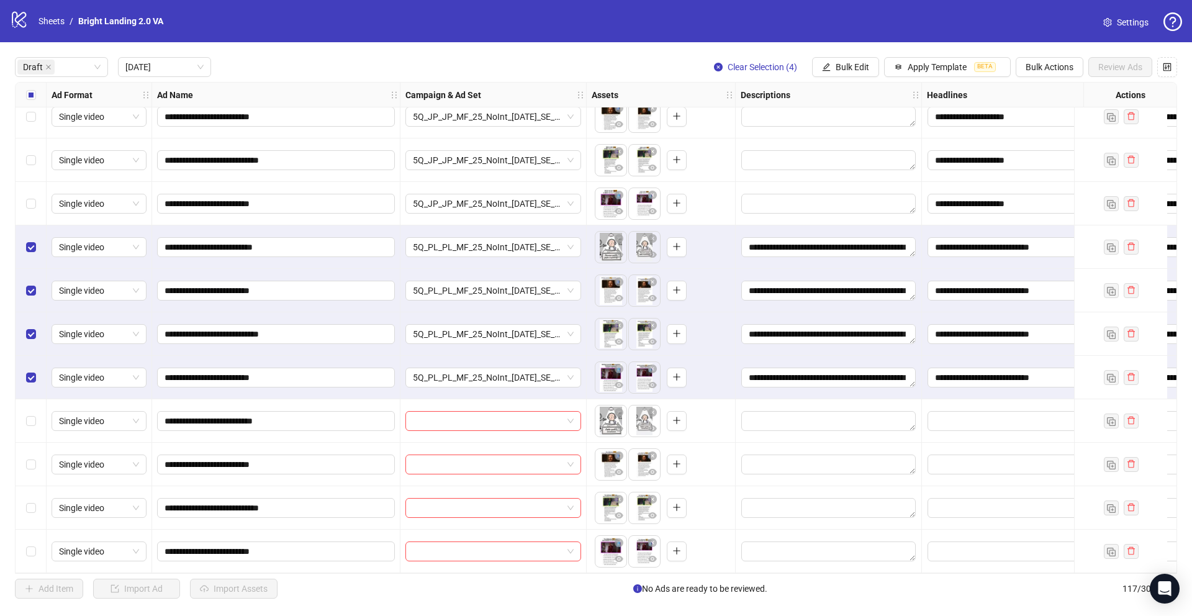
click at [35, 88] on label "Select all rows" at bounding box center [31, 95] width 10 height 14
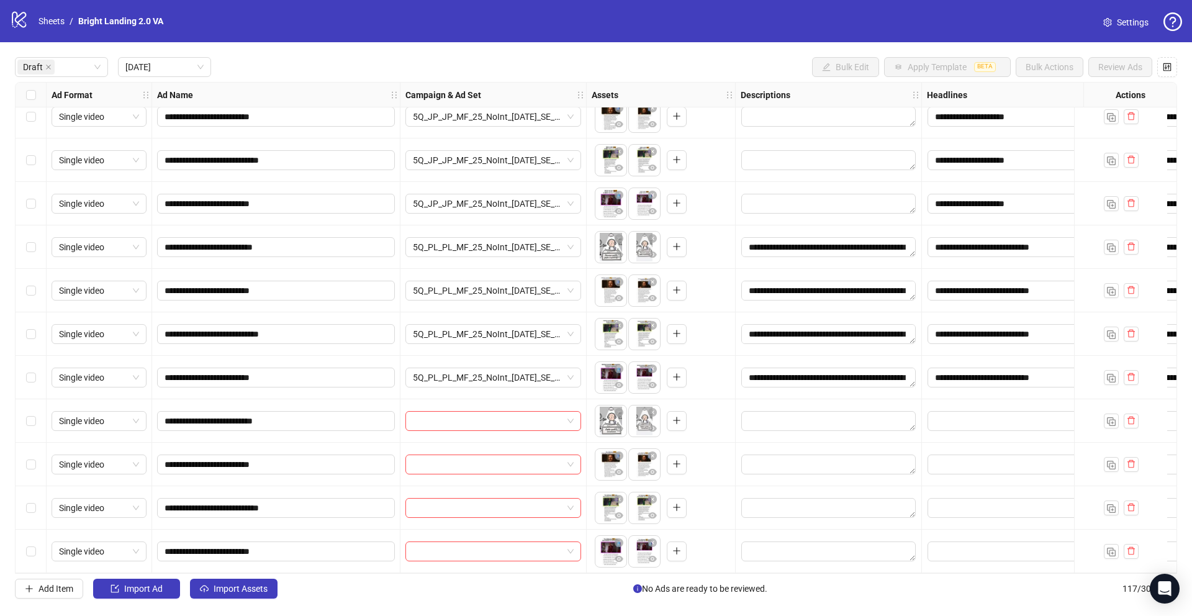
click at [35, 417] on div "Select row 9" at bounding box center [31, 420] width 31 height 43
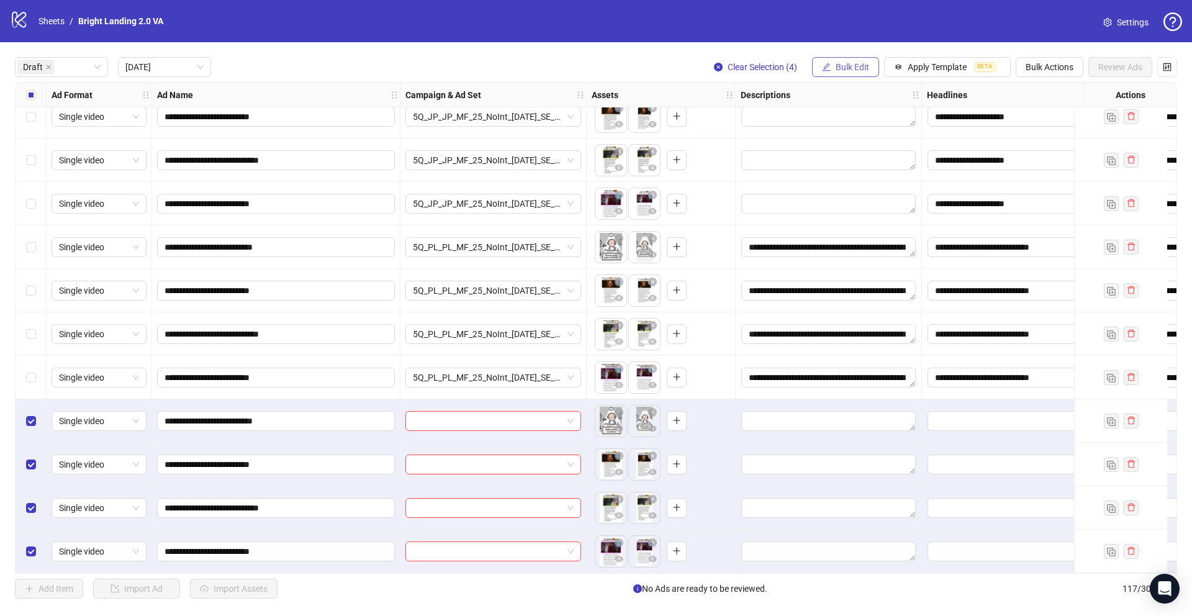
click at [864, 67] on span "Bulk Edit" at bounding box center [853, 67] width 34 height 10
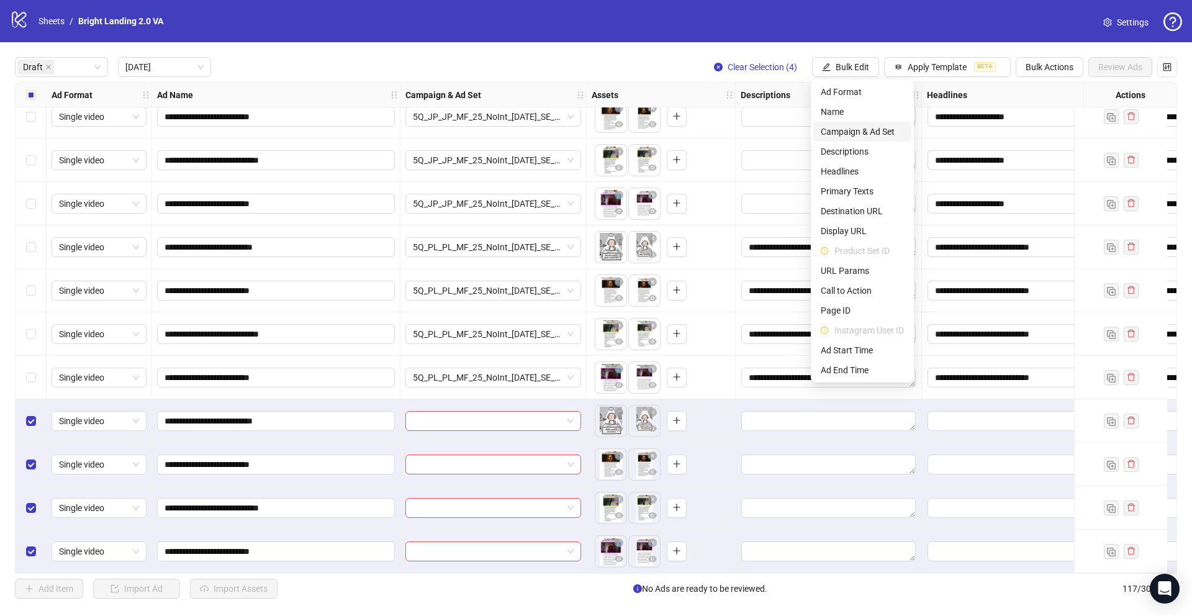
click at [867, 129] on span "Campaign & Ad Set" at bounding box center [862, 132] width 83 height 14
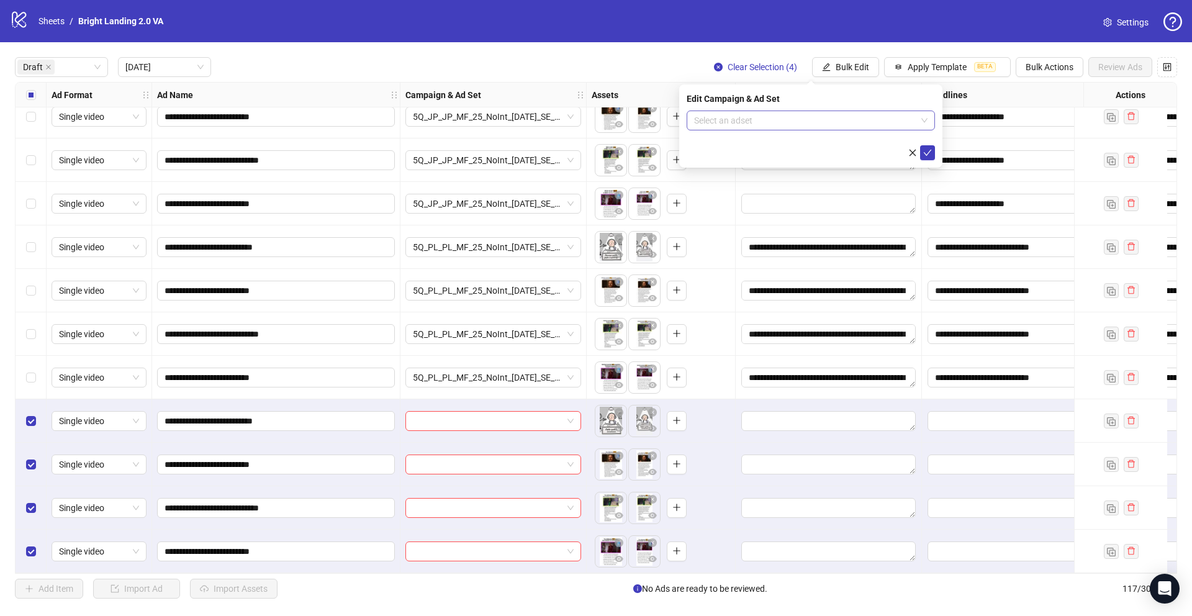
click at [855, 127] on input "search" at bounding box center [805, 120] width 222 height 19
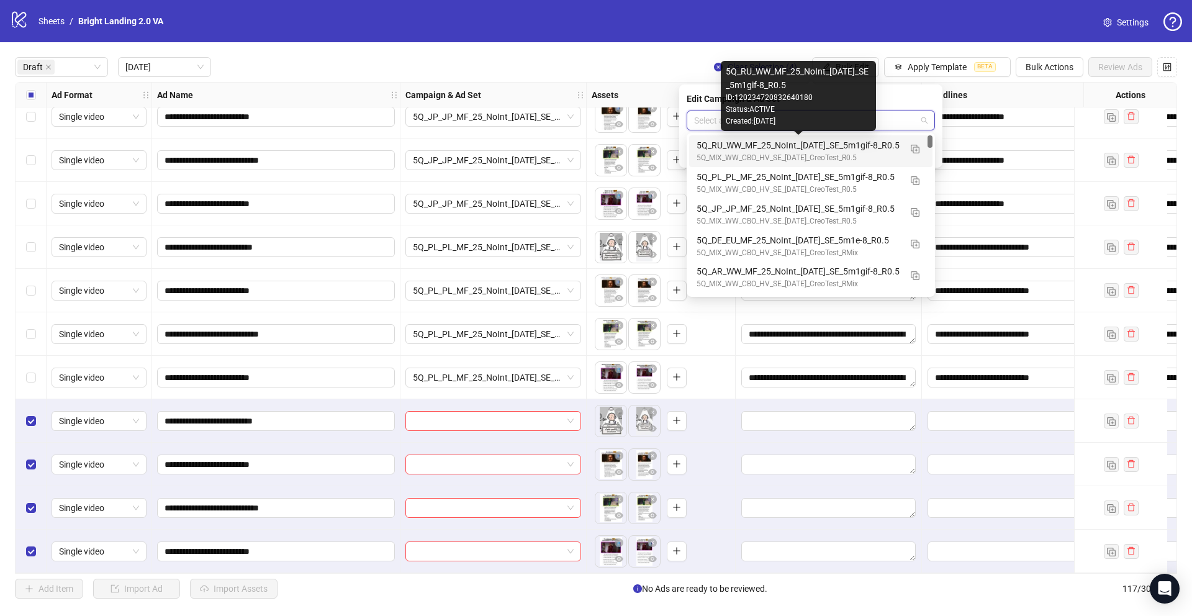
click at [719, 151] on div "5Q_RU_WW_MF_25_NoInt_30.09.25_SE_5m1gif-8_R0.5" at bounding box center [799, 145] width 204 height 14
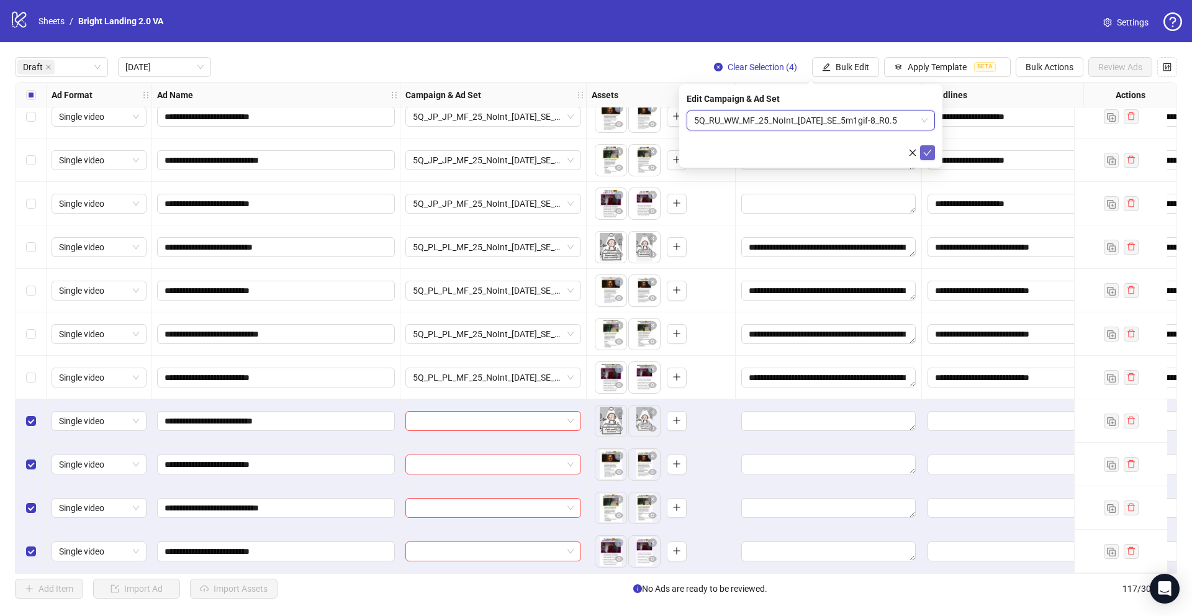
click at [933, 153] on button "submit" at bounding box center [927, 152] width 15 height 15
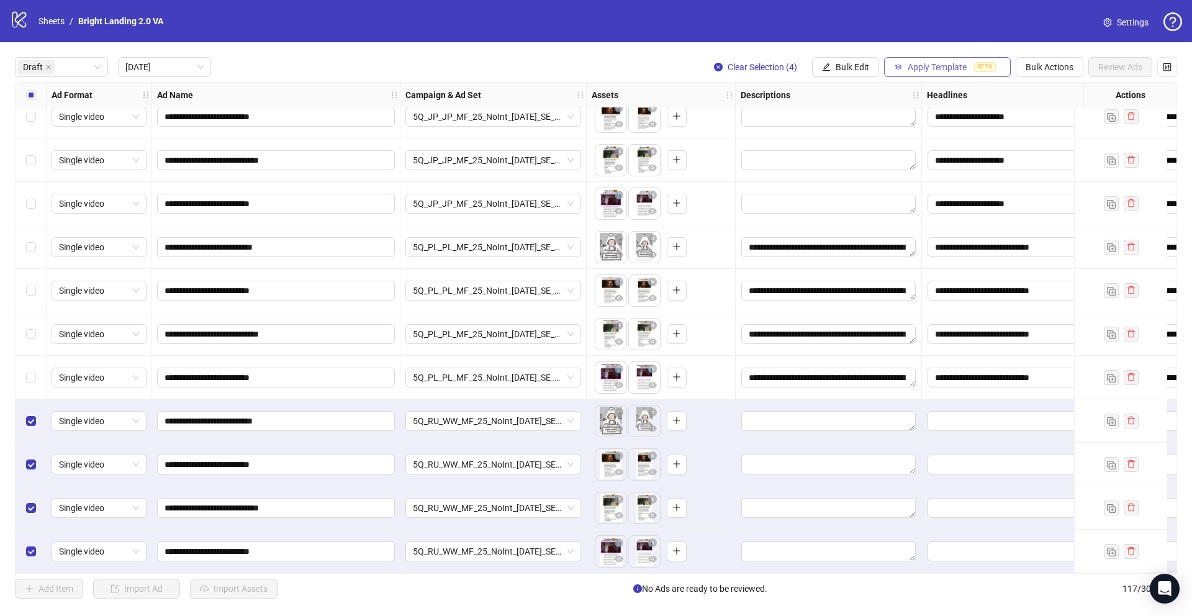
click at [920, 71] on span "Apply Template" at bounding box center [937, 67] width 59 height 10
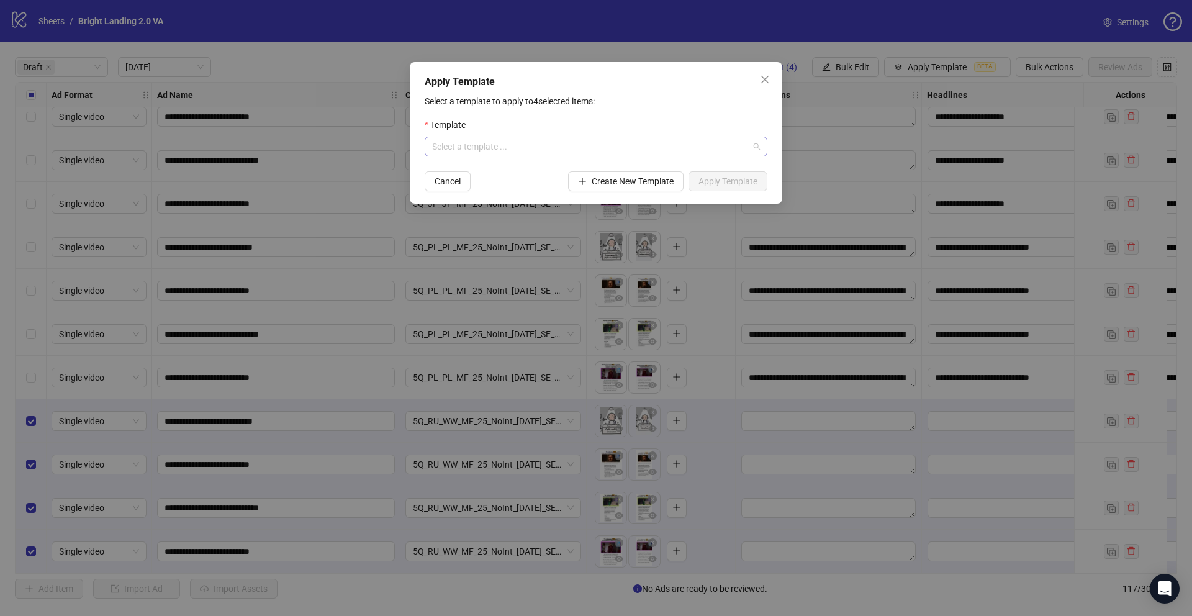
click at [688, 140] on input "search" at bounding box center [590, 146] width 317 height 19
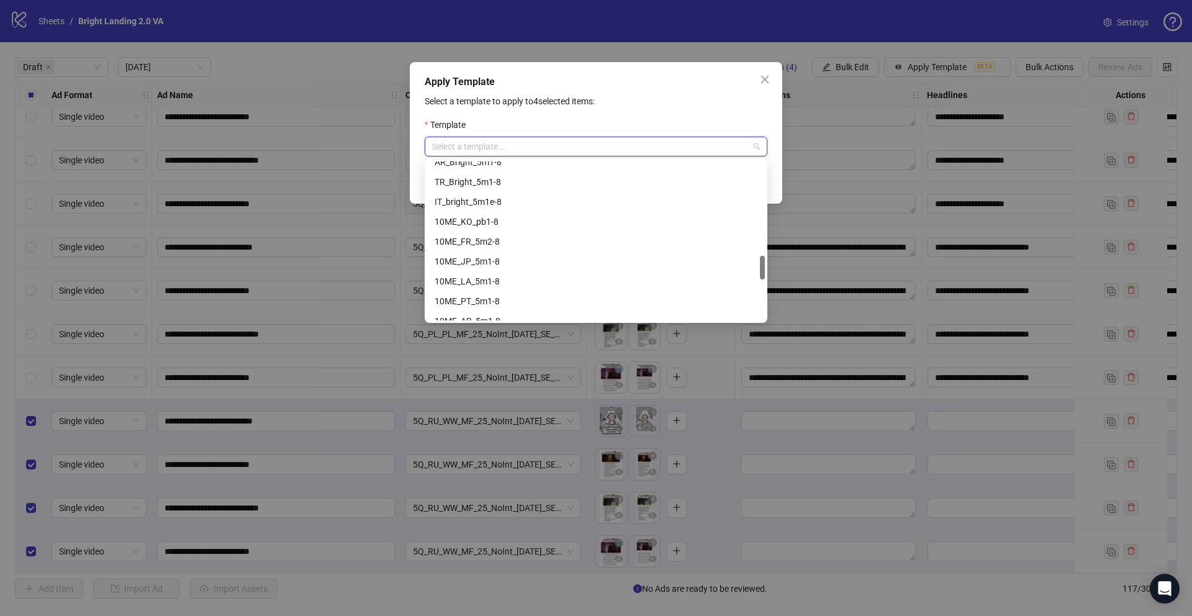
scroll to position [894, 0]
click at [575, 306] on div "RU_Bright_web_GifLand" at bounding box center [596, 311] width 323 height 14
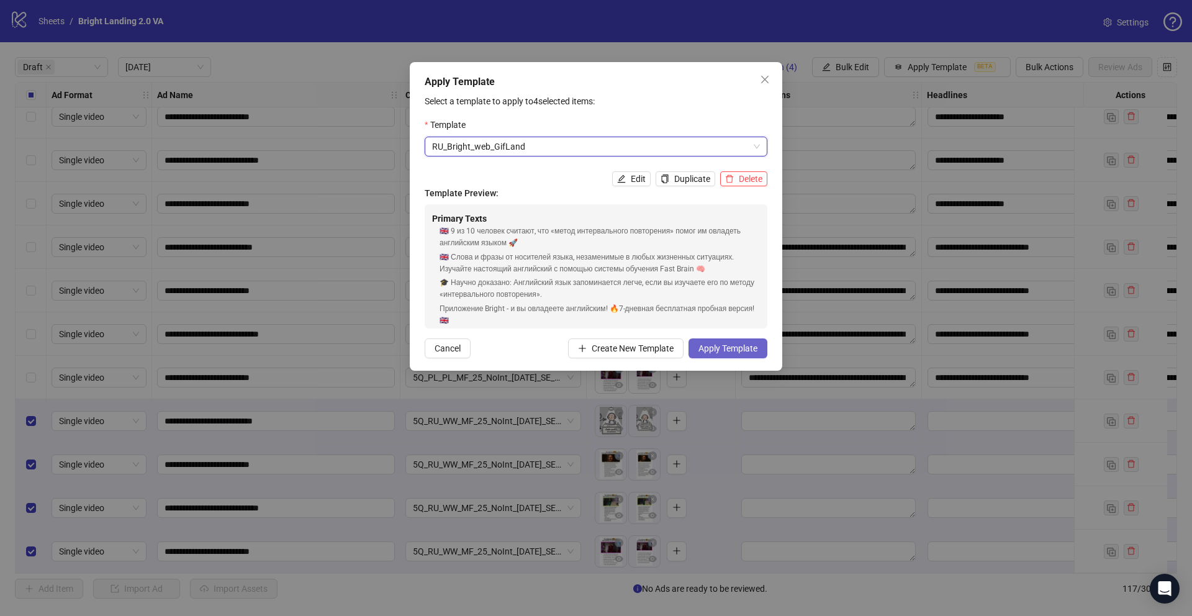
click at [732, 351] on span "Apply Template" at bounding box center [728, 348] width 59 height 10
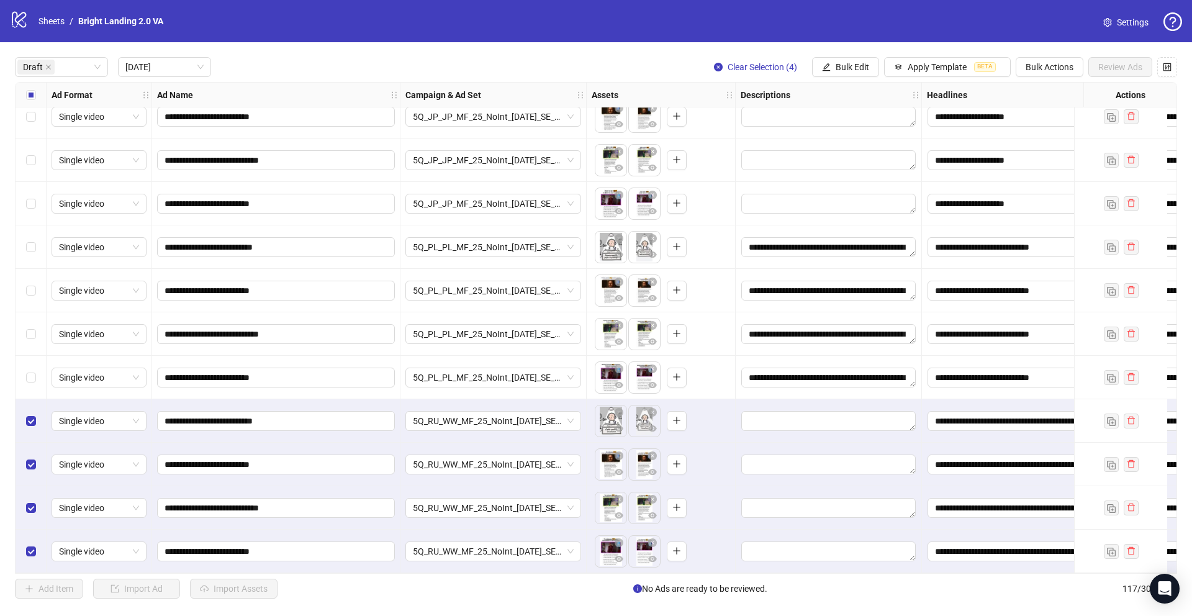
drag, startPoint x: 471, startPoint y: 571, endPoint x: 646, endPoint y: 564, distance: 175.3
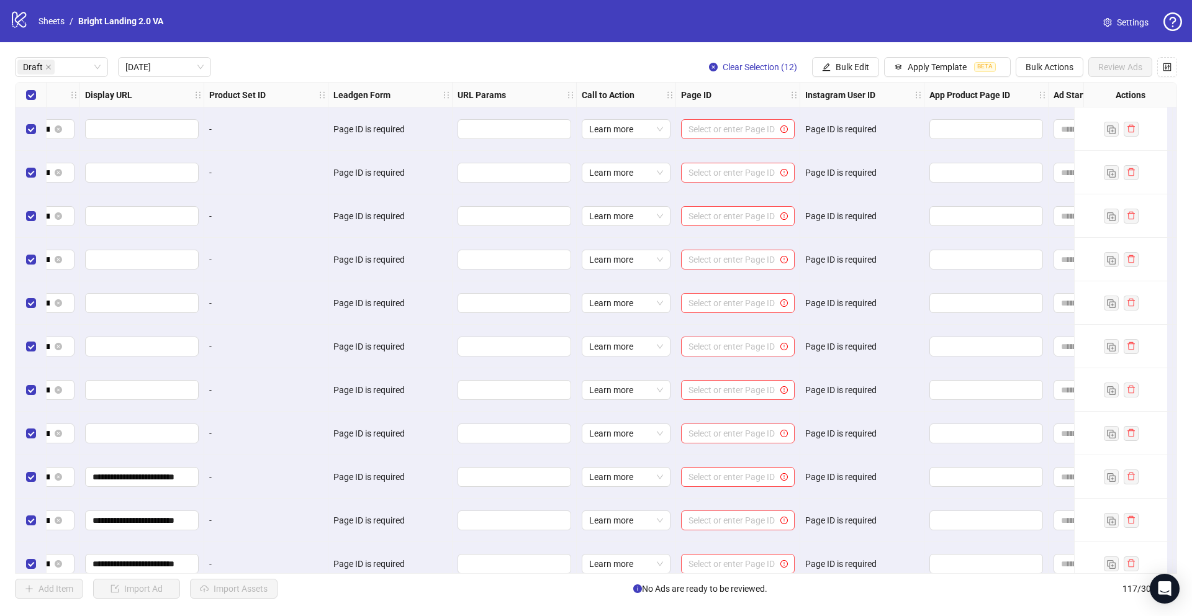
scroll to position [61, 1399]
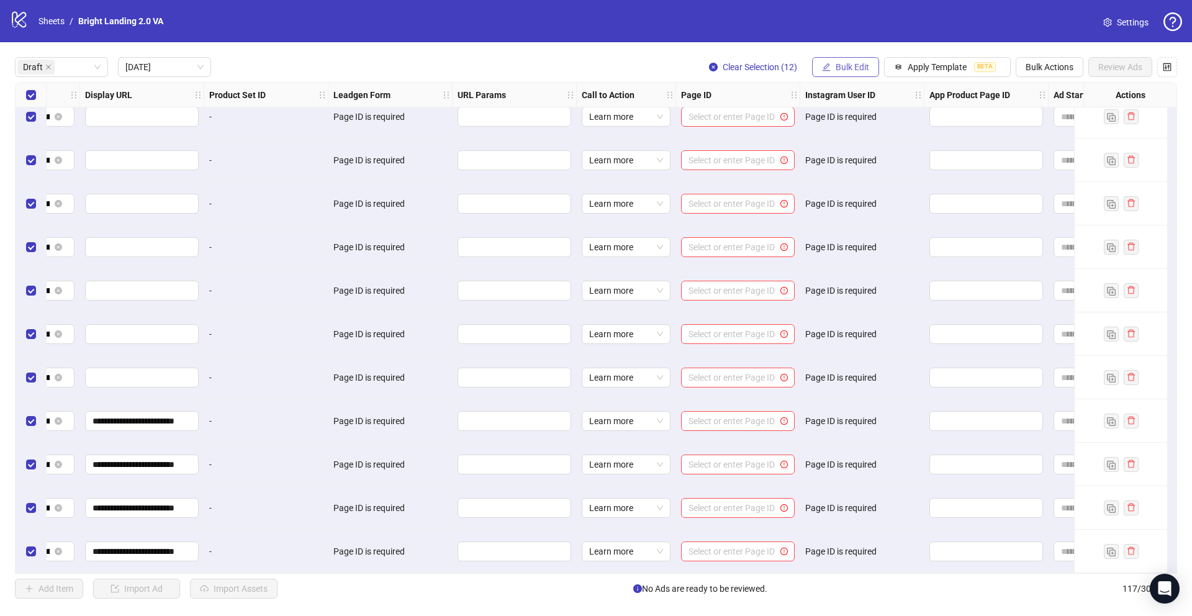
click at [864, 68] on span "Bulk Edit" at bounding box center [853, 67] width 34 height 10
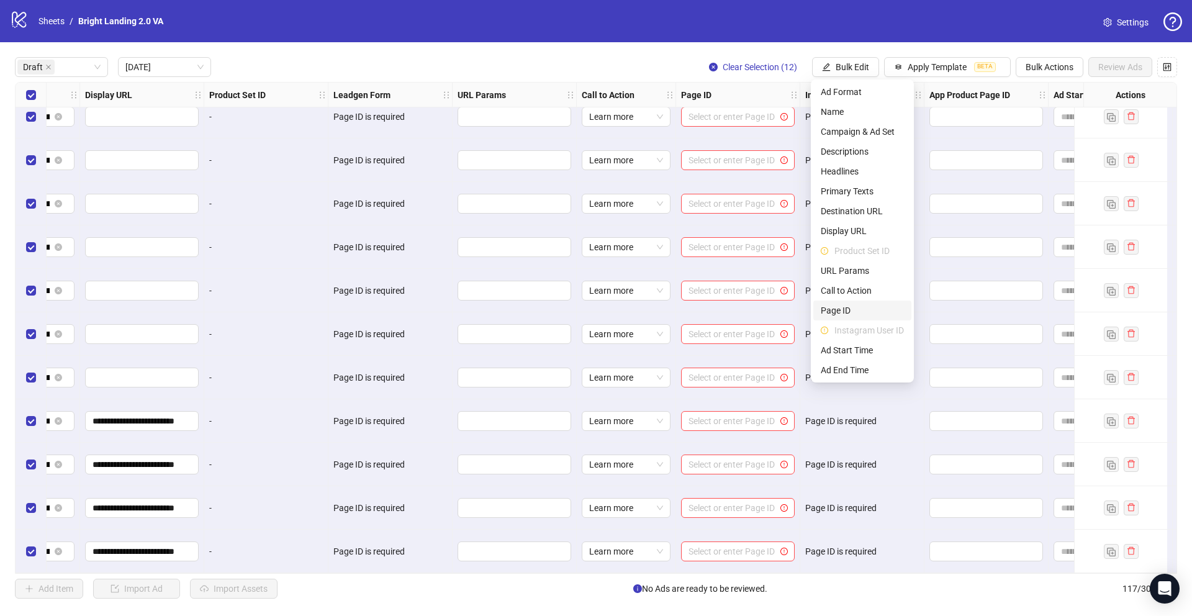
click at [856, 311] on span "Page ID" at bounding box center [862, 311] width 83 height 14
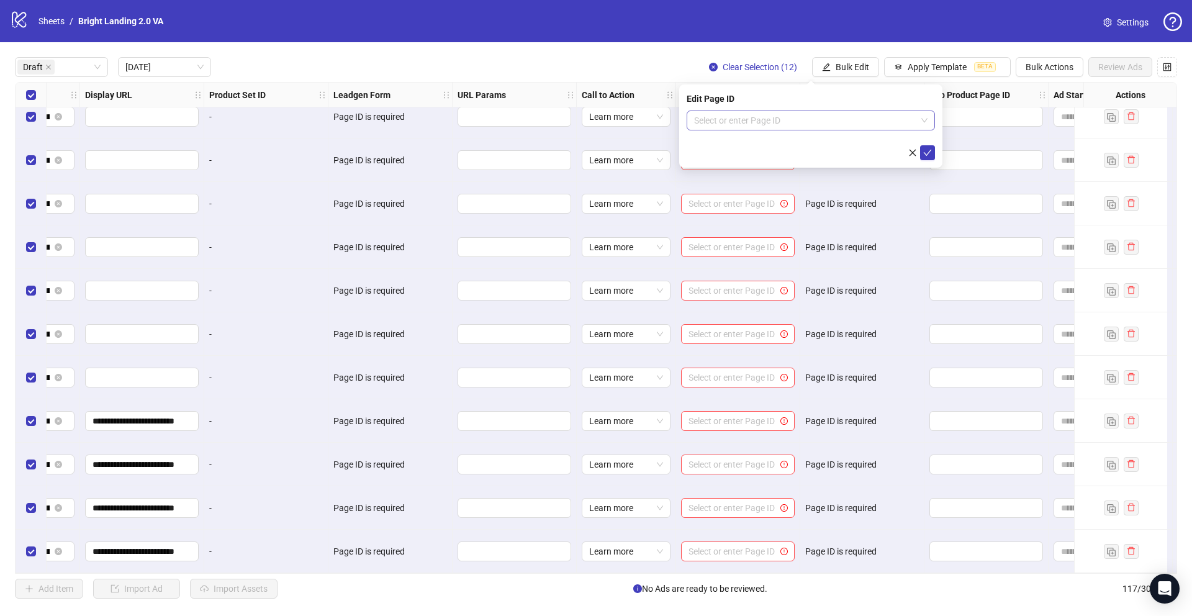
click at [815, 124] on input "search" at bounding box center [805, 120] width 222 height 19
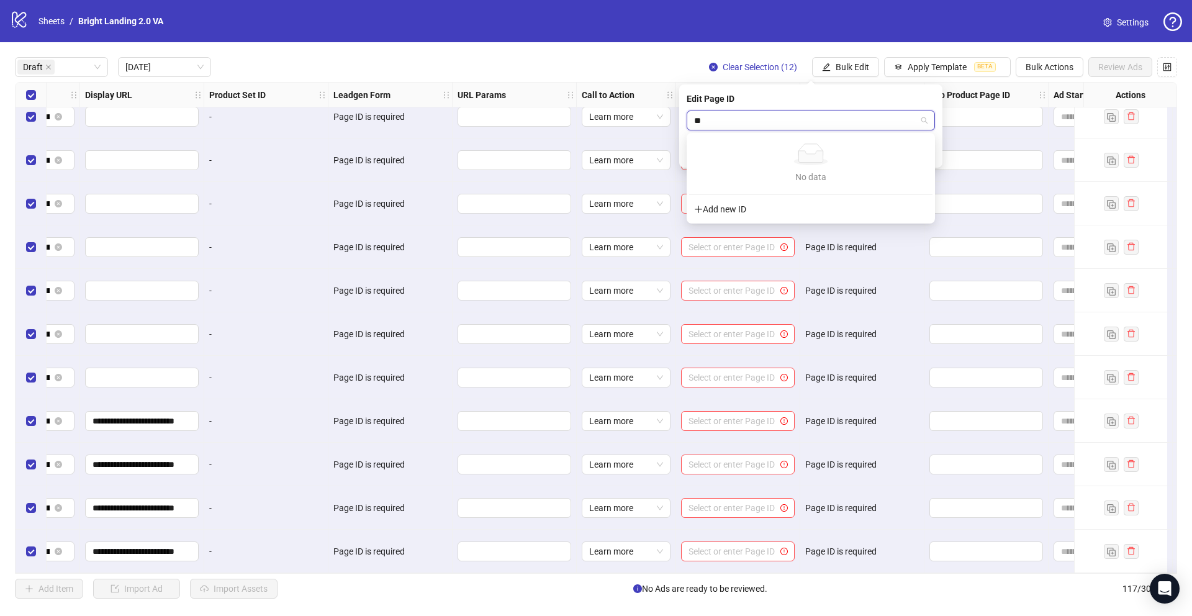
type input "***"
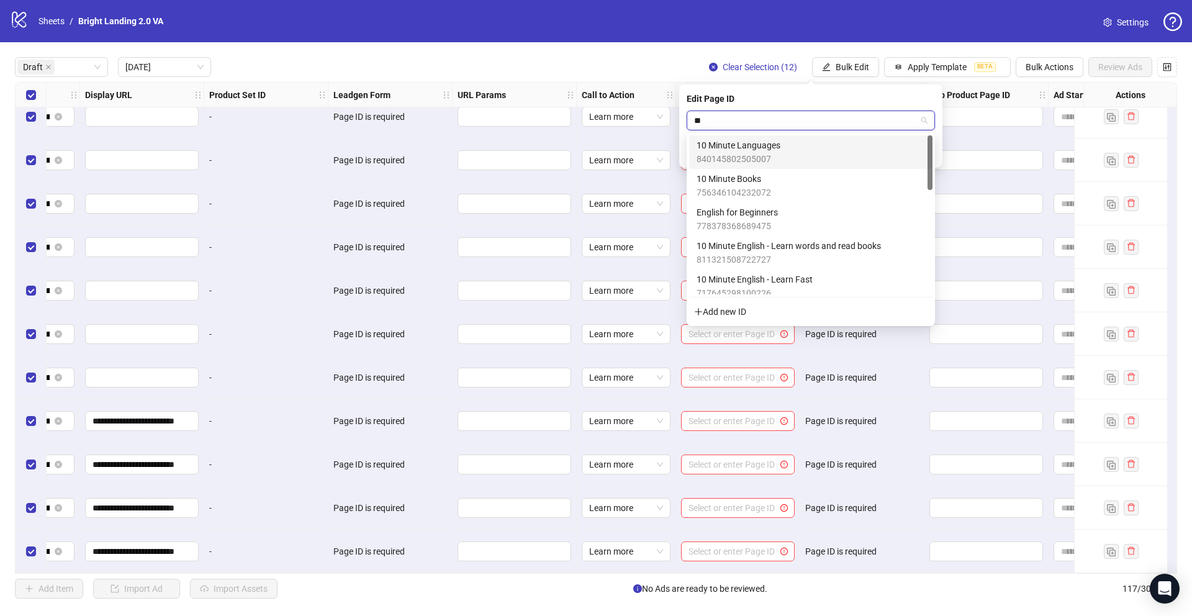
type input "***"
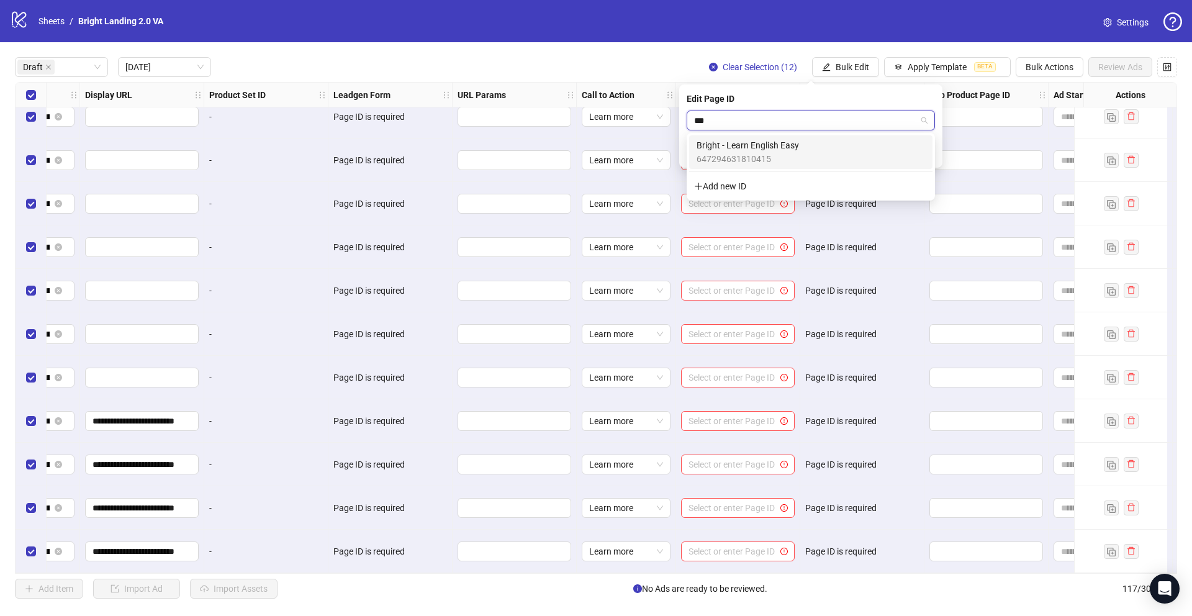
click at [793, 153] on span "647294631810415" at bounding box center [748, 159] width 102 height 14
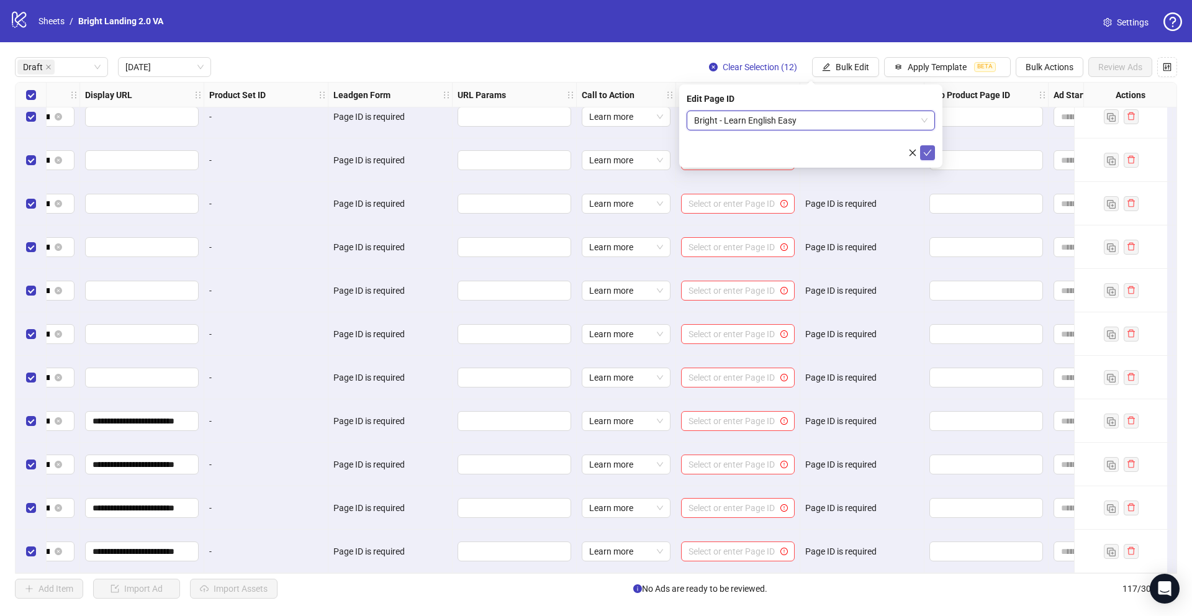
click at [927, 157] on span "submit" at bounding box center [927, 153] width 9 height 10
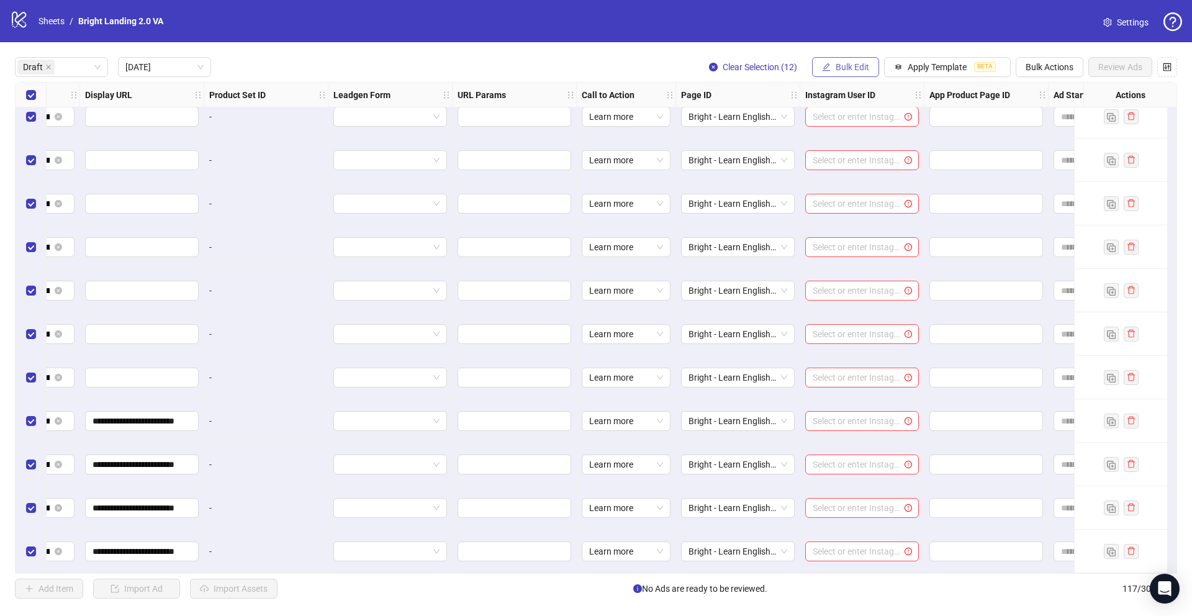
click at [868, 69] on span "Bulk Edit" at bounding box center [853, 67] width 34 height 10
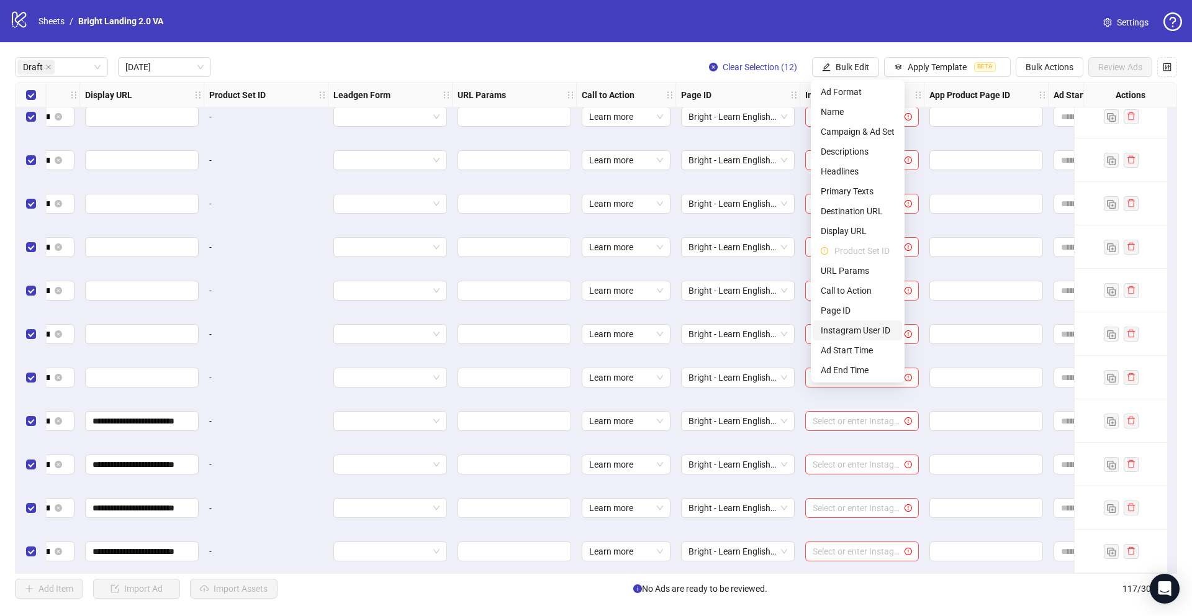
click at [881, 330] on span "Instagram User ID" at bounding box center [858, 331] width 74 height 14
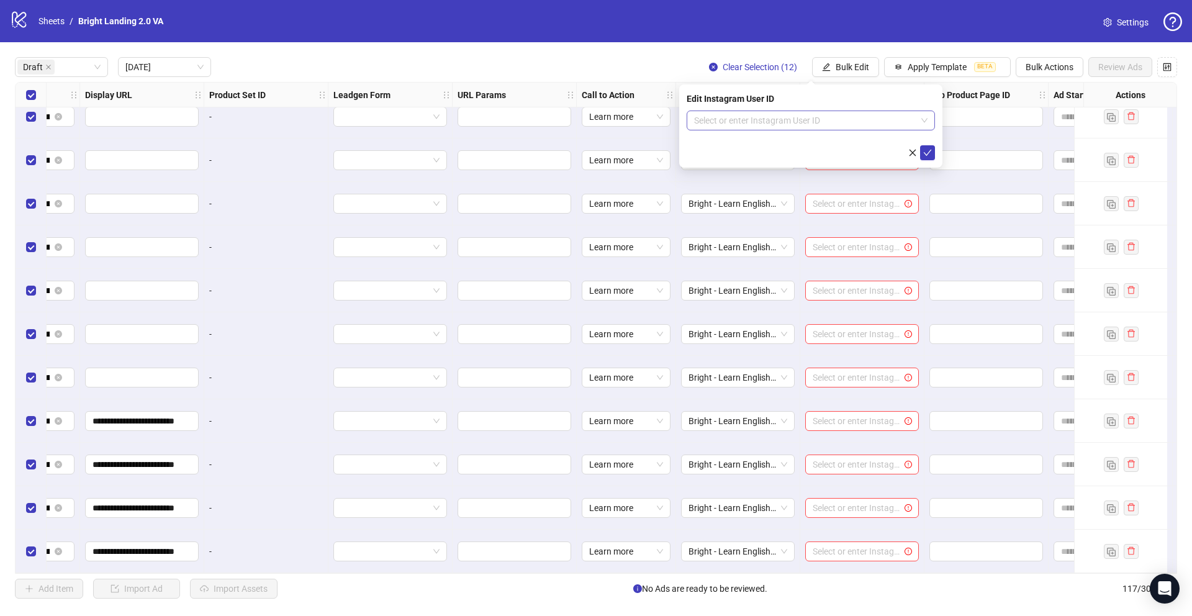
click at [842, 117] on input "search" at bounding box center [805, 120] width 222 height 19
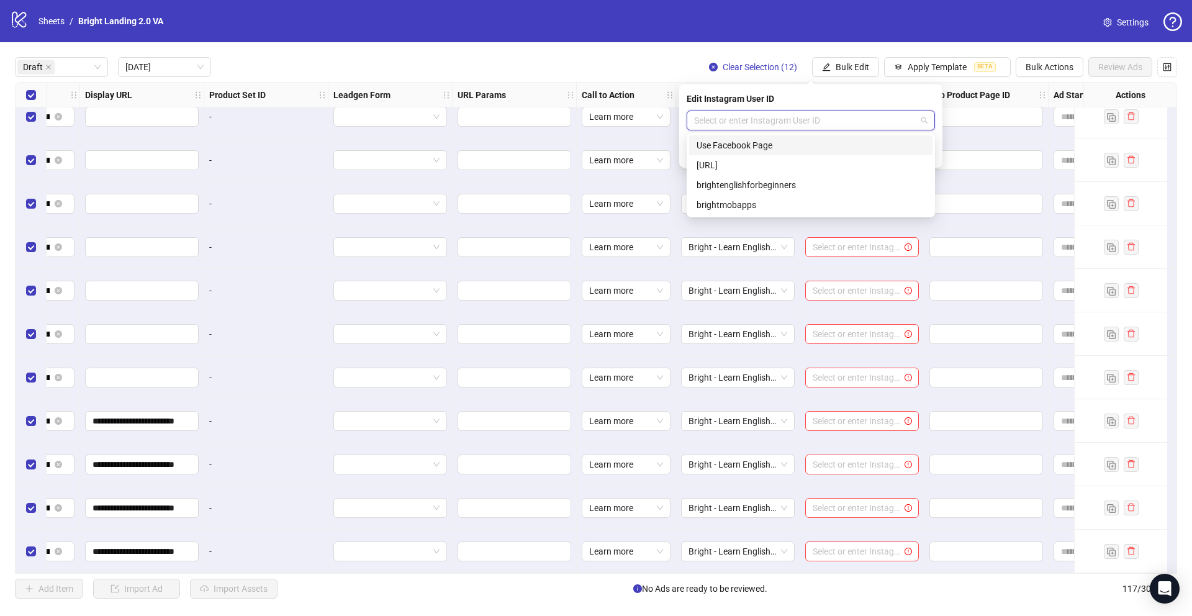
click at [831, 142] on div "Use Facebook Page" at bounding box center [811, 145] width 229 height 14
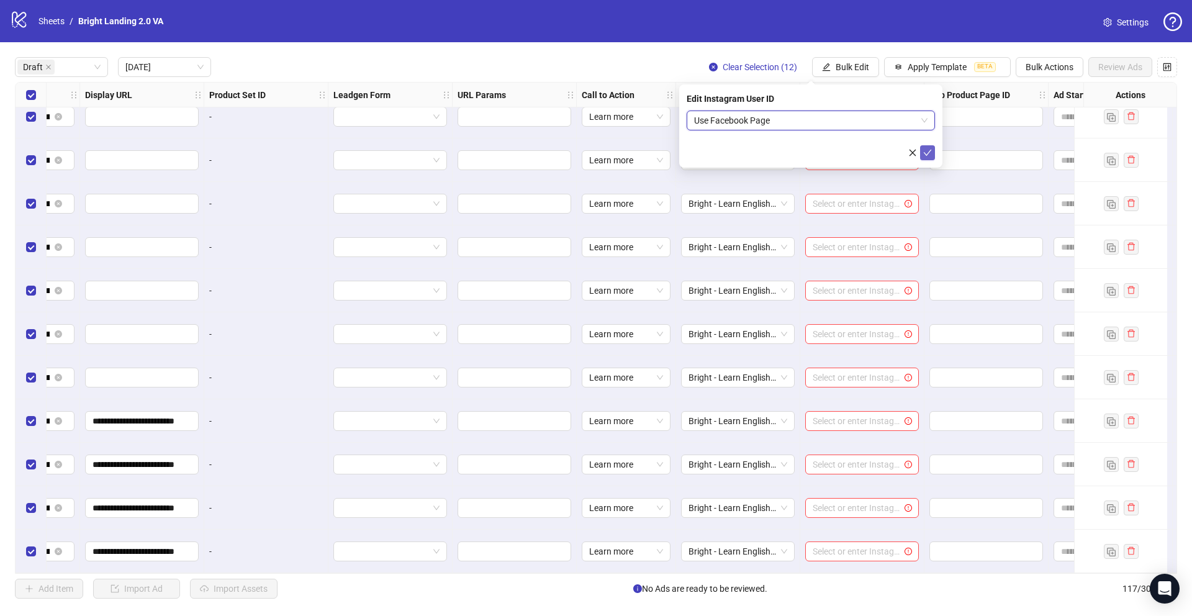
click at [928, 154] on icon "check" at bounding box center [928, 153] width 8 height 6
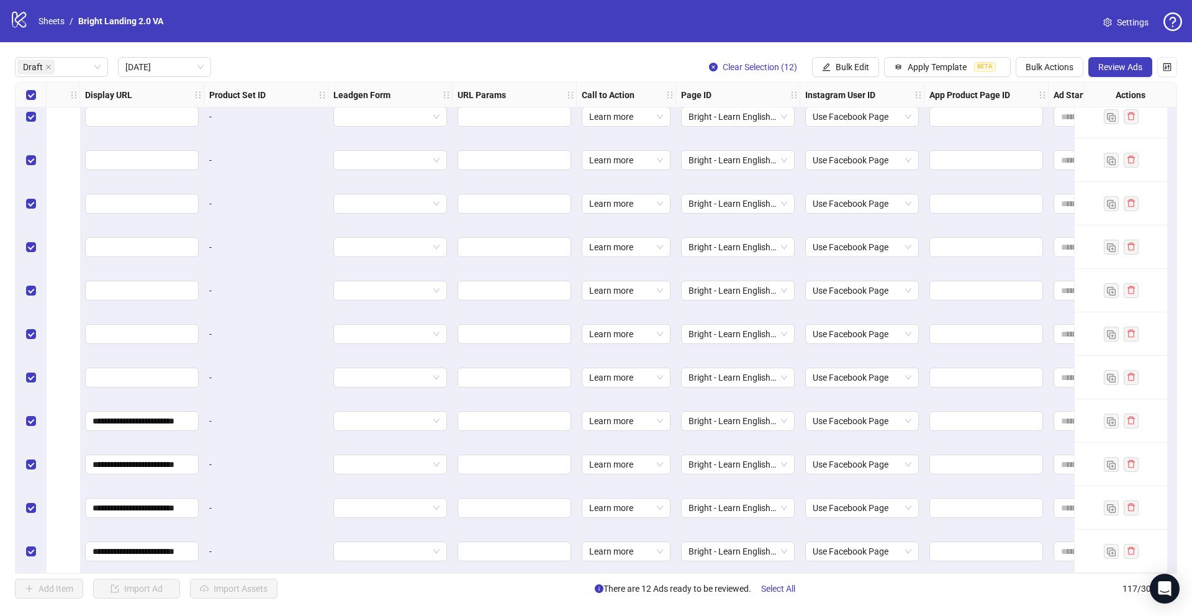
scroll to position [61, 1622]
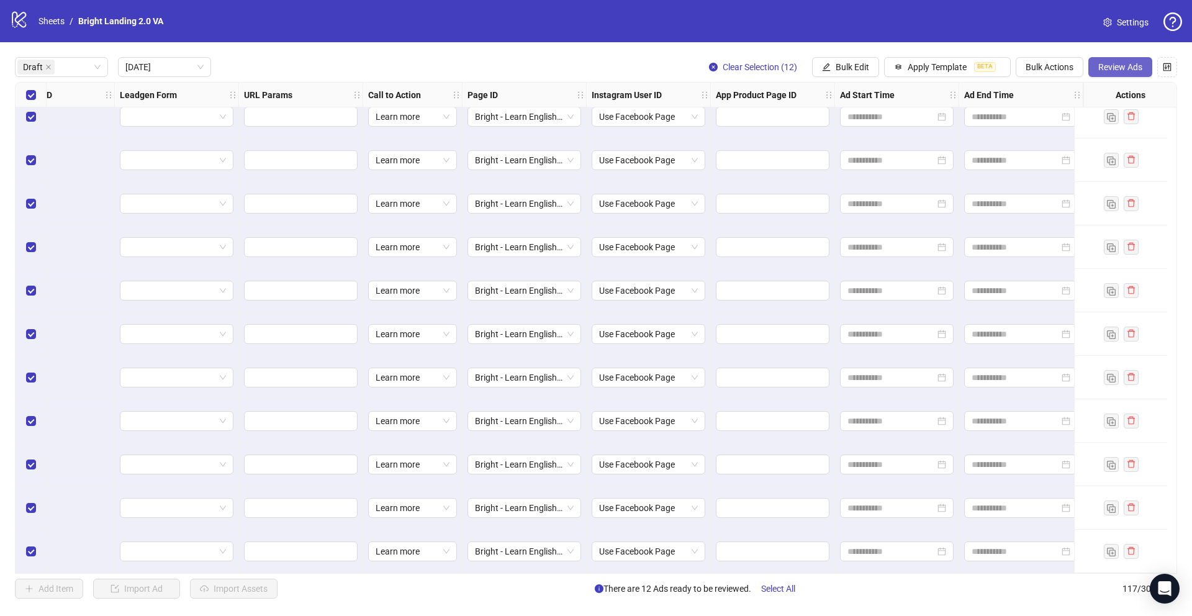
click at [1144, 60] on button "Review Ads" at bounding box center [1121, 67] width 64 height 20
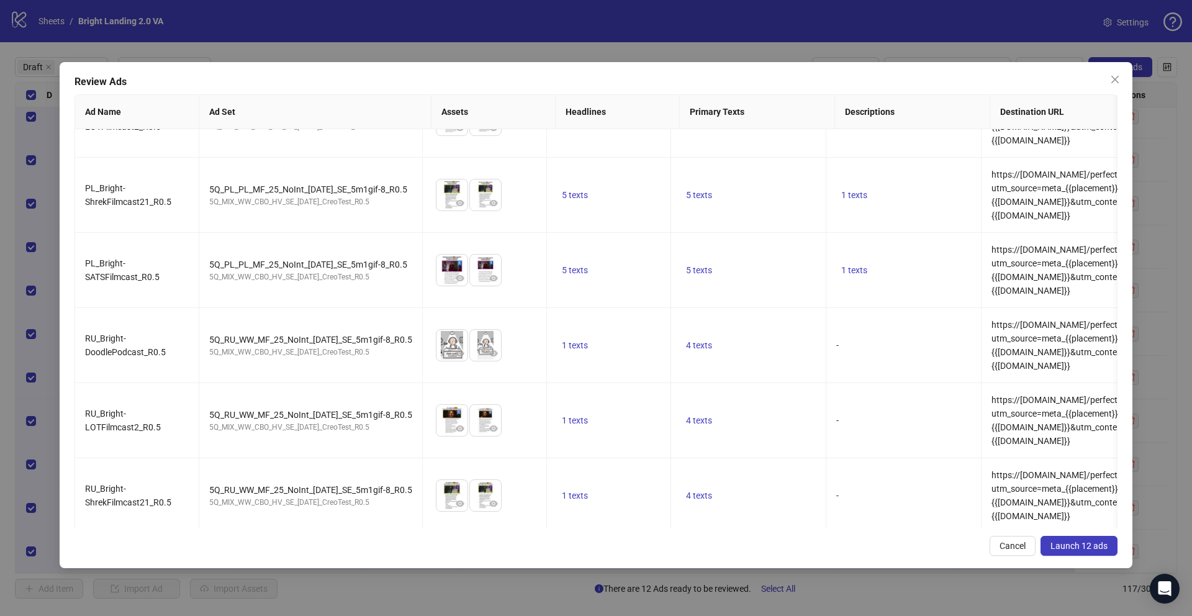
scroll to position [512, 0]
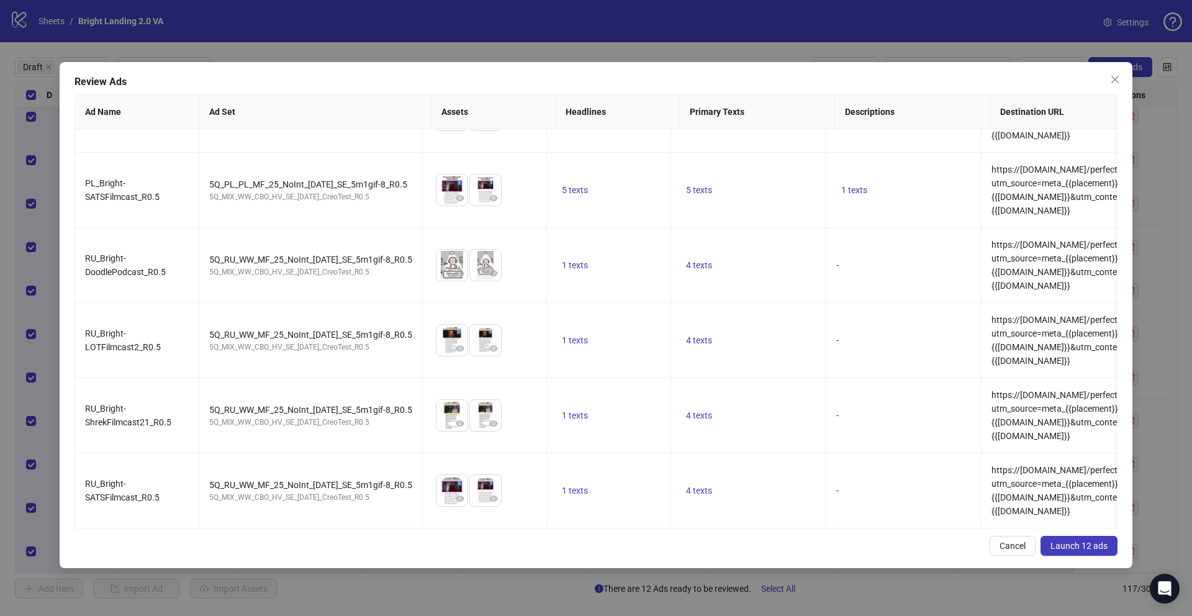
click at [1075, 550] on span "Launch 12 ads" at bounding box center [1079, 546] width 57 height 10
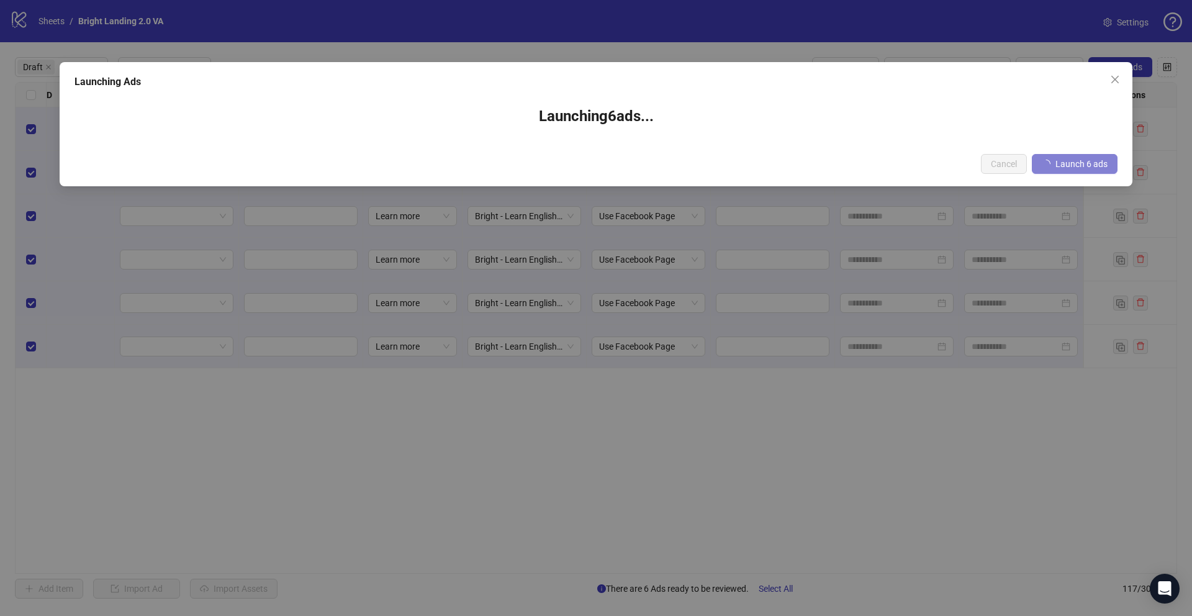
scroll to position [0, 1613]
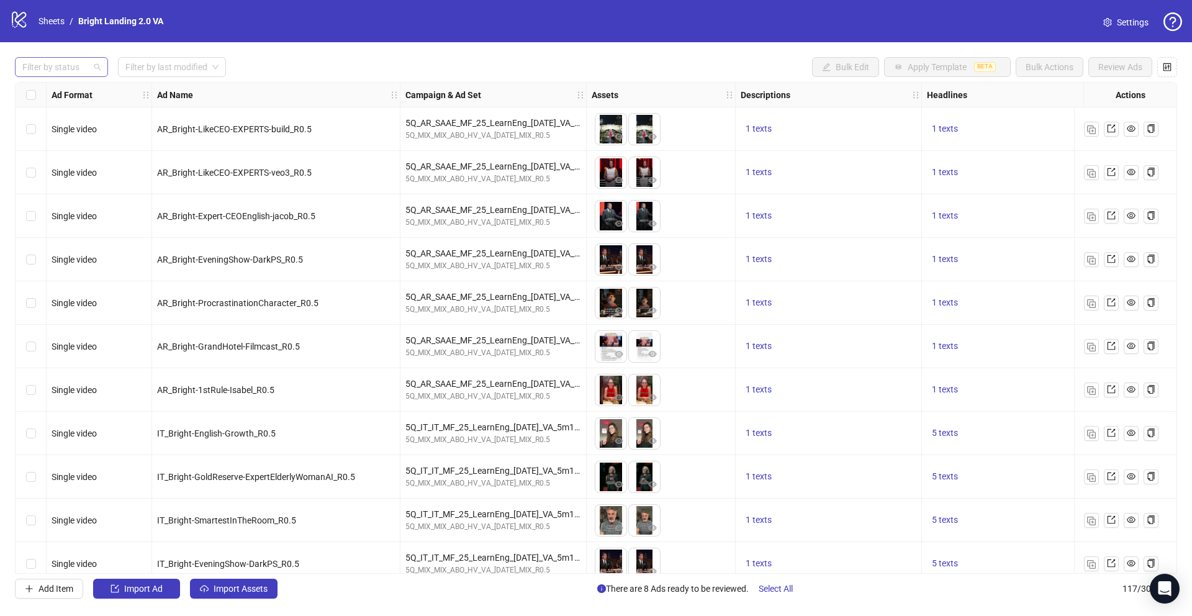
click at [47, 70] on div at bounding box center [54, 66] width 75 height 17
click at [66, 93] on div "Draft" at bounding box center [61, 92] width 73 height 14
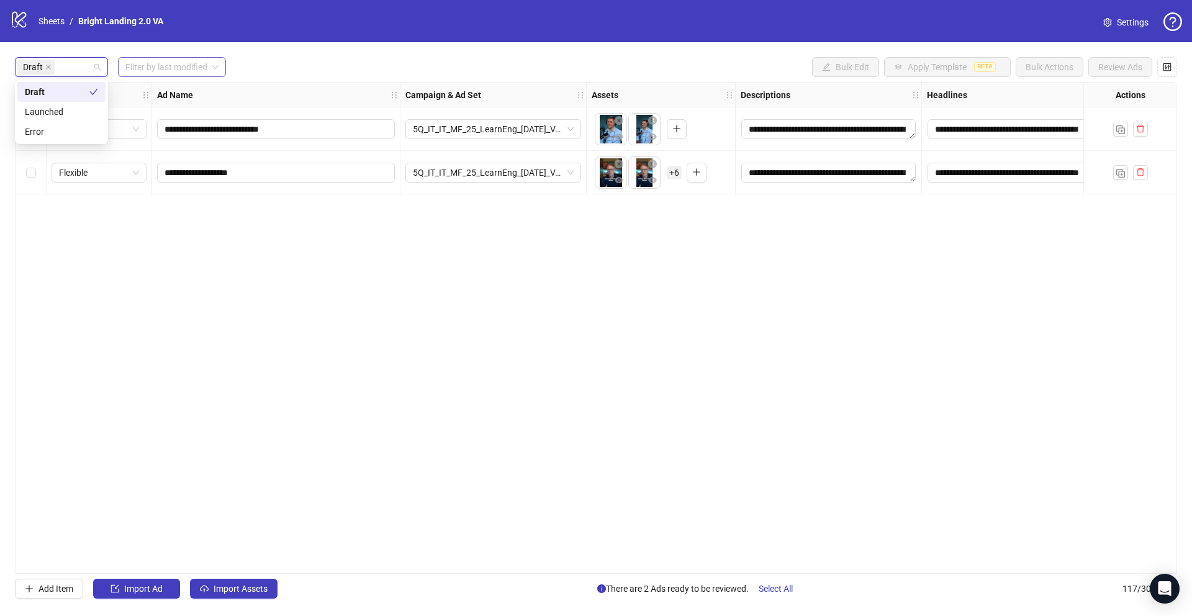
click at [166, 60] on input "search" at bounding box center [166, 67] width 82 height 19
click at [183, 97] on div "[DATE]" at bounding box center [172, 92] width 89 height 14
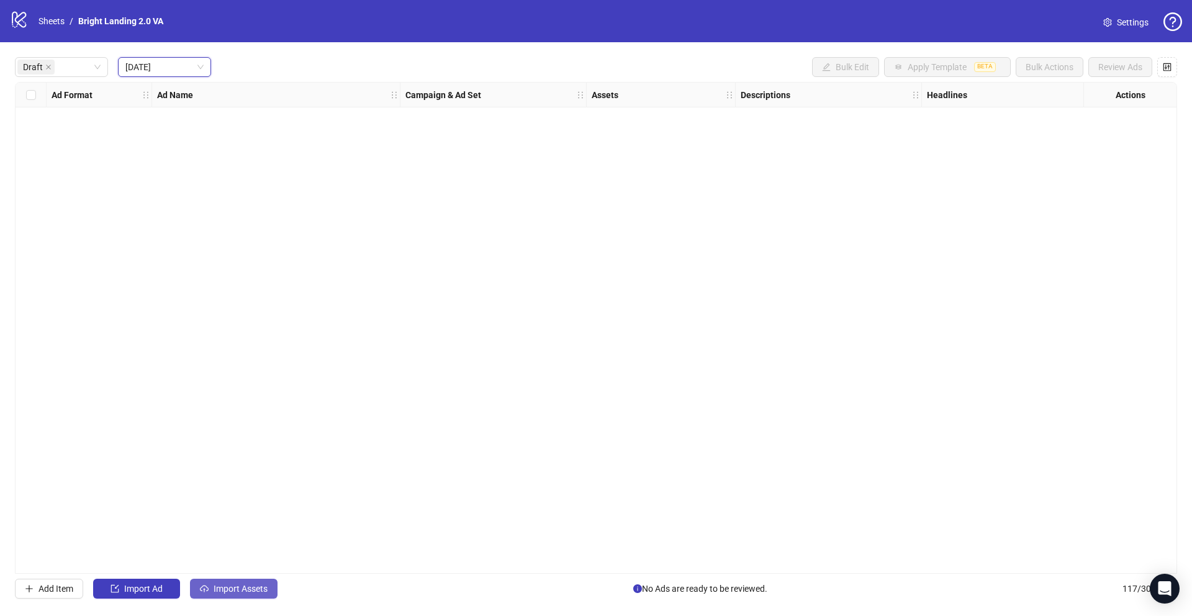
click at [255, 594] on button "Import Assets" at bounding box center [234, 589] width 88 height 20
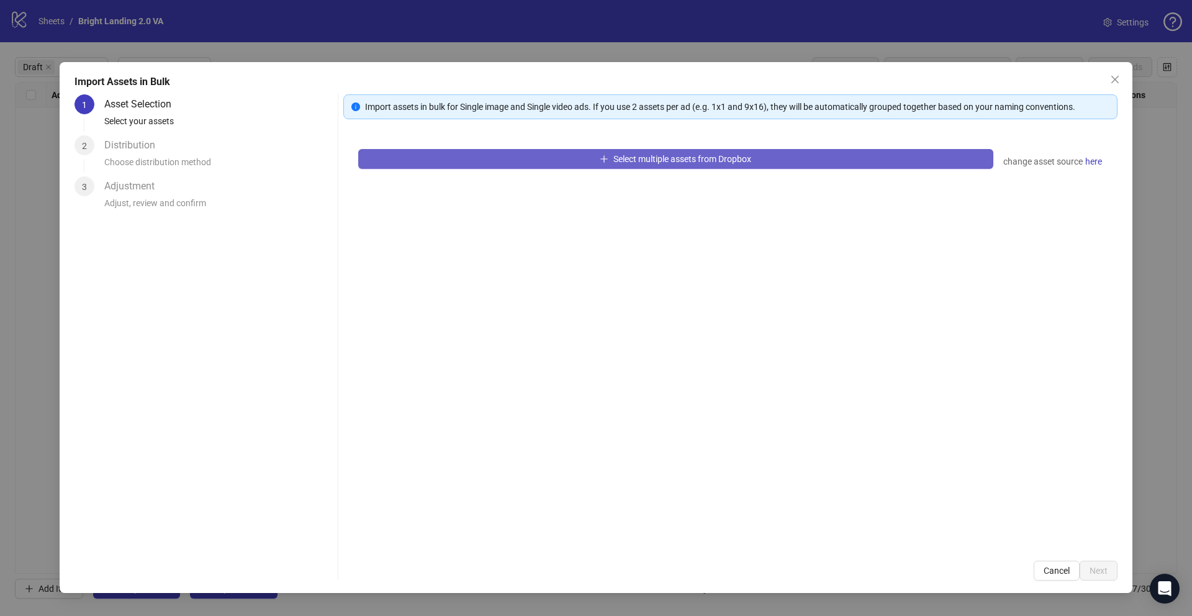
click at [450, 158] on button "Select multiple assets from Dropbox" at bounding box center [675, 159] width 635 height 20
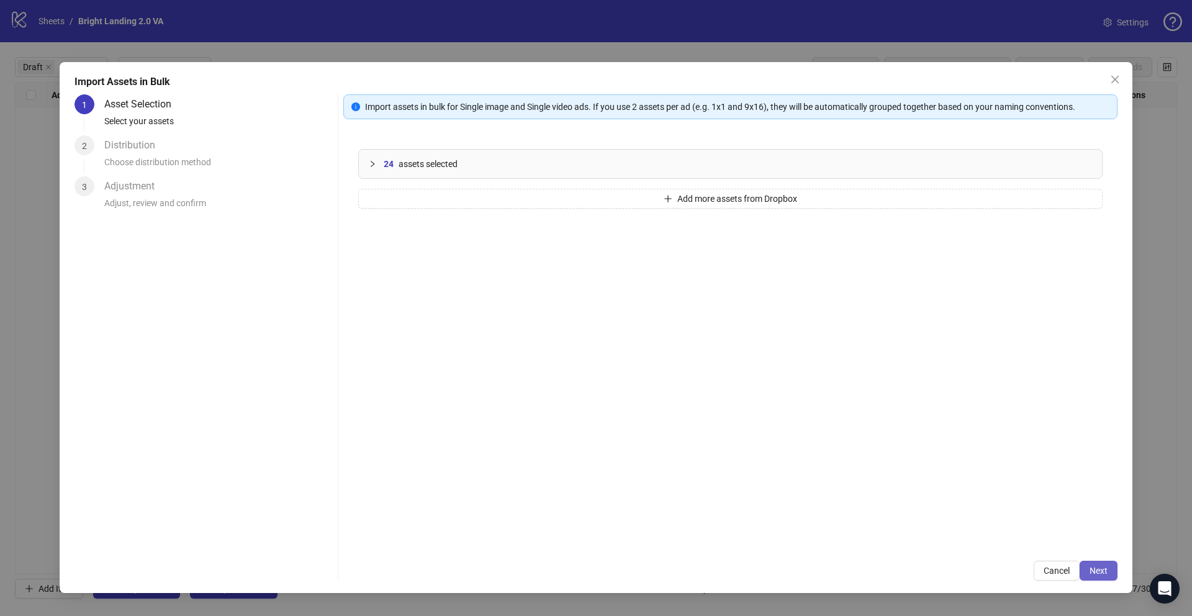
click at [1094, 578] on button "Next" at bounding box center [1099, 571] width 38 height 20
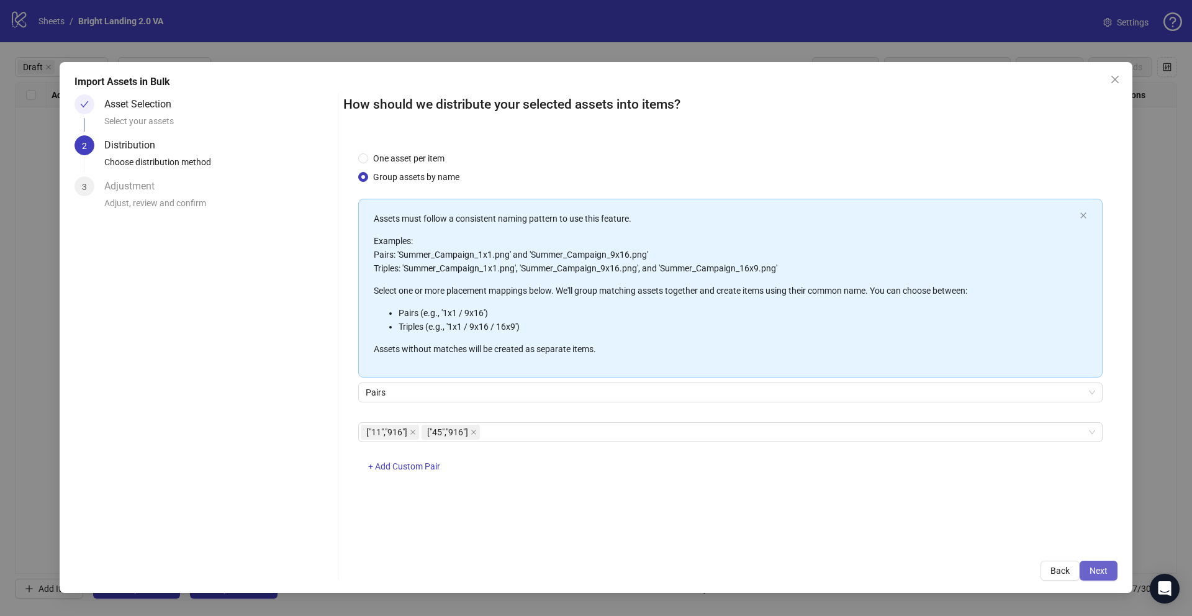
click at [1097, 566] on span "Next" at bounding box center [1099, 571] width 18 height 10
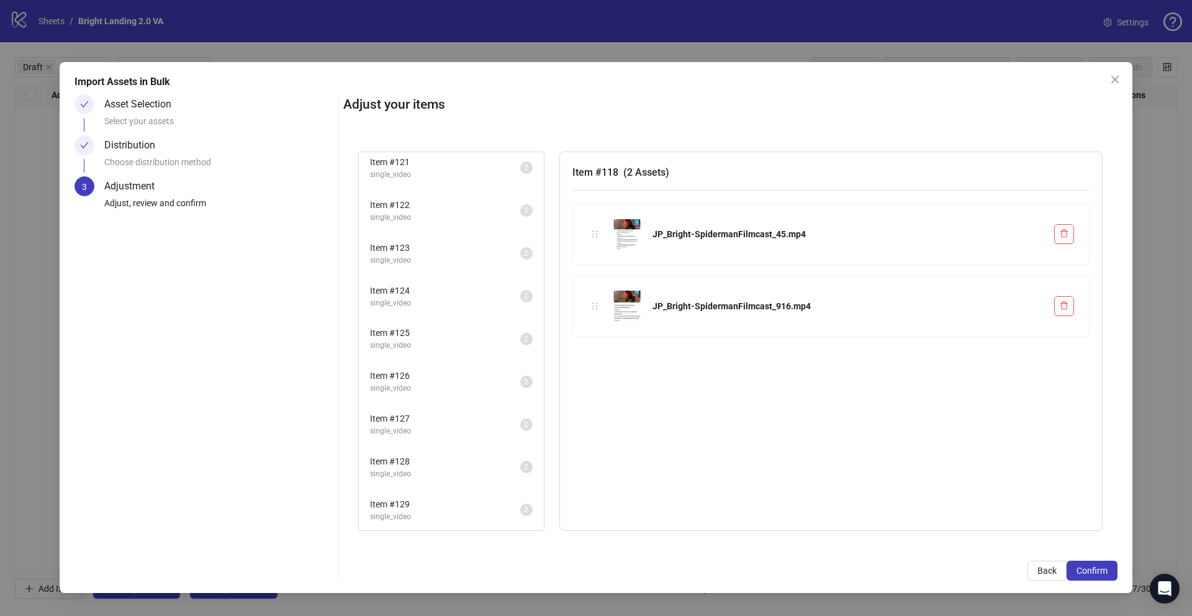
scroll to position [135, 0]
click at [1102, 568] on span "Confirm" at bounding box center [1092, 571] width 31 height 10
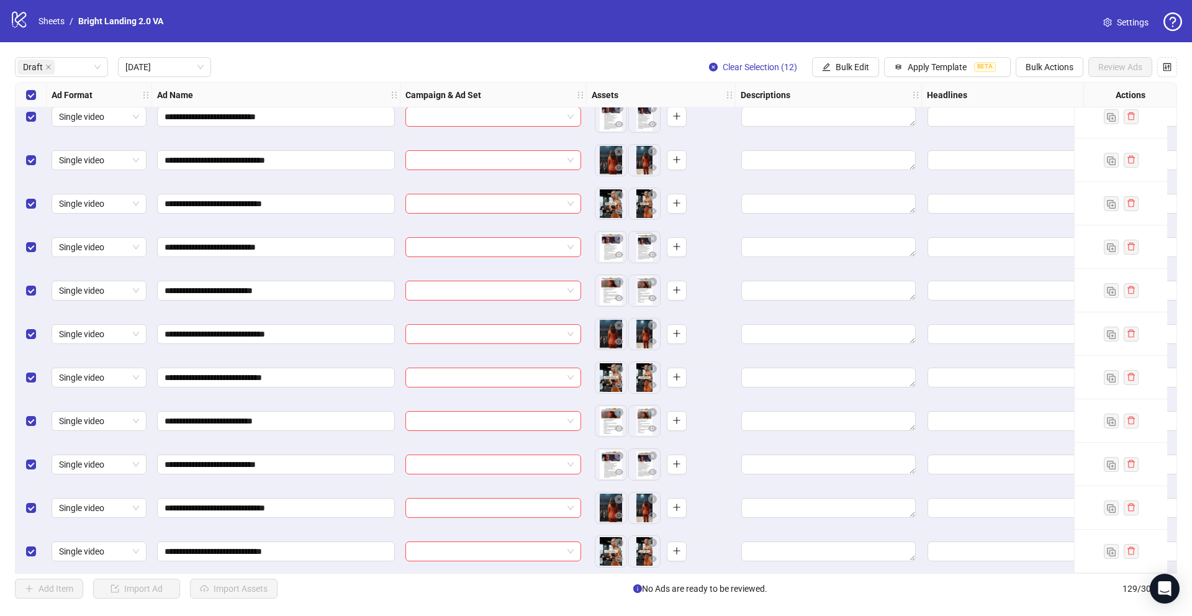
scroll to position [0, 0]
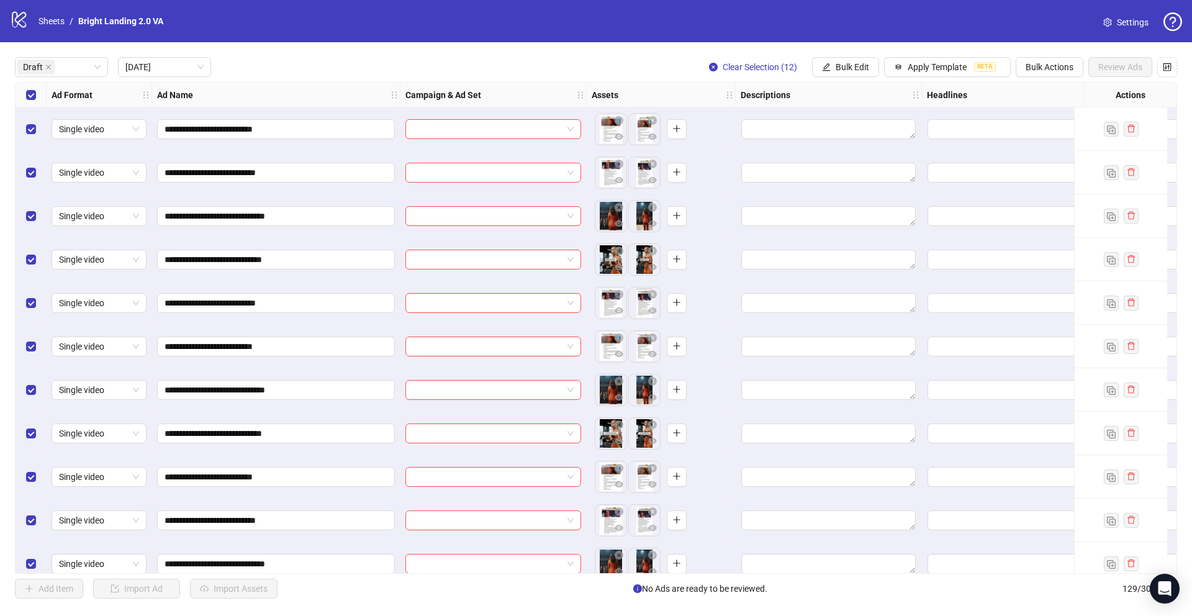
click at [36, 96] on div "Select all rows" at bounding box center [31, 95] width 31 height 25
click at [829, 63] on icon "edit" at bounding box center [826, 67] width 9 height 9
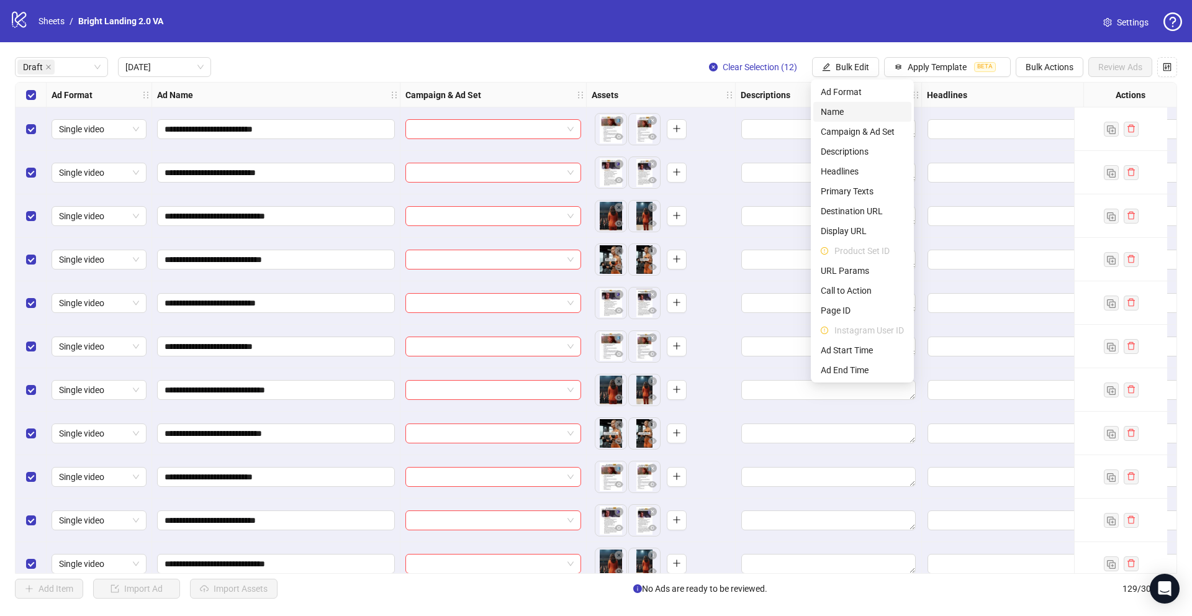
click at [864, 111] on span "Name" at bounding box center [862, 112] width 83 height 14
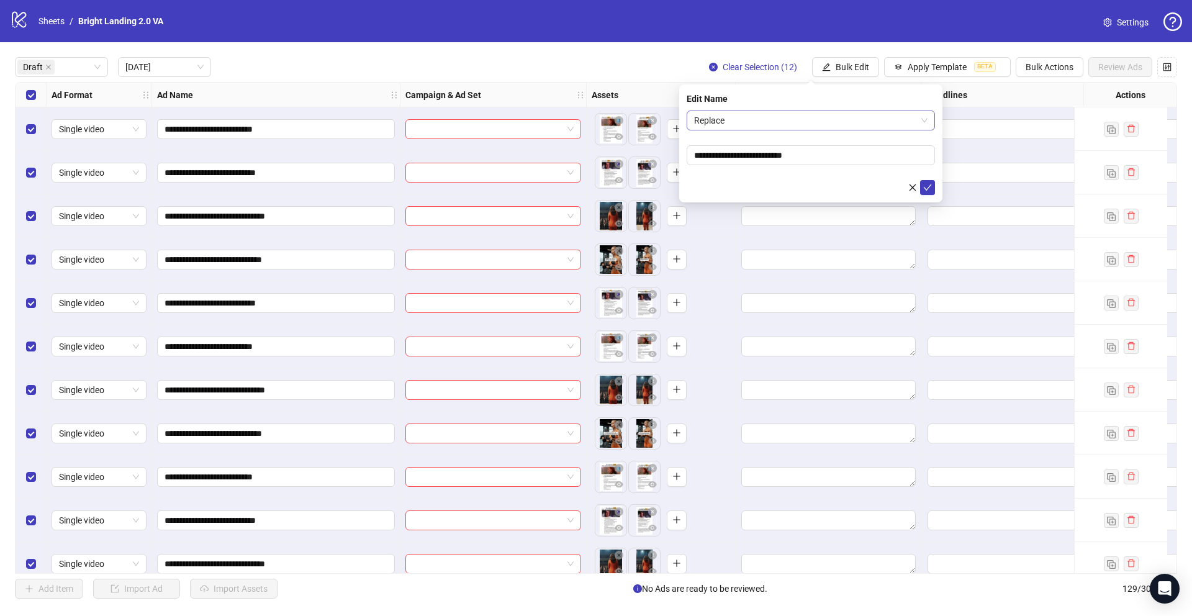
click at [794, 122] on span "Replace" at bounding box center [810, 120] width 233 height 19
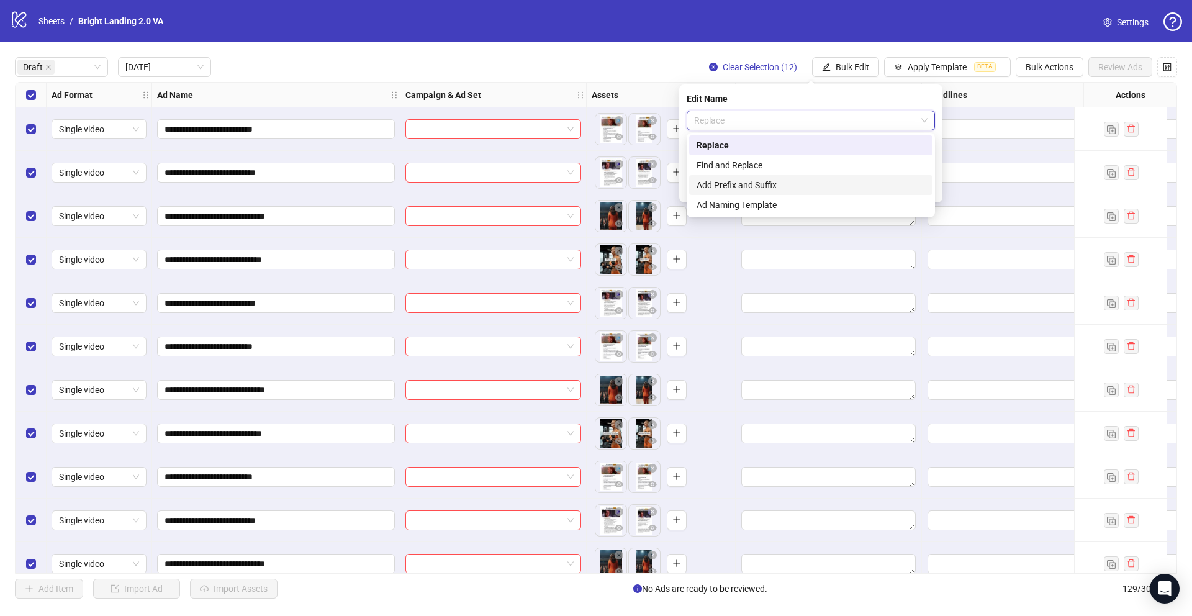
click at [809, 185] on div "Add Prefix and Suffix" at bounding box center [811, 185] width 229 height 14
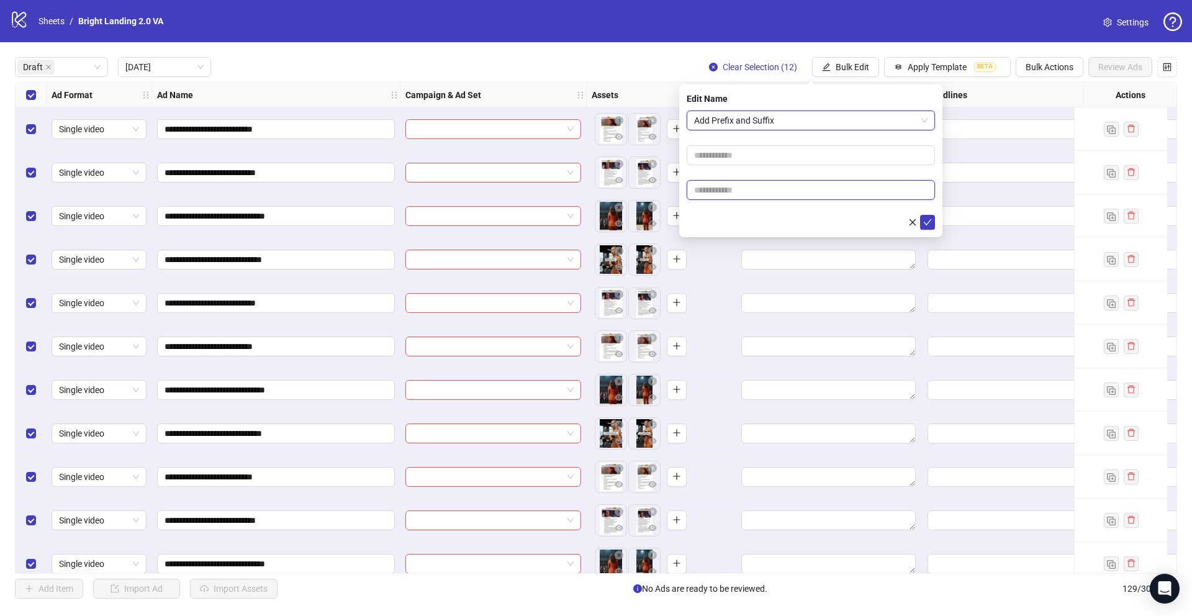
click at [784, 188] on input "text" at bounding box center [811, 190] width 248 height 20
type input "****"
click at [932, 221] on button "submit" at bounding box center [927, 222] width 15 height 15
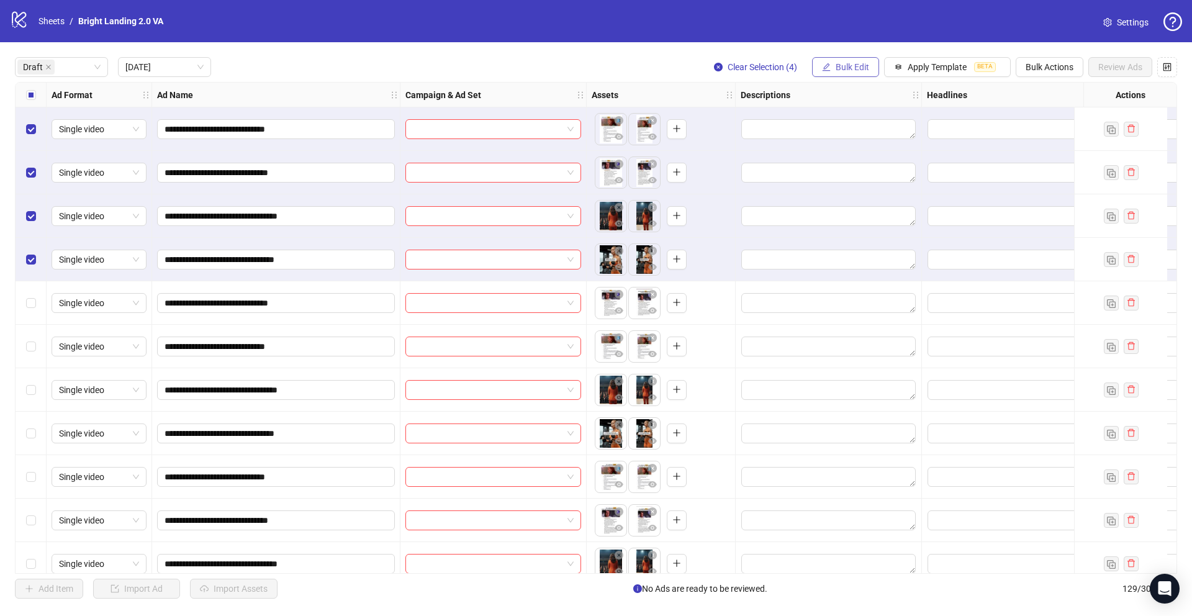
click at [838, 66] on span "Bulk Edit" at bounding box center [853, 67] width 34 height 10
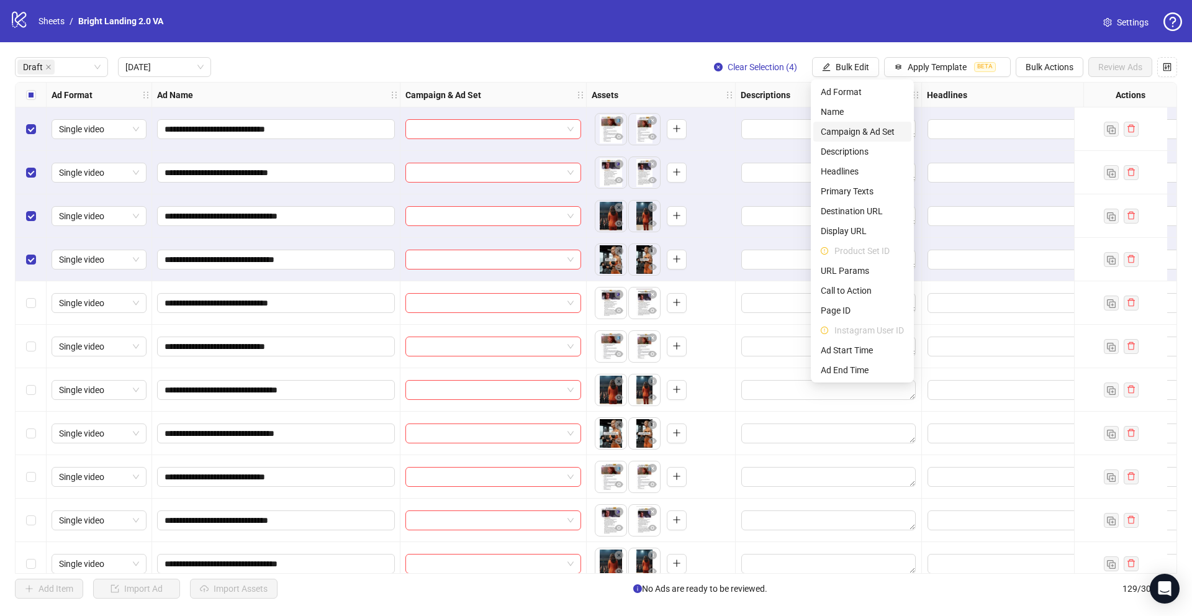
click at [879, 134] on span "Campaign & Ad Set" at bounding box center [862, 132] width 83 height 14
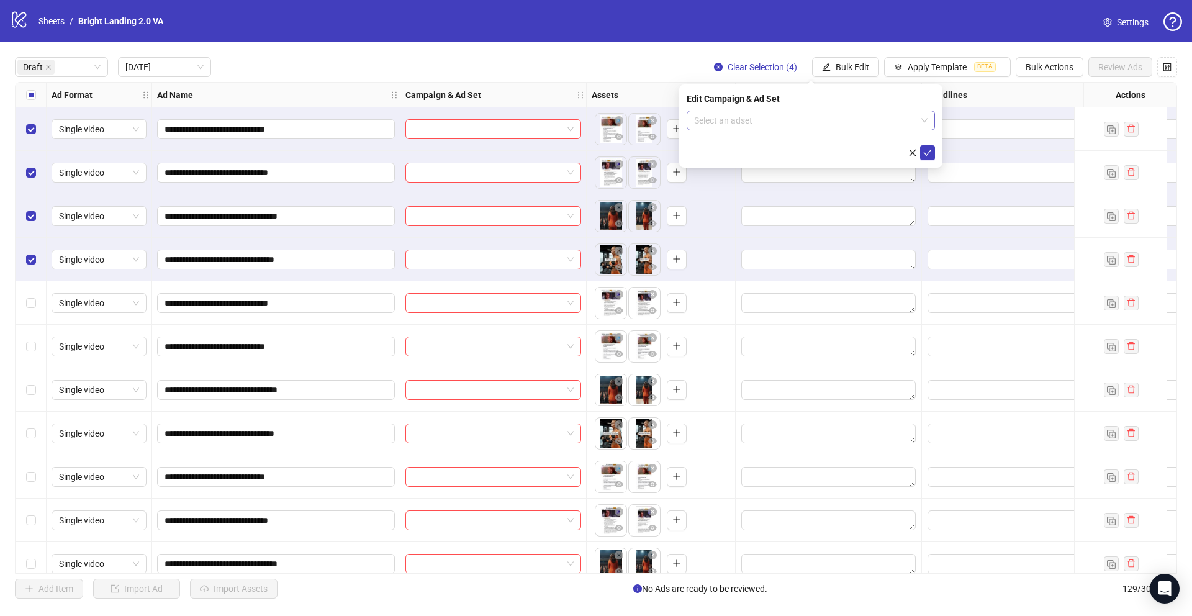
click at [873, 129] on input "search" at bounding box center [805, 120] width 222 height 19
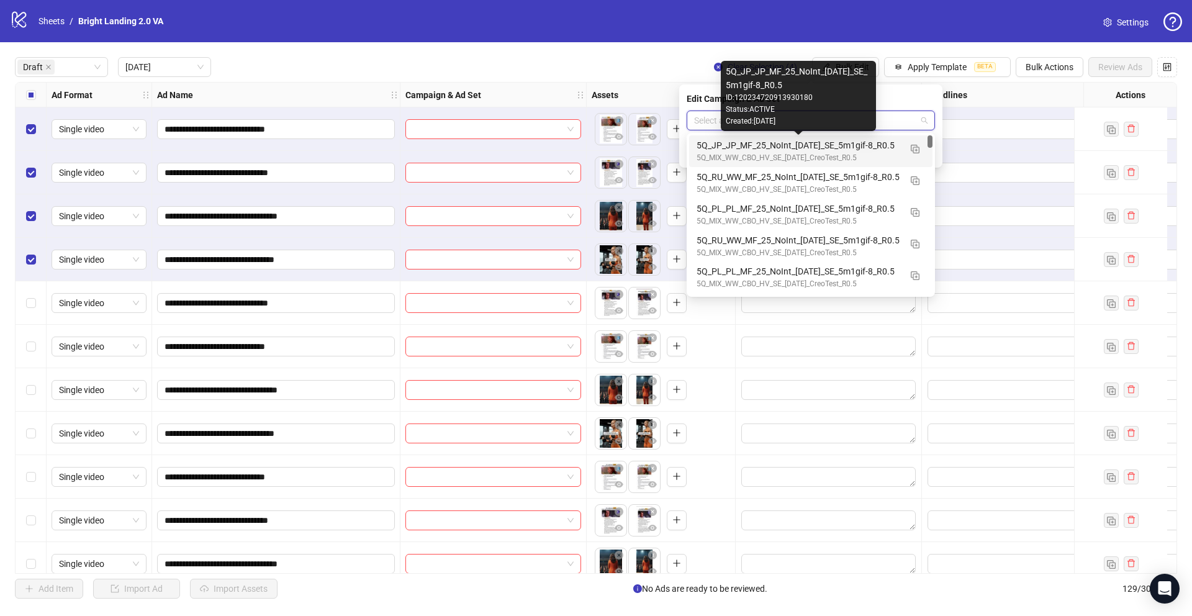
click at [874, 148] on div "5Q_JP_JP_MF_25_NoInt_30.09.25_SE_5m1gif-8_R0.5" at bounding box center [799, 145] width 204 height 14
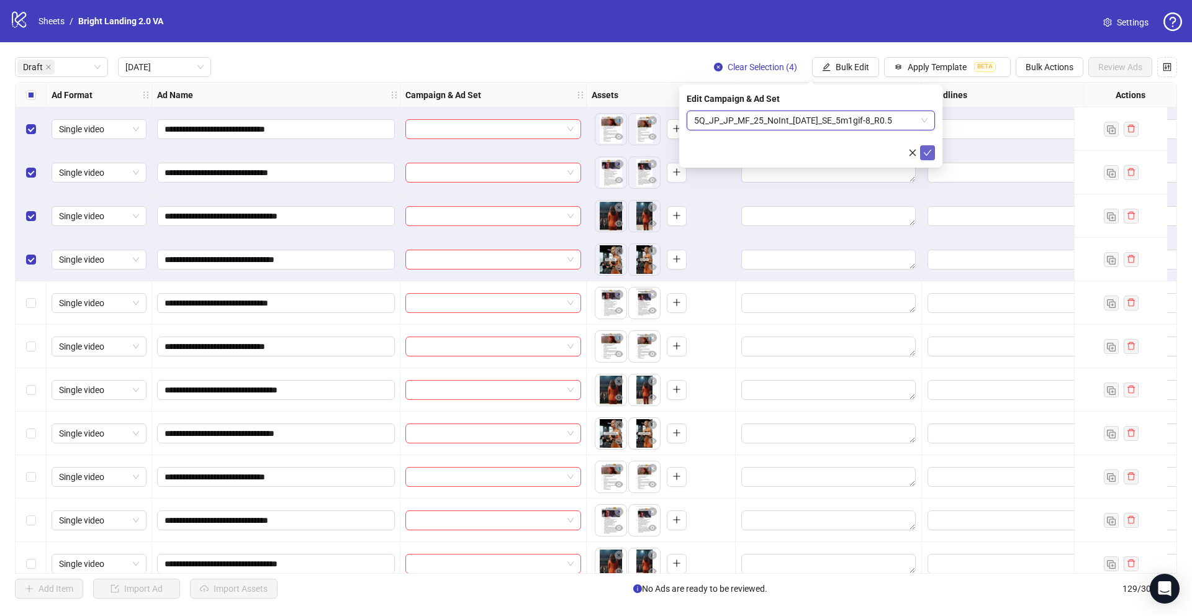
click at [934, 152] on button "submit" at bounding box center [927, 152] width 15 height 15
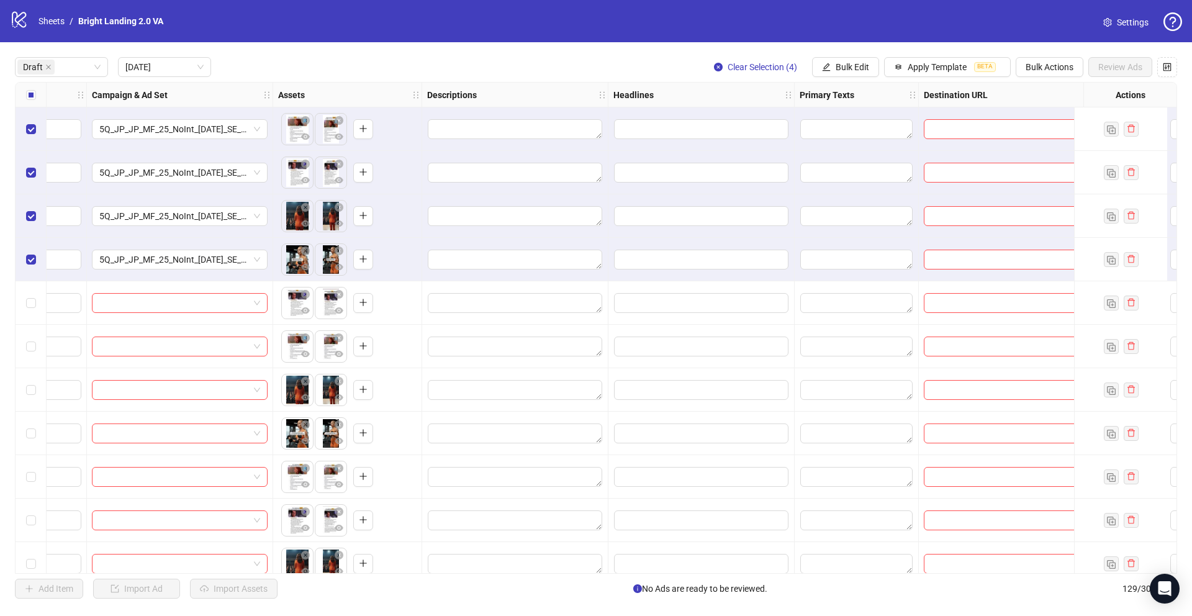
scroll to position [0, 379]
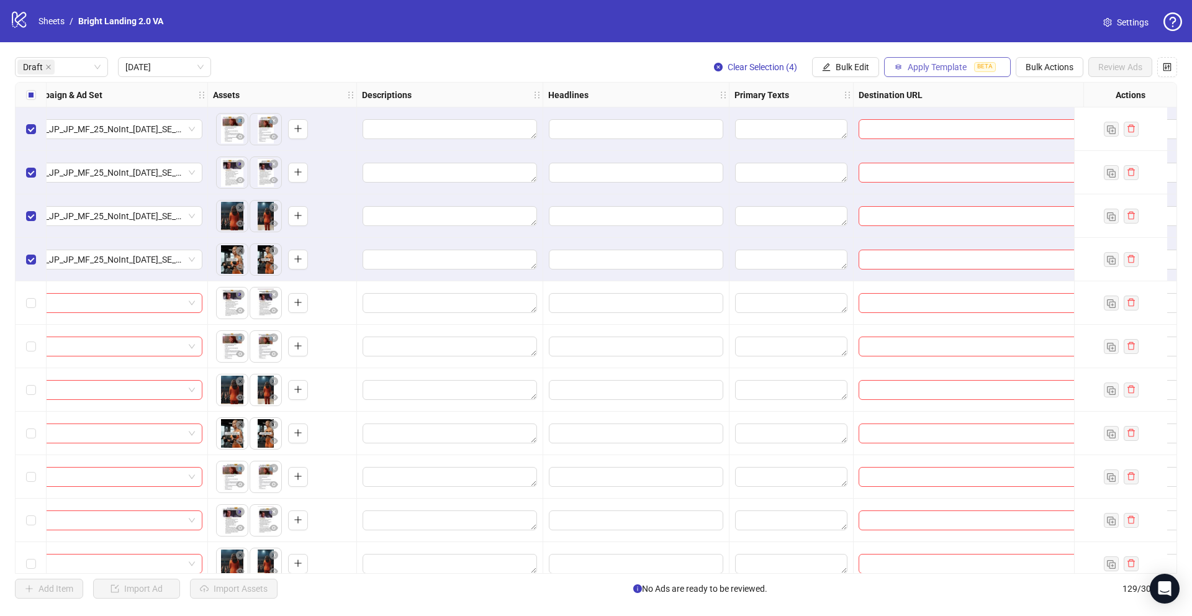
click at [928, 72] on button "Apply Template BETA" at bounding box center [947, 67] width 127 height 20
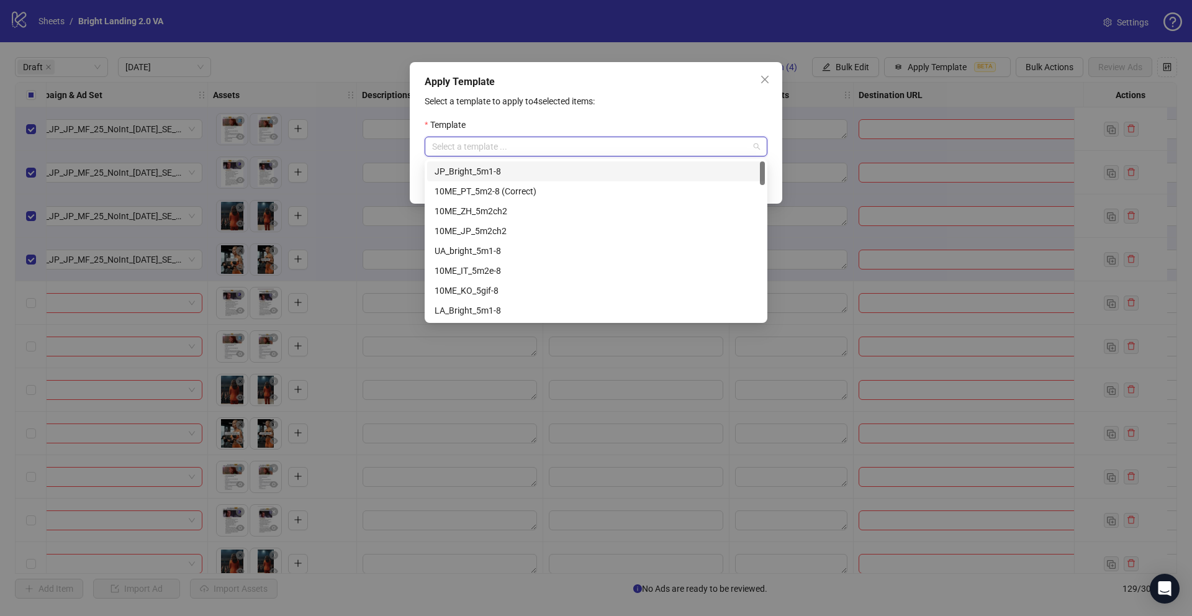
click at [663, 139] on input "search" at bounding box center [590, 146] width 317 height 19
click at [620, 168] on div "JP_Bright_5m1-8" at bounding box center [596, 172] width 323 height 14
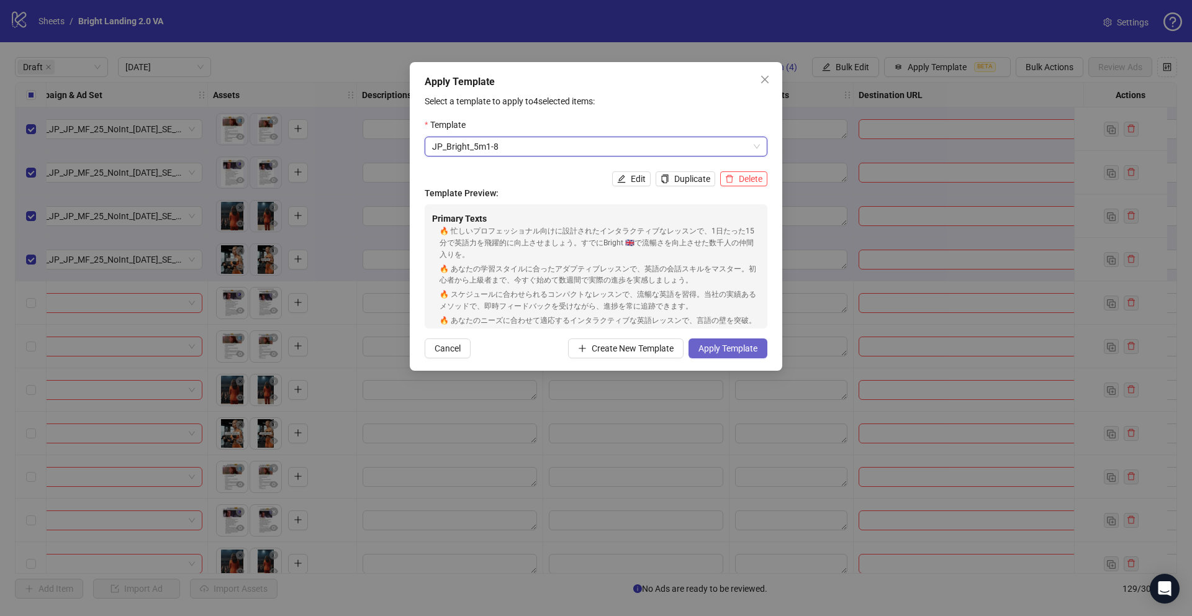
click at [752, 347] on span "Apply Template" at bounding box center [728, 348] width 59 height 10
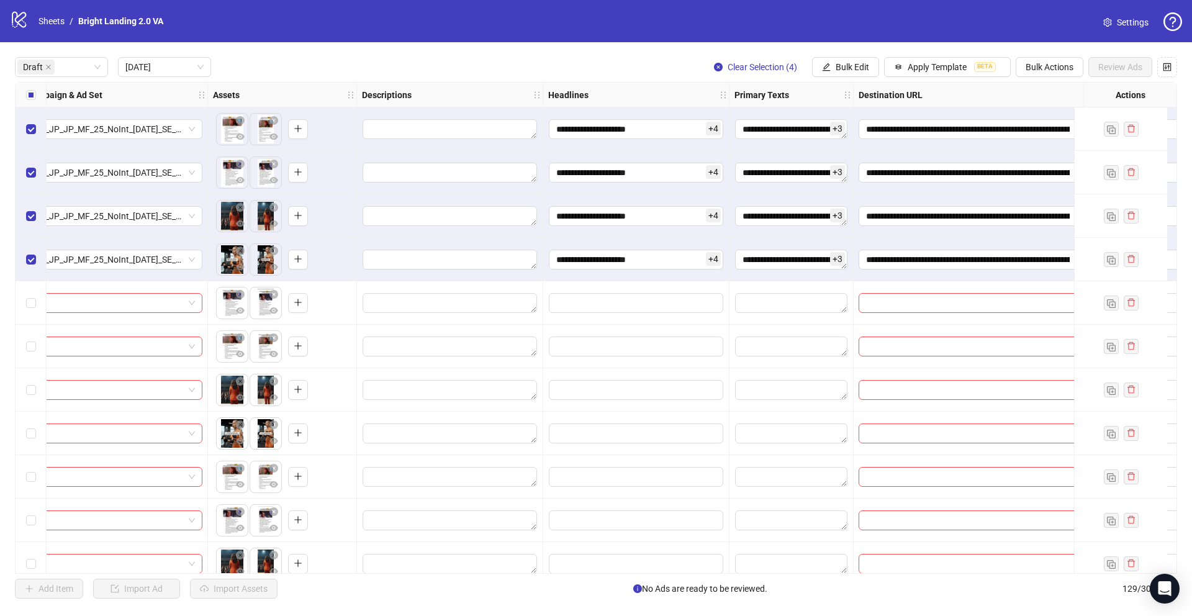
scroll to position [0, 494]
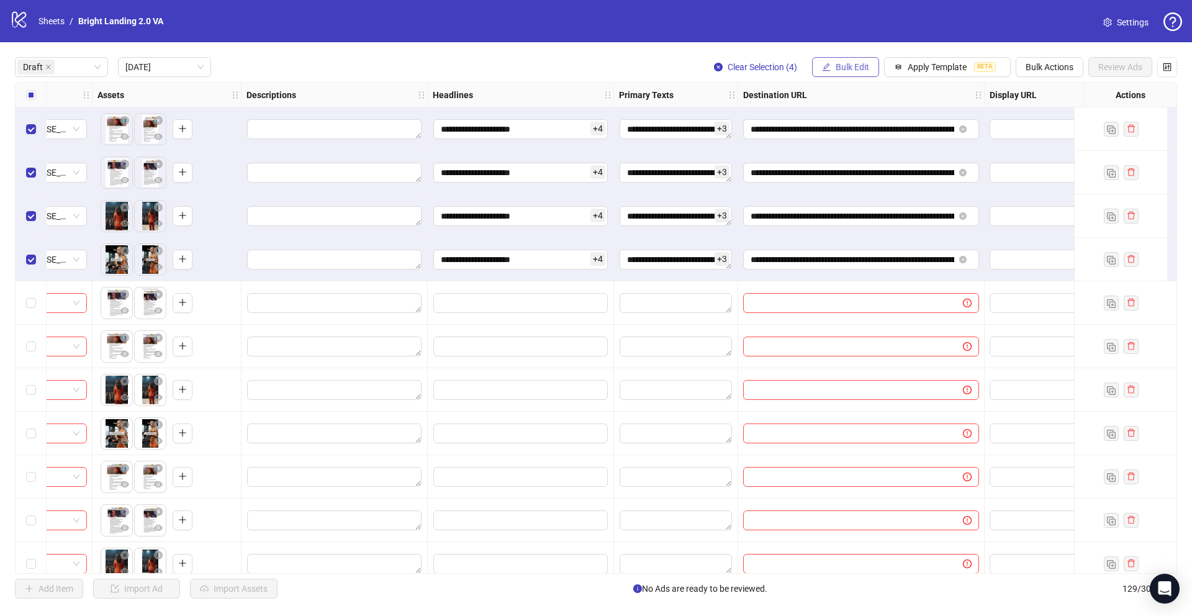
click at [866, 66] on span "Bulk Edit" at bounding box center [853, 67] width 34 height 10
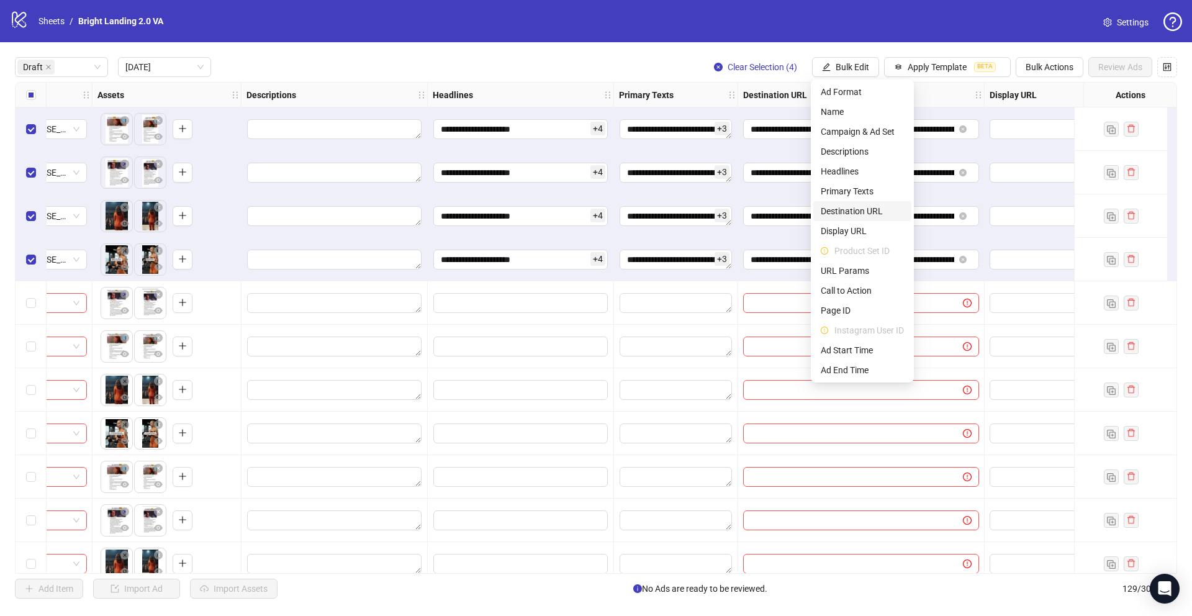
click at [877, 216] on span "Destination URL" at bounding box center [862, 211] width 83 height 14
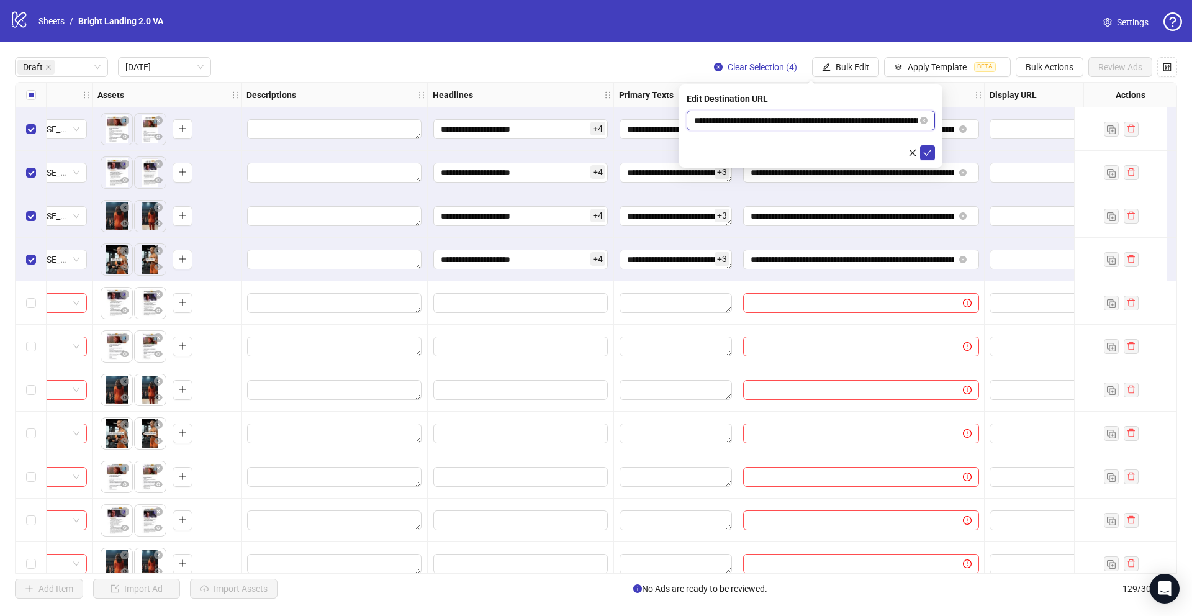
drag, startPoint x: 859, startPoint y: 120, endPoint x: 585, endPoint y: 116, distance: 274.5
click at [585, 116] on body "**********" at bounding box center [596, 308] width 1192 height 616
paste input "***"
type input "**********"
click at [924, 150] on icon "check" at bounding box center [927, 152] width 9 height 9
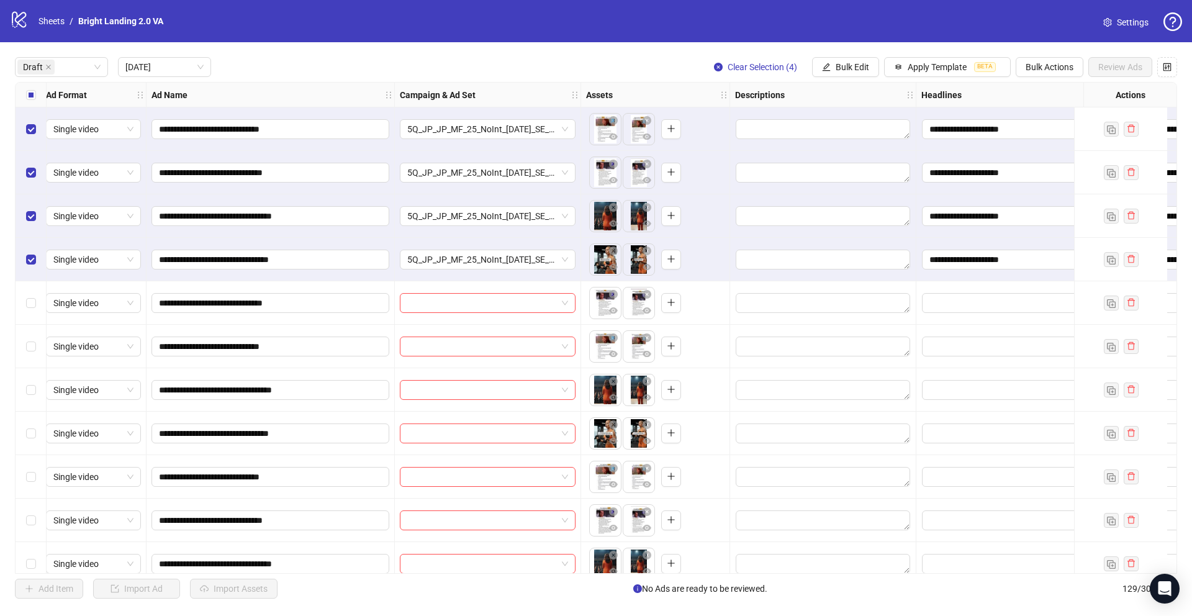
scroll to position [0, 0]
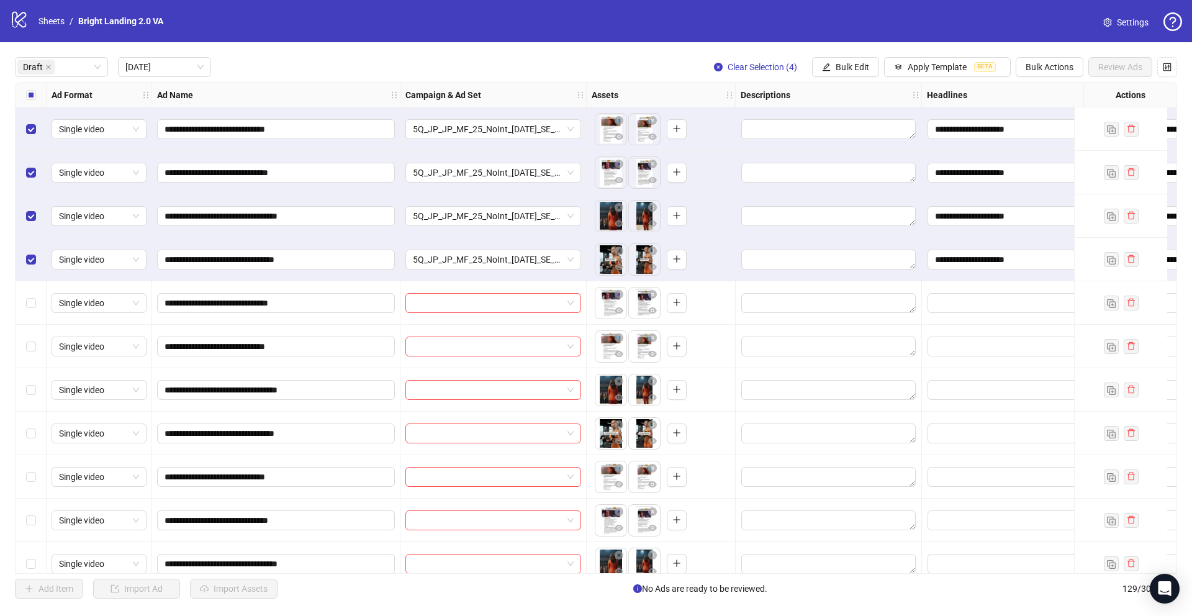
click at [27, 84] on div "Select all rows" at bounding box center [31, 95] width 31 height 25
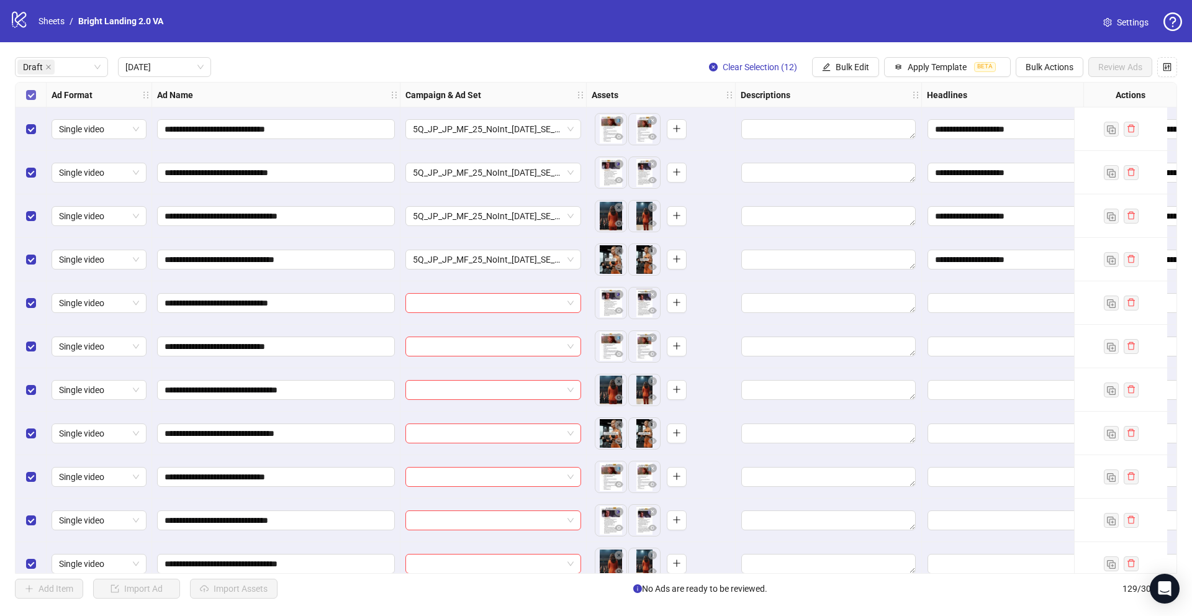
click at [28, 101] on label "Select all rows" at bounding box center [31, 95] width 10 height 14
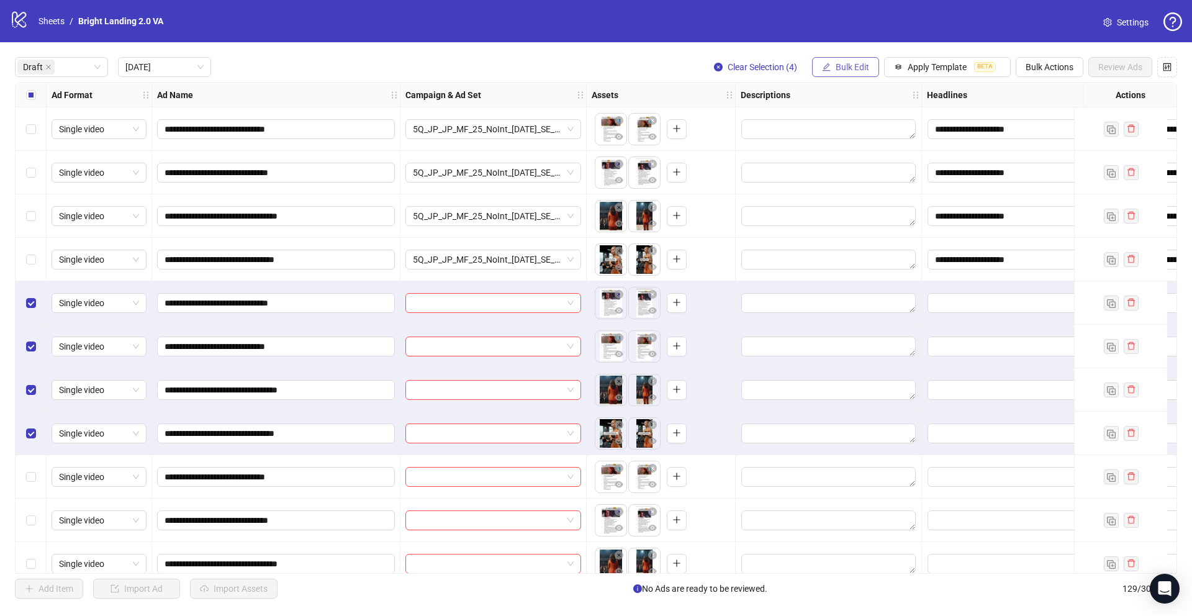
click at [844, 66] on span "Bulk Edit" at bounding box center [853, 67] width 34 height 10
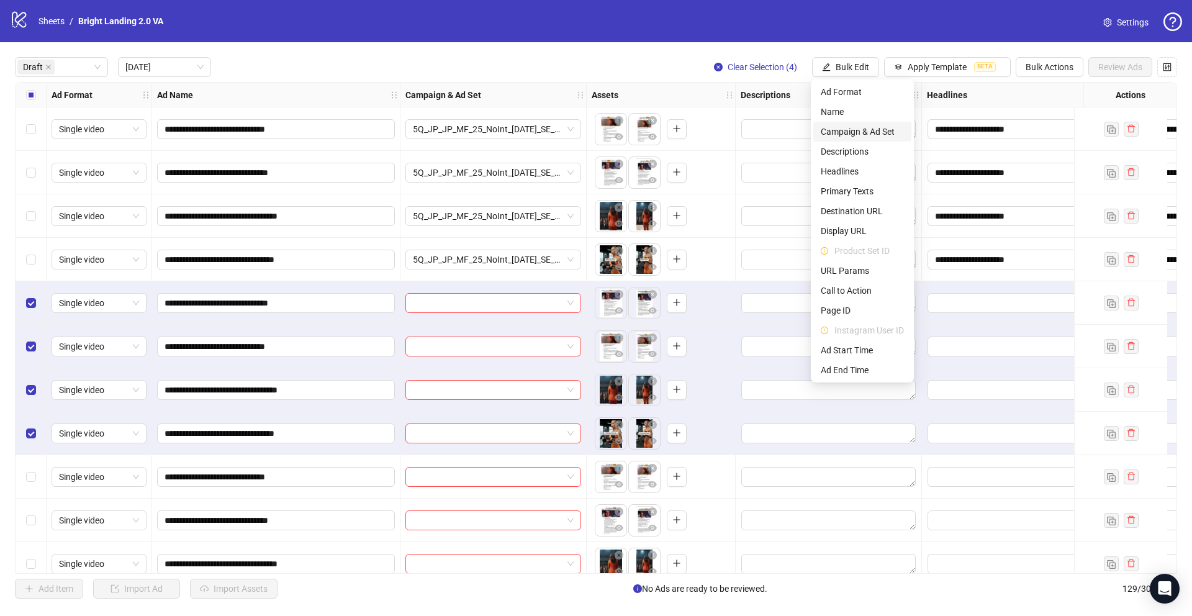
click at [871, 128] on span "Campaign & Ad Set" at bounding box center [862, 132] width 83 height 14
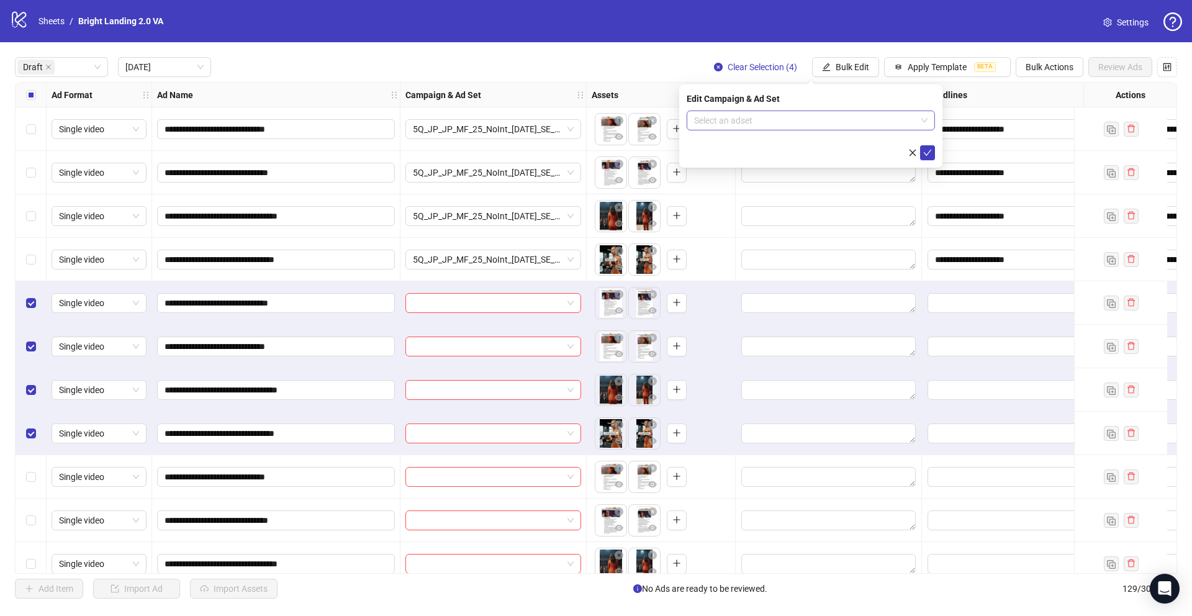
click at [826, 114] on input "search" at bounding box center [805, 120] width 222 height 19
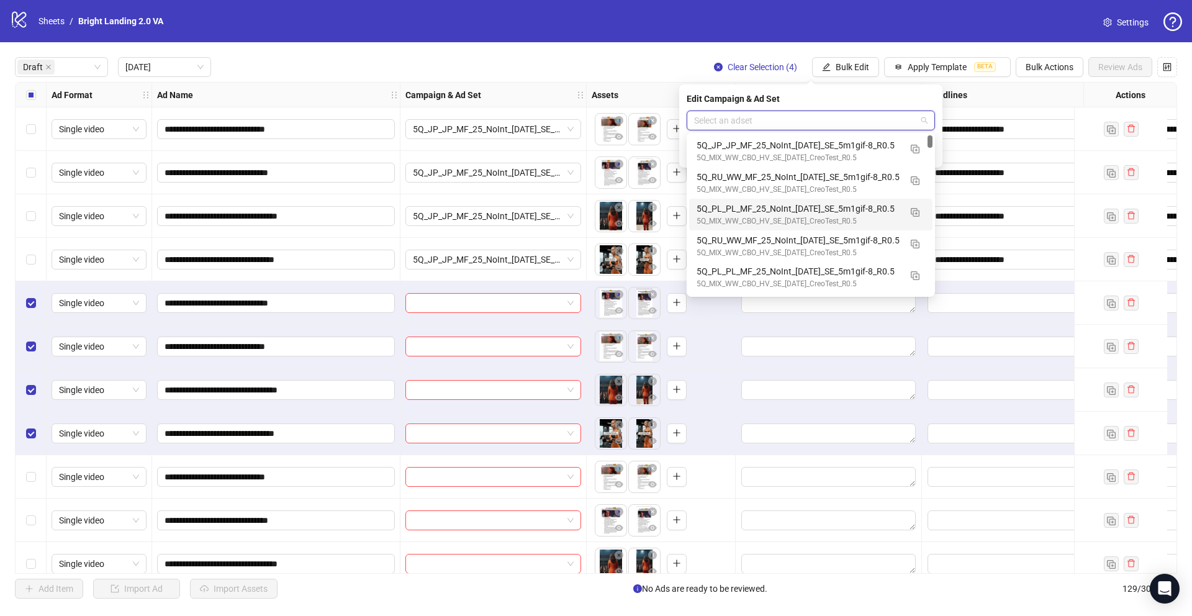
click at [811, 206] on div "5Q_PL_PL_MF_25_NoInt_30.09.25_SE_5m1gif-8_R0.5" at bounding box center [799, 209] width 204 height 14
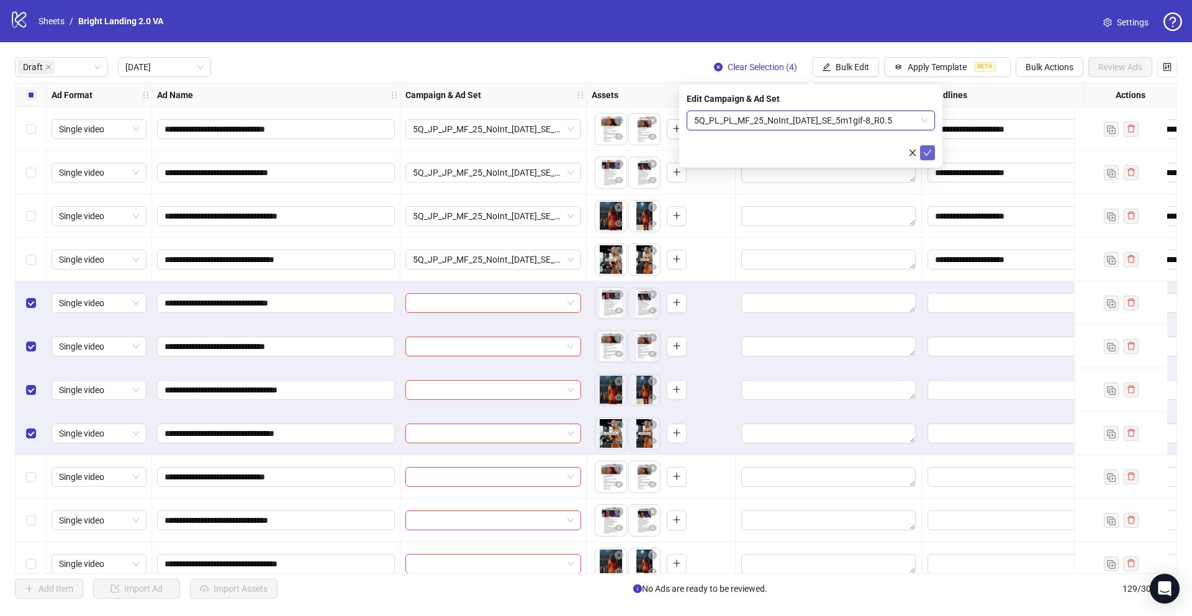
click at [931, 154] on icon "check" at bounding box center [927, 152] width 9 height 9
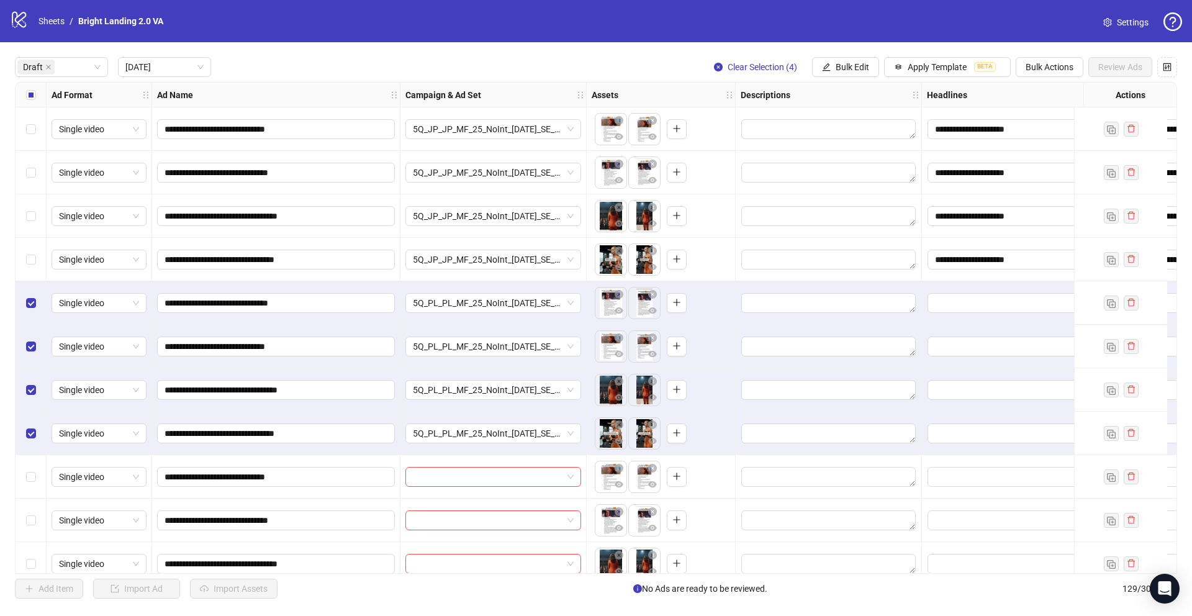
click at [905, 79] on div "**********" at bounding box center [596, 327] width 1192 height 571
click at [904, 69] on button "Apply Template BETA" at bounding box center [947, 67] width 127 height 20
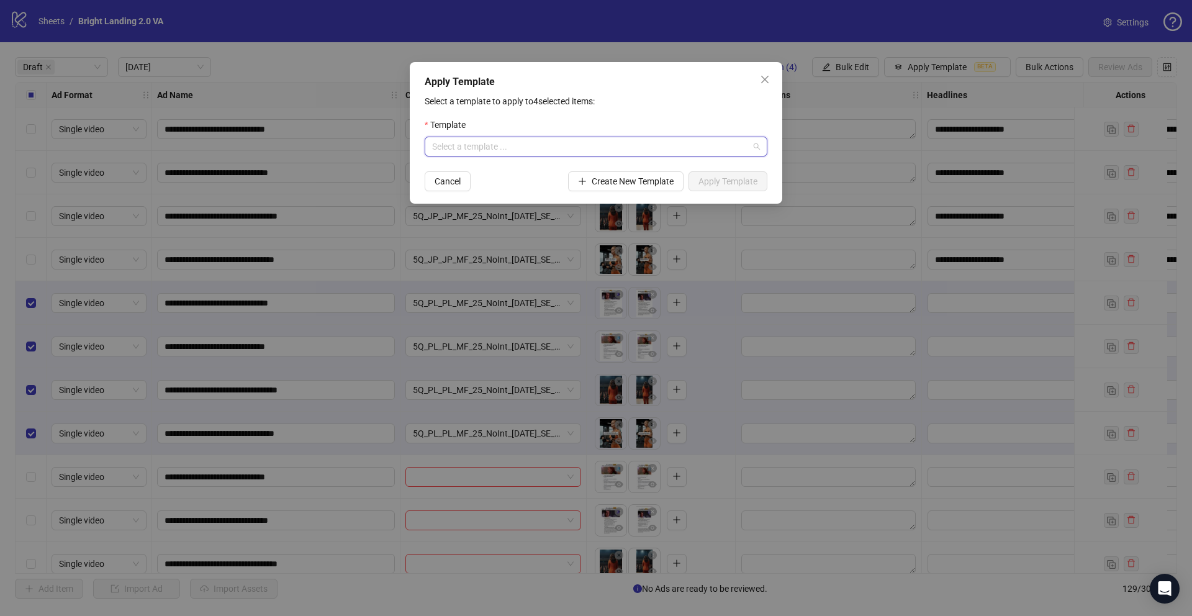
click at [692, 148] on input "search" at bounding box center [590, 146] width 317 height 19
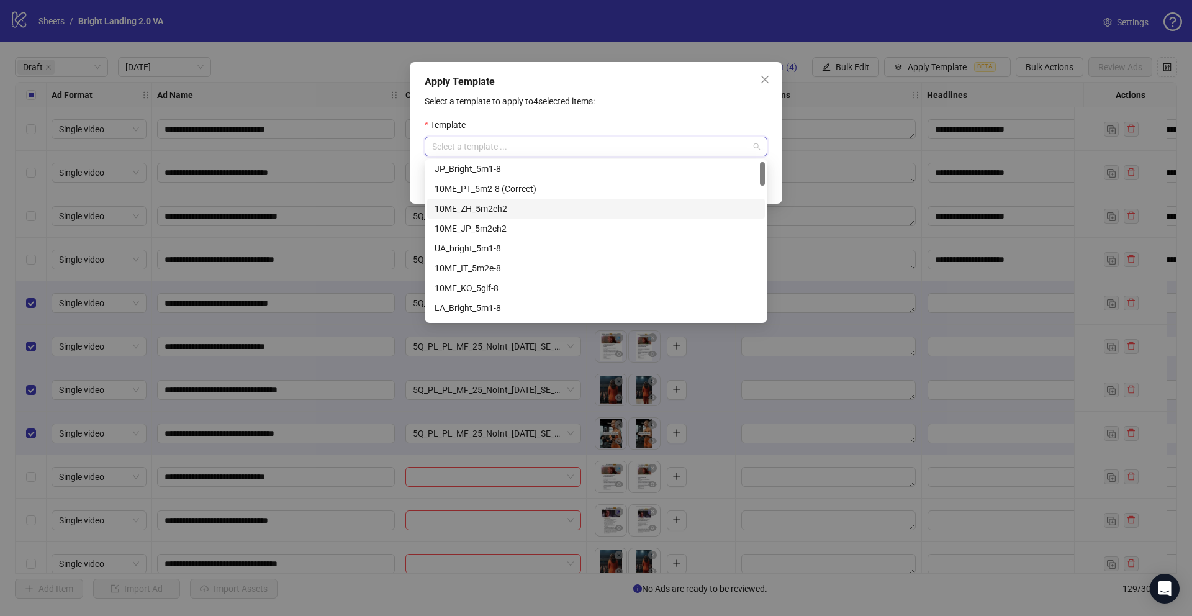
scroll to position [117, 0]
click at [572, 227] on div "PL_Bright_5m1-8" at bounding box center [596, 234] width 323 height 14
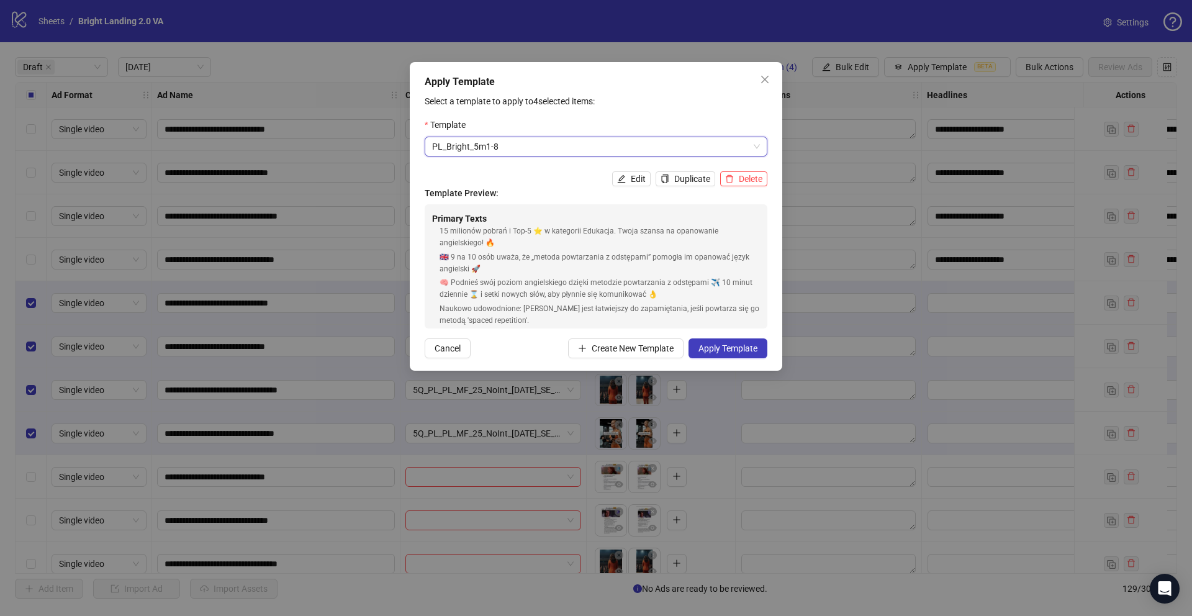
scroll to position [238, 0]
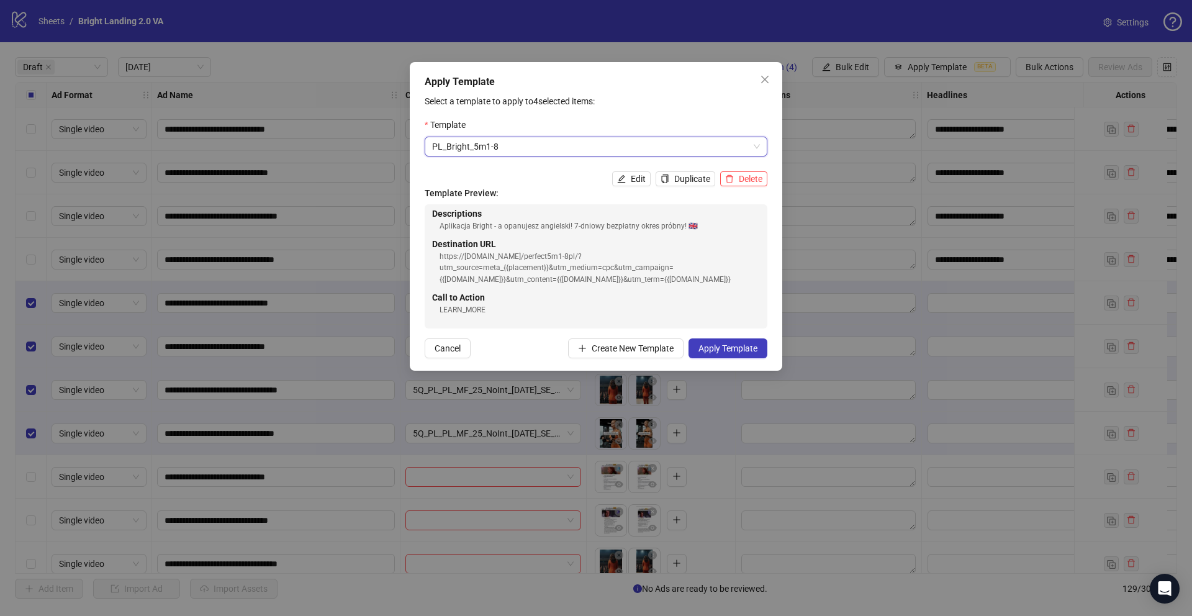
click at [507, 256] on div "https://quiz.engbright.com/perfect5m1-8pl/?utm_source=meta_{{placement}}&utm_me…" at bounding box center [600, 268] width 320 height 35
click at [734, 344] on span "Apply Template" at bounding box center [728, 348] width 59 height 10
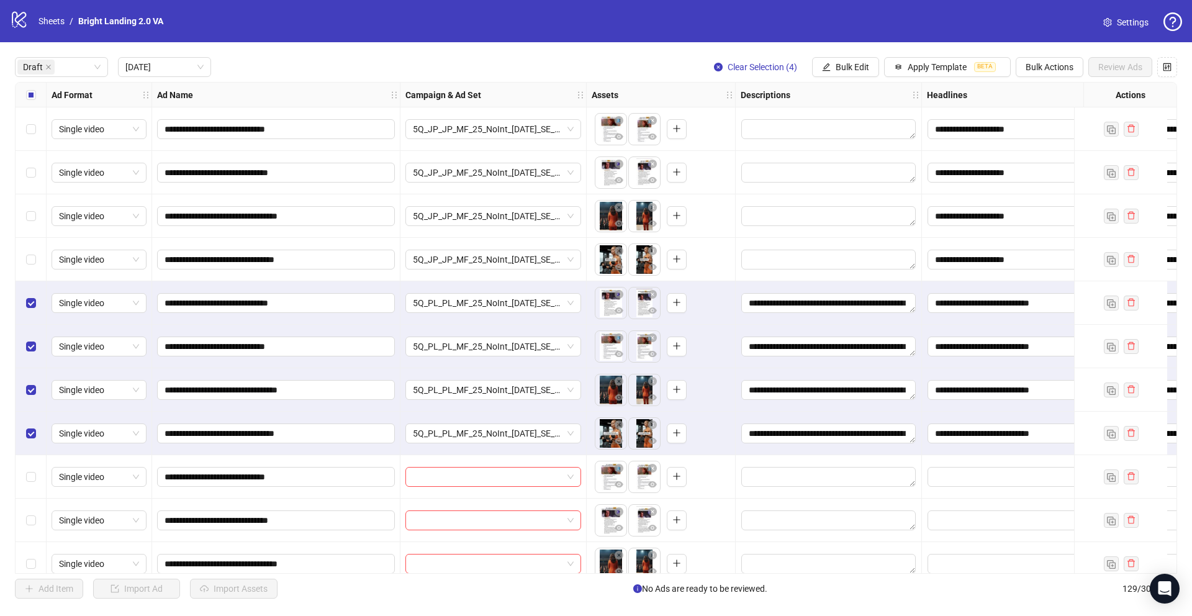
drag, startPoint x: 455, startPoint y: 574, endPoint x: 494, endPoint y: 573, distance: 39.1
click at [496, 573] on div "**********" at bounding box center [596, 327] width 1192 height 571
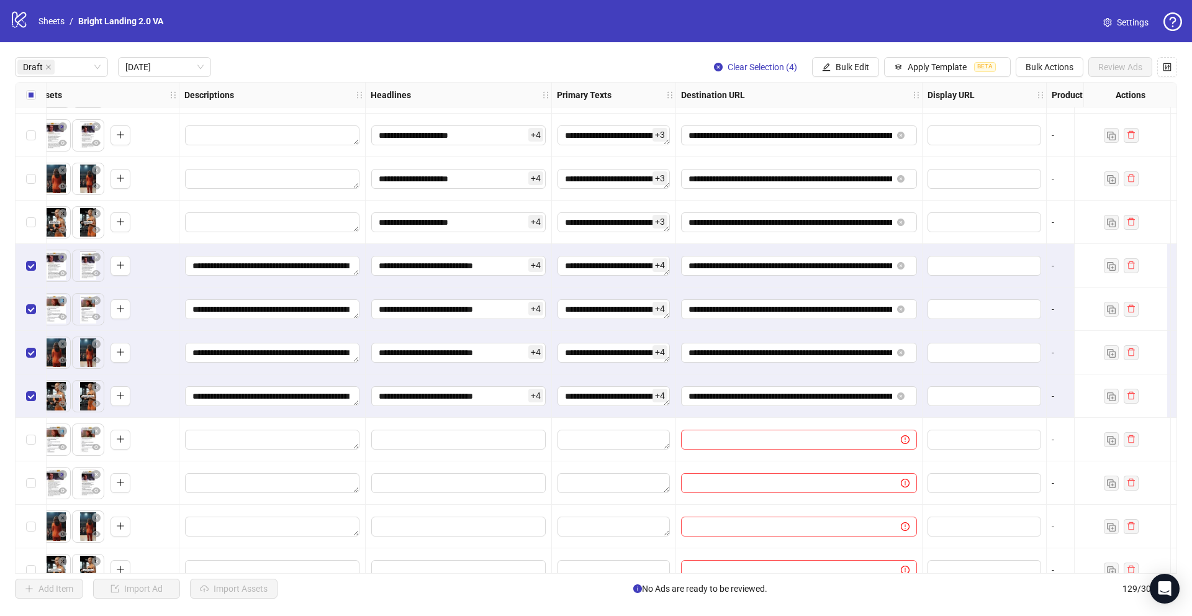
scroll to position [37, 637]
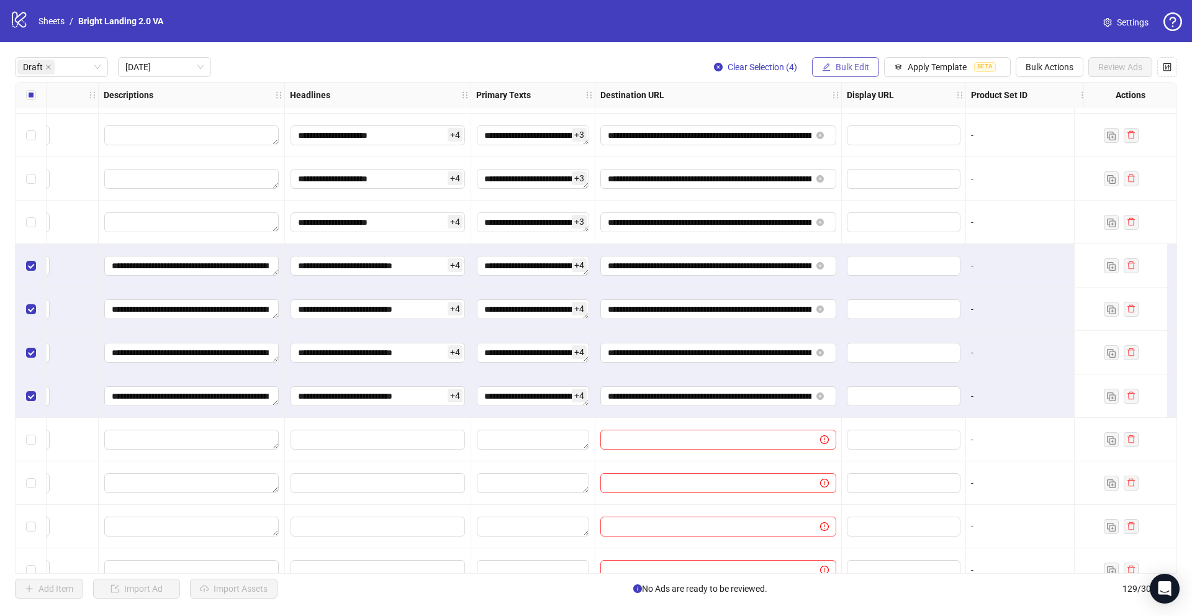
click at [867, 69] on span "Bulk Edit" at bounding box center [853, 67] width 34 height 10
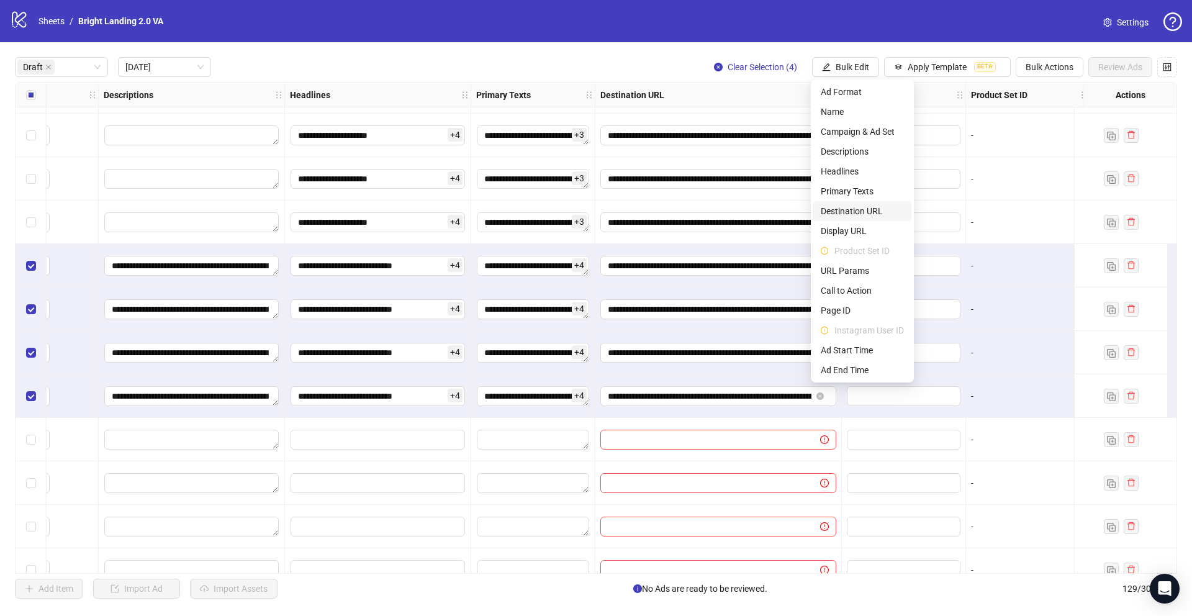
click at [864, 209] on span "Destination URL" at bounding box center [862, 211] width 83 height 14
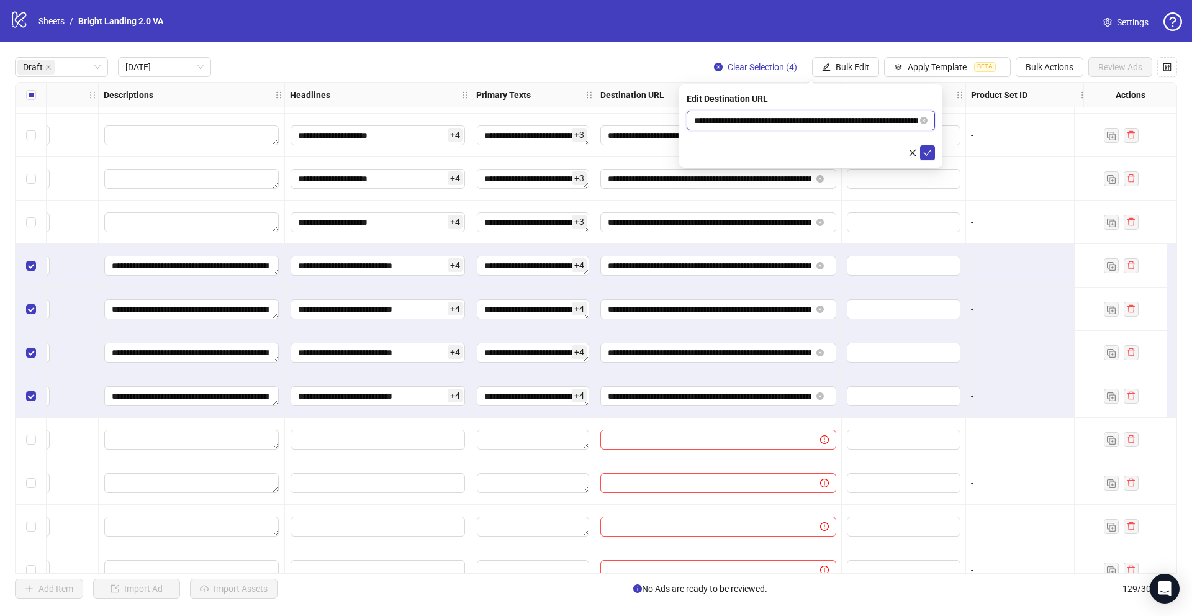
drag, startPoint x: 860, startPoint y: 119, endPoint x: 653, endPoint y: 90, distance: 208.8
click at [653, 90] on body "**********" at bounding box center [596, 308] width 1192 height 616
paste input "***"
type input "**********"
click at [925, 153] on icon "check" at bounding box center [927, 152] width 9 height 9
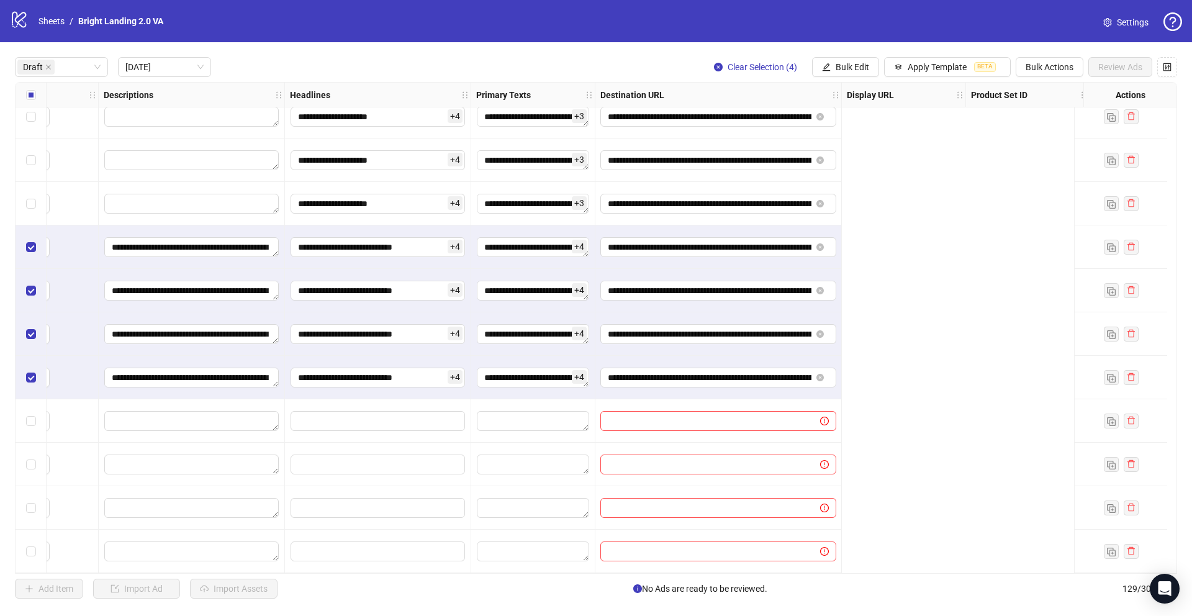
scroll to position [61, 0]
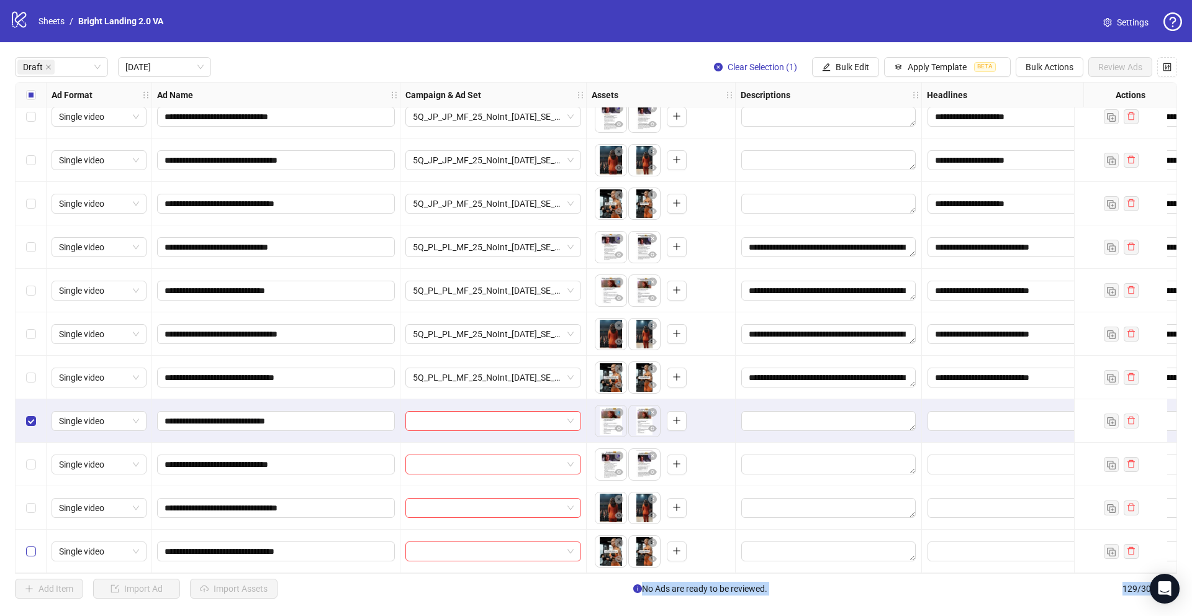
click at [32, 551] on label "Select row 12" at bounding box center [31, 552] width 10 height 14
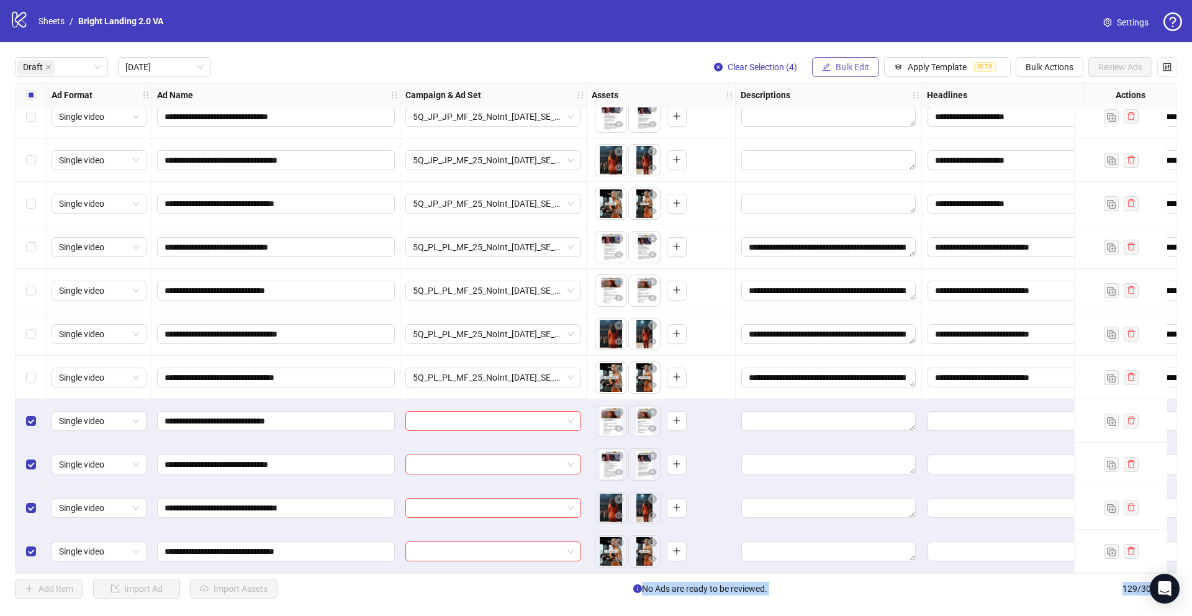
click at [843, 62] on span "Bulk Edit" at bounding box center [853, 67] width 34 height 10
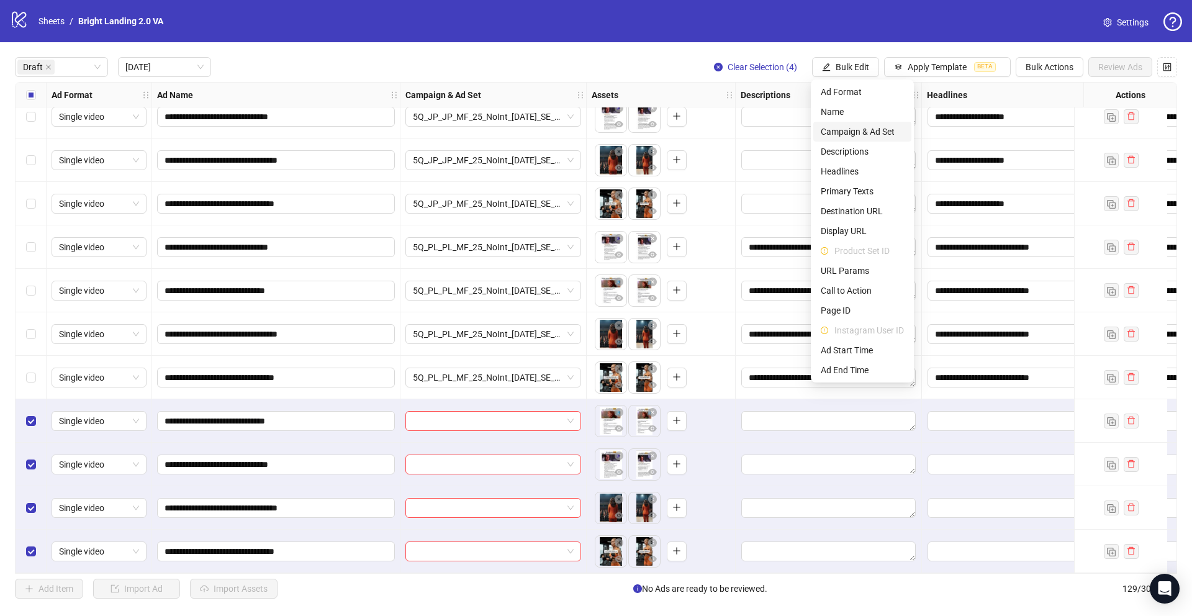
click at [860, 132] on span "Campaign & Ad Set" at bounding box center [862, 132] width 83 height 14
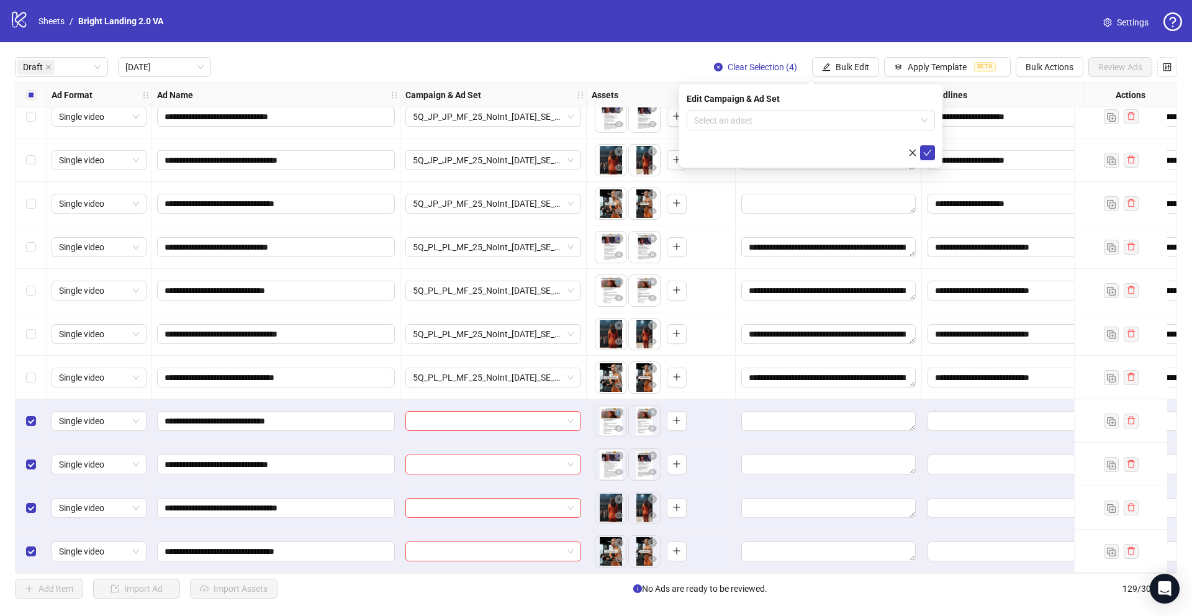
click at [772, 130] on form "Select an adset" at bounding box center [811, 136] width 248 height 50
click at [772, 125] on input "search" at bounding box center [805, 120] width 222 height 19
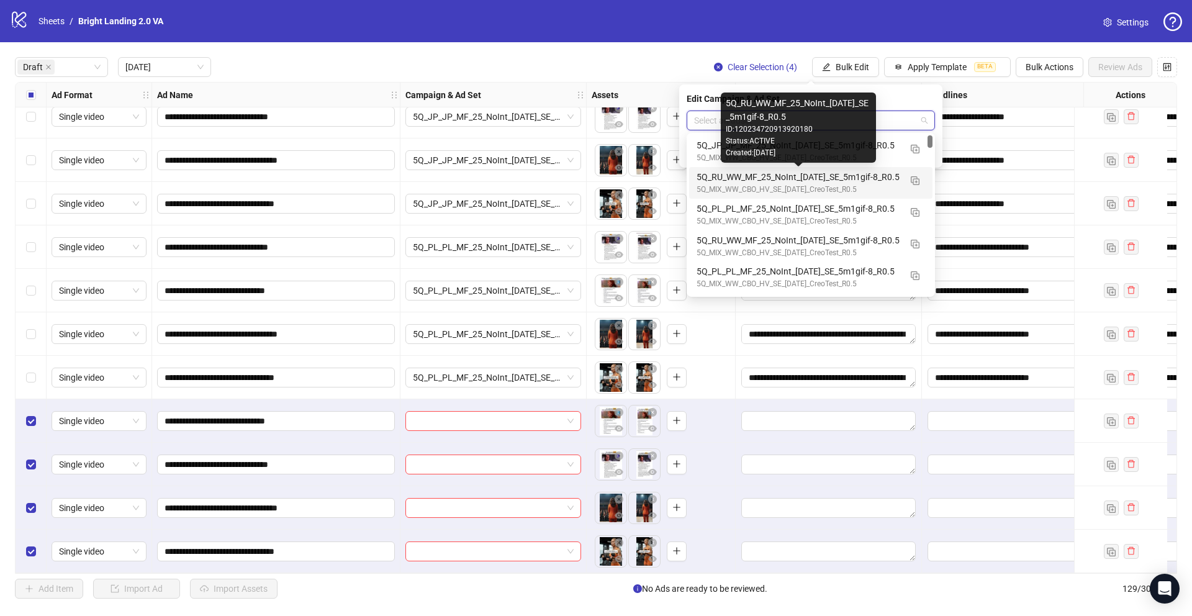
click at [761, 179] on div "5Q_RU_WW_MF_25_NoInt_30.09.25_SE_5m1gif-8_R0.5" at bounding box center [799, 177] width 204 height 14
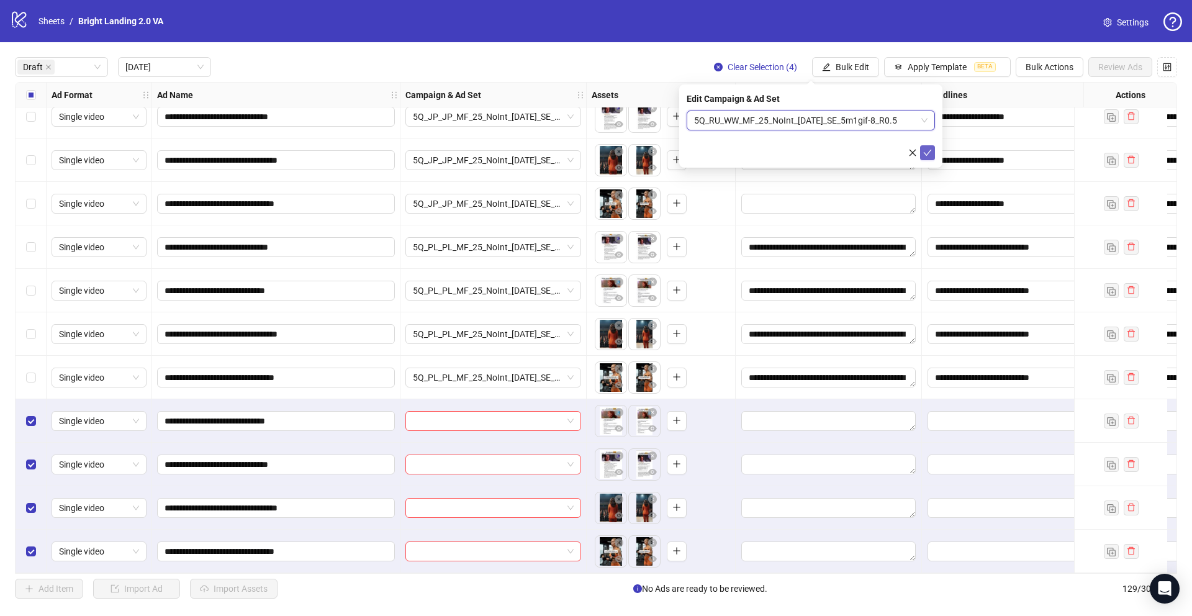
click at [935, 155] on button "submit" at bounding box center [927, 152] width 15 height 15
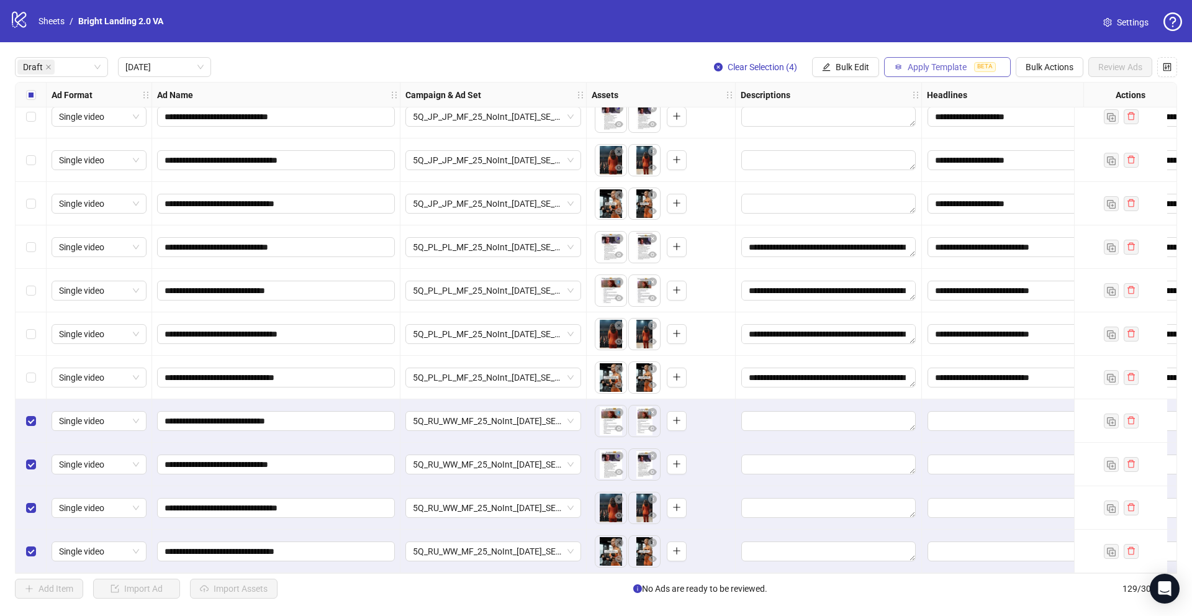
click at [920, 73] on button "Apply Template BETA" at bounding box center [947, 67] width 127 height 20
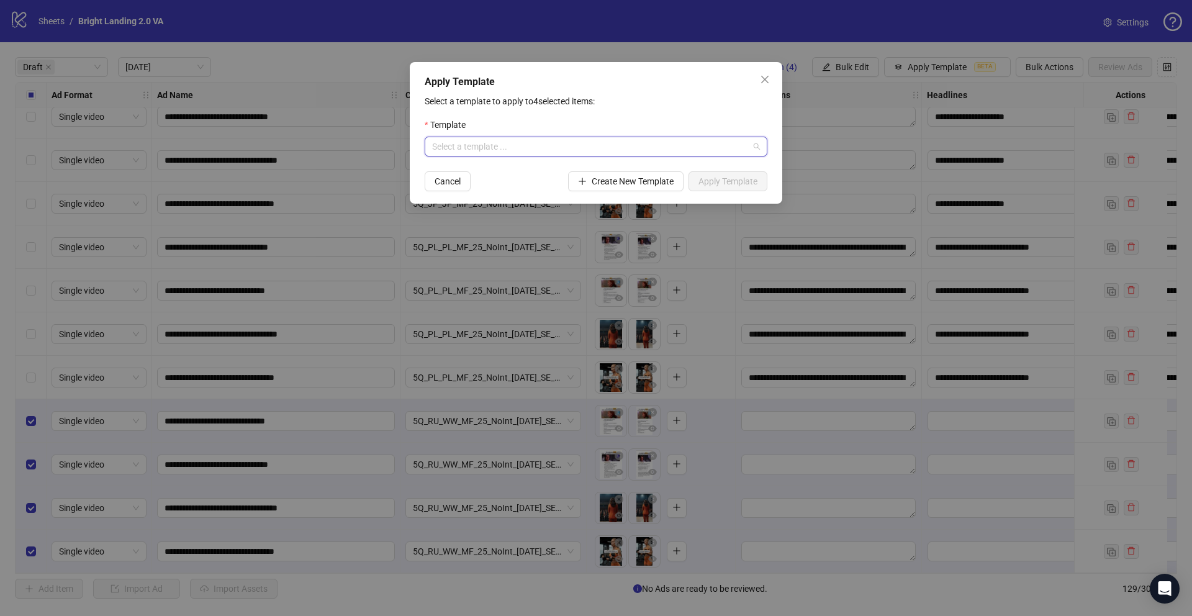
click at [742, 140] on input "search" at bounding box center [590, 146] width 317 height 19
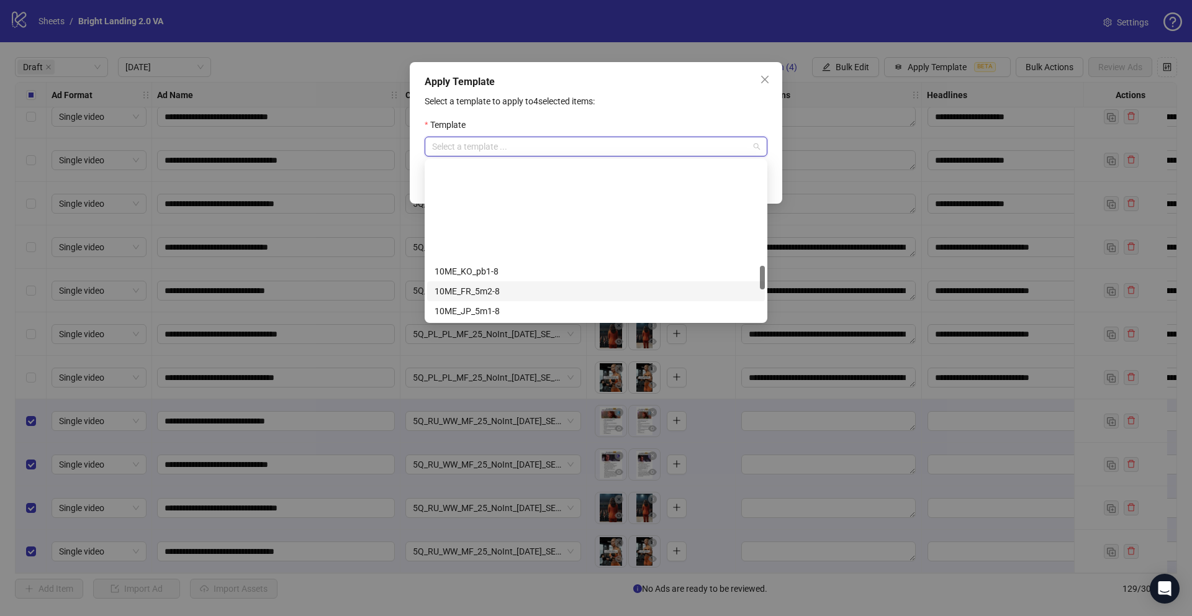
scroll to position [894, 0]
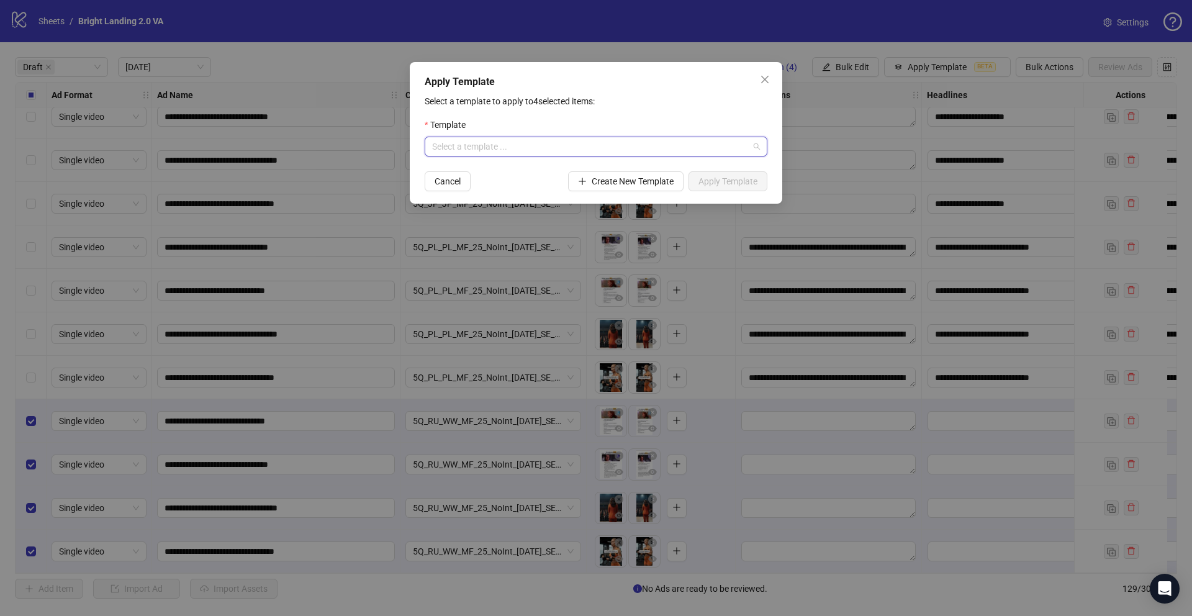
click at [605, 147] on input "search" at bounding box center [590, 146] width 317 height 19
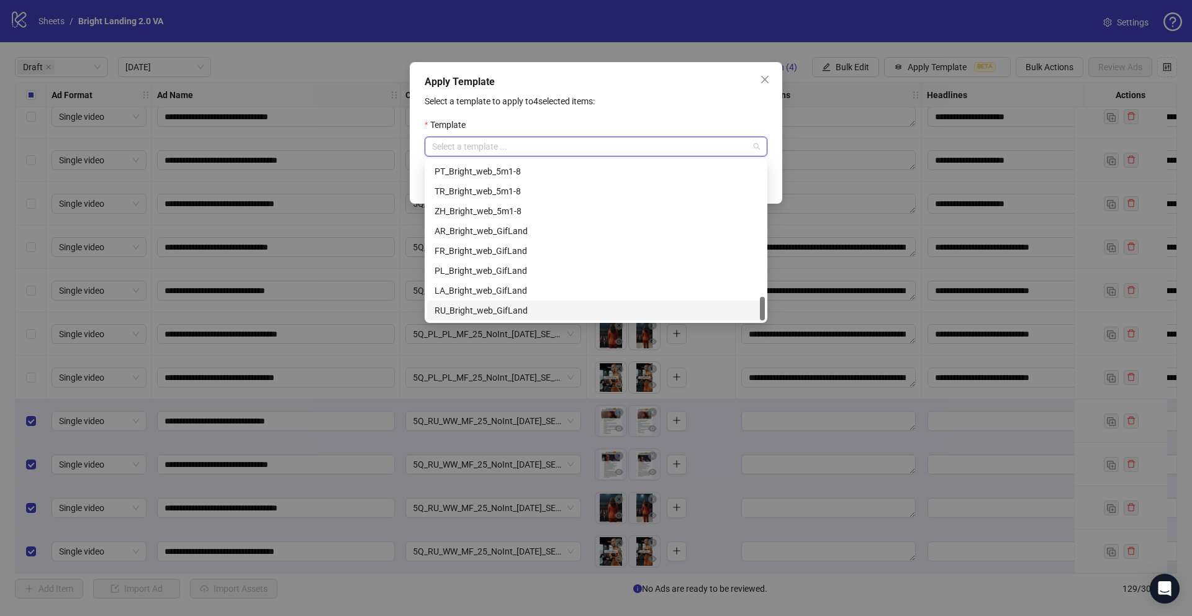
click at [517, 311] on div "RU_Bright_web_GifLand" at bounding box center [596, 311] width 323 height 14
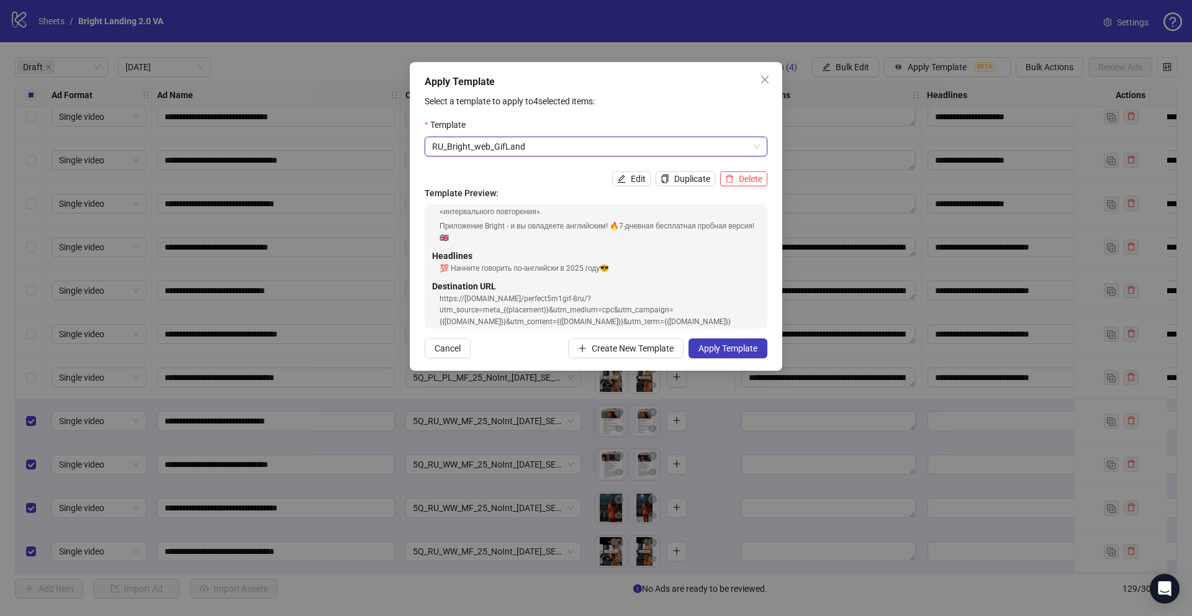
scroll to position [155, 0]
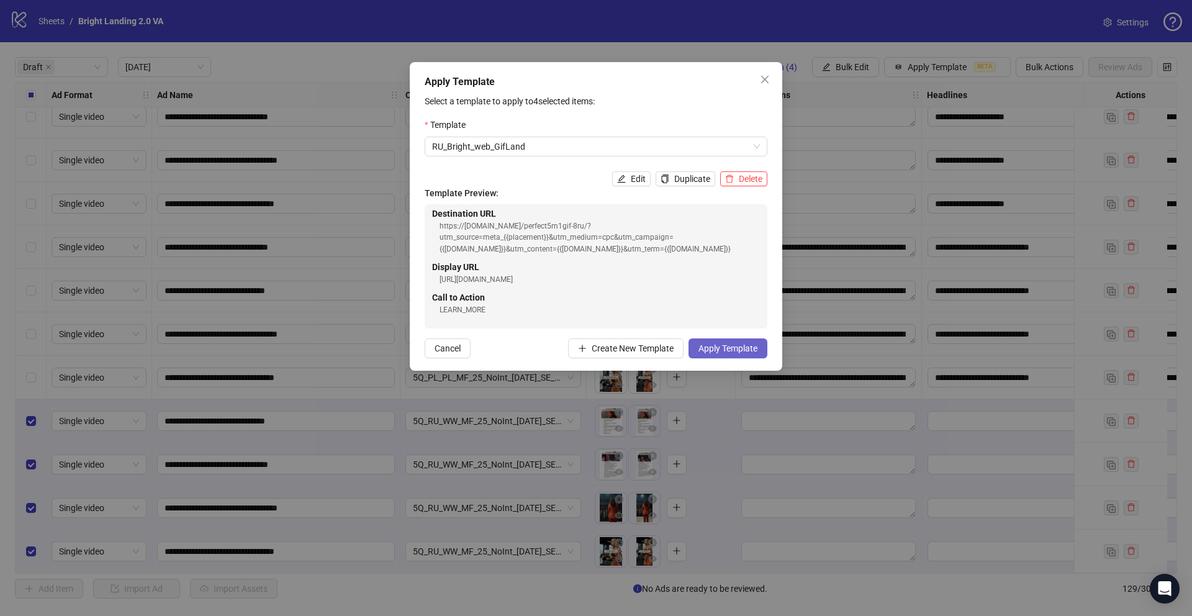
click at [735, 344] on span "Apply Template" at bounding box center [728, 348] width 59 height 10
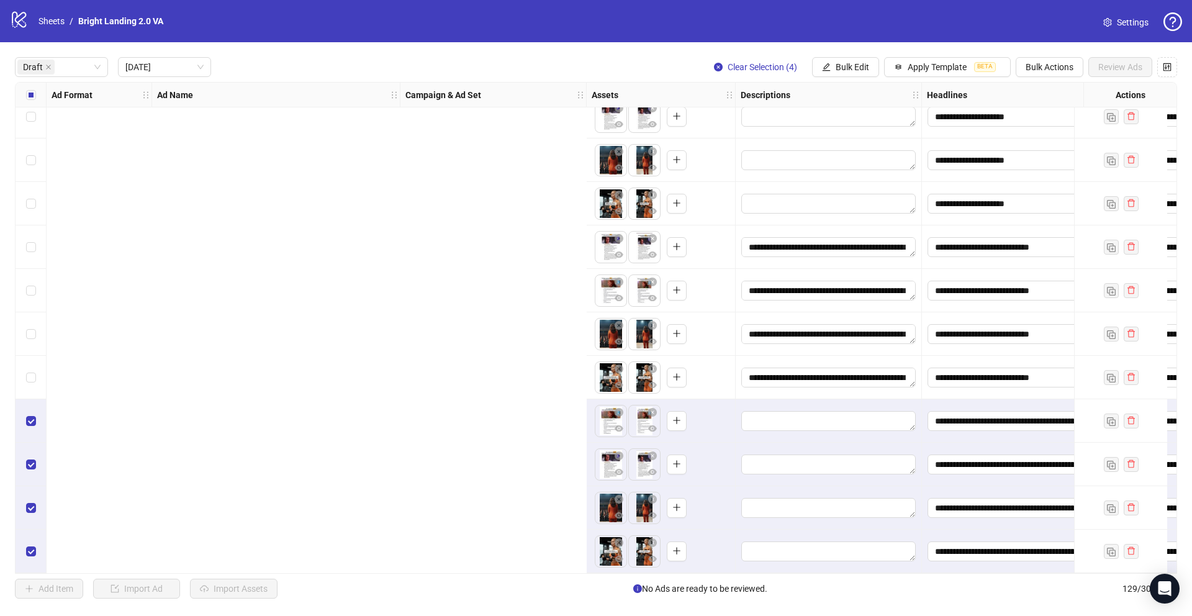
scroll to position [61, 728]
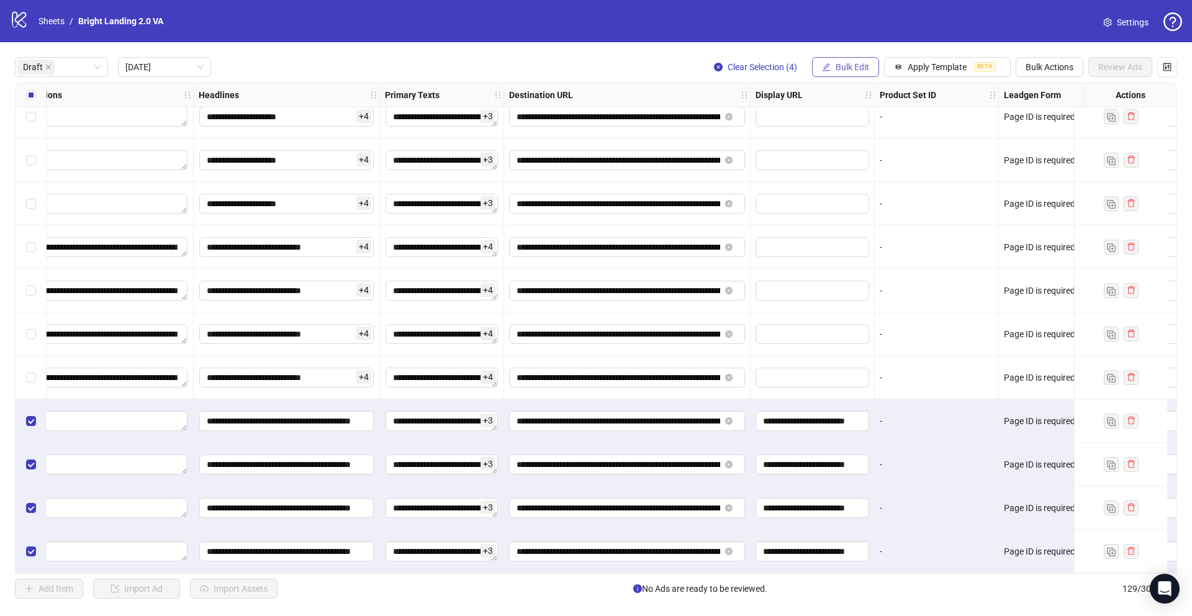
click at [855, 64] on span "Bulk Edit" at bounding box center [853, 67] width 34 height 10
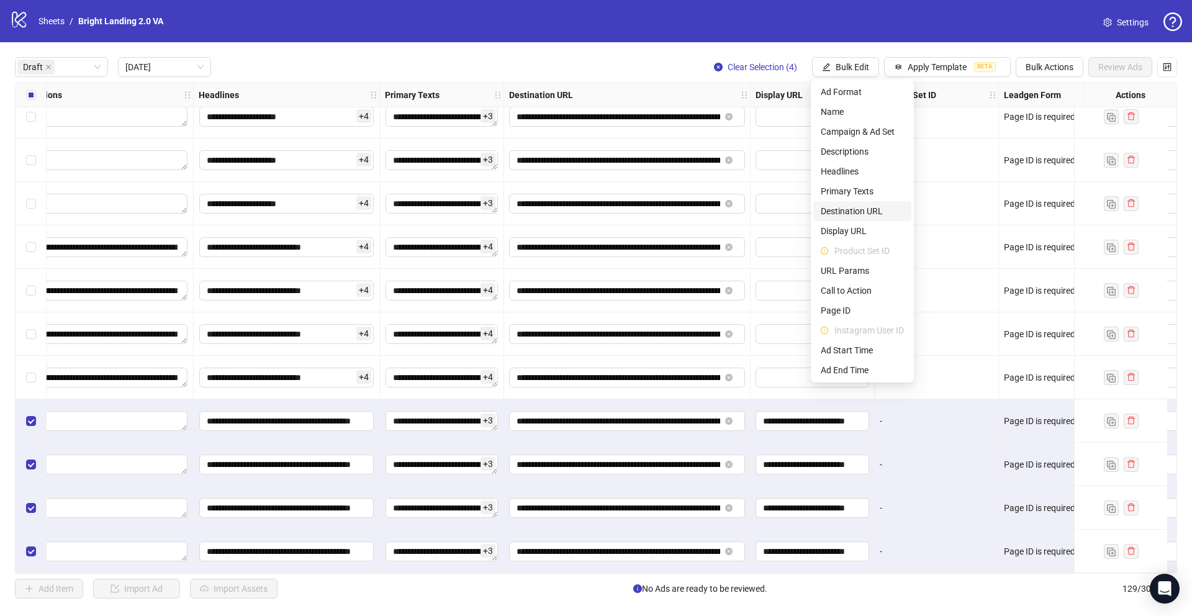
click at [871, 209] on span "Destination URL" at bounding box center [862, 211] width 83 height 14
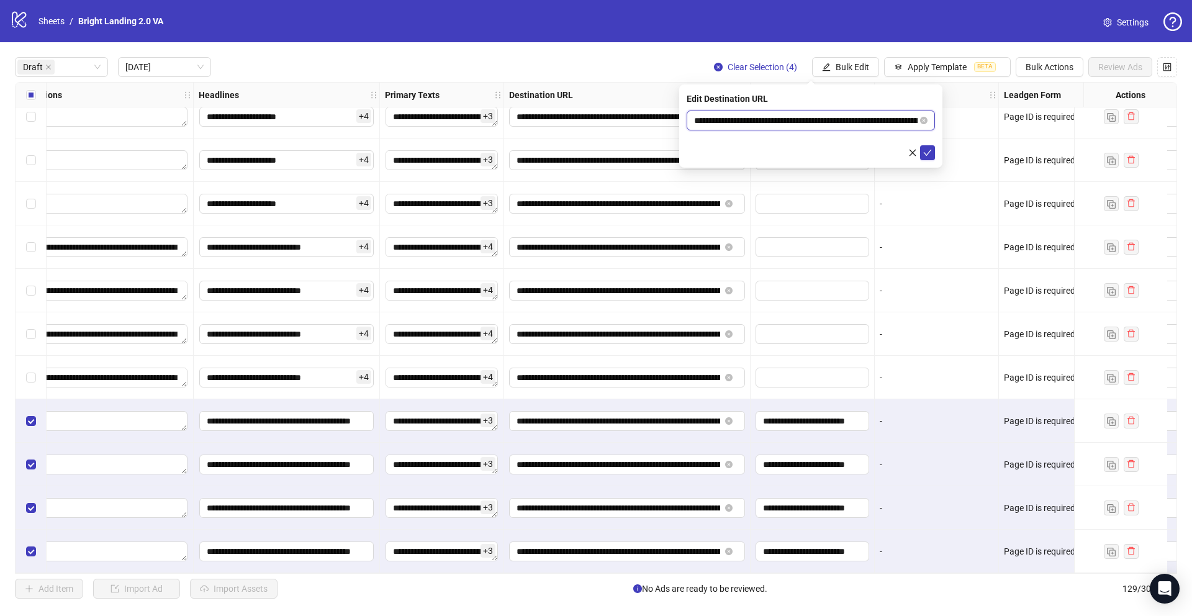
drag, startPoint x: 870, startPoint y: 120, endPoint x: 613, endPoint y: 100, distance: 257.9
click at [613, 100] on body "**********" at bounding box center [596, 308] width 1192 height 616
click at [933, 153] on button "submit" at bounding box center [927, 152] width 15 height 15
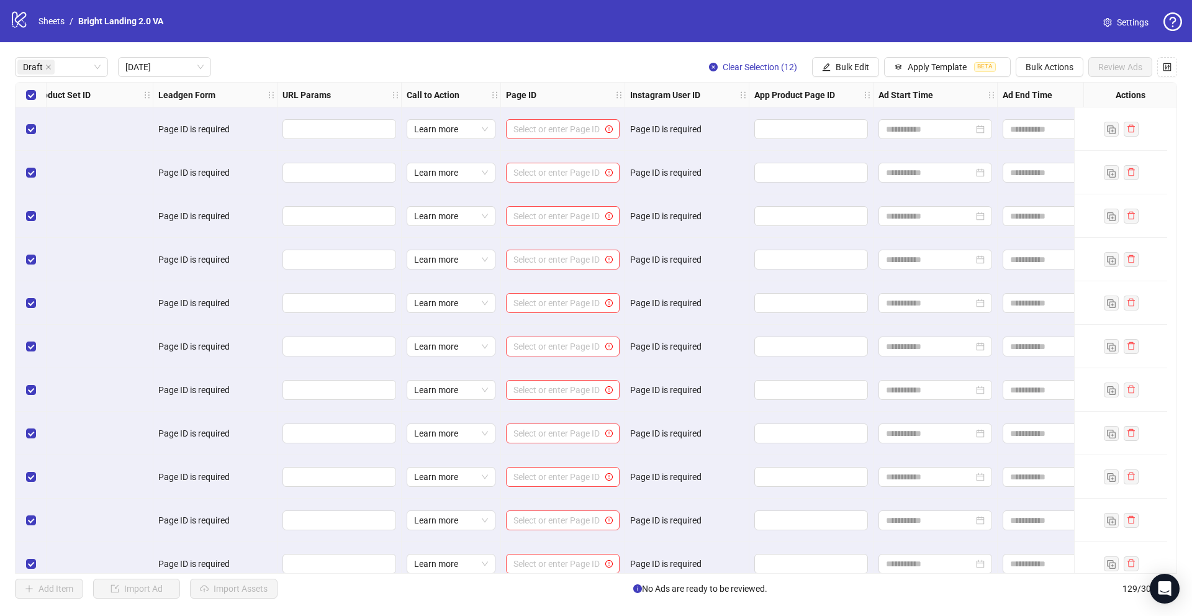
scroll to position [61, 1574]
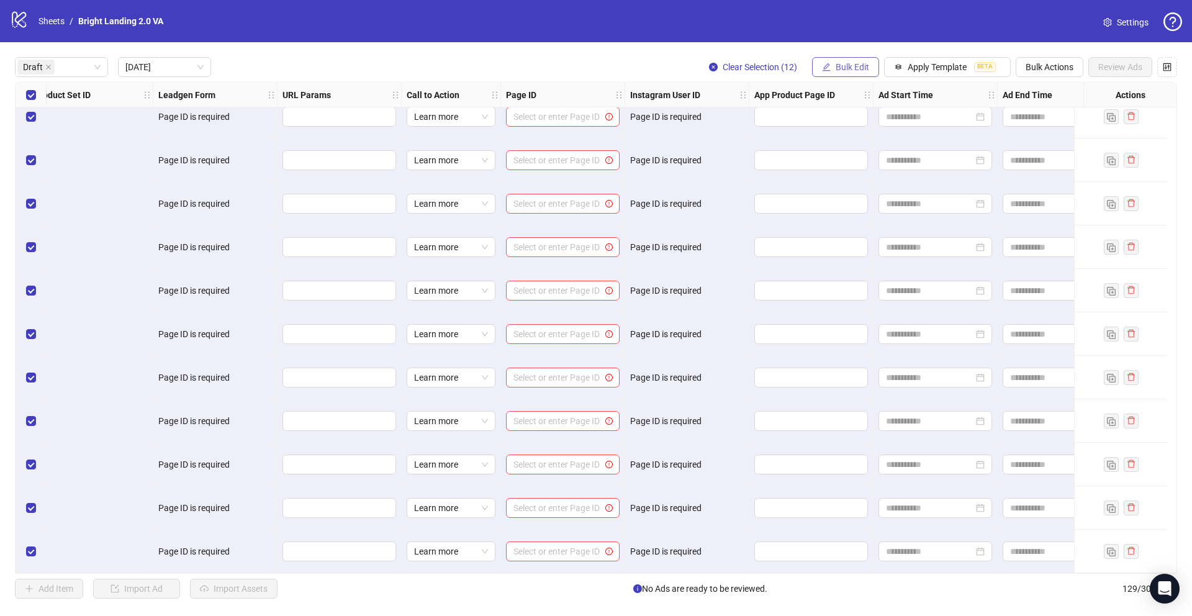
click at [864, 67] on span "Bulk Edit" at bounding box center [853, 67] width 34 height 10
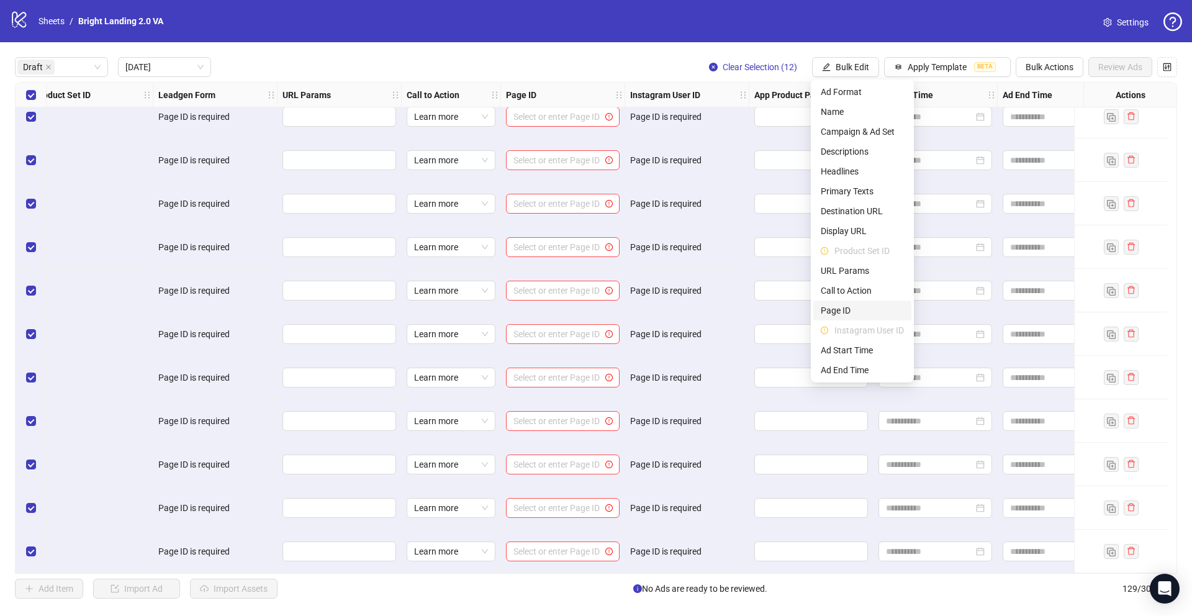
click at [856, 308] on span "Page ID" at bounding box center [862, 311] width 83 height 14
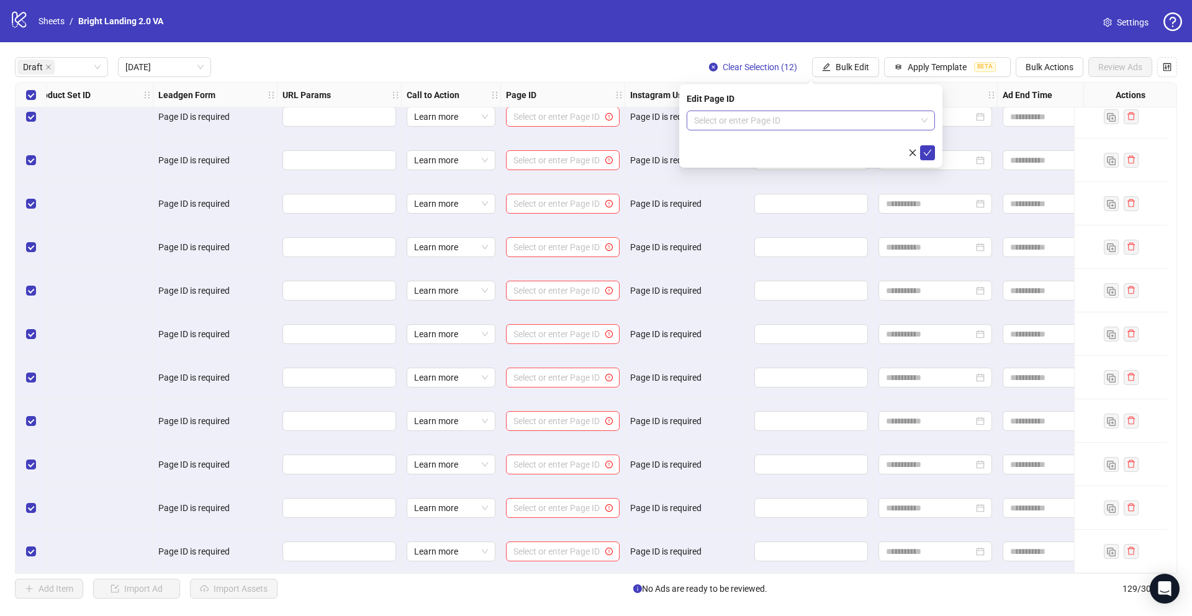
click at [807, 116] on input "search" at bounding box center [805, 120] width 222 height 19
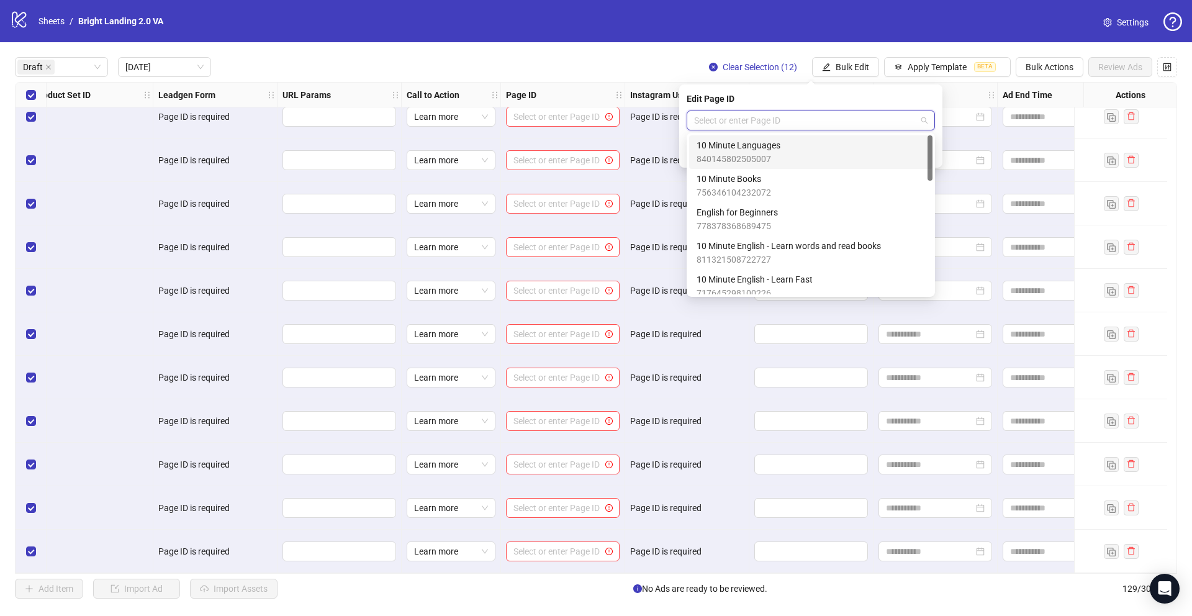
type input "*"
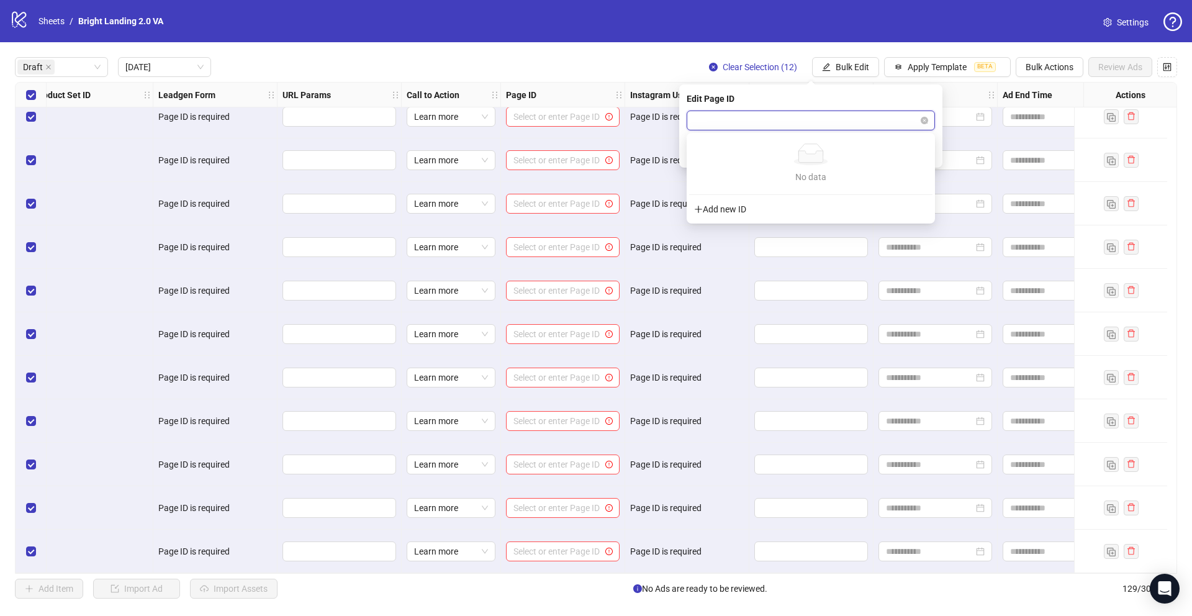
type input "*"
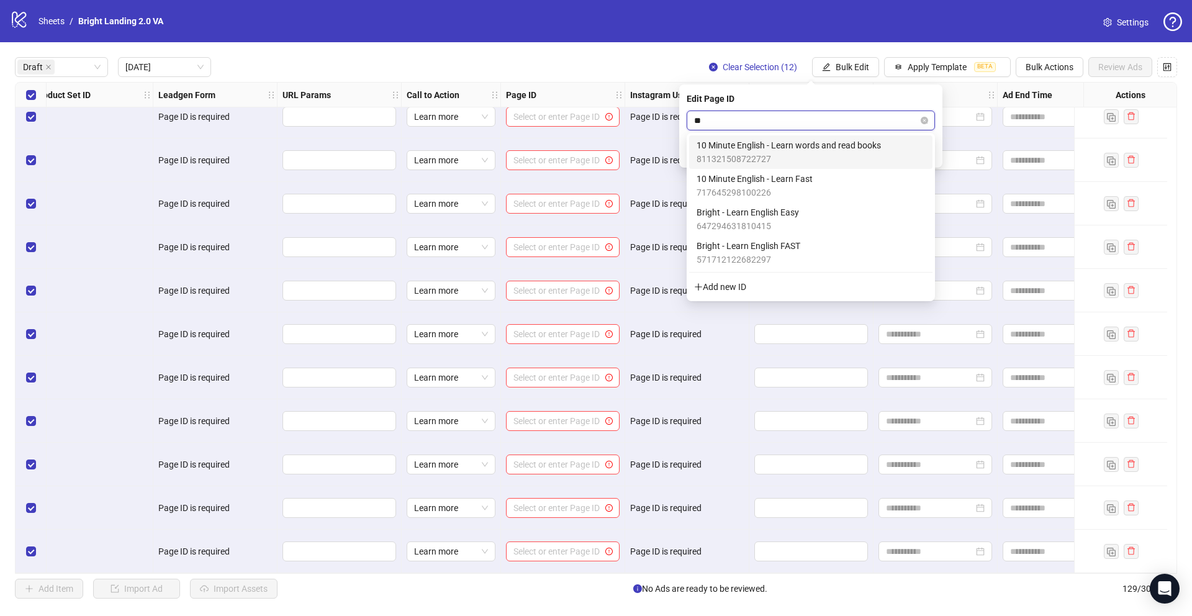
type input "***"
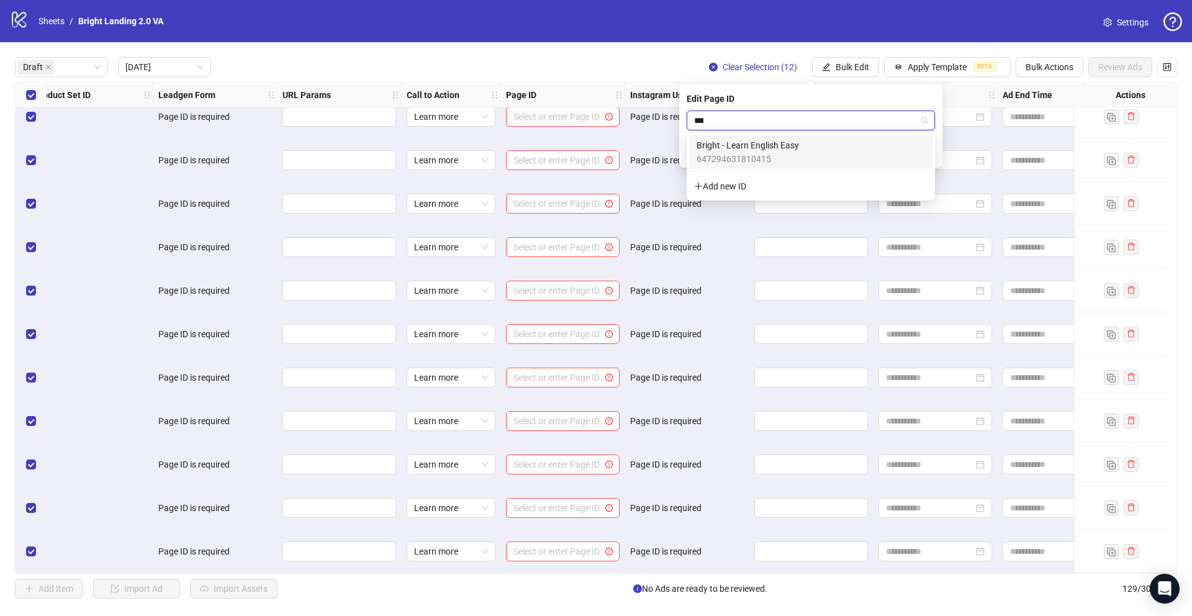
click at [813, 154] on div "Bright - Learn English Easy 647294631810415" at bounding box center [811, 151] width 229 height 27
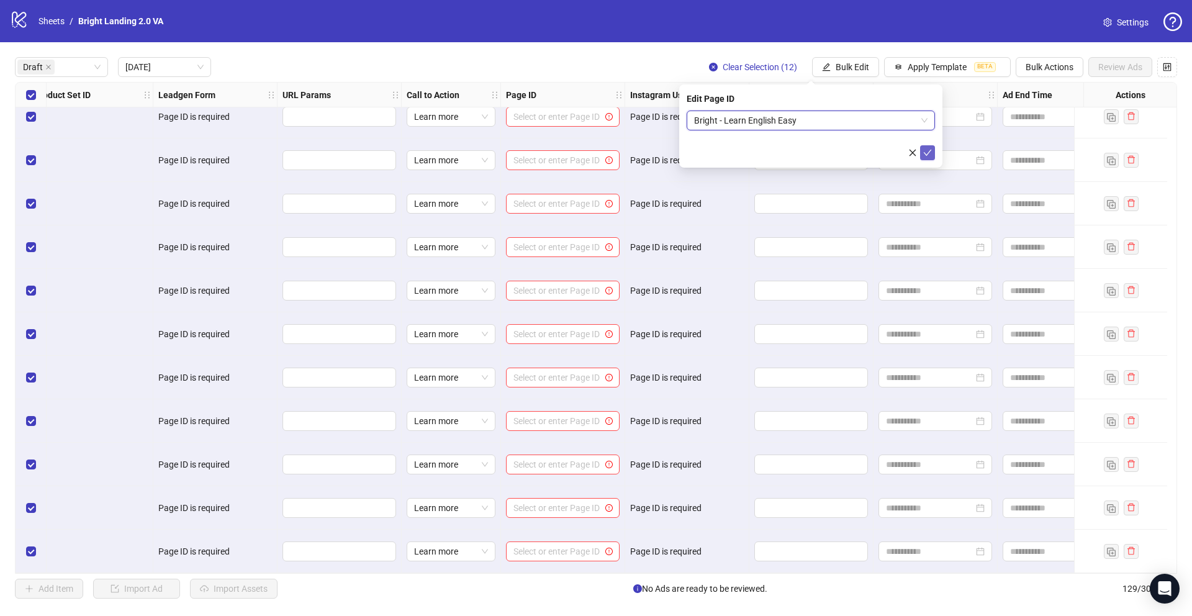
click at [925, 153] on icon "check" at bounding box center [928, 153] width 8 height 6
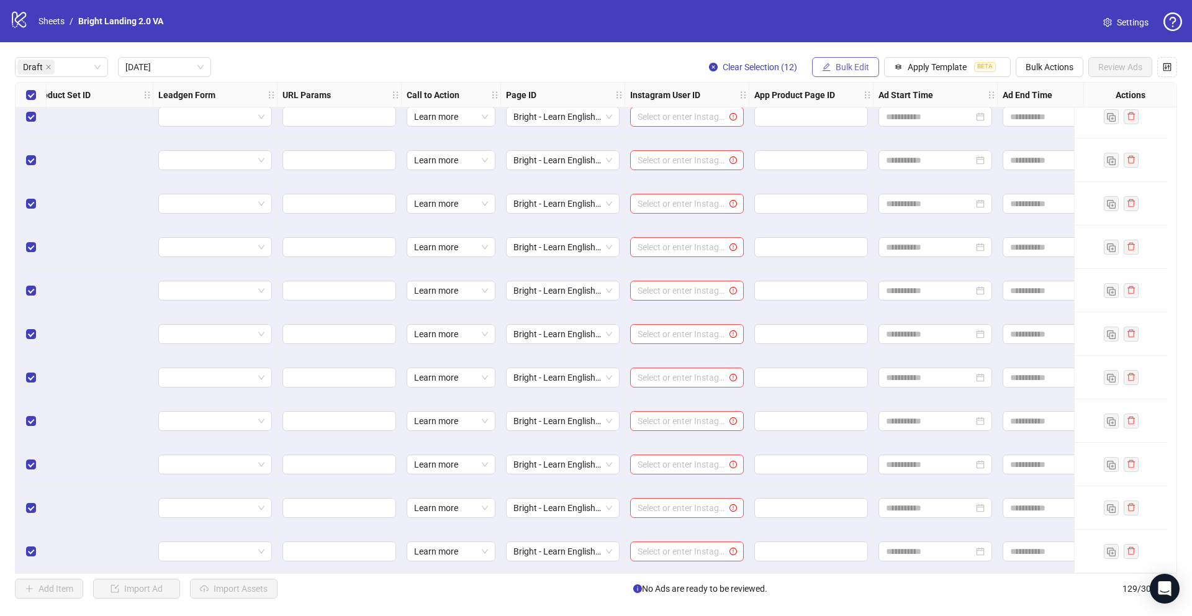
click at [832, 68] on button "Bulk Edit" at bounding box center [845, 67] width 67 height 20
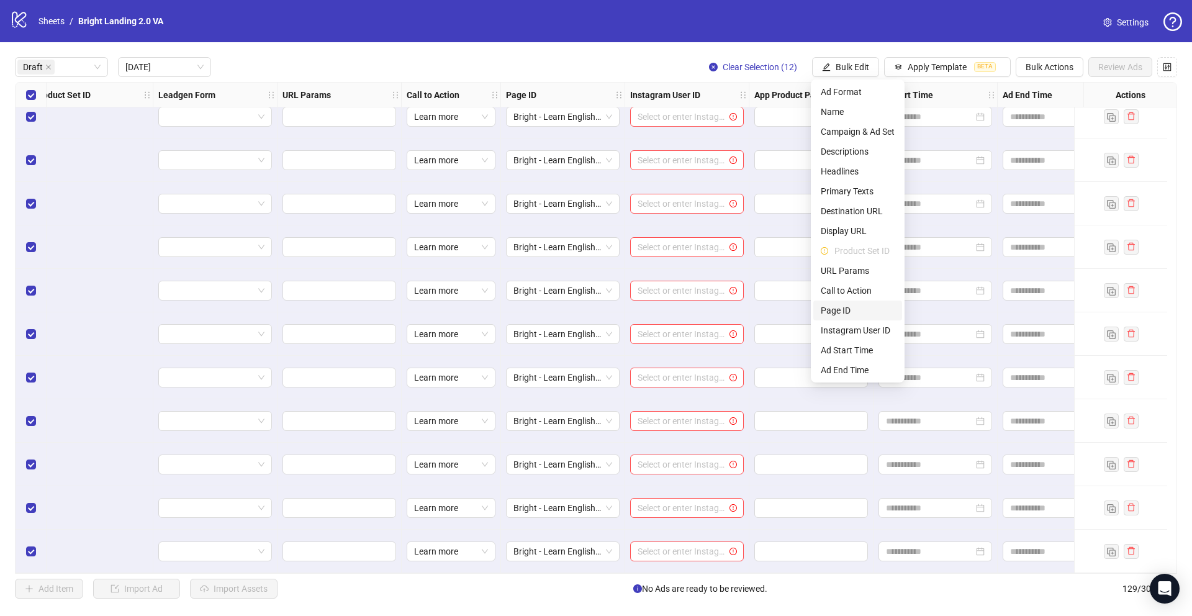
click at [877, 312] on span "Page ID" at bounding box center [858, 311] width 74 height 14
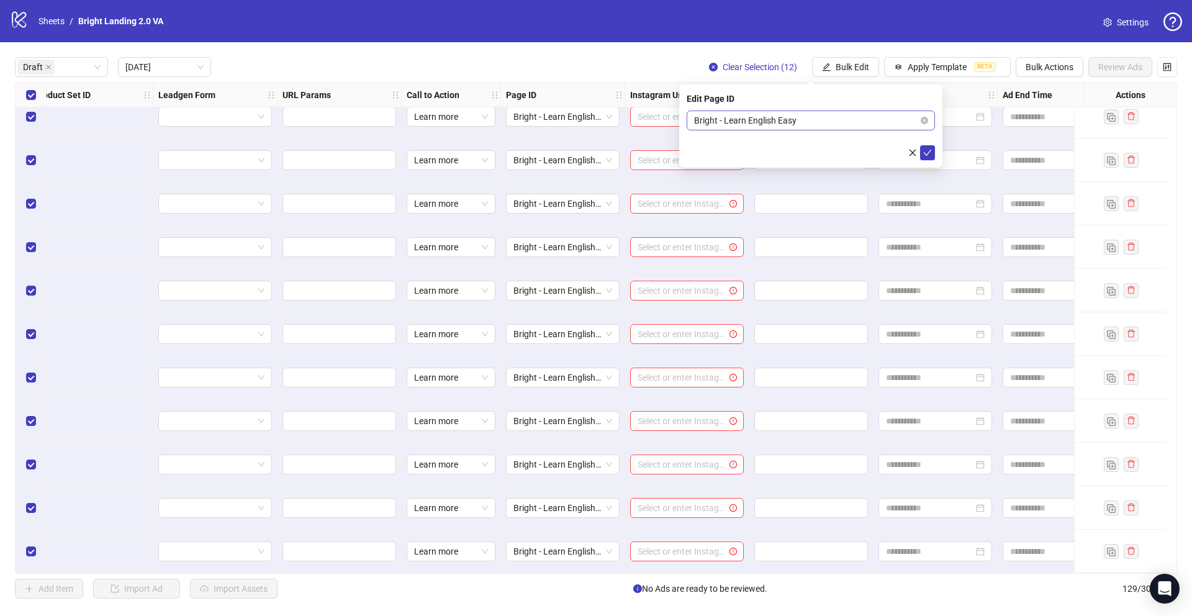
click at [836, 117] on span "Bright - Learn English Easy" at bounding box center [810, 120] width 233 height 19
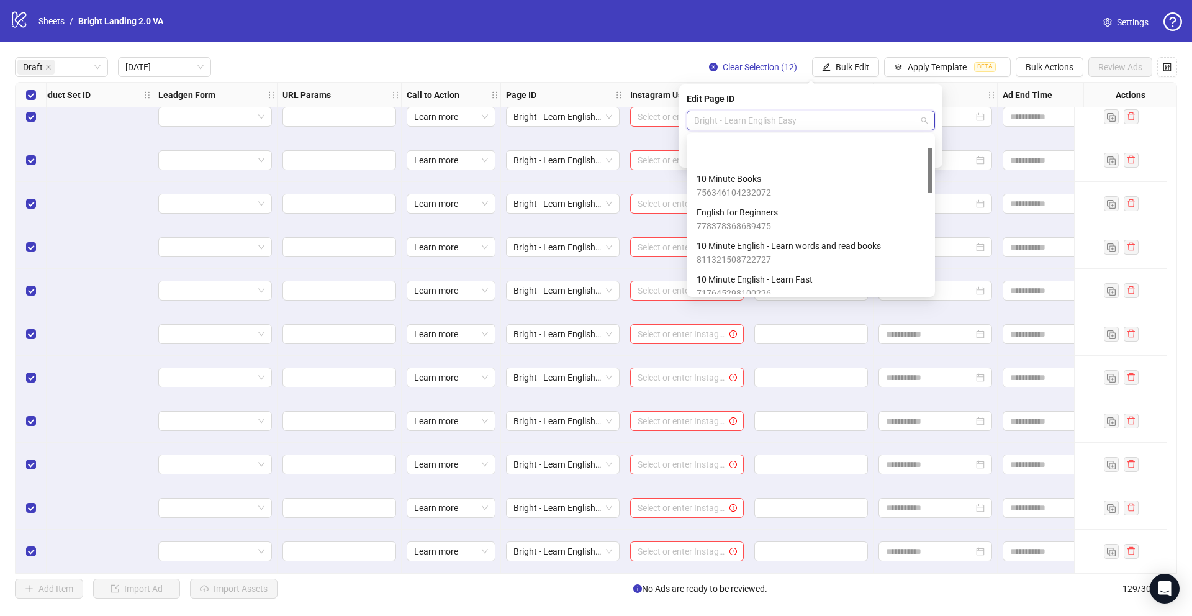
scroll to position [42, 0]
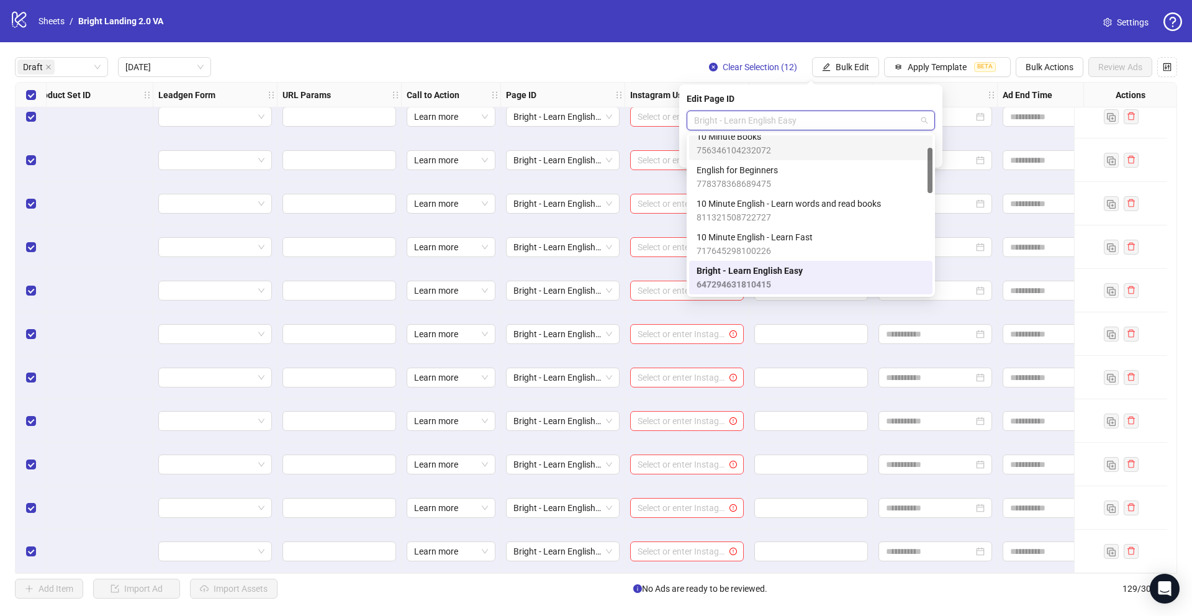
click at [856, 97] on div "Edit Page ID" at bounding box center [811, 99] width 248 height 14
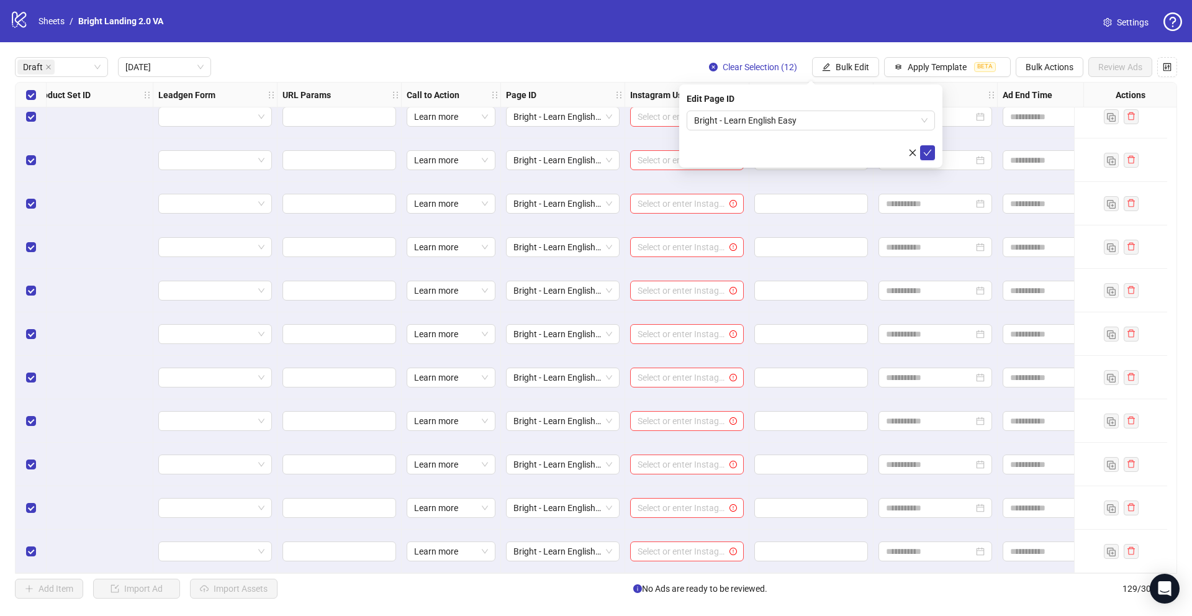
click at [859, 55] on div "**********" at bounding box center [596, 327] width 1192 height 571
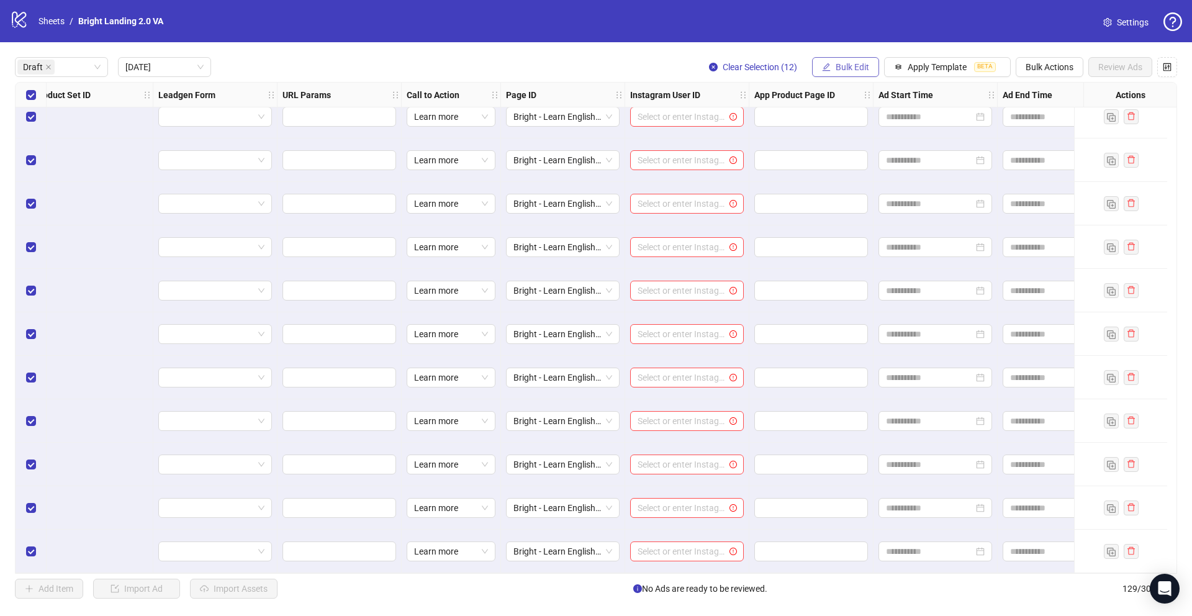
click at [853, 64] on span "Bulk Edit" at bounding box center [853, 67] width 34 height 10
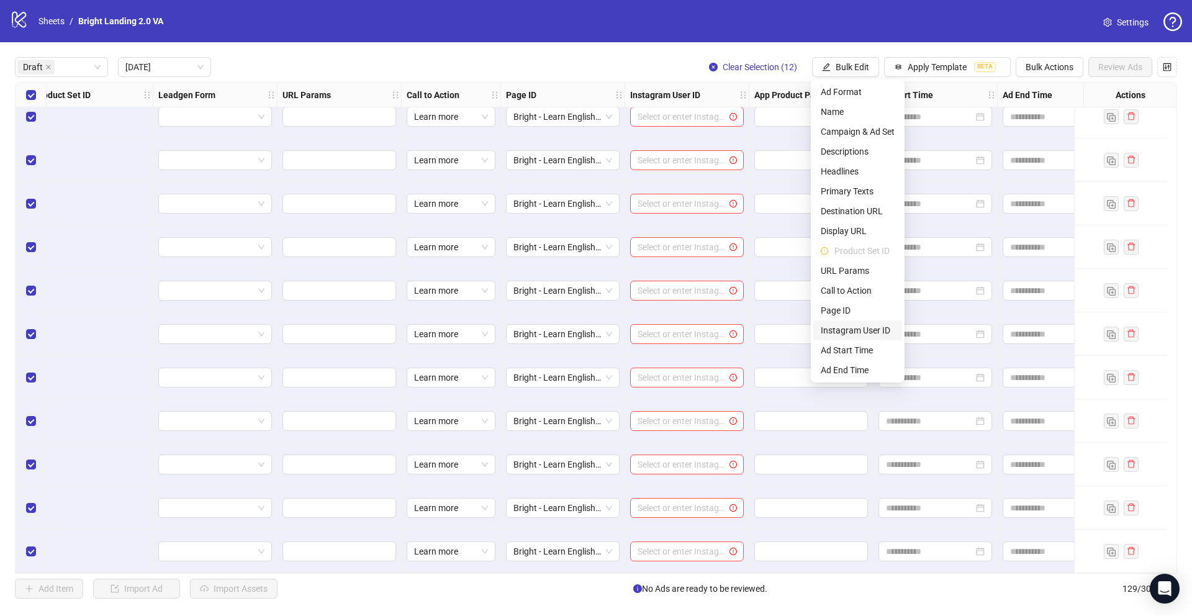
click at [867, 327] on span "Instagram User ID" at bounding box center [858, 331] width 74 height 14
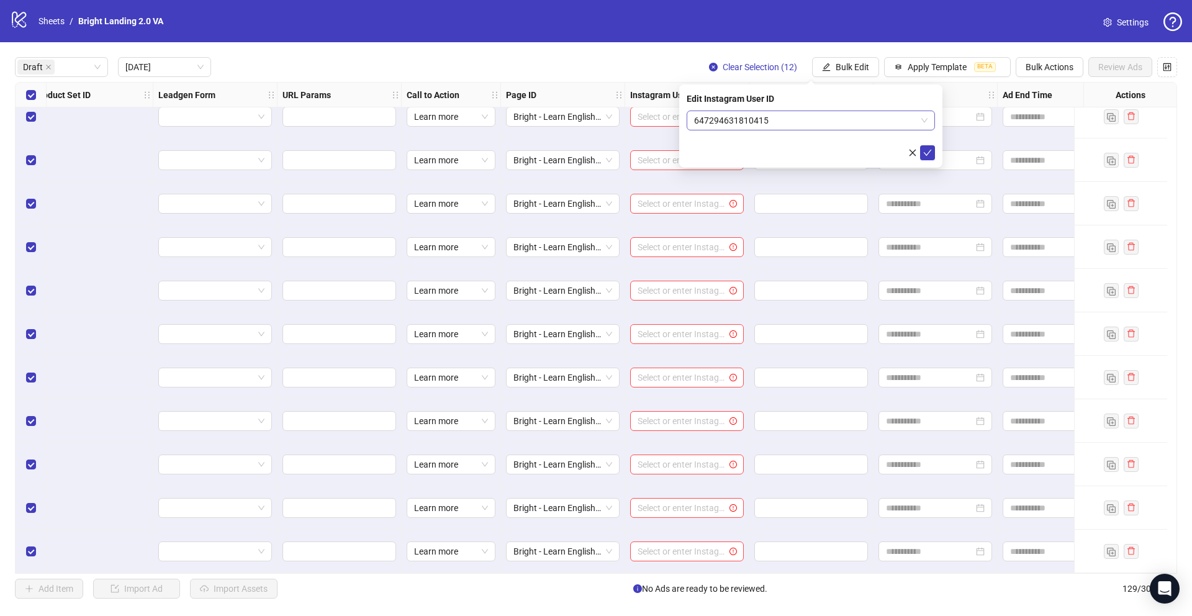
click at [844, 119] on span "647294631810415" at bounding box center [810, 120] width 233 height 19
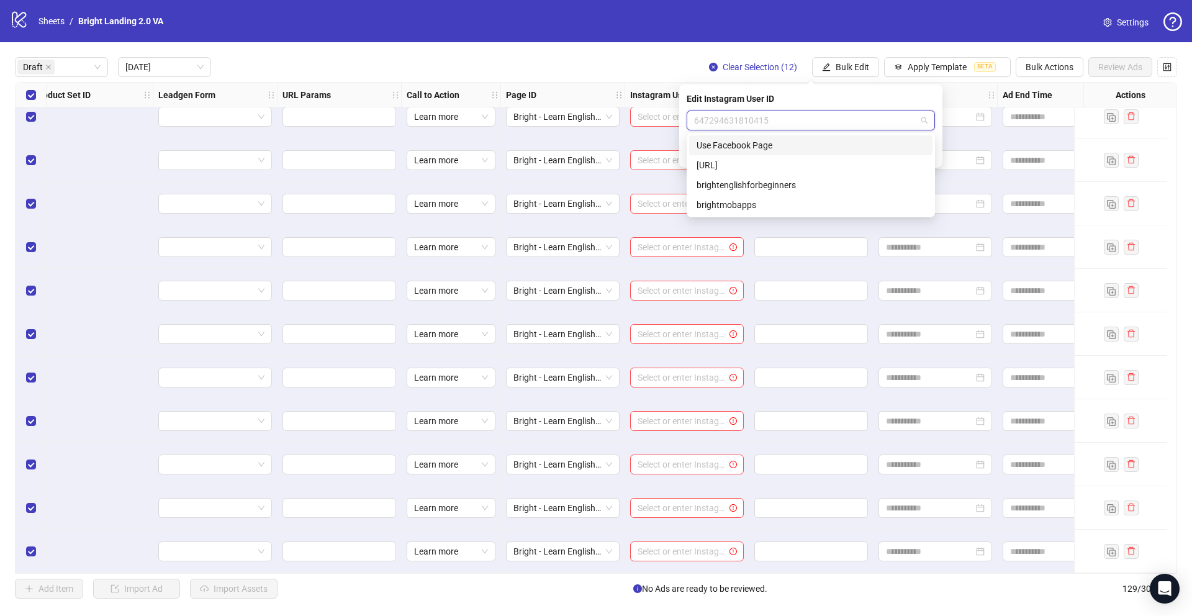
click at [842, 140] on div "Use Facebook Page" at bounding box center [811, 145] width 229 height 14
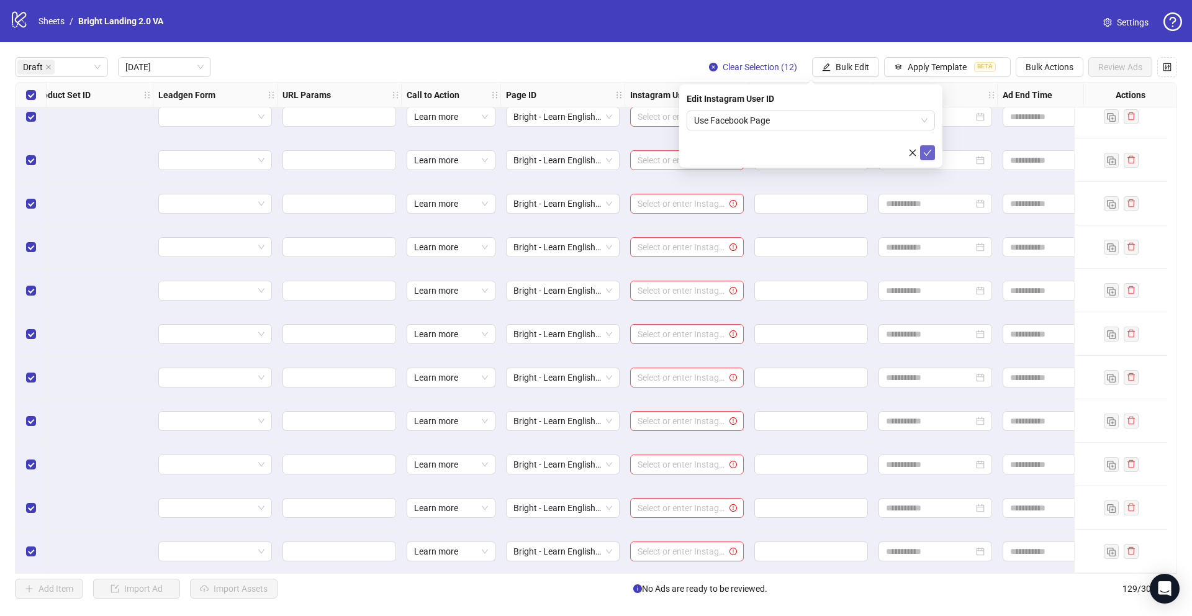
click at [931, 149] on icon "check" at bounding box center [927, 152] width 9 height 9
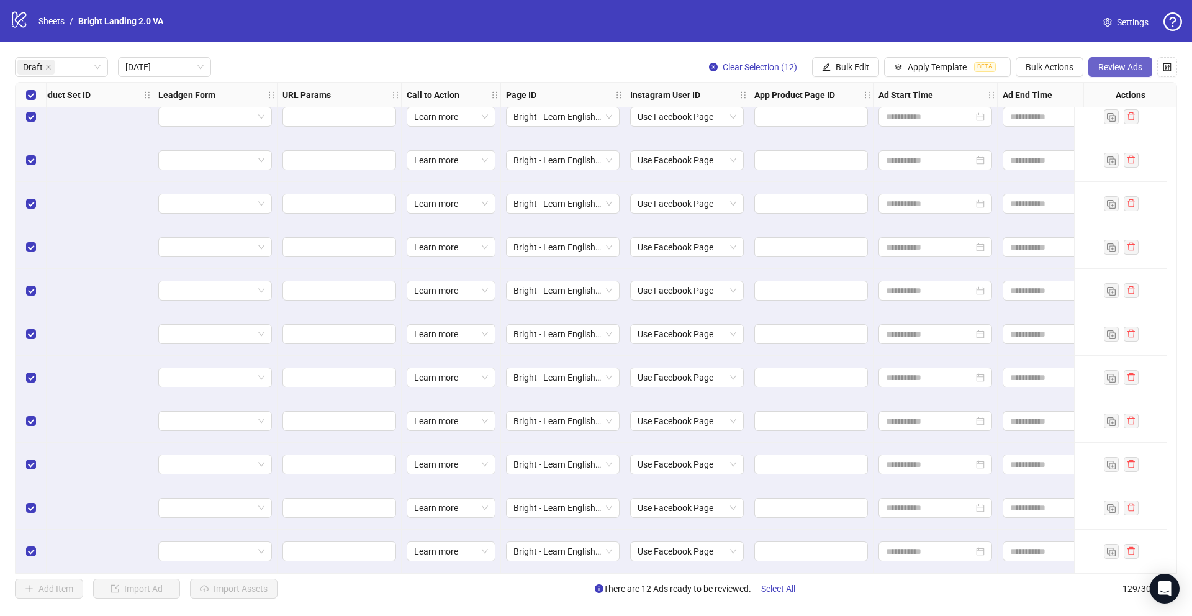
click at [1121, 72] on button "Review Ads" at bounding box center [1121, 67] width 64 height 20
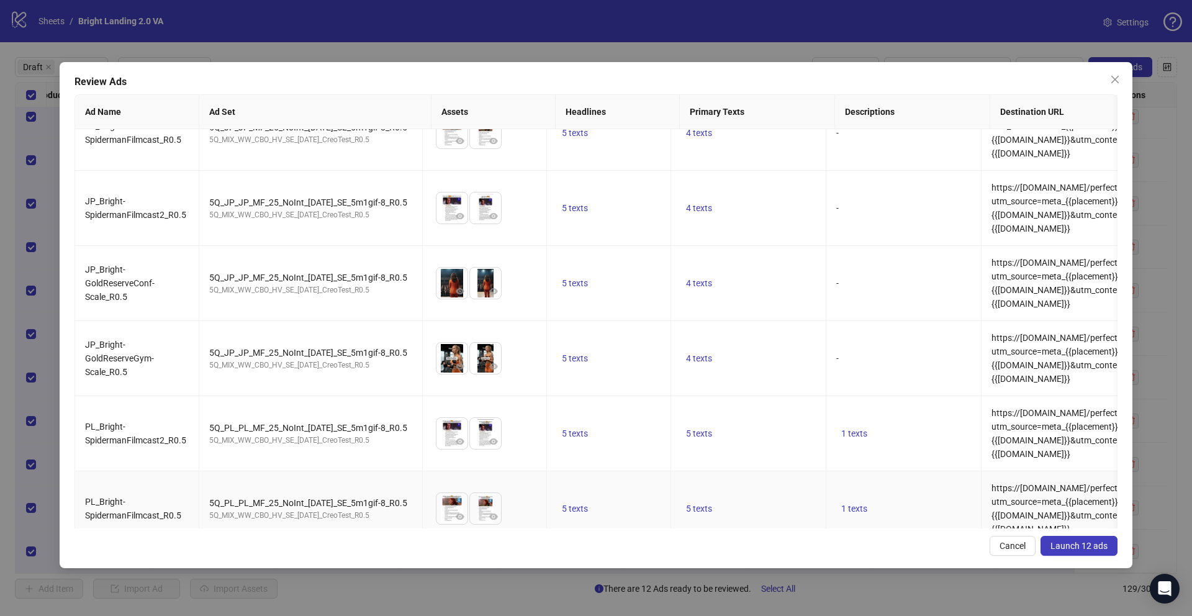
scroll to position [0, 0]
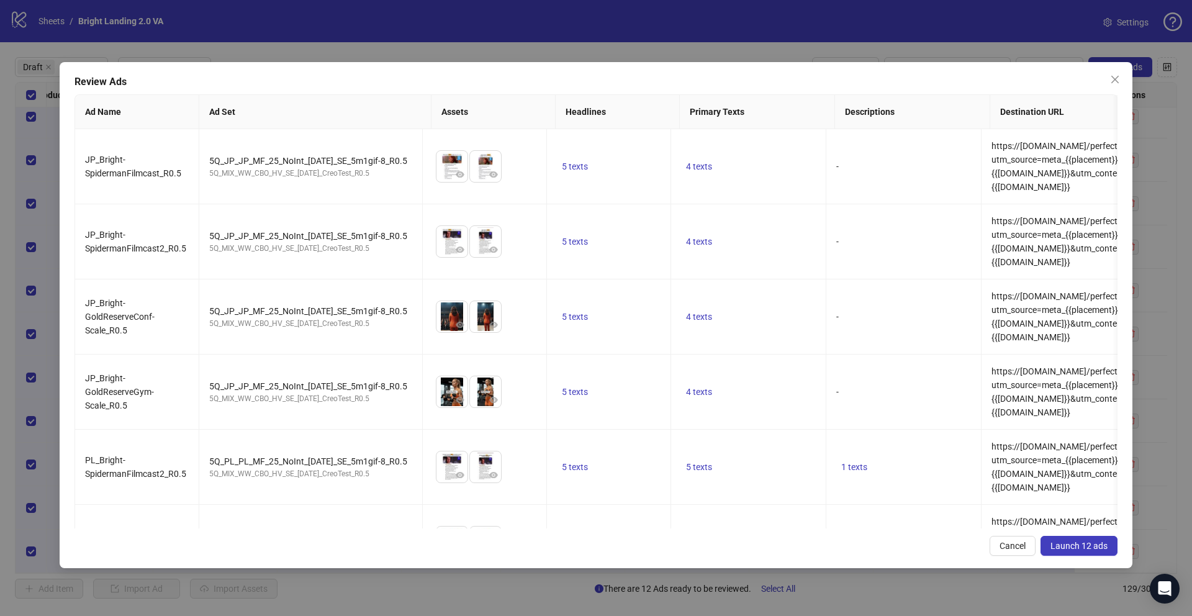
click at [1084, 542] on span "Launch 12 ads" at bounding box center [1079, 546] width 57 height 10
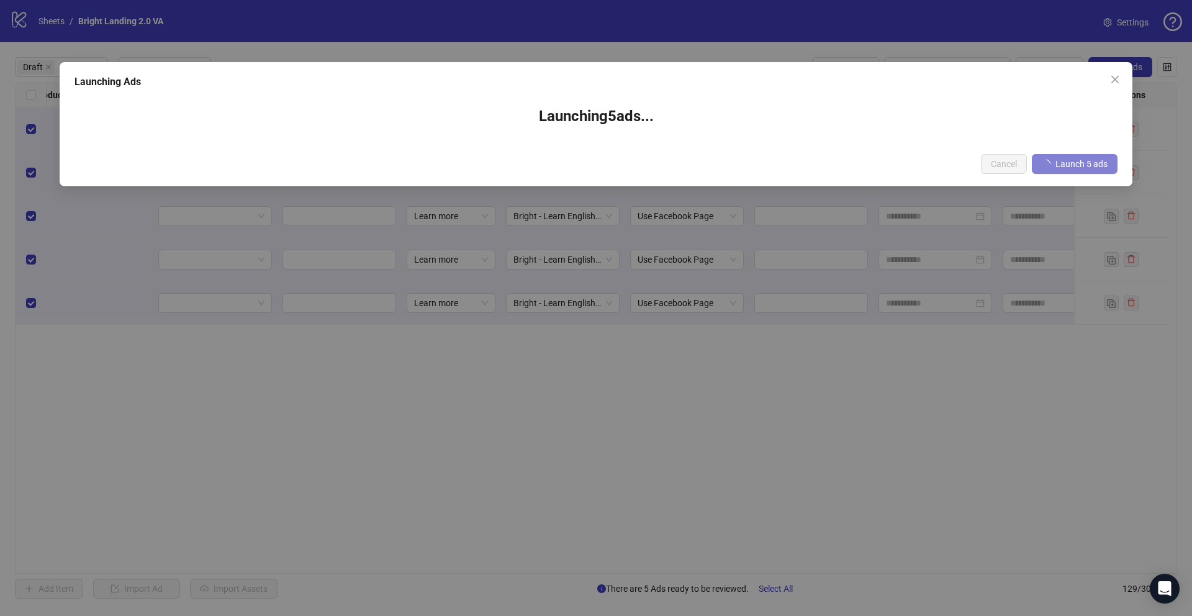
scroll to position [0, 1574]
